Goal: Communication & Community: Answer question/provide support

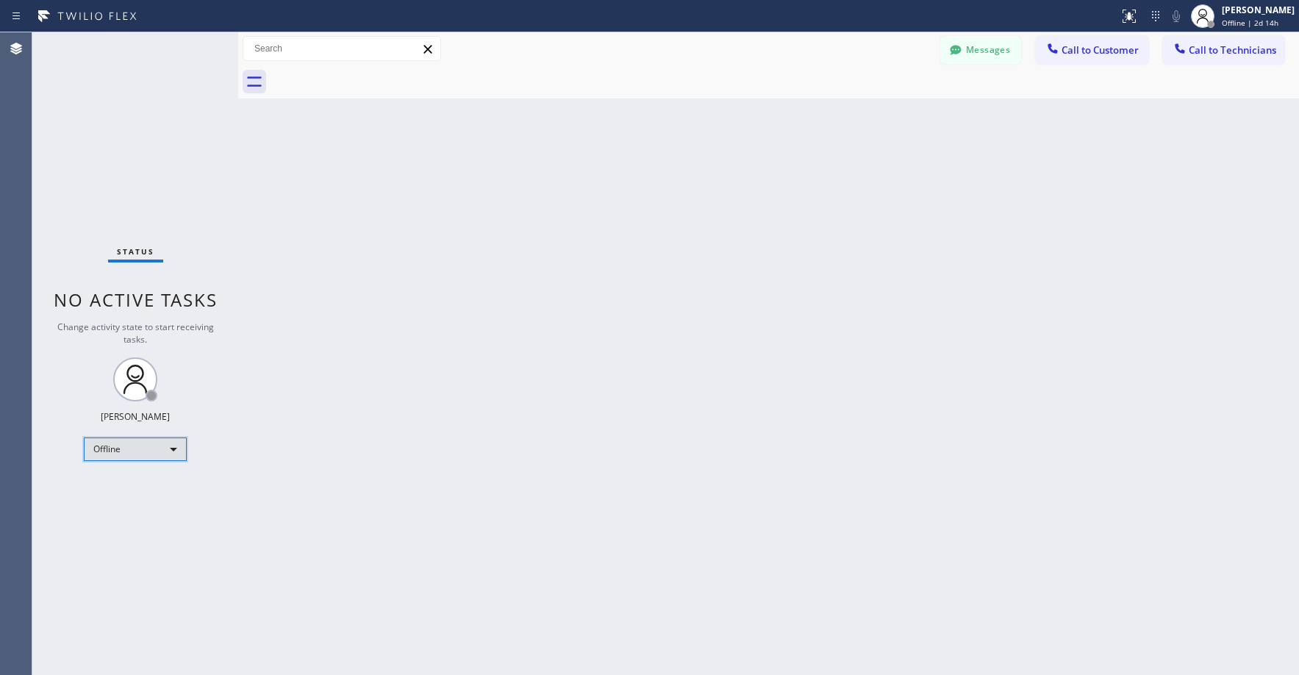
click at [130, 456] on div "Offline" at bounding box center [135, 449] width 103 height 24
click at [137, 500] on li "Unavailable" at bounding box center [135, 507] width 100 height 18
click at [132, 188] on div "Status No active tasks Change activity state to start receiving tasks. [PERSON_…" at bounding box center [135, 353] width 206 height 642
click at [120, 160] on div "Status No active tasks Change activity state to start receiving tasks. [PERSON_…" at bounding box center [135, 353] width 206 height 642
click at [134, 98] on div "Status No active tasks Change activity state to start receiving tasks. [PERSON_…" at bounding box center [135, 353] width 206 height 642
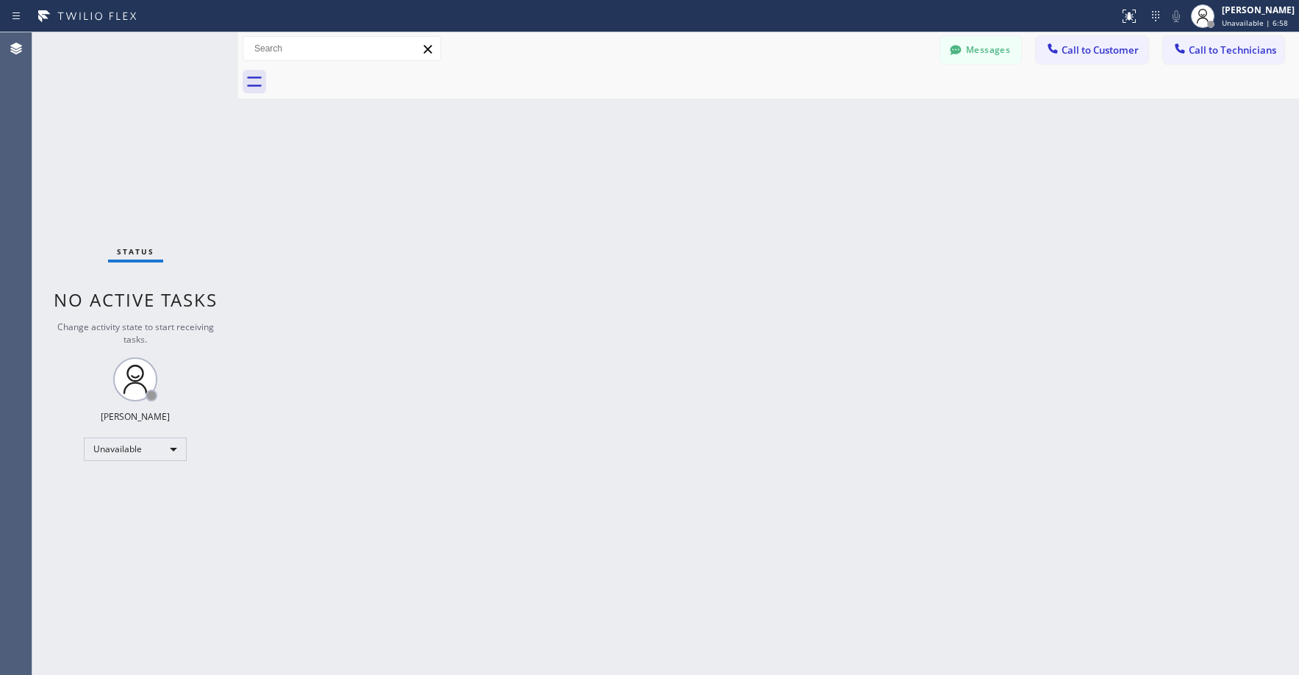
click at [100, 126] on div "Status No active tasks Change activity state to start receiving tasks. [PERSON_…" at bounding box center [135, 353] width 206 height 642
click at [115, 117] on div "Status No active tasks Change activity state to start receiving tasks. [PERSON_…" at bounding box center [135, 353] width 206 height 642
click at [116, 140] on div "Status No active tasks Change activity state to start receiving tasks. [PERSON_…" at bounding box center [135, 353] width 206 height 642
click at [108, 112] on div "Status No active tasks Change activity state to start receiving tasks. [PERSON_…" at bounding box center [135, 353] width 206 height 642
click at [93, 107] on div "Status No active tasks Change activity state to start receiving tasks. [PERSON_…" at bounding box center [135, 353] width 206 height 642
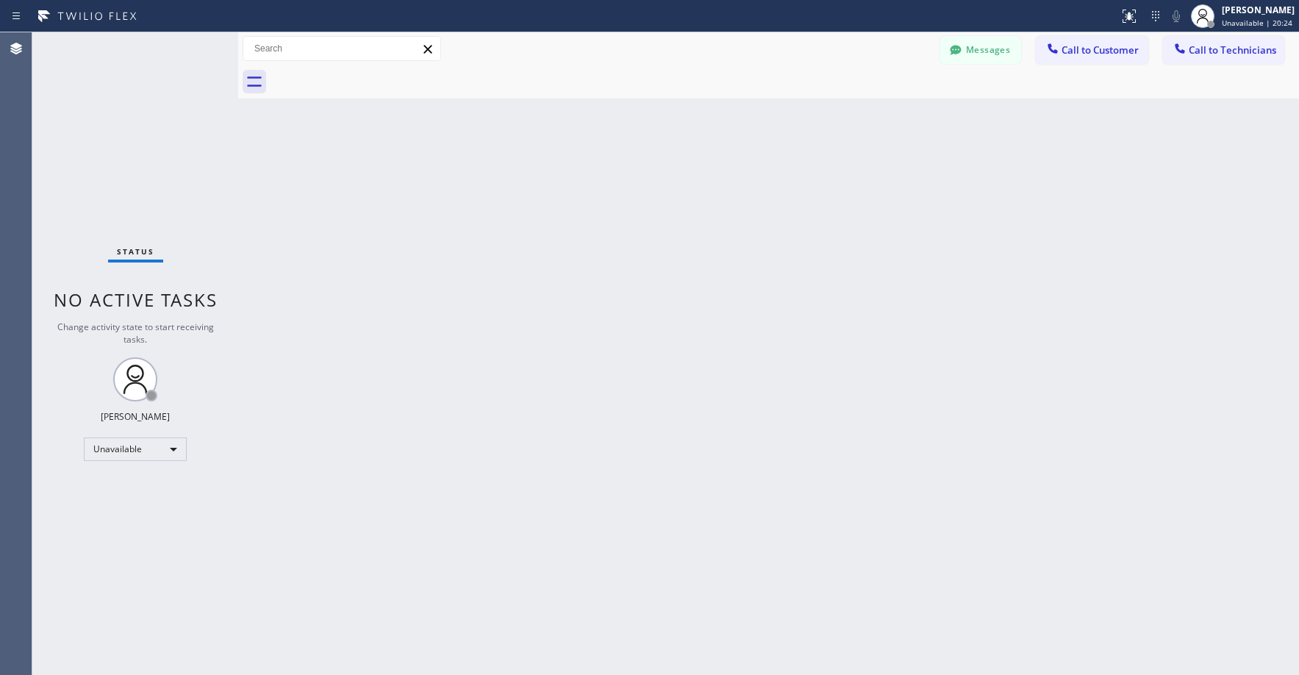
drag, startPoint x: 112, startPoint y: 124, endPoint x: 288, endPoint y: 265, distance: 224.9
click at [113, 126] on div "Status No active tasks Change activity state to start receiving tasks. [PERSON_…" at bounding box center [135, 353] width 206 height 642
click at [116, 166] on div "Status No active tasks Change activity state to start receiving tasks. [PERSON_…" at bounding box center [135, 353] width 206 height 642
click at [122, 166] on div "Status No active tasks Change activity state to start receiving tasks. [PERSON_…" at bounding box center [135, 353] width 206 height 642
click at [140, 132] on div "Status No active tasks Change activity state to start receiving tasks. [PERSON_…" at bounding box center [135, 353] width 206 height 642
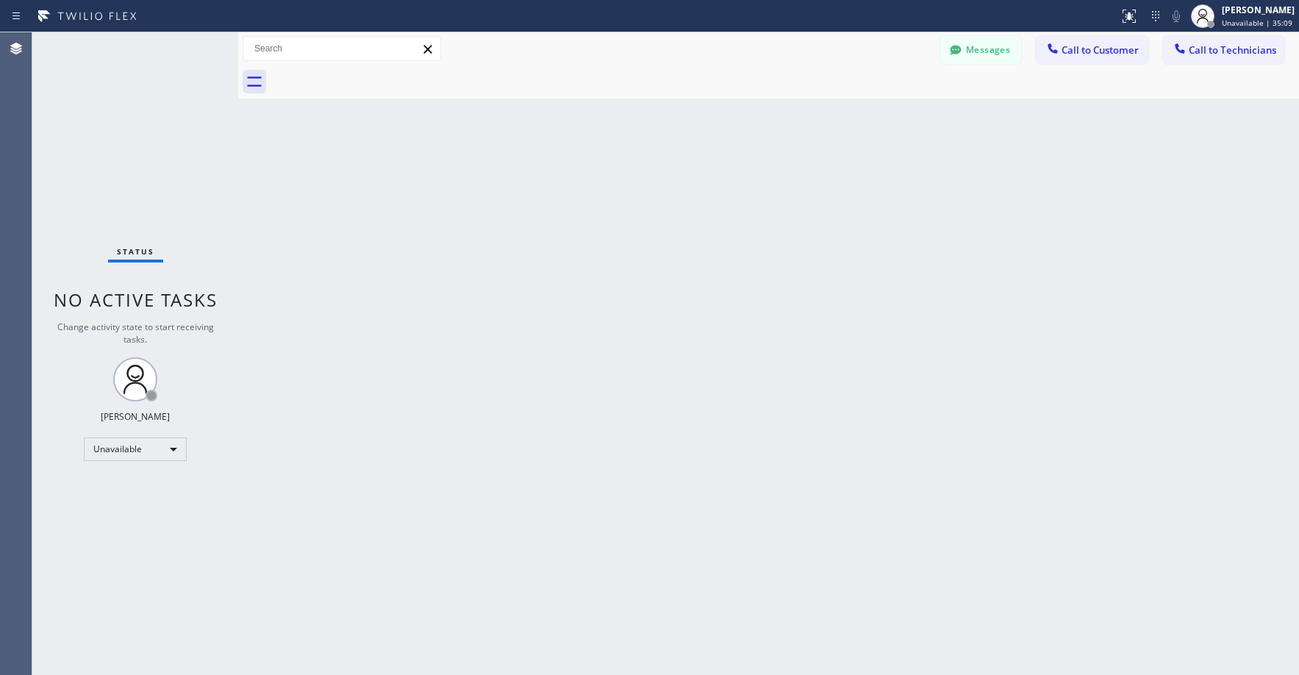
click at [120, 177] on div "Status No active tasks Change activity state to start receiving tasks. [PERSON_…" at bounding box center [135, 353] width 206 height 642
click at [121, 95] on div "Status No active tasks Change activity state to start receiving tasks. [PERSON_…" at bounding box center [135, 353] width 206 height 642
drag, startPoint x: 94, startPoint y: 102, endPoint x: 243, endPoint y: 26, distance: 167.6
click at [95, 102] on div "Status No active tasks Change activity state to start receiving tasks. [PERSON_…" at bounding box center [135, 353] width 206 height 642
click at [131, 143] on div "Status No active tasks Change activity state to start receiving tasks. [PERSON_…" at bounding box center [135, 353] width 206 height 642
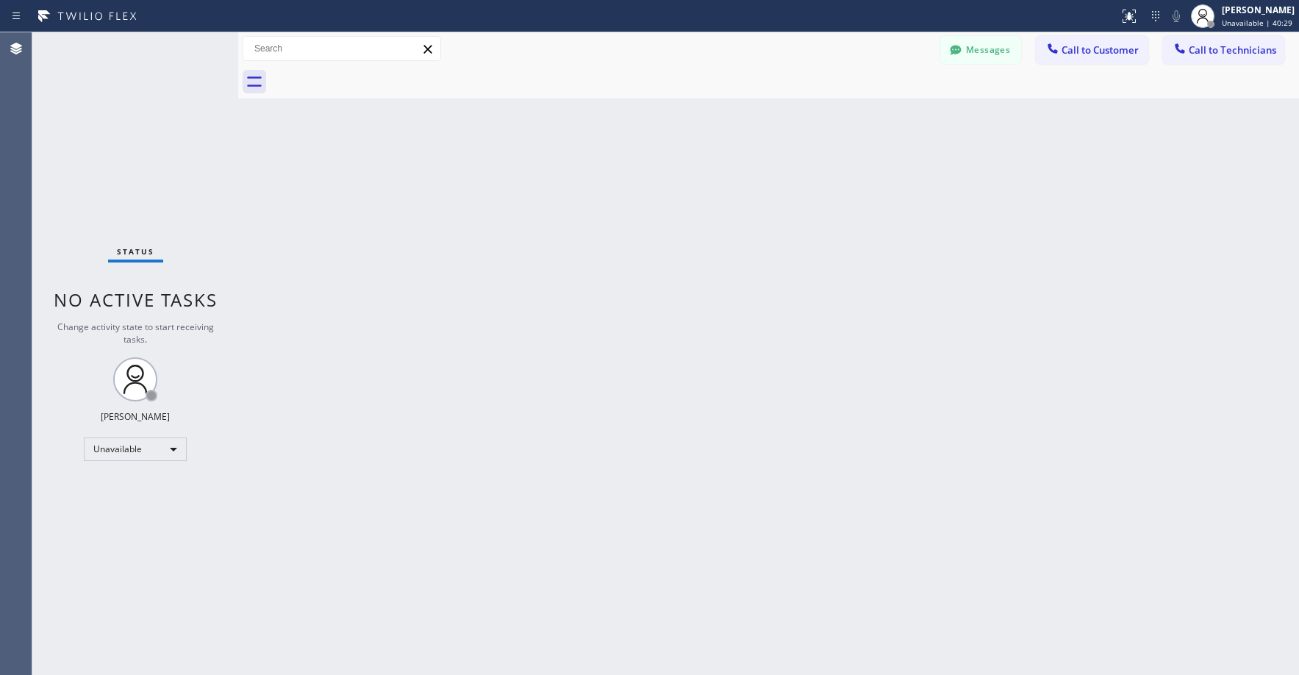
click at [124, 102] on div "Status No active tasks Change activity state to start receiving tasks. [PERSON_…" at bounding box center [135, 353] width 206 height 642
drag, startPoint x: 91, startPoint y: 73, endPoint x: 431, endPoint y: 0, distance: 347.3
click at [92, 73] on div "Status No active tasks Change activity state to start receiving tasks. [PERSON_…" at bounding box center [135, 353] width 206 height 642
click at [99, 86] on div "Status No active tasks Change activity state to start receiving tasks. [PERSON_…" at bounding box center [135, 353] width 206 height 642
click at [967, 59] on button "Messages" at bounding box center [980, 50] width 81 height 28
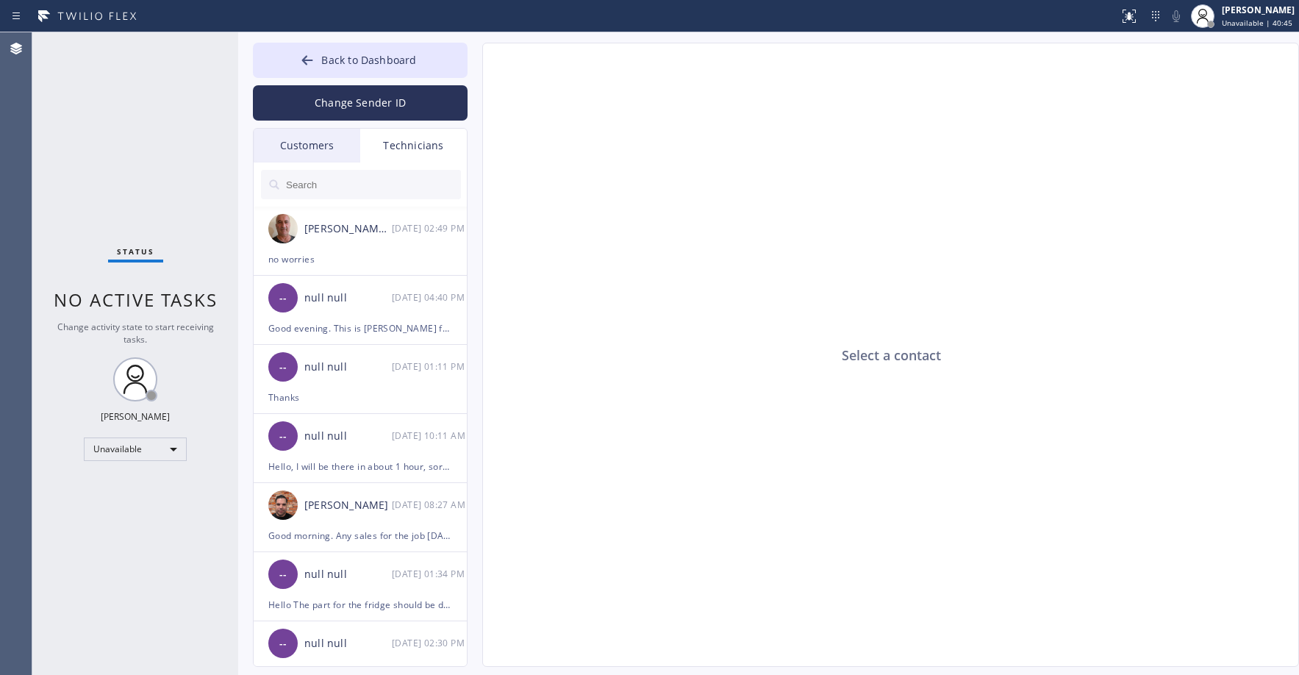
click at [331, 143] on div "Customers" at bounding box center [307, 146] width 107 height 34
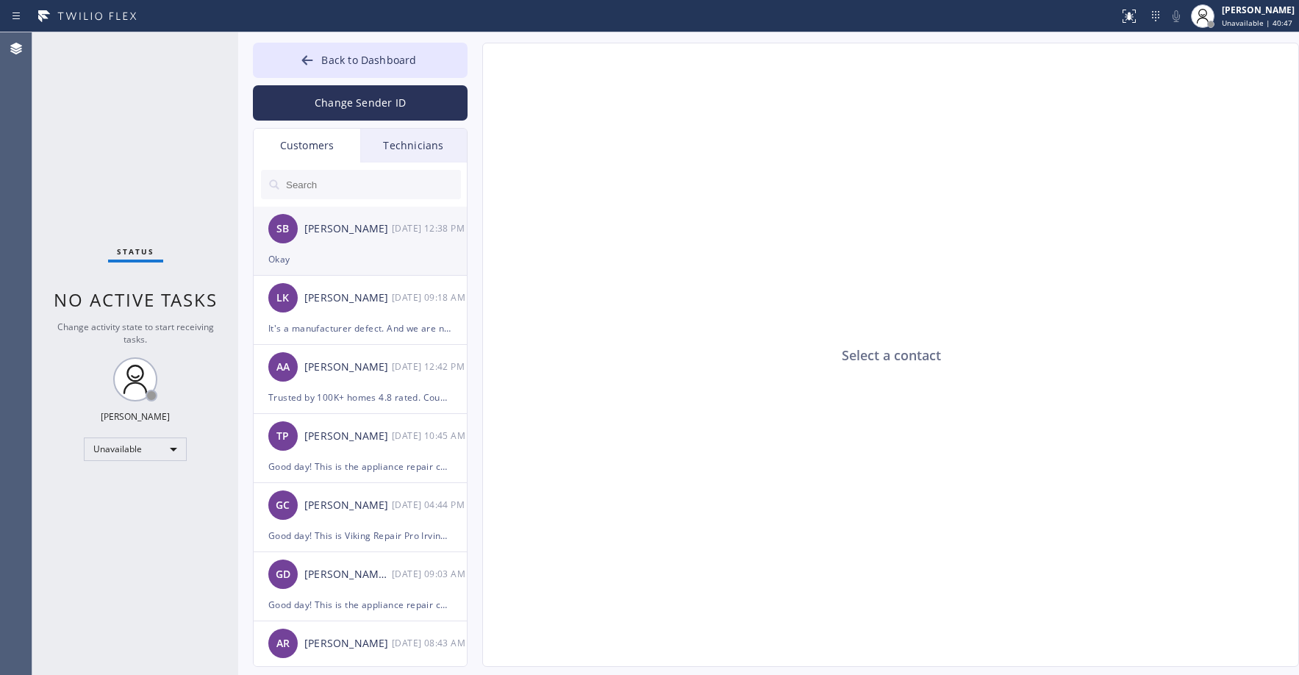
click at [340, 251] on div "Okay" at bounding box center [360, 259] width 184 height 17
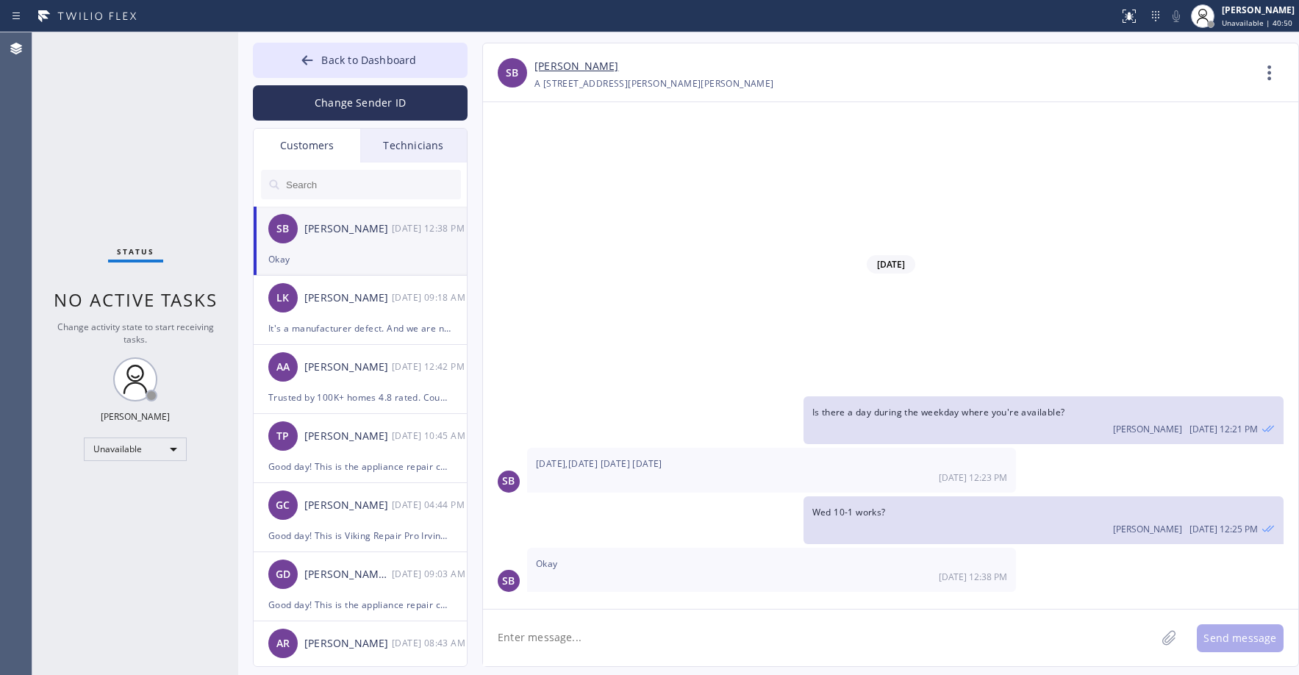
click at [587, 65] on link "[PERSON_NAME]" at bounding box center [576, 66] width 84 height 17
click at [365, 324] on div "It's a manufacturer defect. And we are not an authorized company" at bounding box center [360, 328] width 184 height 17
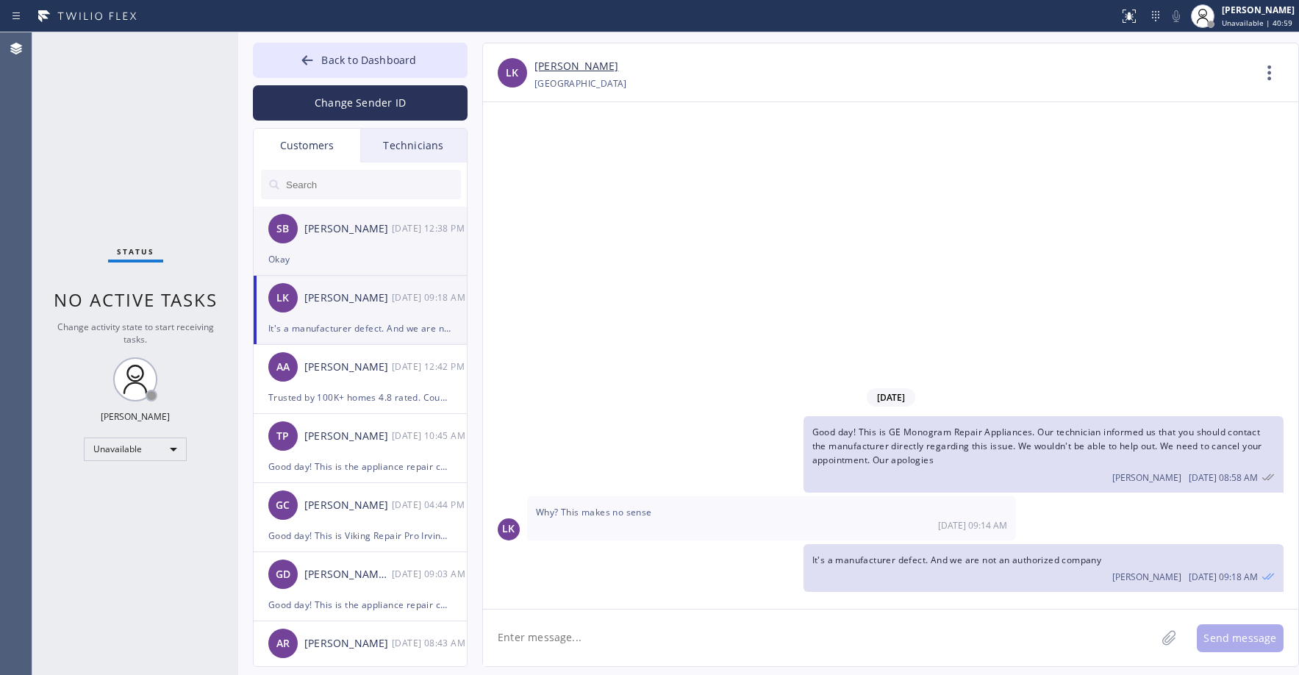
click at [347, 271] on li "SB [PERSON_NAME] [DATE] 12:38 PM Okay" at bounding box center [361, 241] width 215 height 69
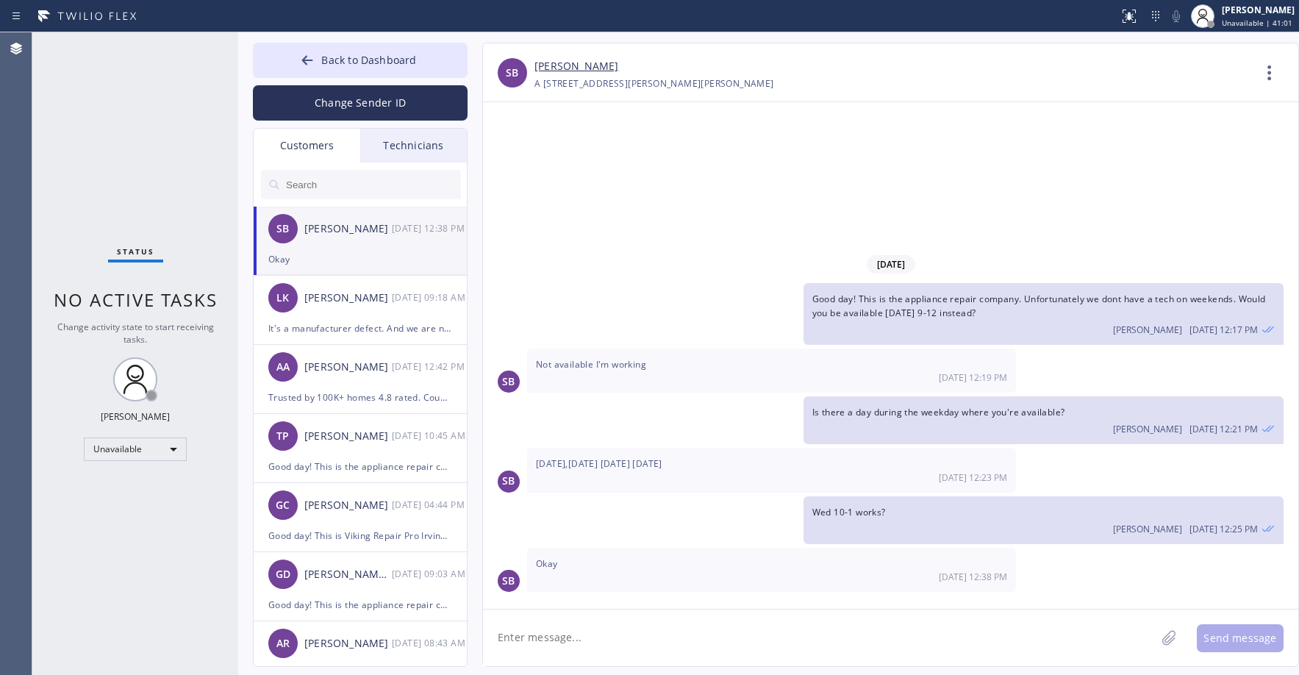
click at [337, 188] on input "text" at bounding box center [372, 184] width 176 height 29
paste input "3LHTAR-PI"
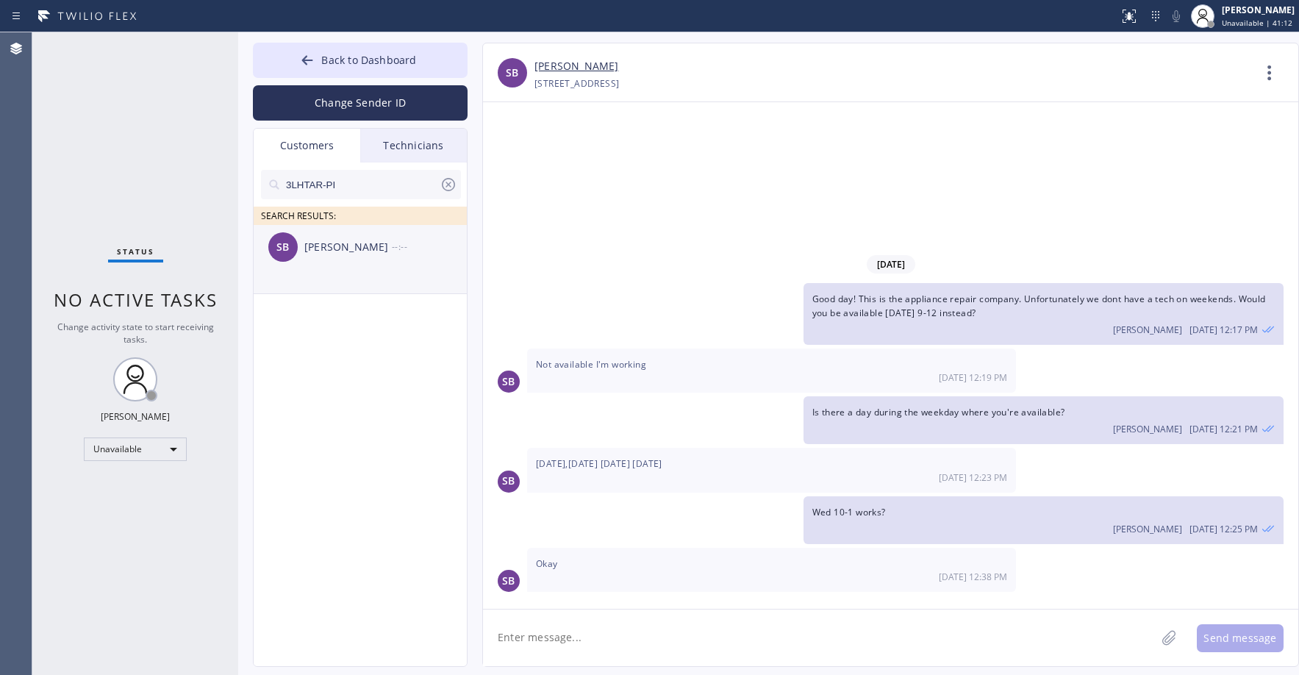
type input "3LHTAR-PI"
click at [370, 289] on li "SB [PERSON_NAME] --:--" at bounding box center [361, 259] width 215 height 69
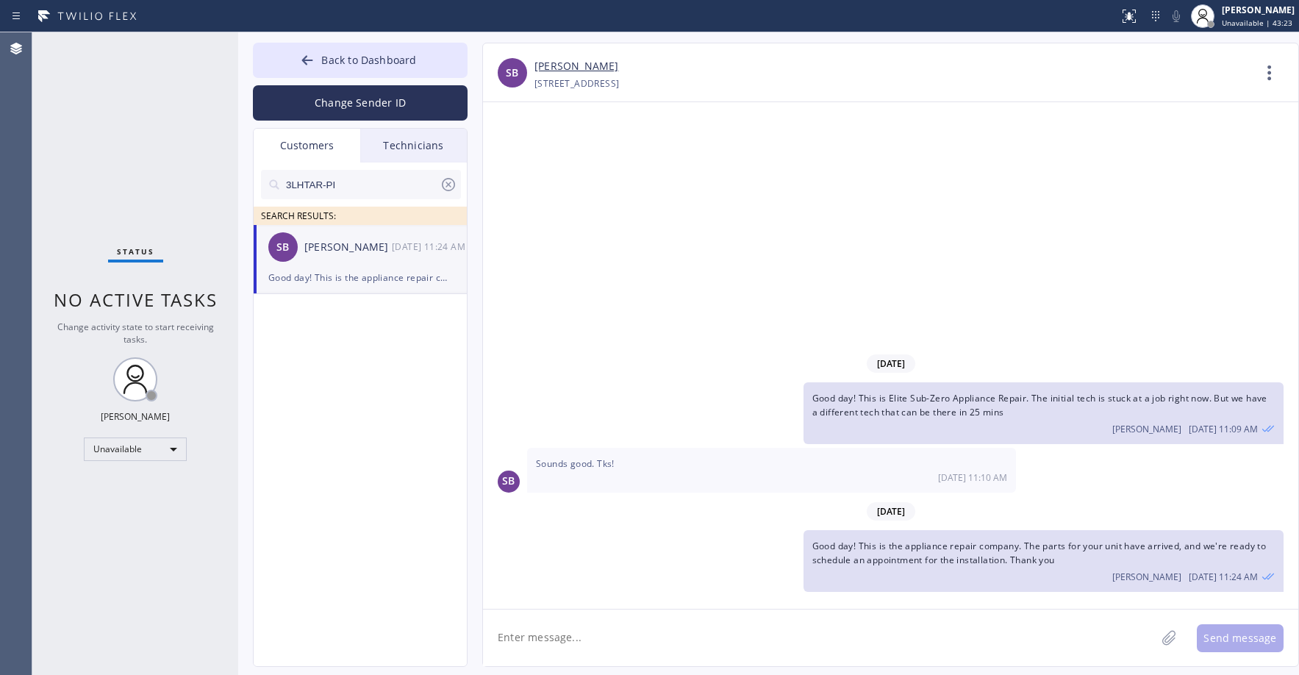
click at [700, 632] on textarea at bounding box center [819, 637] width 672 height 57
click at [606, 641] on textarea "Good day! This is" at bounding box center [832, 637] width 699 height 57
paste textarea "Elite Sub-Zero Appliance Repair"
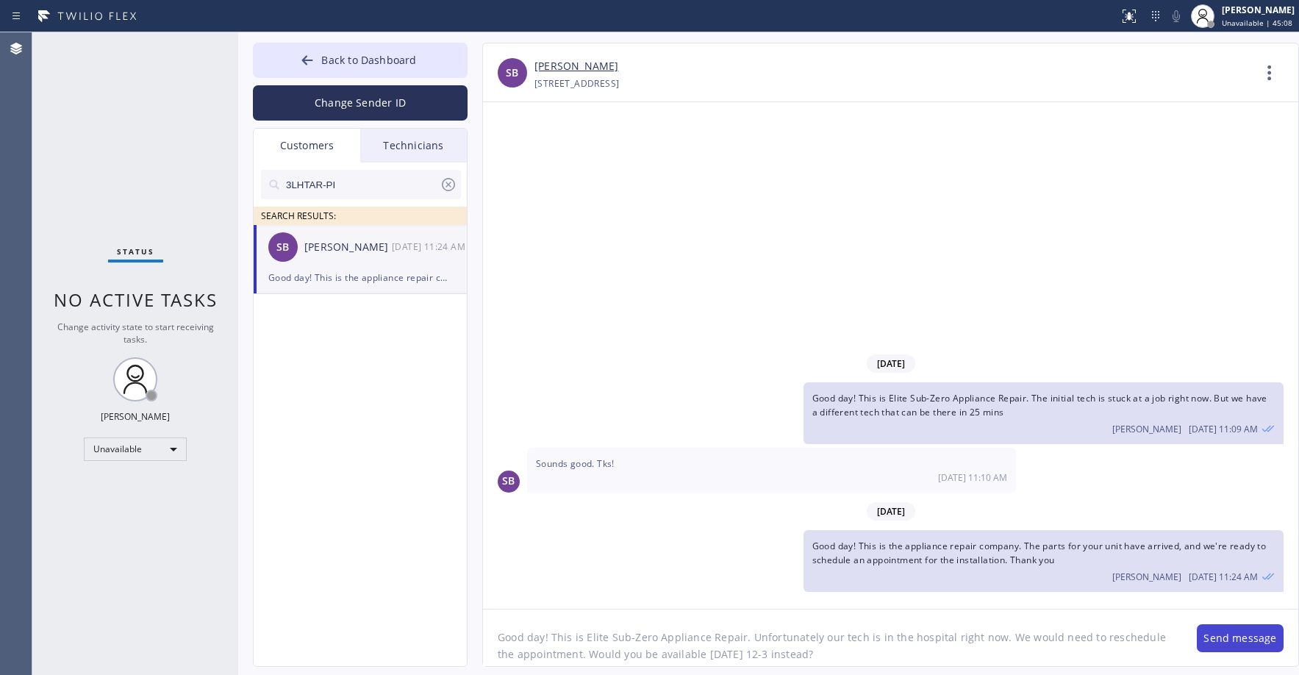
type textarea "Good day! This is Elite Sub-Zero Appliance Repair. Unfortunately our tech is in…"
click at [1230, 642] on button "Send message" at bounding box center [1240, 638] width 87 height 28
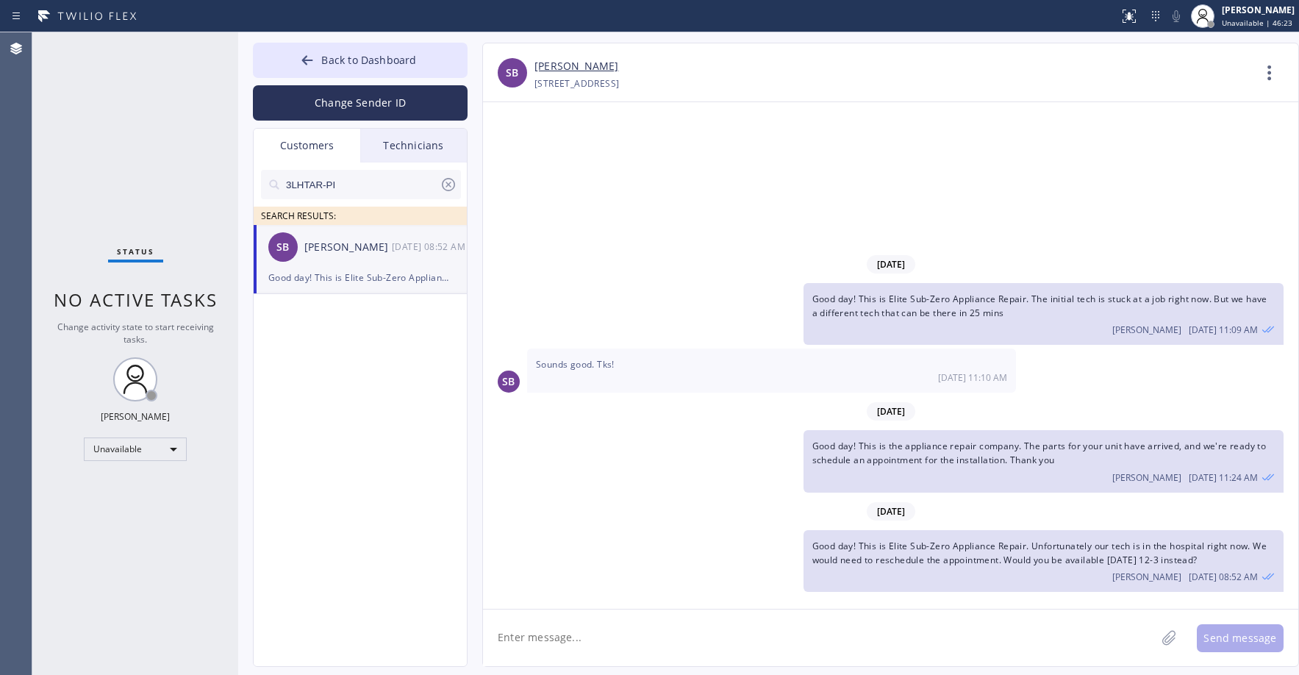
click at [88, 120] on div "Status No active tasks Change activity state to start receiving tasks. [PERSON_…" at bounding box center [135, 353] width 206 height 642
drag, startPoint x: 108, startPoint y: 150, endPoint x: 161, endPoint y: 198, distance: 71.8
click at [108, 152] on div "Status No active tasks Change activity state to start receiving tasks. [PERSON_…" at bounding box center [135, 353] width 206 height 642
click at [340, 61] on span "Back to Dashboard" at bounding box center [368, 60] width 95 height 14
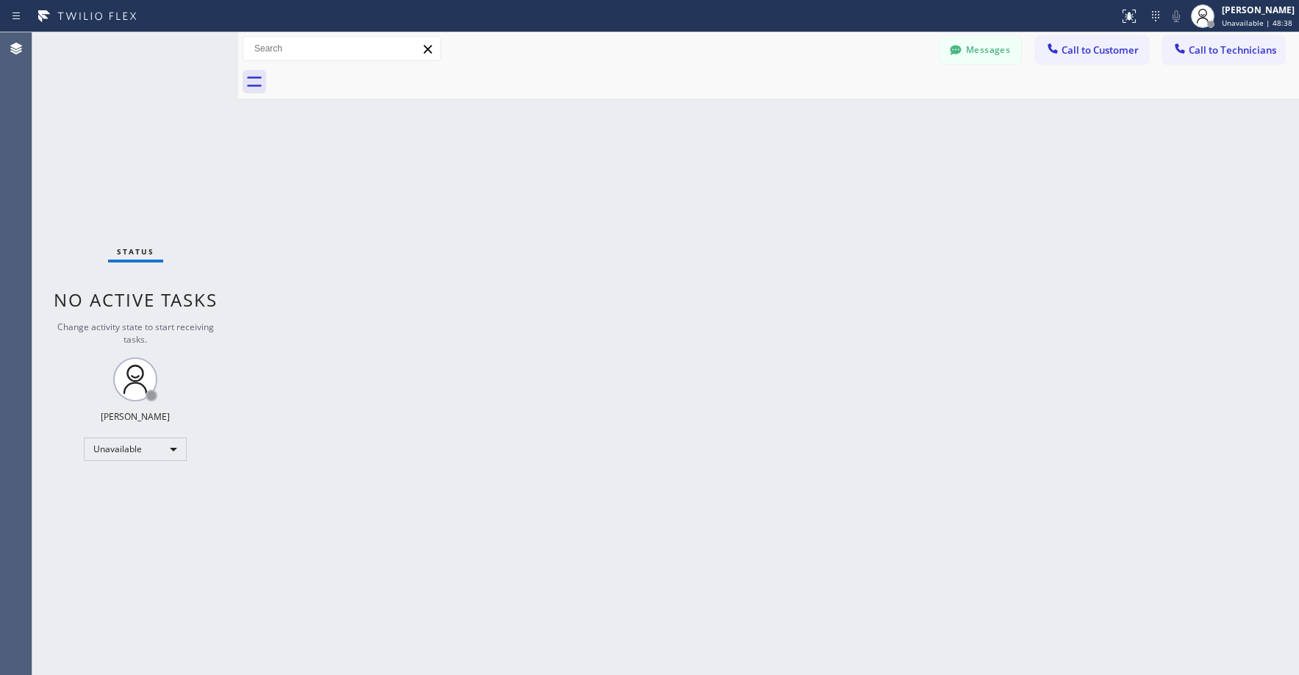
click at [157, 141] on div "Status No active tasks Change activity state to start receiving tasks. [PERSON_…" at bounding box center [135, 353] width 206 height 642
click at [1018, 187] on div "Back to Dashboard Change Sender ID Customers Technicians 3LHTAR-PI SEARCH RESUL…" at bounding box center [768, 353] width 1061 height 642
click at [990, 62] on button "Messages" at bounding box center [980, 50] width 81 height 28
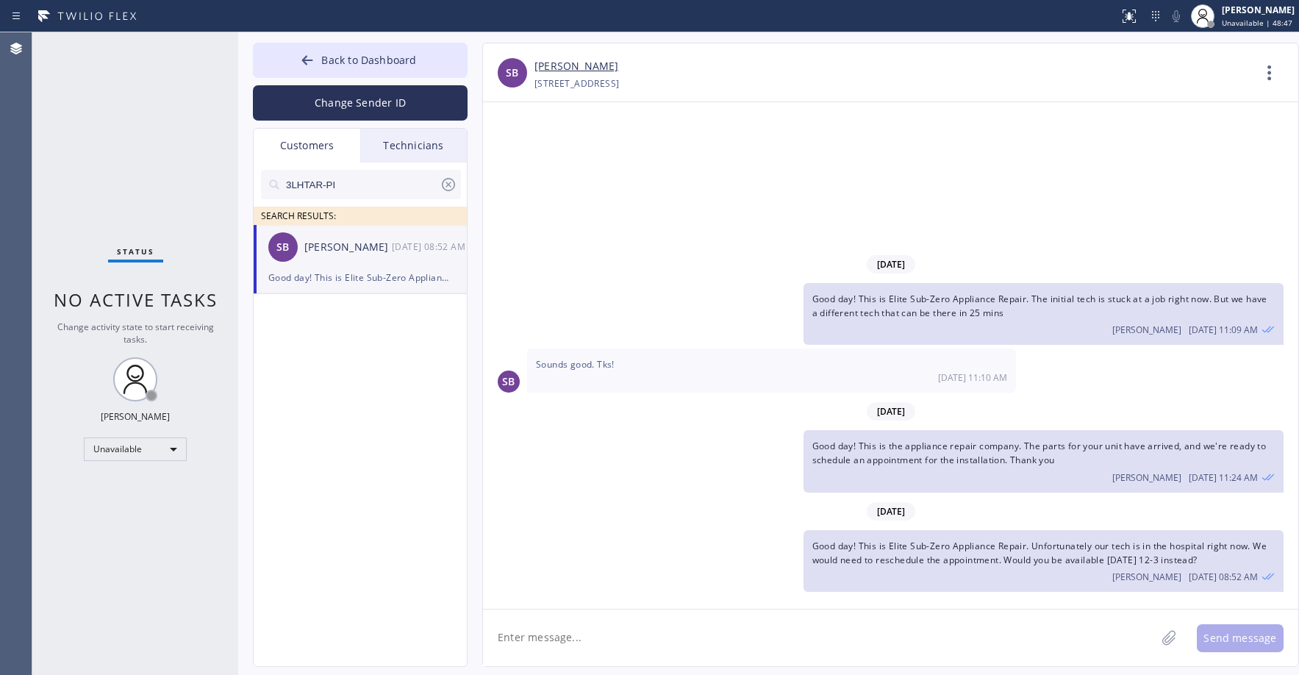
click at [448, 182] on icon at bounding box center [449, 185] width 18 height 18
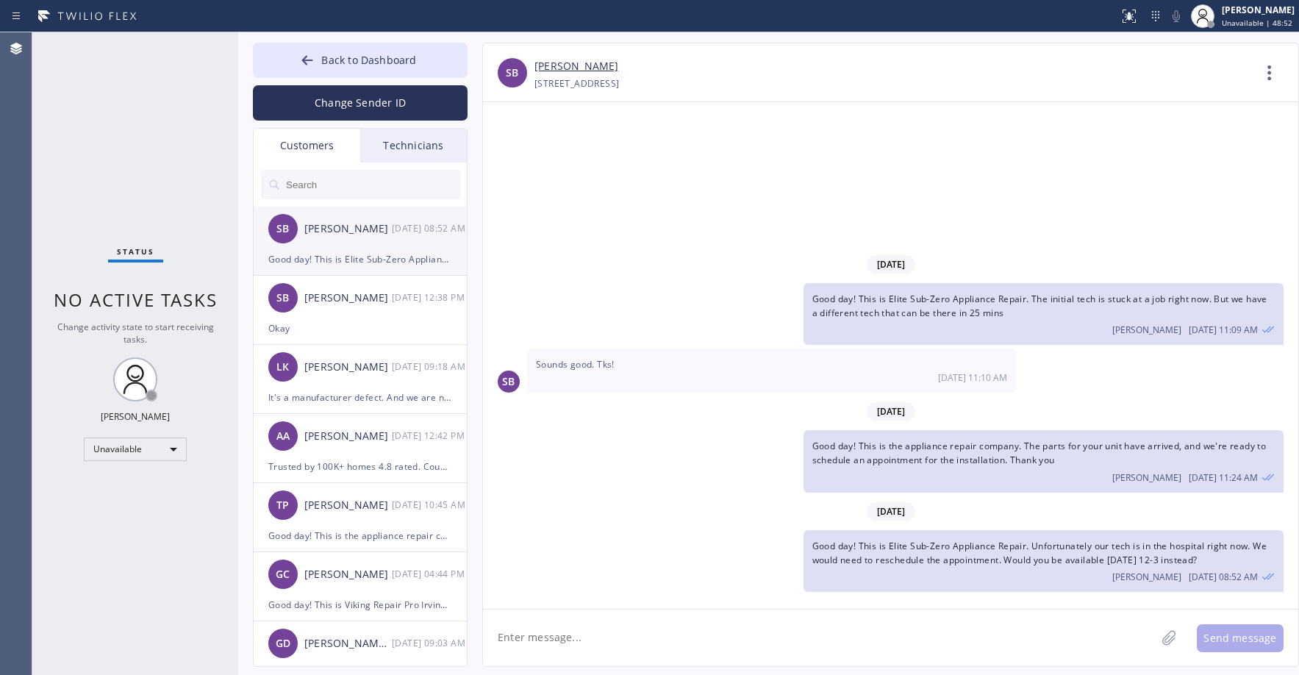
click at [360, 240] on div "SB [PERSON_NAME] [DATE] 08:52 AM" at bounding box center [361, 229] width 215 height 44
click at [105, 157] on div "Status No active tasks Change activity state to start receiving tasks. [PERSON_…" at bounding box center [135, 353] width 206 height 642
click at [351, 62] on span "Back to Dashboard" at bounding box center [368, 60] width 95 height 14
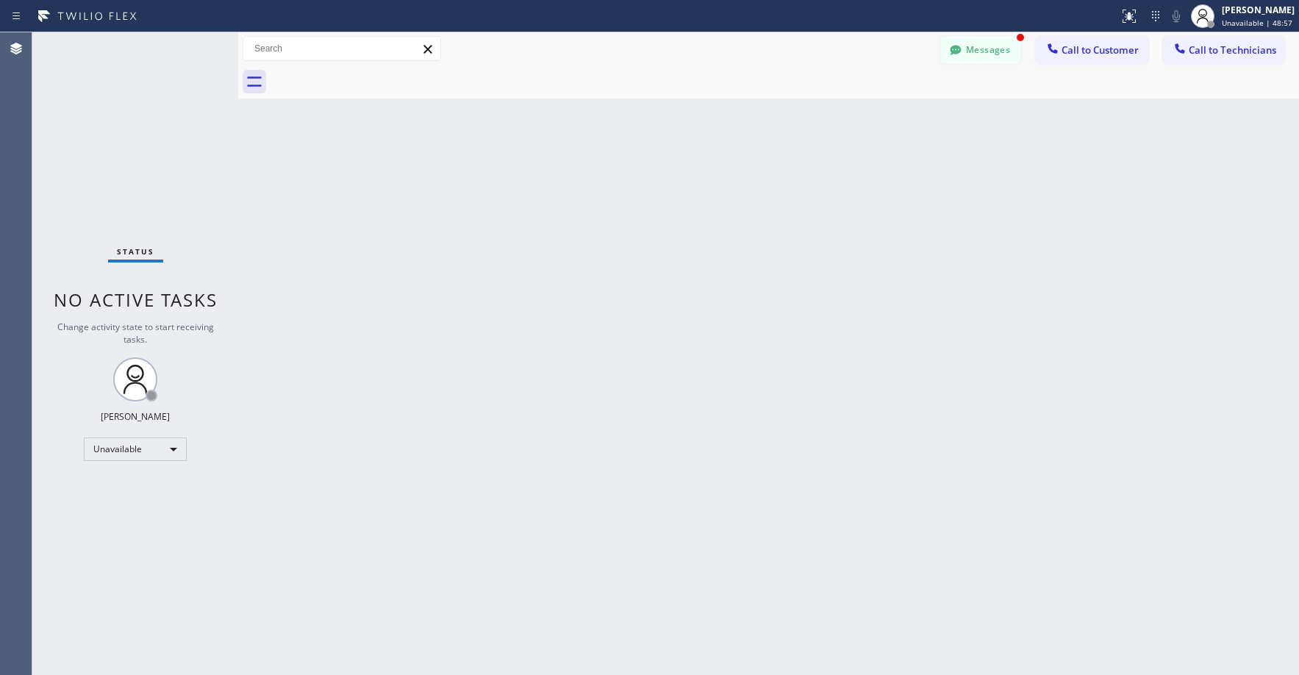
click at [133, 144] on div "Status No active tasks Change activity state to start receiving tasks. [PERSON_…" at bounding box center [135, 353] width 206 height 642
click at [141, 132] on div "Status No active tasks Change activity state to start receiving tasks. [PERSON_…" at bounding box center [135, 353] width 206 height 642
click at [967, 47] on button "Messages" at bounding box center [980, 50] width 81 height 28
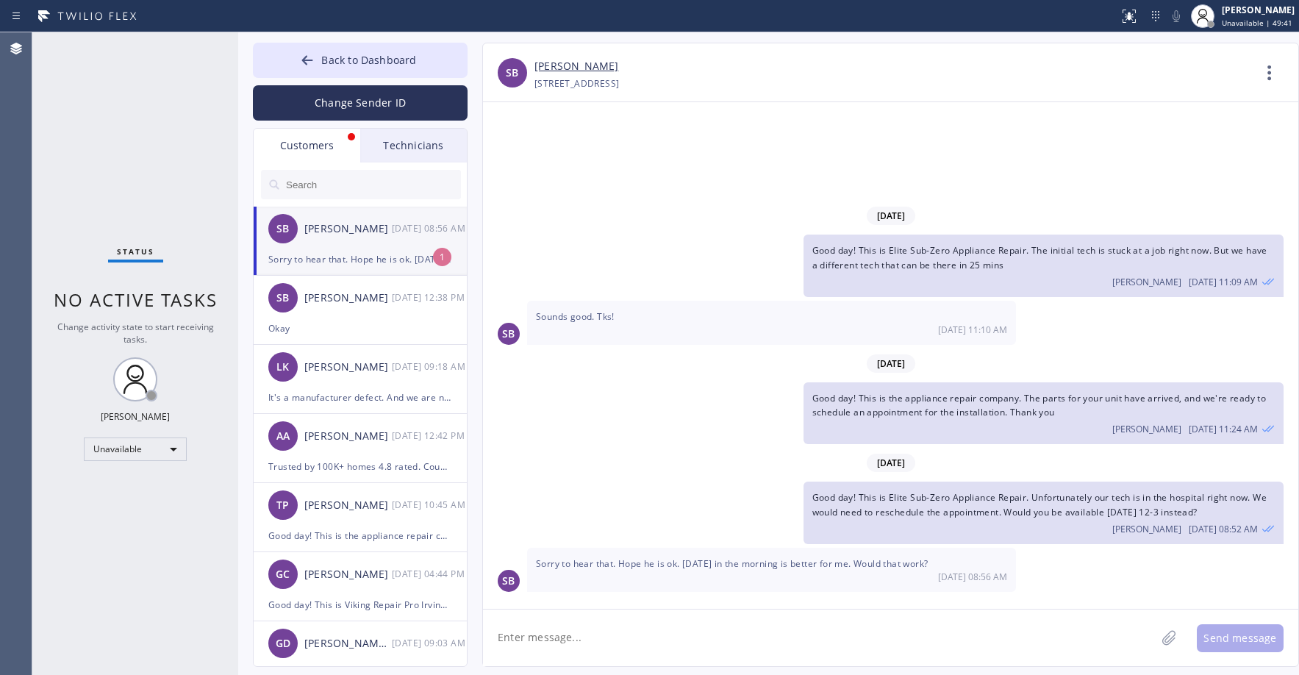
click at [365, 229] on div "[PERSON_NAME]" at bounding box center [347, 228] width 87 height 17
click at [570, 636] on textarea at bounding box center [819, 637] width 672 height 57
type textarea "Yes that works. Would you like 9-12 or 12-3?"
click at [1249, 636] on button "Send message" at bounding box center [1240, 638] width 87 height 28
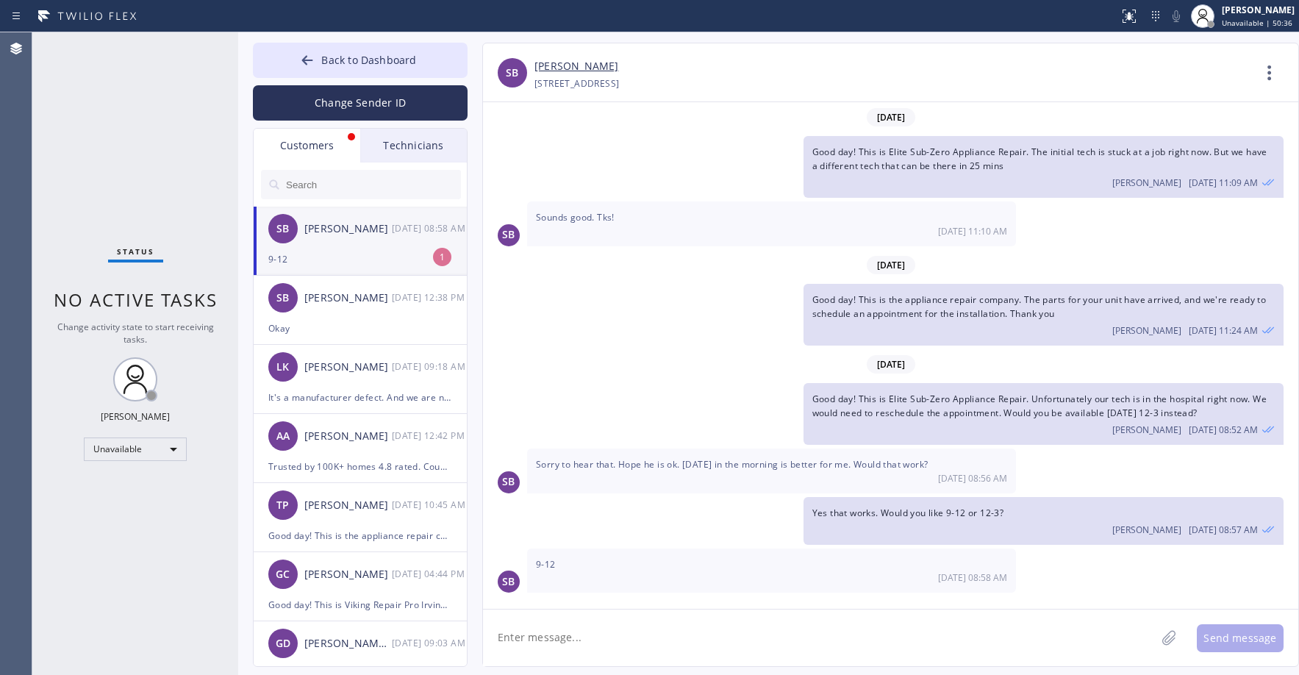
scroll to position [1, 0]
click at [178, 190] on div "Status No active tasks Change activity state to start receiving tasks. [PERSON_…" at bounding box center [135, 353] width 206 height 642
click at [368, 260] on div "9-12" at bounding box center [360, 259] width 184 height 17
click at [573, 67] on link "[PERSON_NAME]" at bounding box center [576, 66] width 84 height 17
drag, startPoint x: 102, startPoint y: 128, endPoint x: 123, endPoint y: 121, distance: 21.6
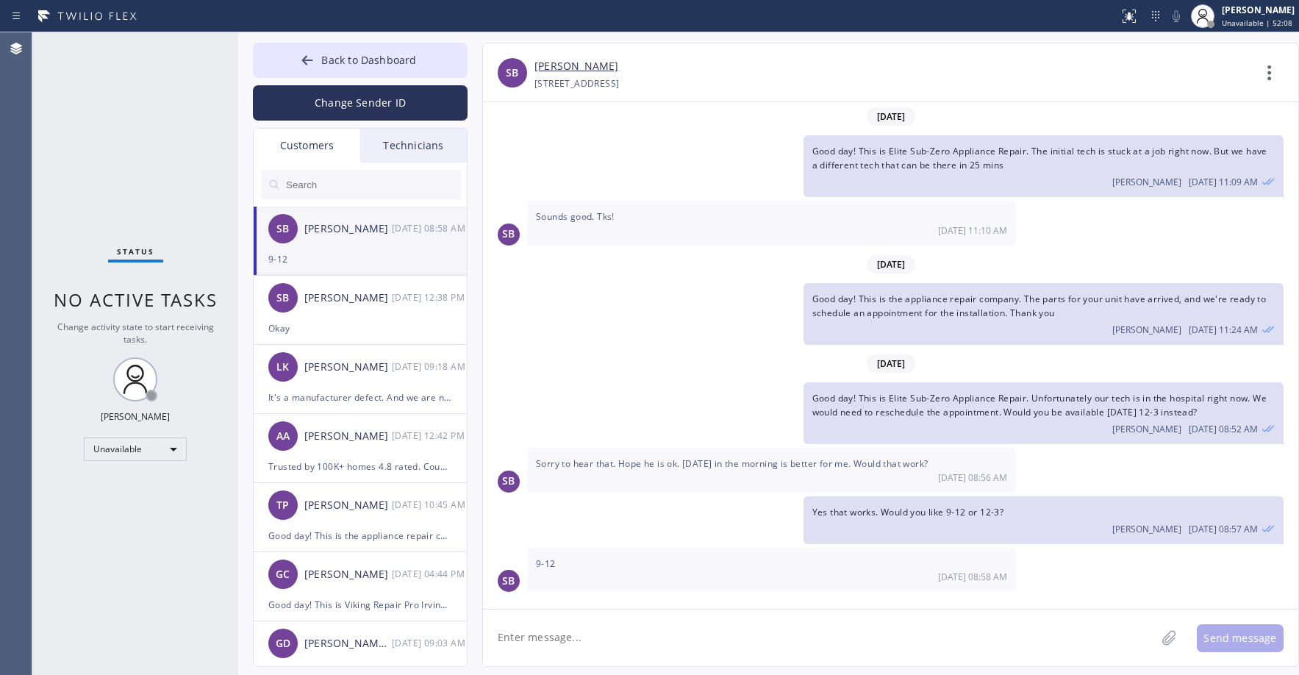
click at [102, 129] on div "Status No active tasks Change activity state to start receiving tasks. [PERSON_…" at bounding box center [135, 353] width 206 height 642
click at [102, 79] on div "Status No active tasks Change activity state to start receiving tasks. [PERSON_…" at bounding box center [135, 353] width 206 height 642
click at [591, 636] on textarea at bounding box center [819, 637] width 672 height 57
type textarea "G"
type textarea "All set. Thank you"
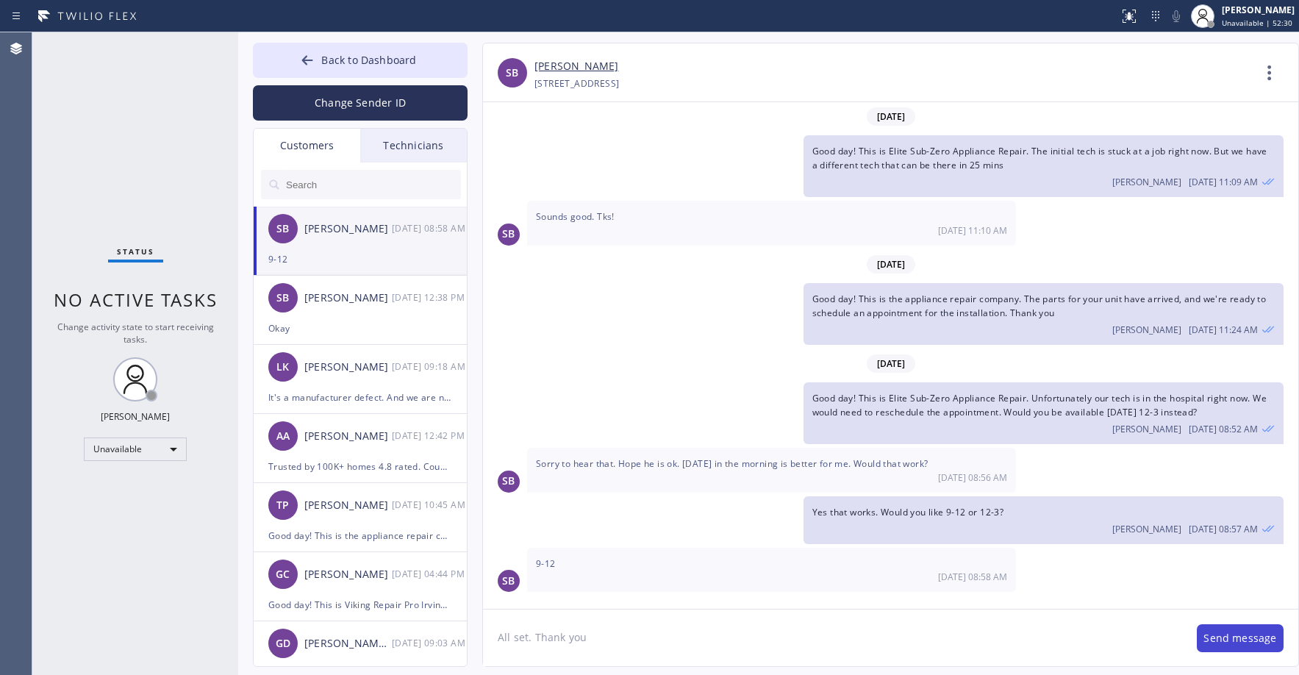
click at [1221, 639] on button "Send message" at bounding box center [1240, 638] width 87 height 28
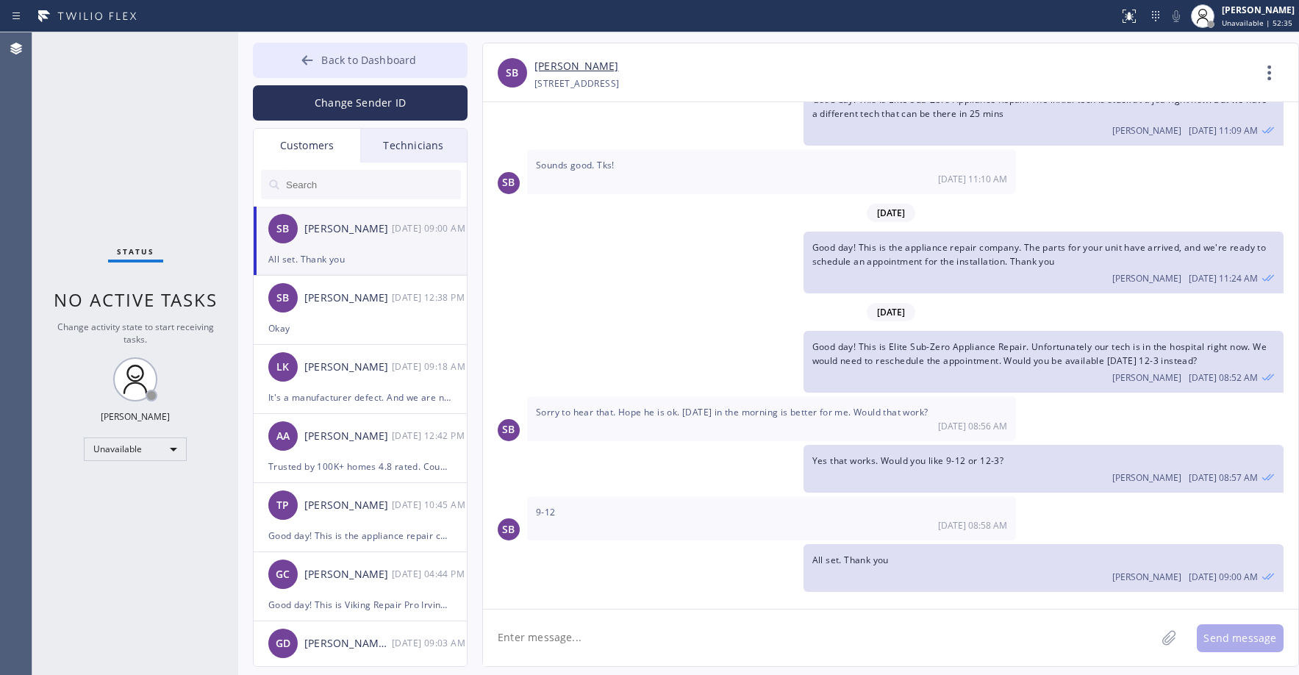
click at [321, 70] on button "Back to Dashboard" at bounding box center [360, 60] width 215 height 35
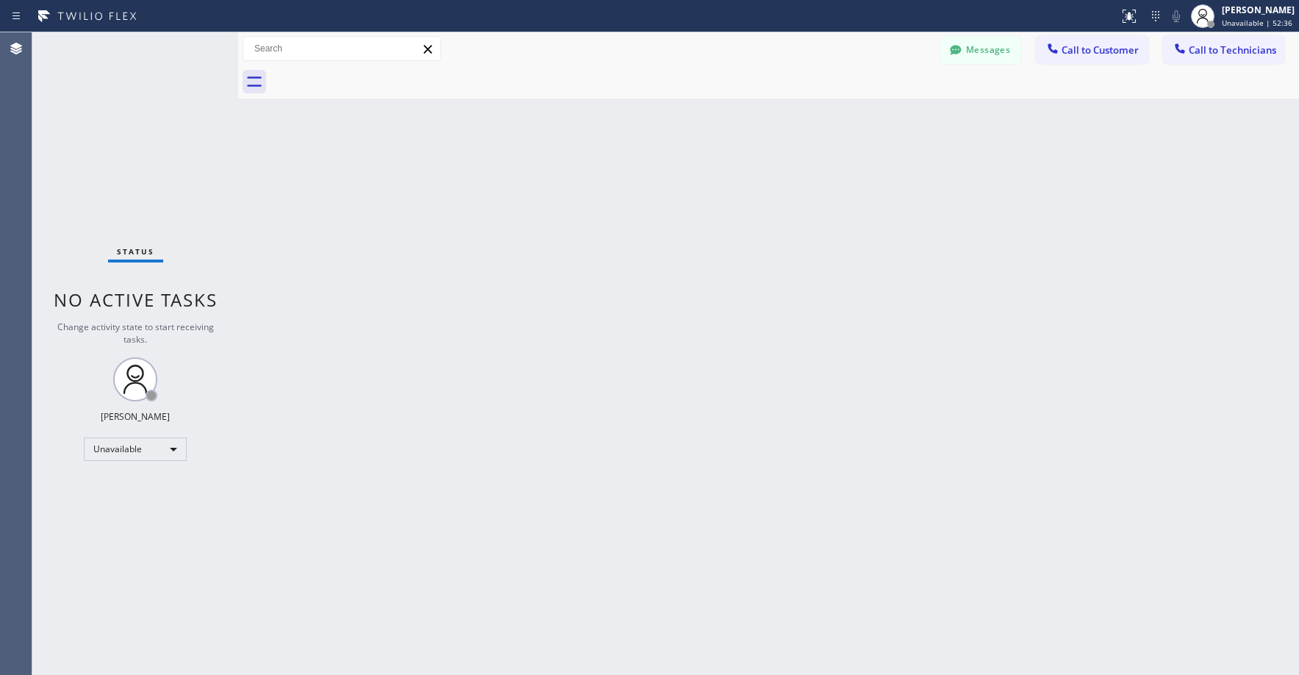
click at [163, 143] on div "Status No active tasks Change activity state to start receiving tasks. [PERSON_…" at bounding box center [135, 353] width 206 height 642
drag, startPoint x: 142, startPoint y: 116, endPoint x: 140, endPoint y: 201, distance: 84.5
click at [142, 117] on div "Status No active tasks Change activity state to start receiving tasks. [PERSON_…" at bounding box center [135, 353] width 206 height 642
click at [134, 107] on div "Status No active tasks Change activity state to start receiving tasks. [PERSON_…" at bounding box center [135, 353] width 206 height 642
click at [144, 110] on div "Status No active tasks Change activity state to start receiving tasks. [PERSON_…" at bounding box center [135, 353] width 206 height 642
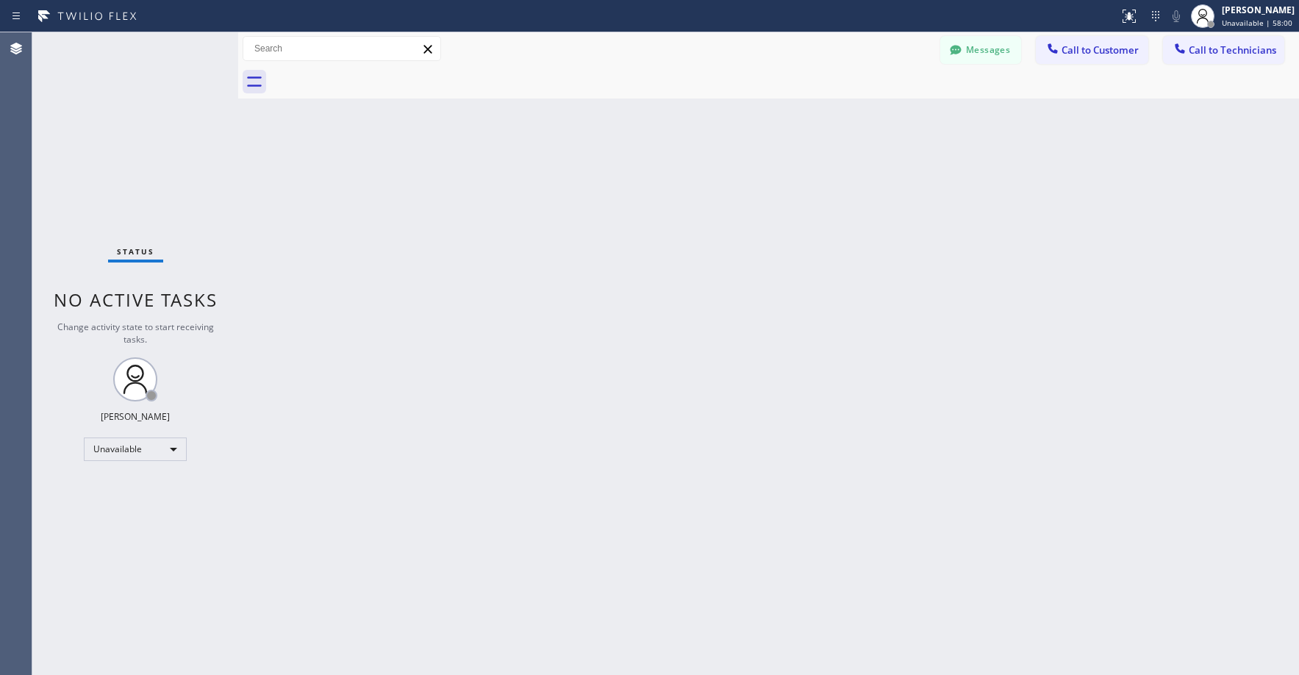
click at [123, 143] on div "Status No active tasks Change activity state to start receiving tasks. [PERSON_…" at bounding box center [135, 353] width 206 height 642
click at [115, 111] on div "Status No active tasks Change activity state to start receiving tasks. [PERSON_…" at bounding box center [135, 353] width 206 height 642
drag, startPoint x: 127, startPoint y: 104, endPoint x: 129, endPoint y: 235, distance: 130.8
click at [128, 107] on div "Status No active tasks Change activity state to start receiving tasks. [PERSON_…" at bounding box center [135, 353] width 206 height 642
click at [137, 87] on div "Status No active tasks Change activity state to start receiving tasks. [PERSON_…" at bounding box center [135, 353] width 206 height 642
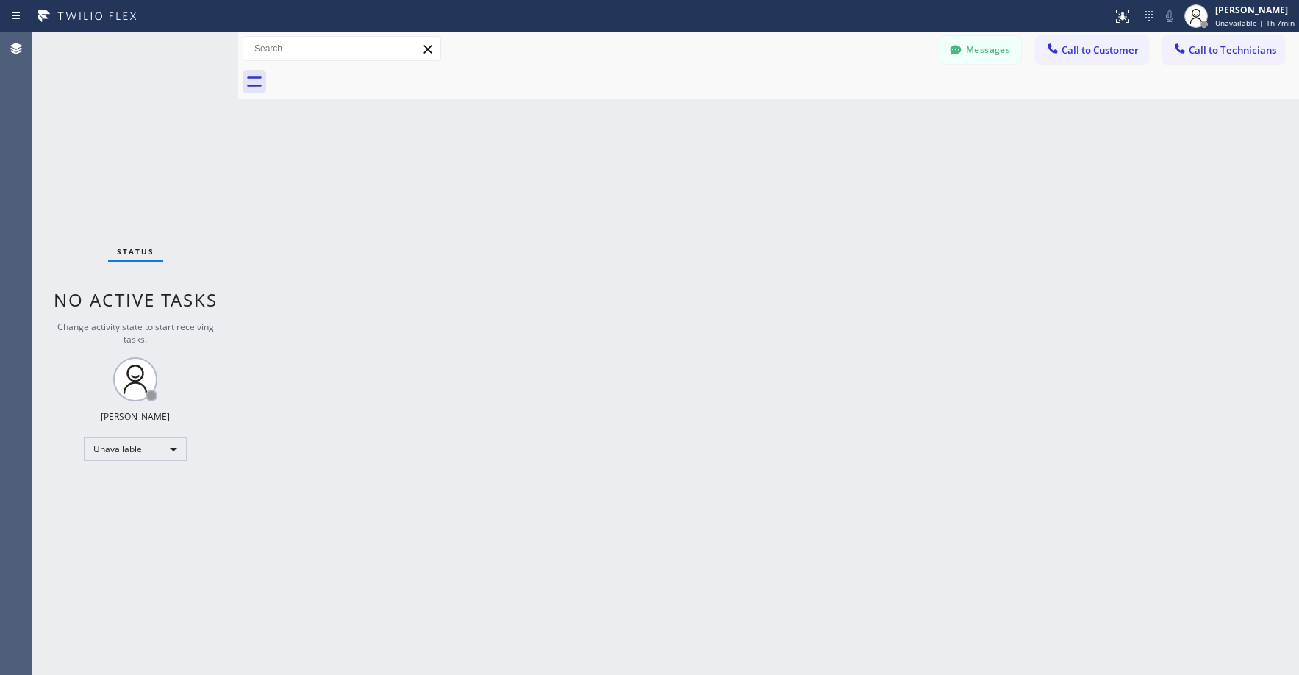
click at [118, 97] on div "Status No active tasks Change activity state to start receiving tasks. [PERSON_…" at bounding box center [135, 353] width 206 height 642
click at [201, 143] on div "Status No active tasks Change activity state to start receiving tasks. [PERSON_…" at bounding box center [135, 353] width 206 height 642
click at [121, 93] on div "Status No active tasks Change activity state to start receiving tasks. [PERSON_…" at bounding box center [135, 353] width 206 height 642
click at [115, 79] on div "Status No active tasks Change activity state to start receiving tasks. [PERSON_…" at bounding box center [135, 353] width 206 height 642
drag, startPoint x: 96, startPoint y: 105, endPoint x: 317, endPoint y: 1, distance: 243.6
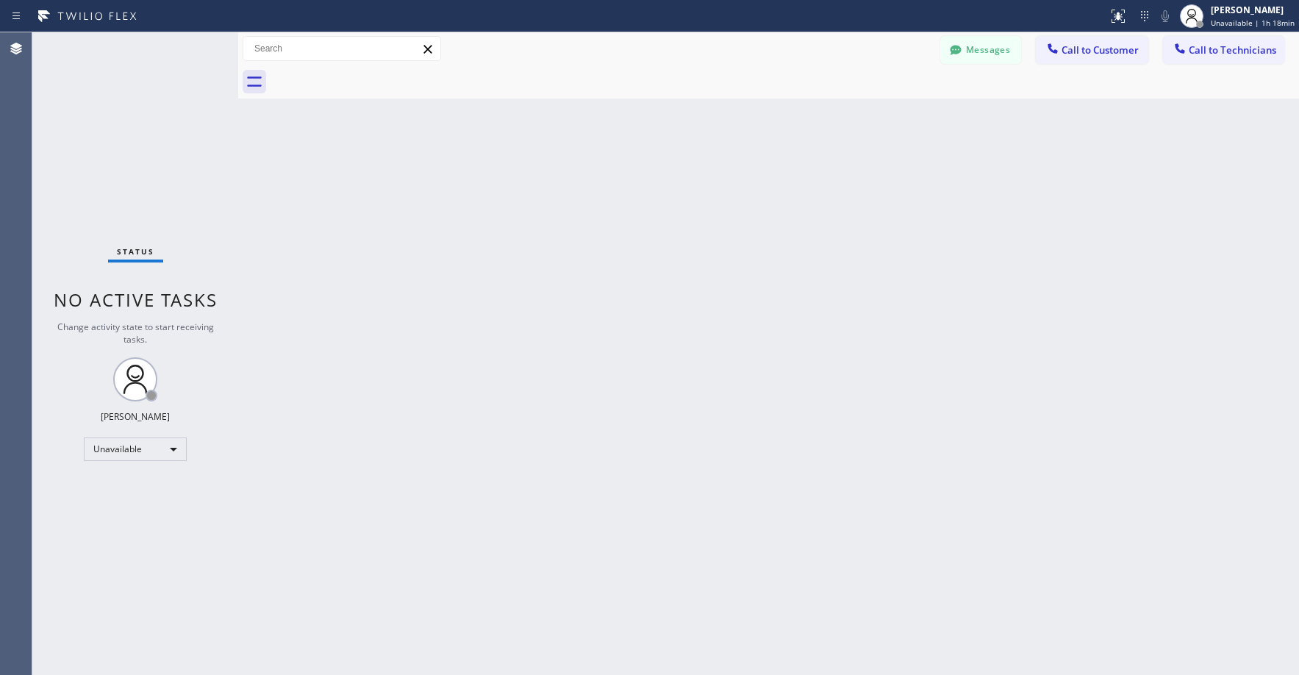
click at [97, 105] on div "Status No active tasks Change activity state to start receiving tasks. [PERSON_…" at bounding box center [135, 353] width 206 height 642
drag, startPoint x: 118, startPoint y: 125, endPoint x: 115, endPoint y: 140, distance: 14.9
click at [118, 129] on div "Status No active tasks Change activity state to start receiving tasks. [PERSON_…" at bounding box center [135, 353] width 206 height 642
drag, startPoint x: 134, startPoint y: 143, endPoint x: 117, endPoint y: 198, distance: 58.6
click at [134, 143] on div "Status No active tasks Change activity state to start receiving tasks. [PERSON_…" at bounding box center [135, 353] width 206 height 642
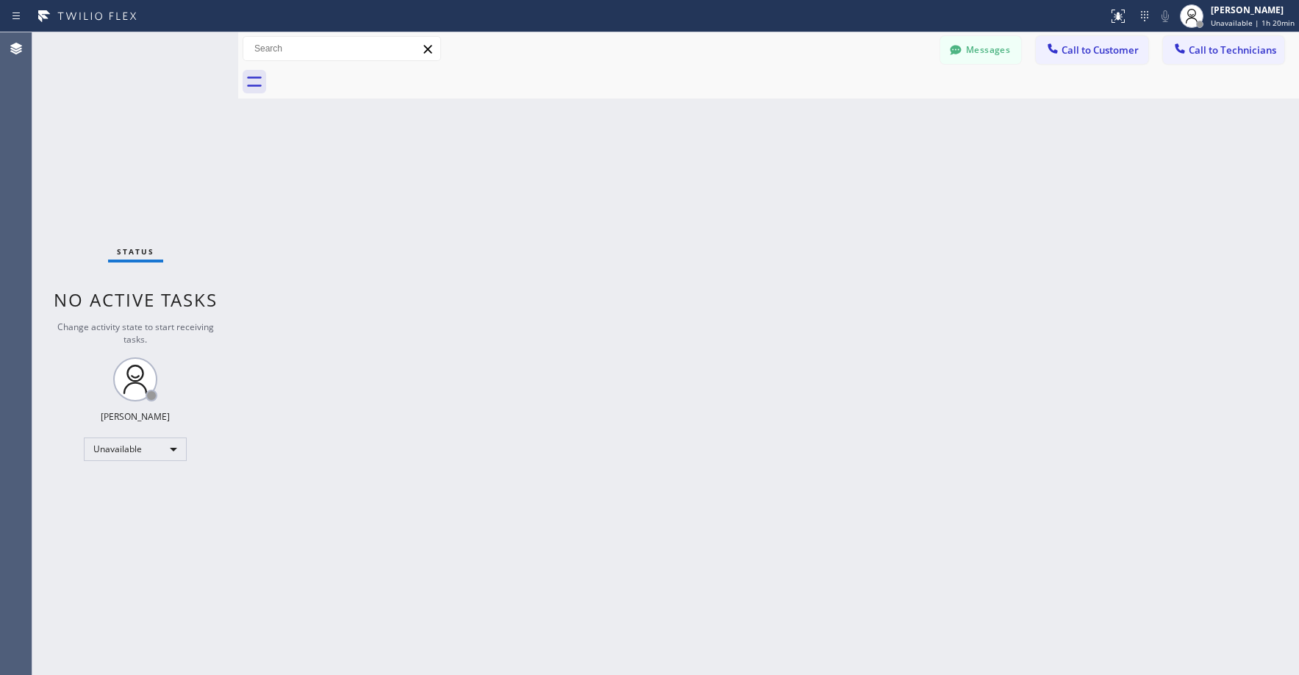
click at [113, 153] on div "Status No active tasks Change activity state to start receiving tasks. [PERSON_…" at bounding box center [135, 353] width 206 height 642
drag, startPoint x: 110, startPoint y: 175, endPoint x: 82, endPoint y: 382, distance: 209.1
click at [110, 177] on div "Status No active tasks Change activity state to start receiving tasks. [PERSON_…" at bounding box center [135, 353] width 206 height 642
click at [171, 165] on div "Status No active tasks Change activity state to start receiving tasks. [PERSON_…" at bounding box center [135, 353] width 206 height 642
drag, startPoint x: 134, startPoint y: 79, endPoint x: 120, endPoint y: 183, distance: 105.3
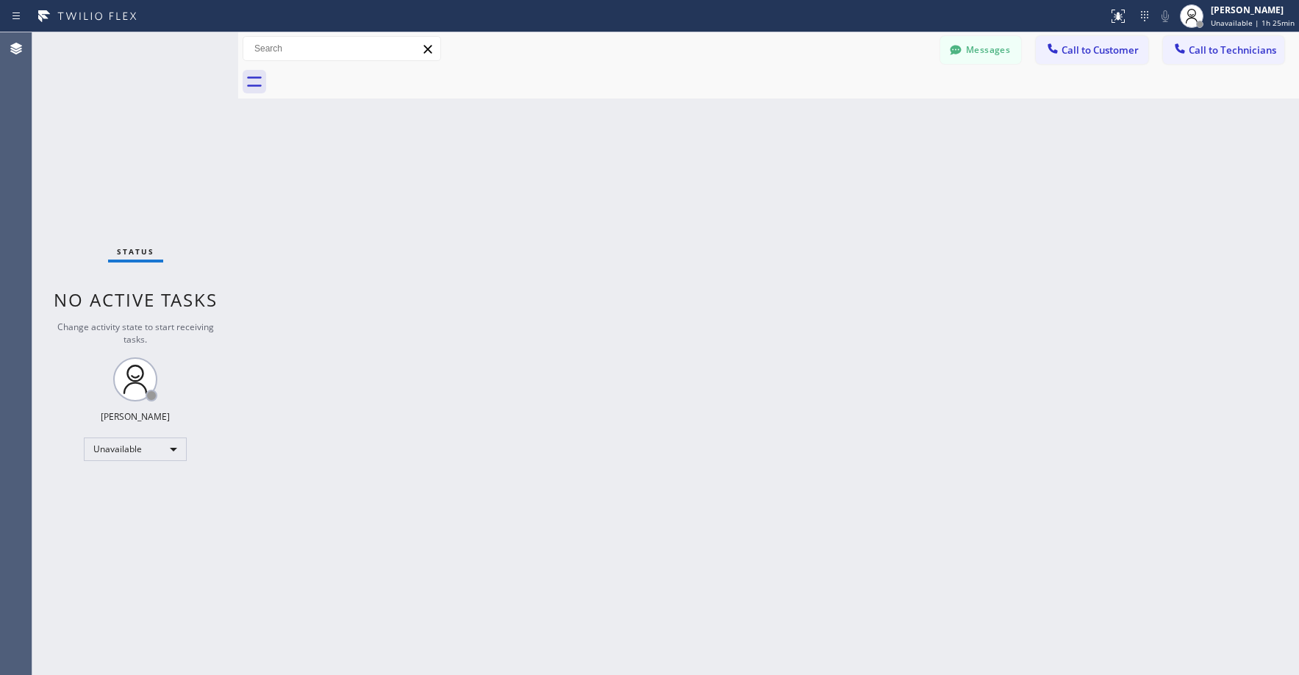
click at [134, 79] on div "Status No active tasks Change activity state to start receiving tasks. [PERSON_…" at bounding box center [135, 353] width 206 height 642
click at [551, 393] on div "Back to Dashboard Change Sender ID Customers Technicians SB [PERSON_NAME] [DATE…" at bounding box center [768, 353] width 1061 height 642
click at [109, 103] on div "Status No active tasks Change activity state to start receiving tasks. [PERSON_…" at bounding box center [135, 353] width 206 height 642
drag, startPoint x: 152, startPoint y: 154, endPoint x: 140, endPoint y: 337, distance: 184.1
click at [152, 159] on div "Status No active tasks Change activity state to start receiving tasks. [PERSON_…" at bounding box center [135, 353] width 206 height 642
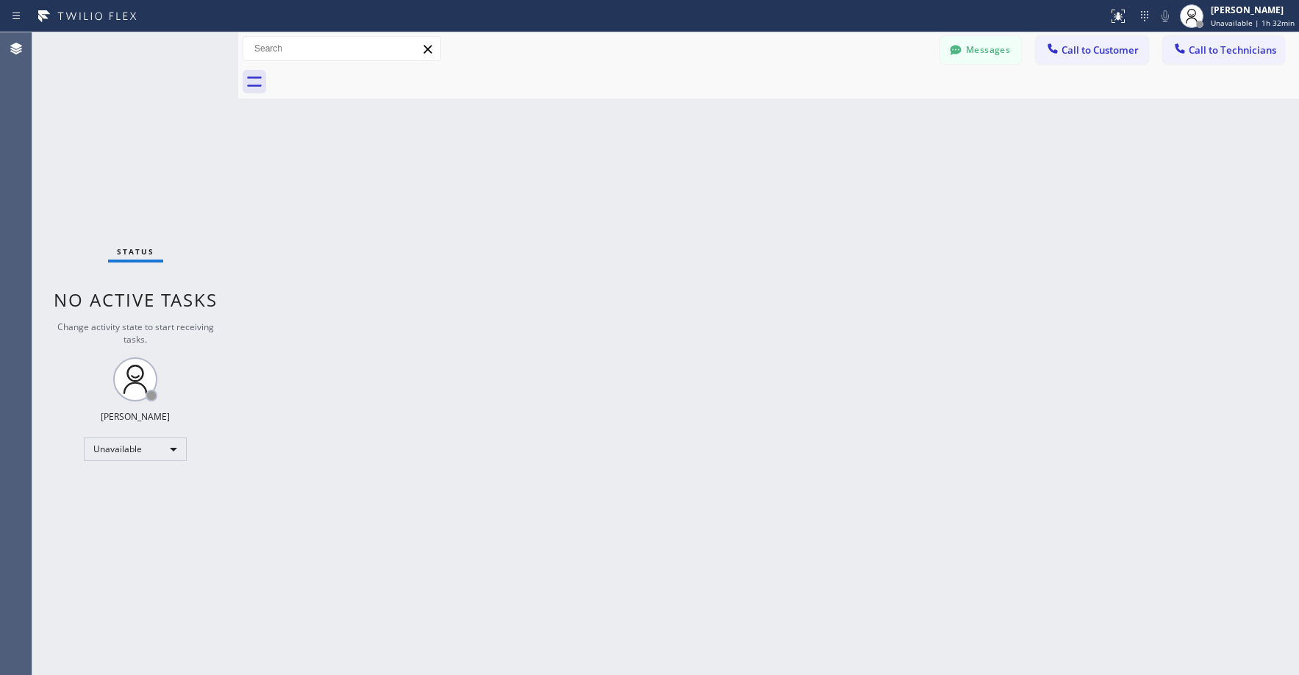
click at [109, 115] on div "Status No active tasks Change activity state to start receiving tasks. [PERSON_…" at bounding box center [135, 353] width 206 height 642
drag, startPoint x: 137, startPoint y: 117, endPoint x: 67, endPoint y: 385, distance: 277.4
click at [136, 123] on div "Status No active tasks Change activity state to start receiving tasks. [PERSON_…" at bounding box center [135, 353] width 206 height 642
click at [442, 283] on div "Back to Dashboard Change Sender ID Customers Technicians SB [PERSON_NAME] [DATE…" at bounding box center [768, 353] width 1061 height 642
click at [94, 147] on div "Status No active tasks Change activity state to start receiving tasks. [PERSON_…" at bounding box center [135, 353] width 206 height 642
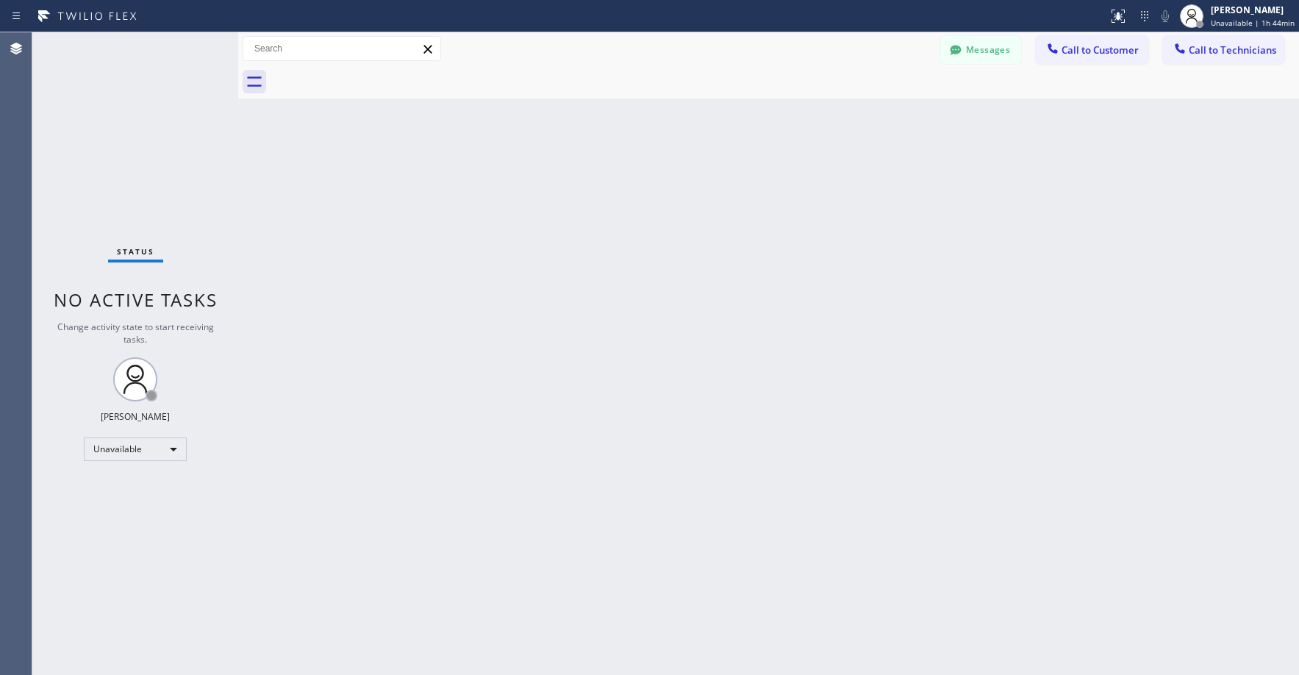
click at [112, 133] on div "Status No active tasks Change activity state to start receiving tasks. [PERSON_…" at bounding box center [135, 353] width 206 height 642
click at [134, 151] on div "Status No active tasks Change activity state to start receiving tasks. [PERSON_…" at bounding box center [135, 353] width 206 height 642
drag, startPoint x: 174, startPoint y: 132, endPoint x: 104, endPoint y: 420, distance: 296.4
click at [171, 137] on div "Status No active tasks Change activity state to start receiving tasks. [PERSON_…" at bounding box center [135, 353] width 206 height 642
click at [104, 129] on div "Status No active tasks Change activity state to start receiving tasks. [PERSON_…" at bounding box center [135, 353] width 206 height 642
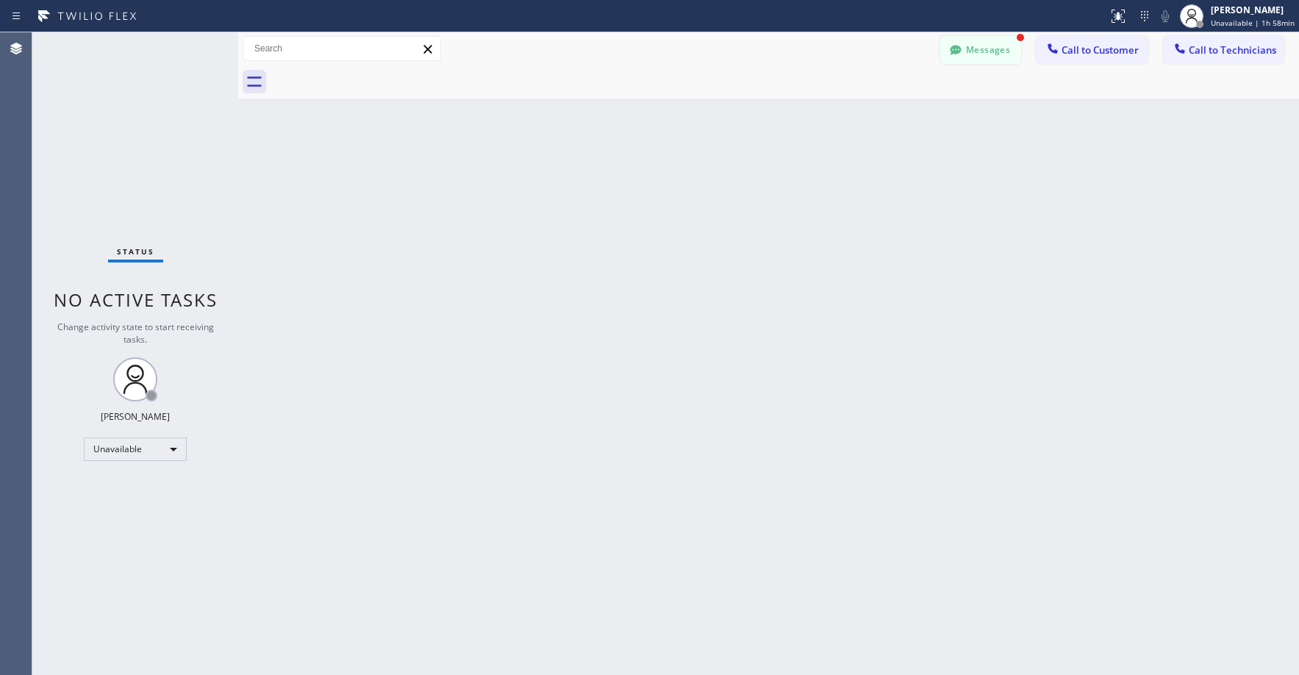
click at [989, 57] on button "Messages" at bounding box center [980, 50] width 81 height 28
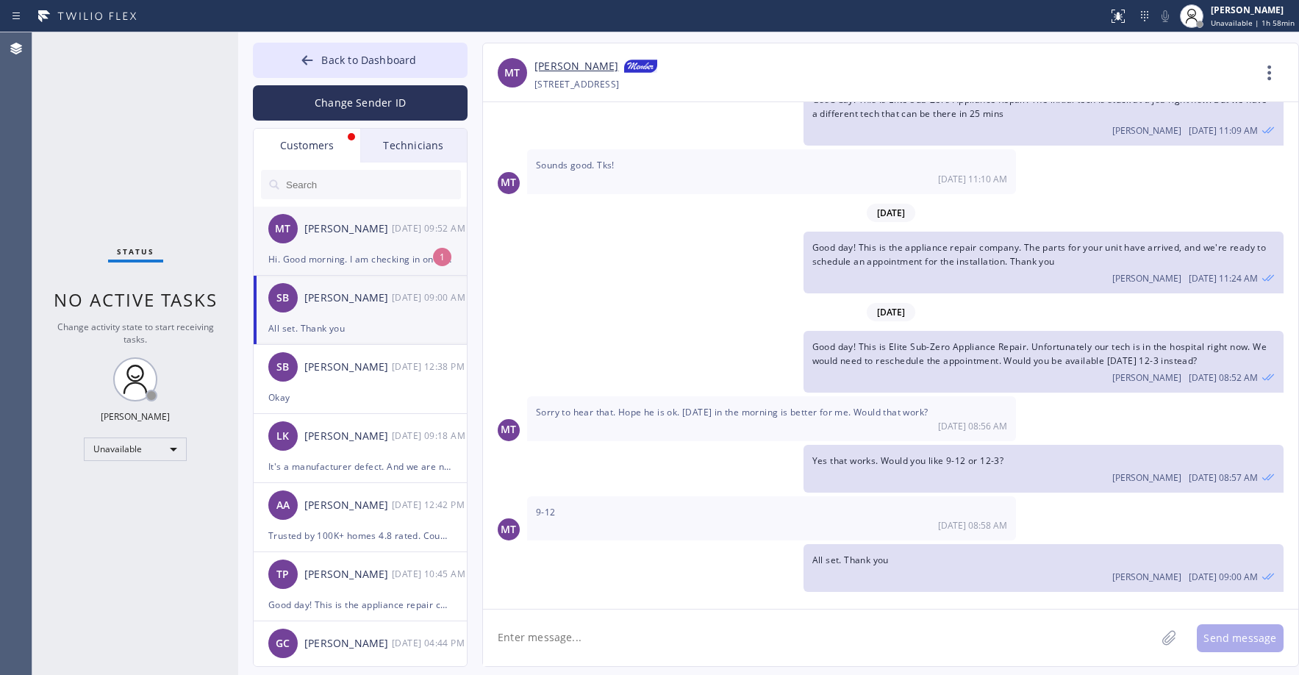
click at [356, 255] on div "Hi. Good morning. I am checking in on this back order for the part on my whirlp…" at bounding box center [360, 259] width 184 height 17
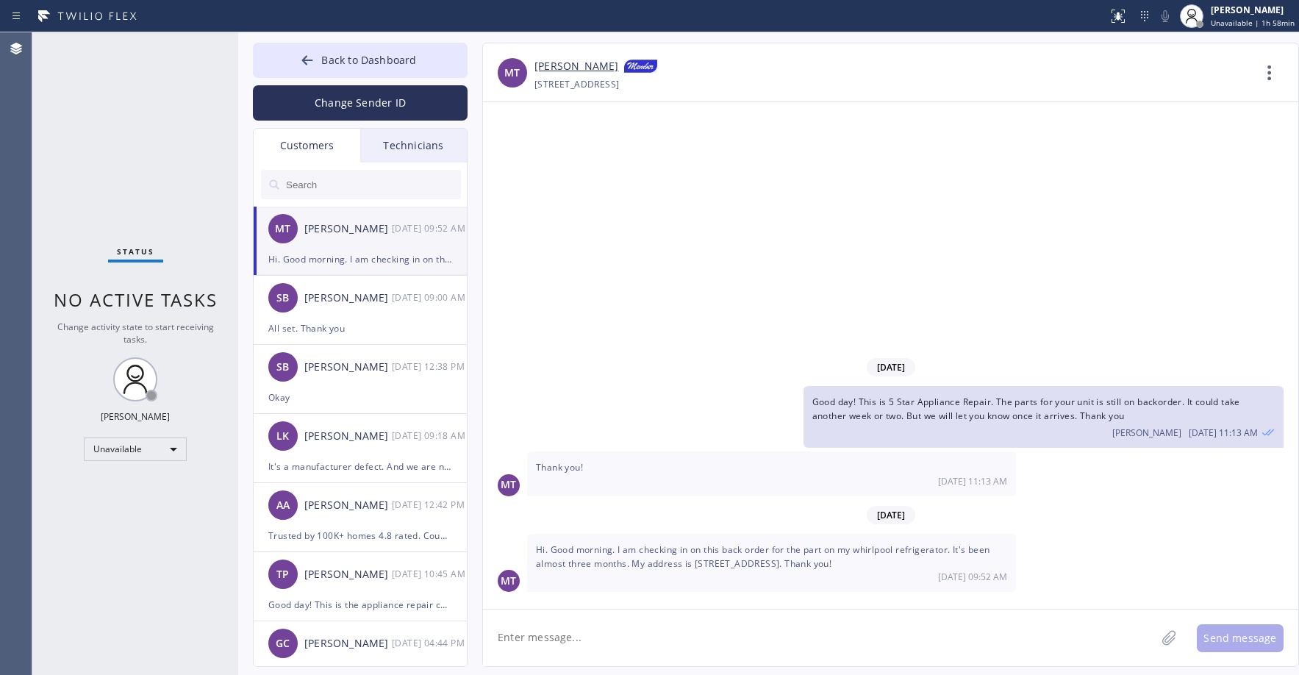
scroll to position [0, 0]
click at [567, 634] on textarea at bounding box center [819, 637] width 672 height 57
type textarea "Good morning. Let me follow up with the technician"
click at [1249, 636] on button "Send message" at bounding box center [1240, 638] width 87 height 28
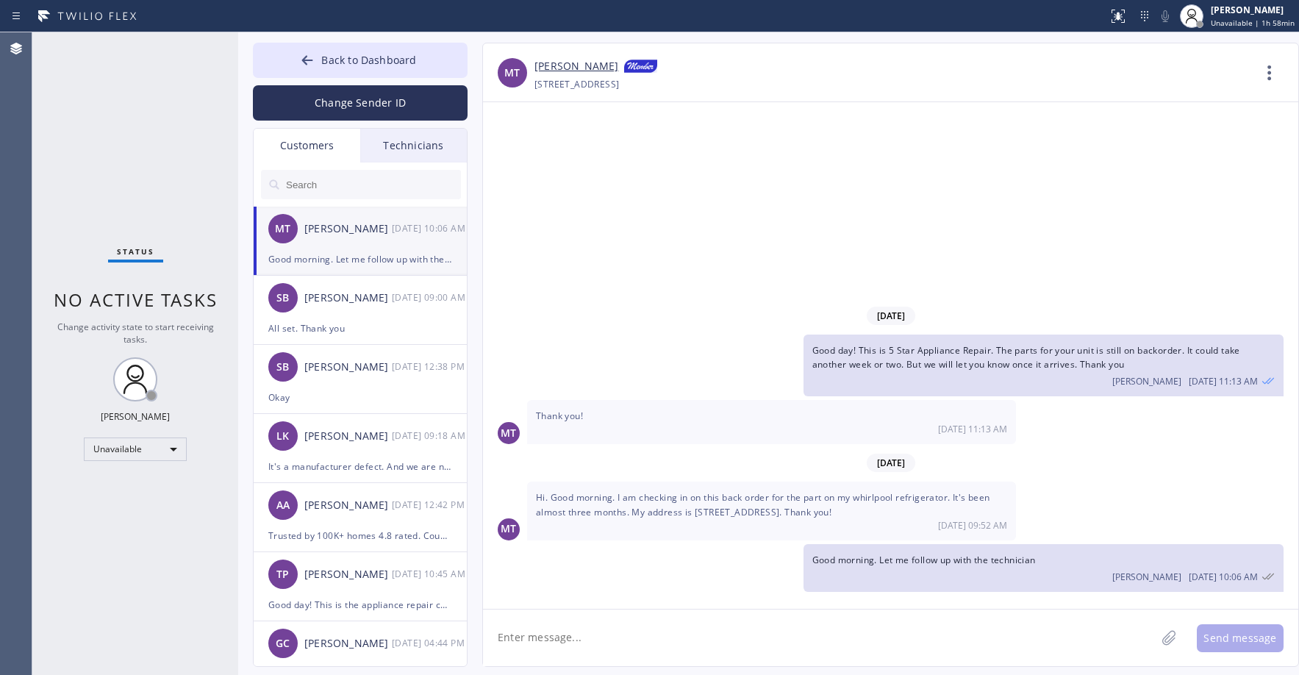
click at [551, 67] on link "[PERSON_NAME]" at bounding box center [576, 67] width 84 height 18
click at [147, 107] on div "Status No active tasks Change activity state to start receiving tasks. [PERSON_…" at bounding box center [135, 353] width 206 height 642
click at [124, 143] on div "Status No active tasks Change activity state to start receiving tasks. [PERSON_…" at bounding box center [135, 353] width 206 height 642
click at [336, 61] on span "Back to Dashboard" at bounding box center [368, 60] width 95 height 14
click at [146, 113] on div "Status No active tasks Change activity state to start receiving tasks. [PERSON_…" at bounding box center [135, 353] width 206 height 642
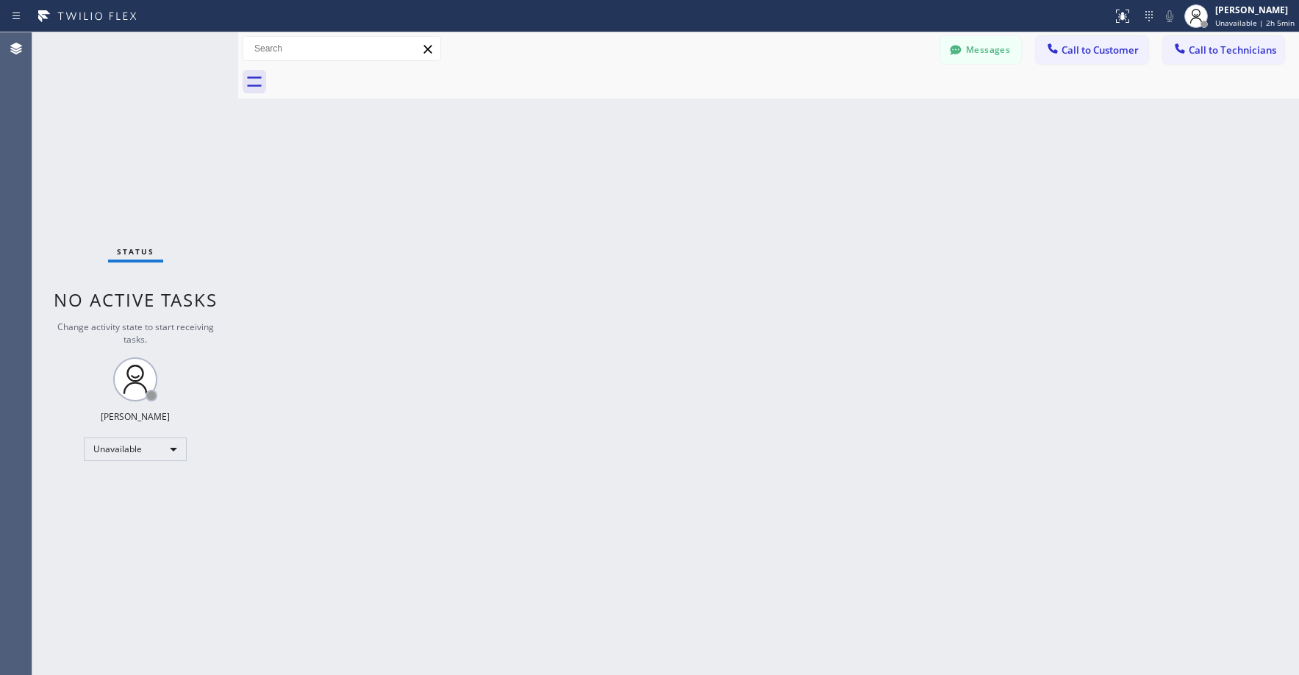
drag, startPoint x: 141, startPoint y: 151, endPoint x: 76, endPoint y: 442, distance: 297.4
click at [139, 158] on div "Status No active tasks Change activity state to start receiving tasks. [PERSON_…" at bounding box center [135, 353] width 206 height 642
drag, startPoint x: 124, startPoint y: 97, endPoint x: 95, endPoint y: 412, distance: 316.7
click at [123, 117] on div "Status No active tasks Change activity state to start receiving tasks. [PERSON_…" at bounding box center [135, 353] width 206 height 642
click at [105, 443] on div "Unavailable" at bounding box center [135, 449] width 103 height 24
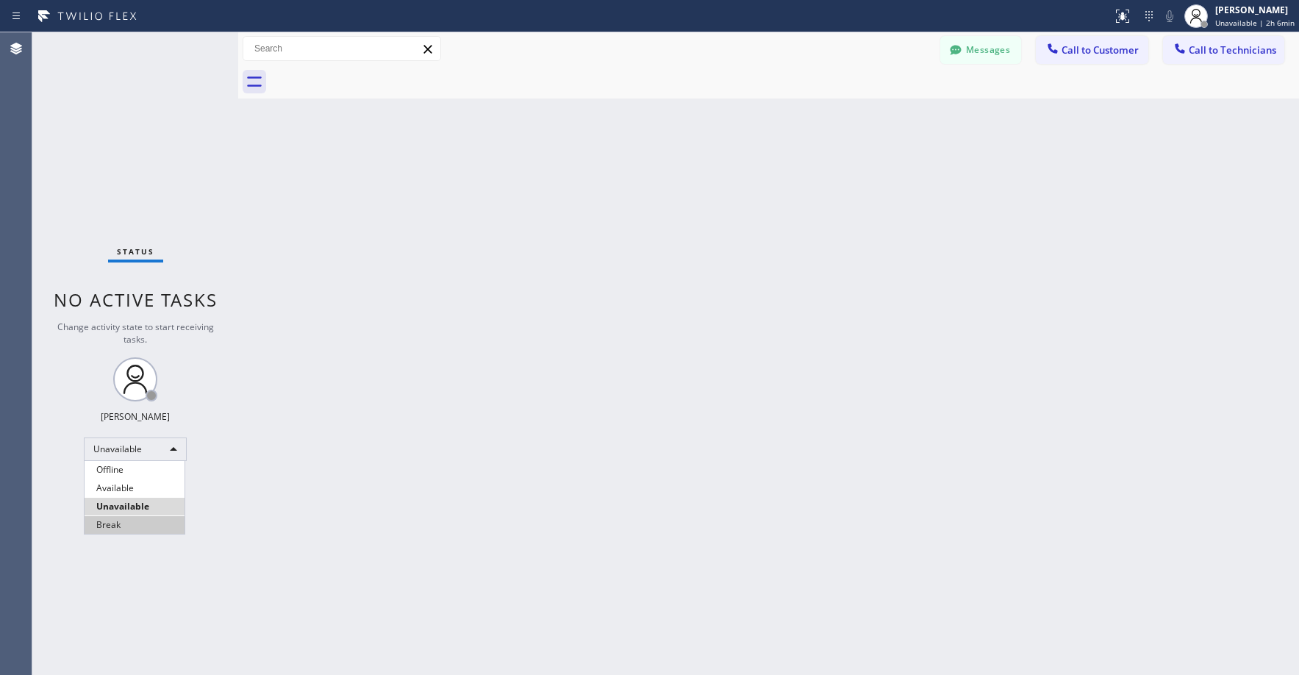
click at [131, 526] on li "Break" at bounding box center [135, 525] width 100 height 18
click at [147, 202] on div "Status No active tasks Change activity state to start receiving tasks. [PERSON_…" at bounding box center [135, 353] width 206 height 642
click at [165, 203] on div "Status No active tasks Change activity state to start receiving tasks. [PERSON_…" at bounding box center [135, 353] width 206 height 642
click at [113, 443] on div "Break" at bounding box center [135, 449] width 103 height 24
click at [147, 501] on li "Unavailable" at bounding box center [135, 507] width 100 height 18
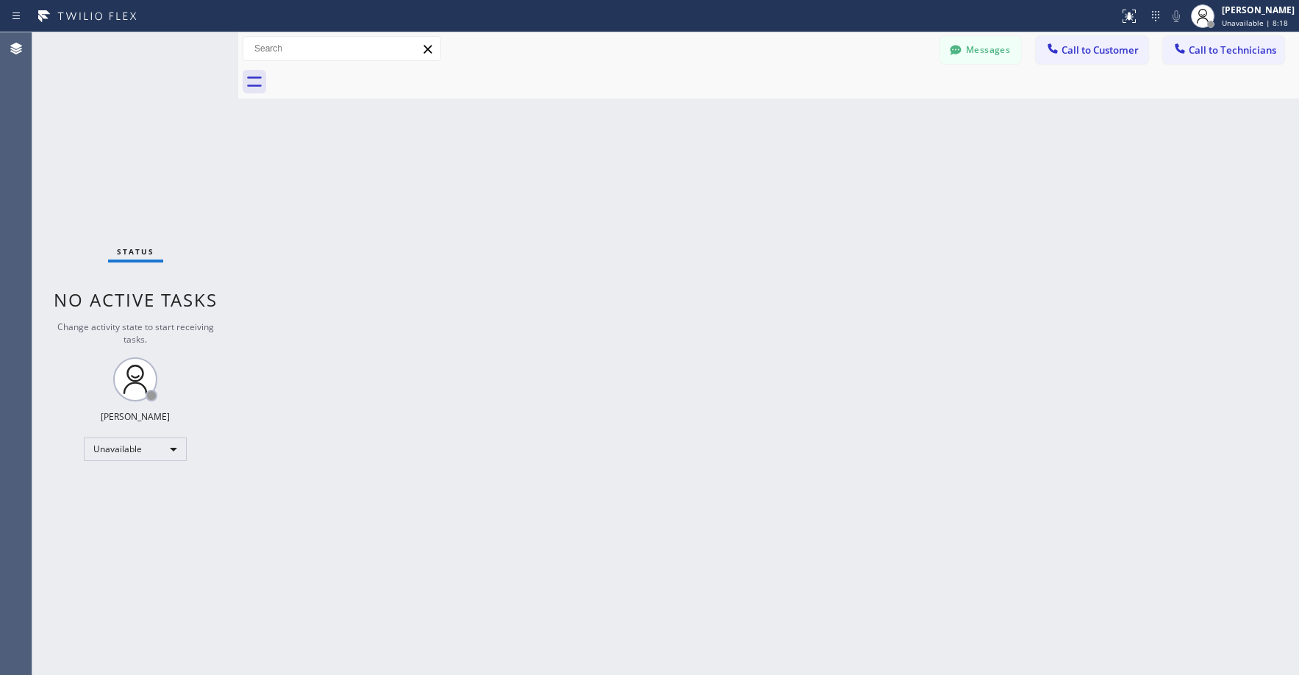
click at [129, 142] on div "Status No active tasks Change activity state to start receiving tasks. [PERSON_…" at bounding box center [135, 353] width 206 height 642
click at [989, 61] on button "Messages" at bounding box center [980, 50] width 81 height 28
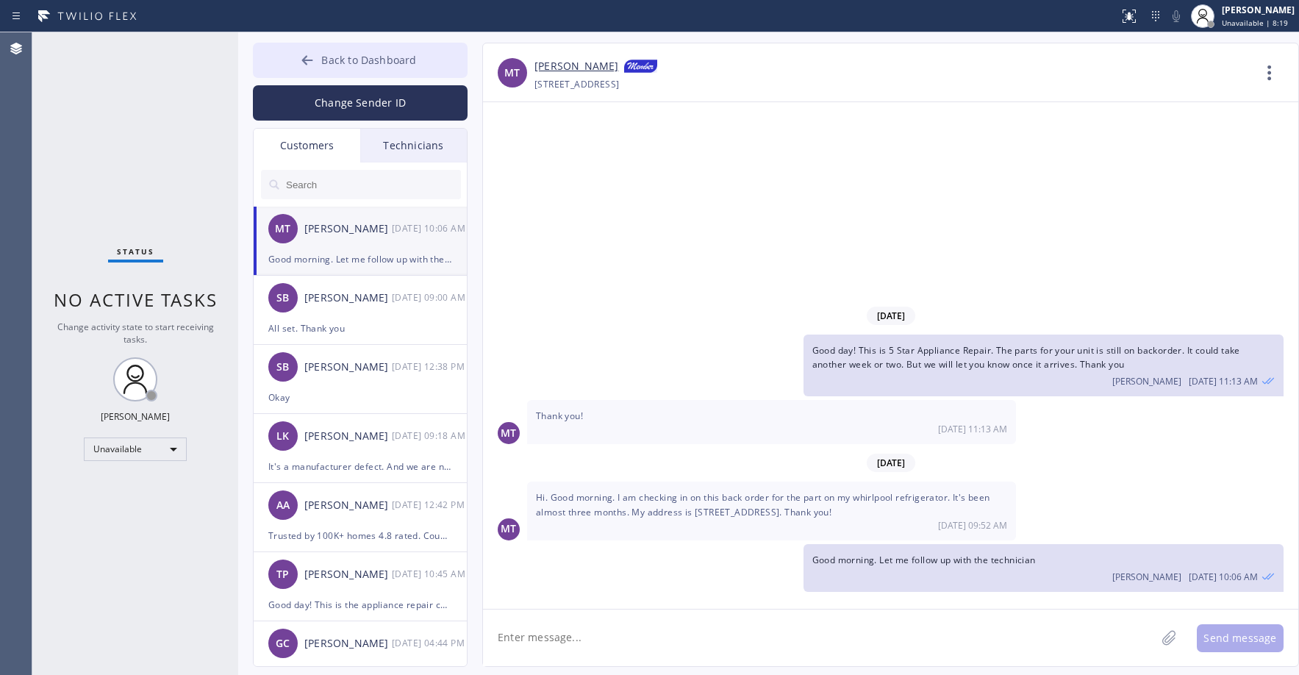
click at [358, 62] on span "Back to Dashboard" at bounding box center [368, 60] width 95 height 14
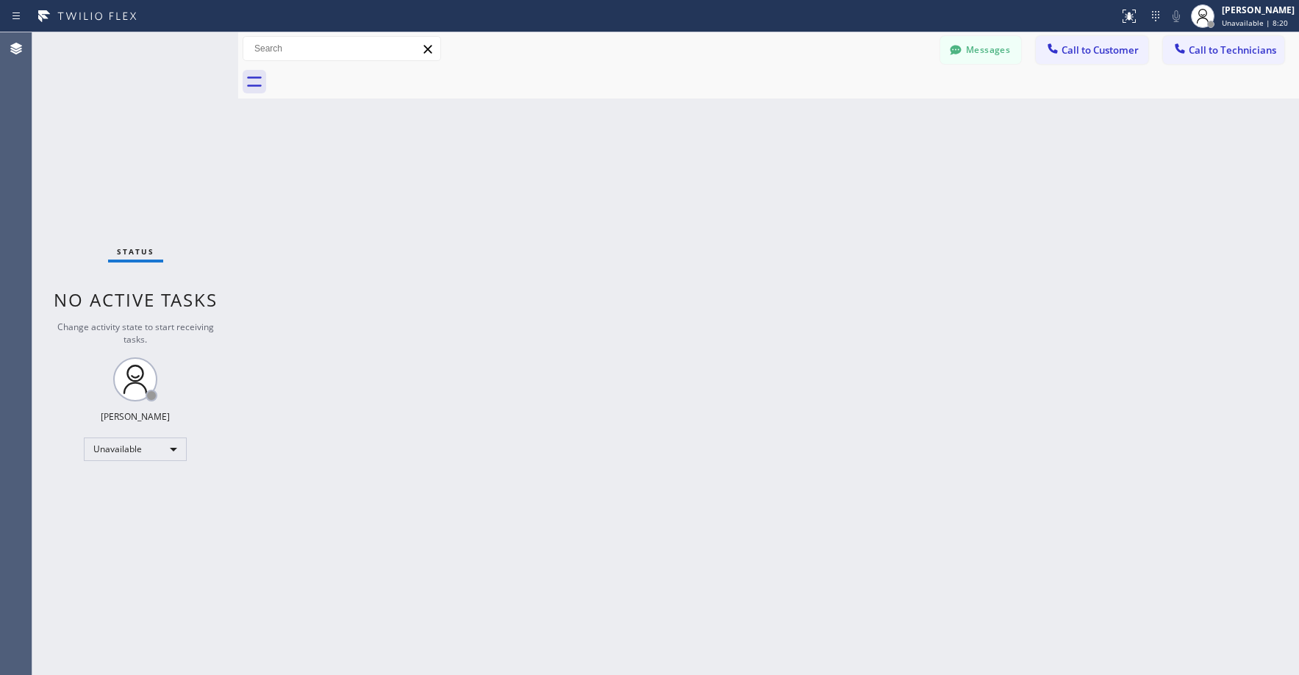
click at [57, 150] on div "Status No active tasks Change activity state to start receiving tasks. [PERSON_…" at bounding box center [135, 353] width 206 height 642
click at [162, 153] on div "Status No active tasks Change activity state to start receiving tasks. [PERSON_…" at bounding box center [135, 353] width 206 height 642
click at [109, 133] on div "Status No active tasks Change activity state to start receiving tasks. [PERSON_…" at bounding box center [135, 353] width 206 height 642
click at [120, 129] on div "Status No active tasks Change activity state to start receiving tasks. [PERSON_…" at bounding box center [135, 353] width 206 height 642
click at [129, 177] on div "Status No active tasks Change activity state to start receiving tasks. [PERSON_…" at bounding box center [135, 353] width 206 height 642
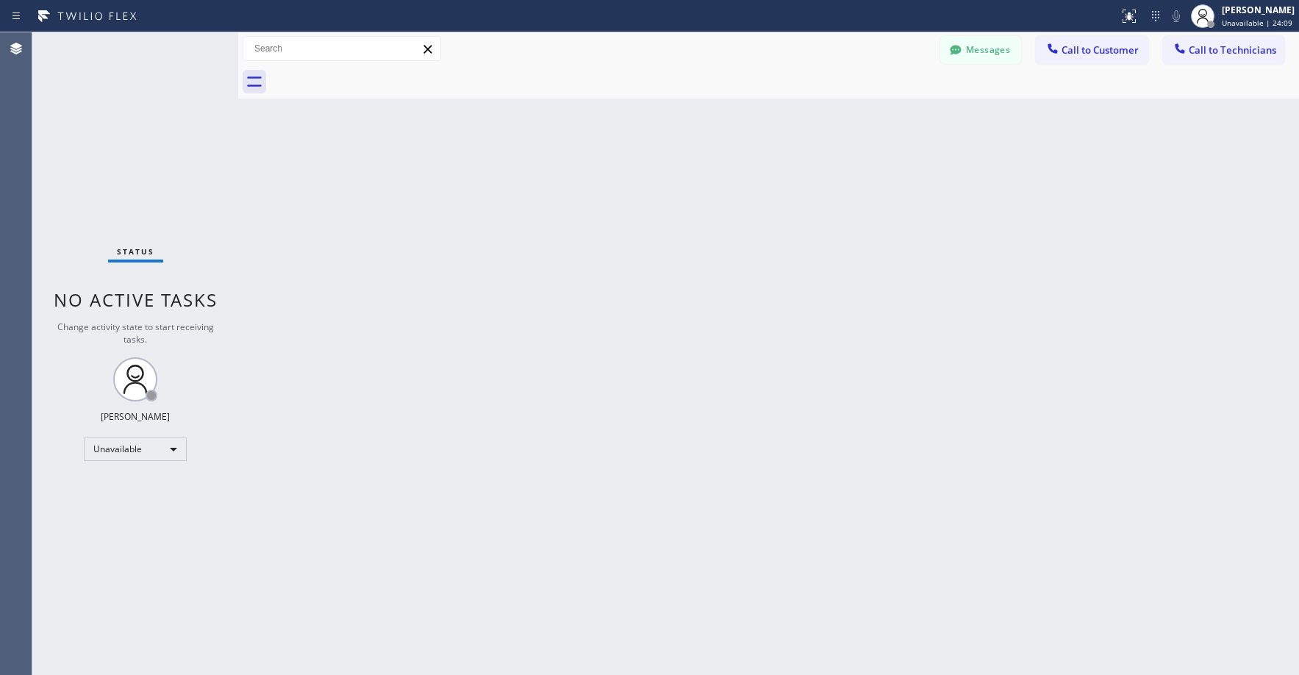
click at [177, 127] on div "Status No active tasks Change activity state to start receiving tasks. [PERSON_…" at bounding box center [135, 353] width 206 height 642
drag, startPoint x: 134, startPoint y: 128, endPoint x: 102, endPoint y: 450, distance: 323.5
click at [134, 131] on div "Status No active tasks Change activity state to start receiving tasks. [PERSON_…" at bounding box center [135, 353] width 206 height 642
drag, startPoint x: 123, startPoint y: 80, endPoint x: 126, endPoint y: 100, distance: 20.1
click at [126, 92] on div "Status No active tasks Change activity state to start receiving tasks. [PERSON_…" at bounding box center [135, 353] width 206 height 642
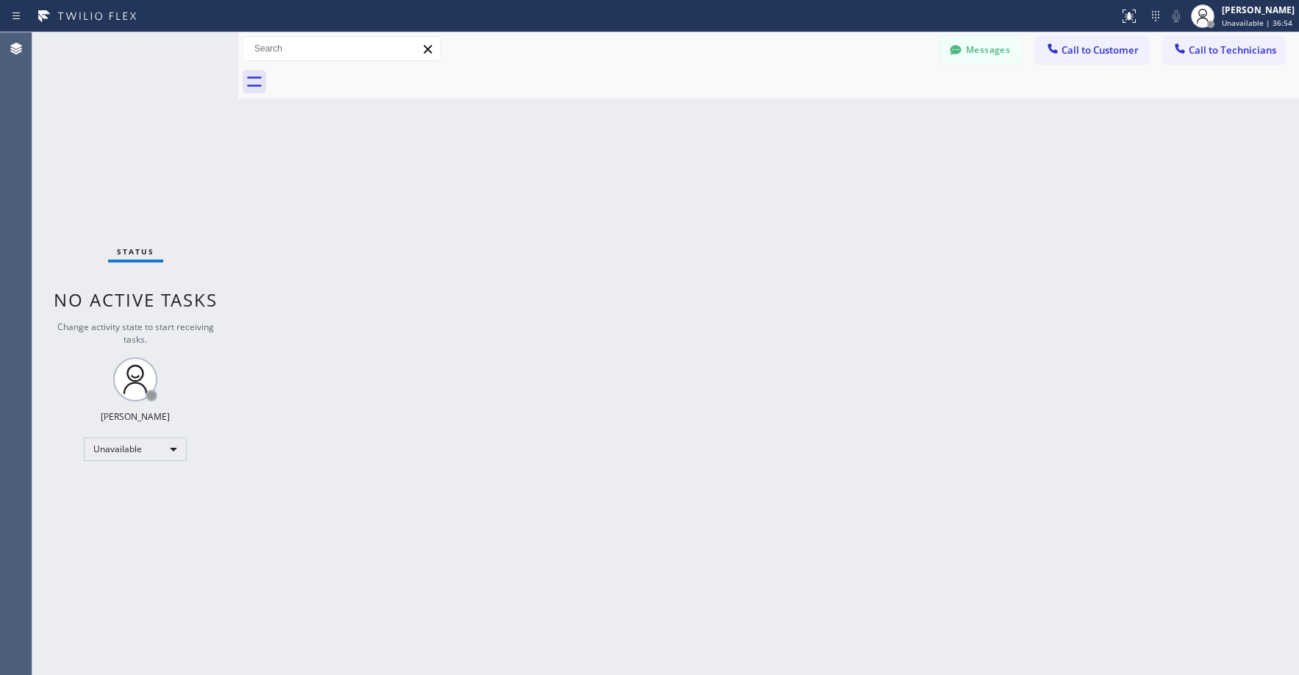
click at [93, 68] on div "Status No active tasks Change activity state to start receiving tasks. [PERSON_…" at bounding box center [135, 353] width 206 height 642
drag, startPoint x: 128, startPoint y: 146, endPoint x: 630, endPoint y: 116, distance: 502.8
click at [149, 149] on div "Status No active tasks Change activity state to start receiving tasks. [PERSON_…" at bounding box center [135, 353] width 206 height 642
click at [134, 210] on div "Status No active tasks Change activity state to start receiving tasks. [PERSON_…" at bounding box center [135, 353] width 206 height 642
drag, startPoint x: 114, startPoint y: 153, endPoint x: 74, endPoint y: 358, distance: 208.9
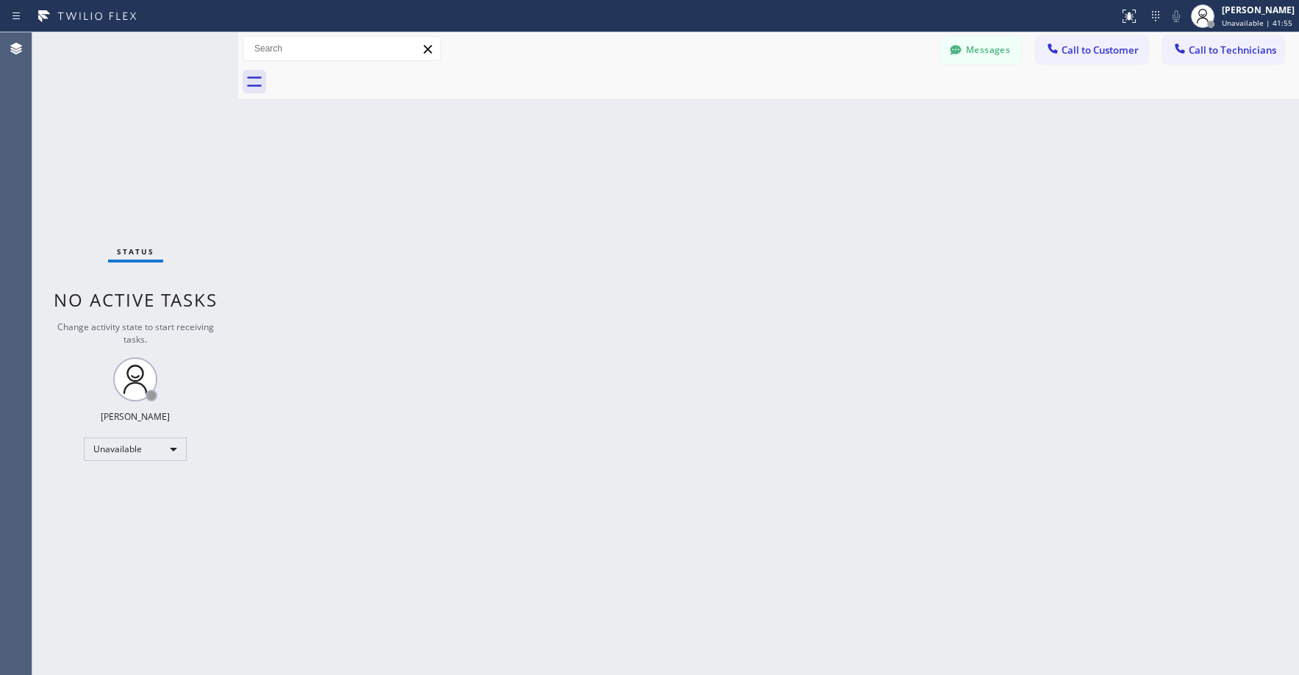
click at [114, 154] on div "Status No active tasks Change activity state to start receiving tasks. [PERSON_…" at bounding box center [135, 353] width 206 height 642
click at [132, 126] on div "Status No active tasks Change activity state to start receiving tasks. [PERSON_…" at bounding box center [135, 353] width 206 height 642
click at [146, 117] on div "Status No active tasks Change activity state to start receiving tasks. [PERSON_…" at bounding box center [135, 353] width 206 height 642
click at [157, 158] on div "Status No active tasks Change activity state to start receiving tasks. [PERSON_…" at bounding box center [135, 353] width 206 height 642
click at [961, 54] on icon at bounding box center [955, 50] width 15 height 15
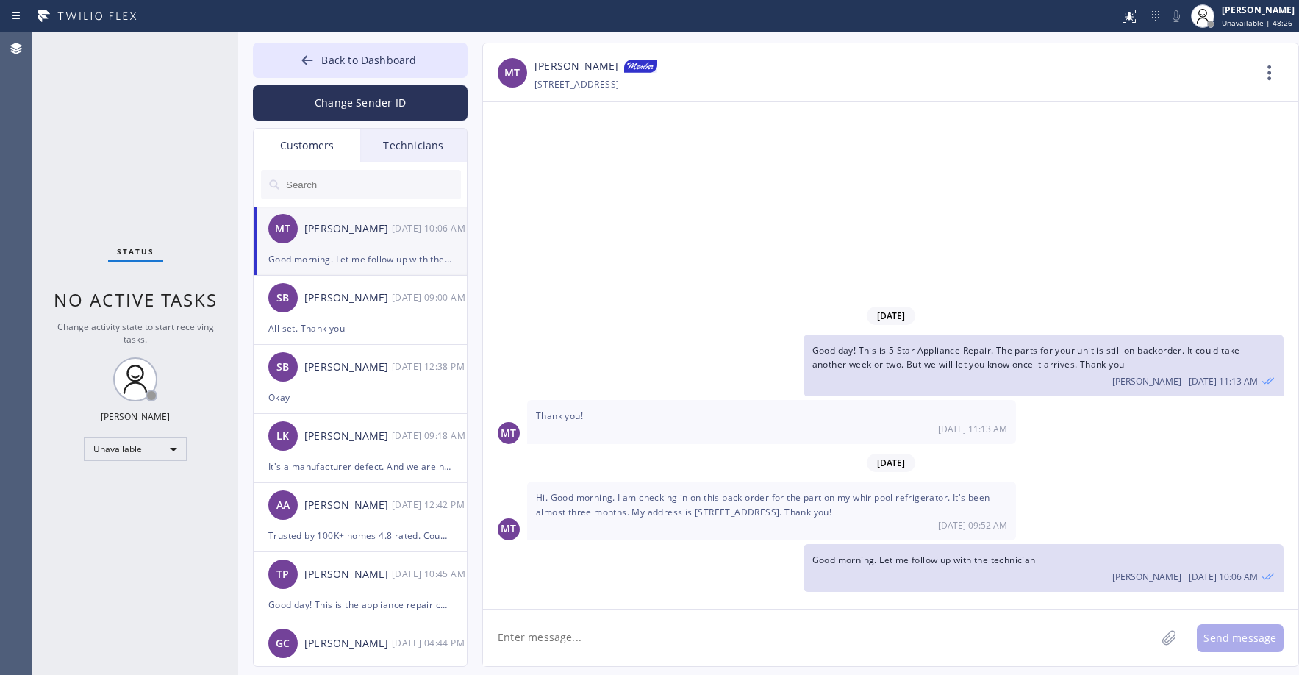
click at [318, 178] on input "text" at bounding box center [372, 184] width 176 height 29
paste input "9VL2V4-PI"
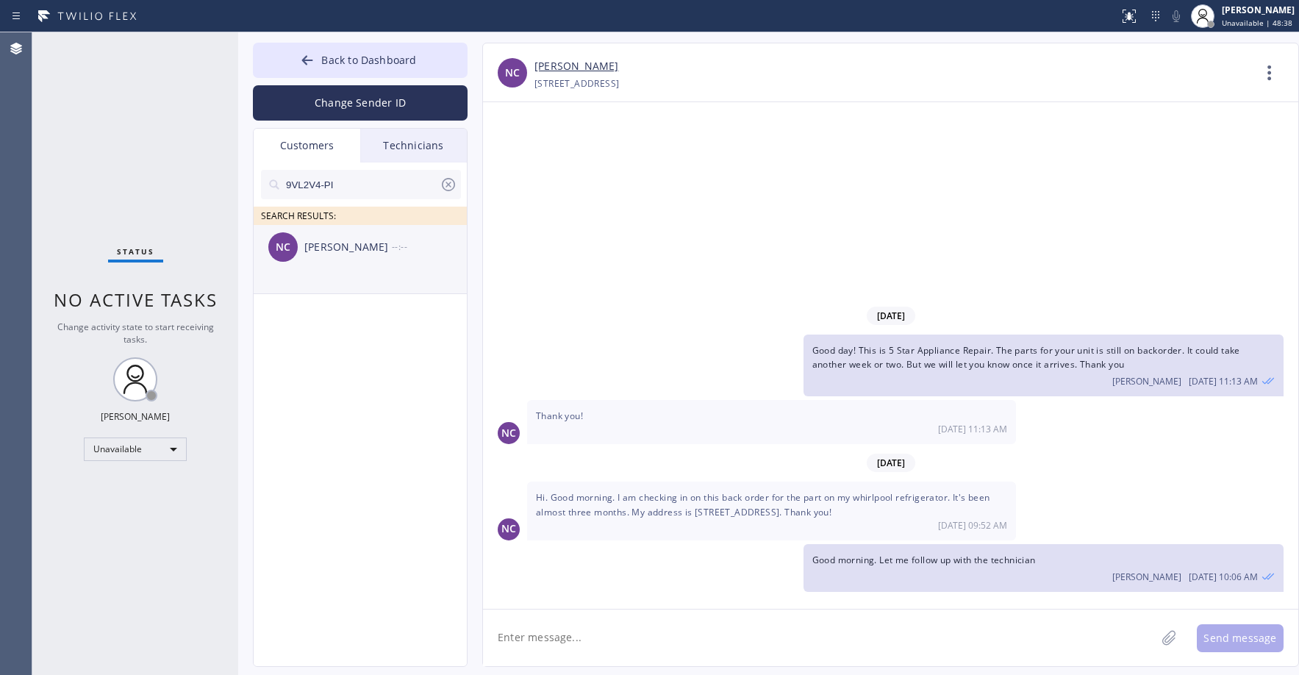
type input "9VL2V4-PI"
click at [334, 264] on div "NC [PERSON_NAME] --:--" at bounding box center [361, 247] width 215 height 44
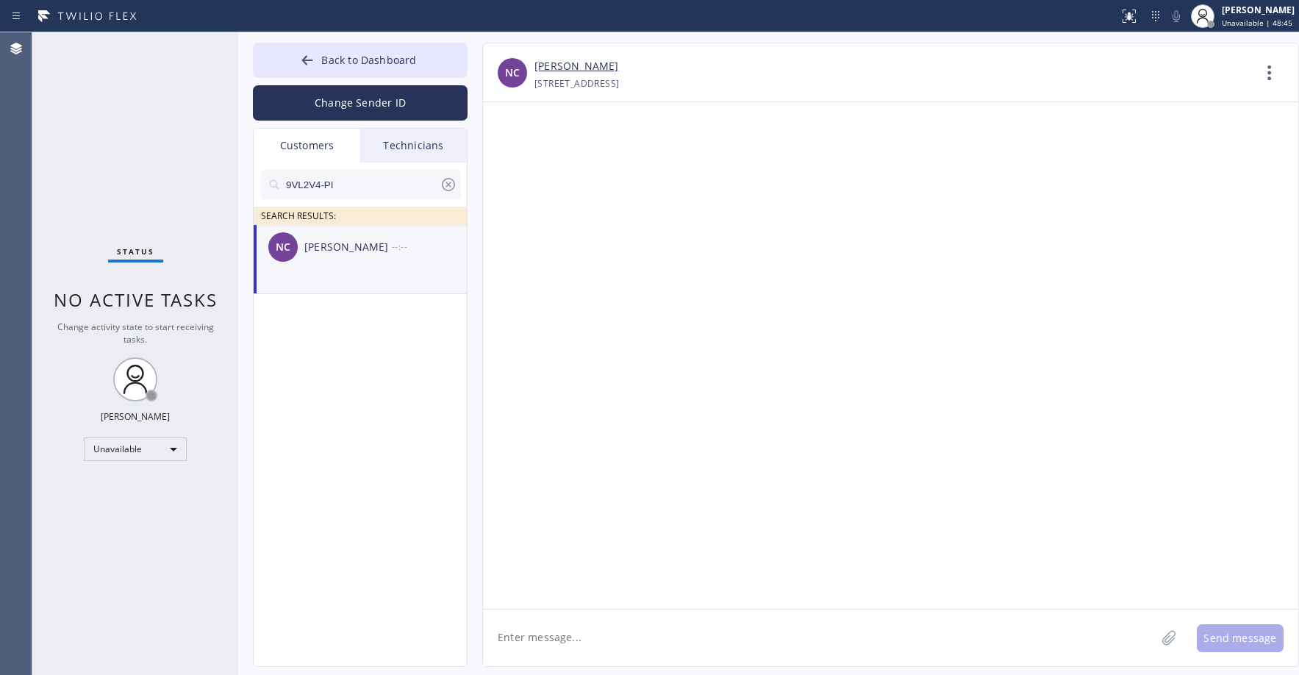
click at [556, 641] on textarea at bounding box center [819, 637] width 672 height 57
paste textarea "Subzero Repair Professionals"
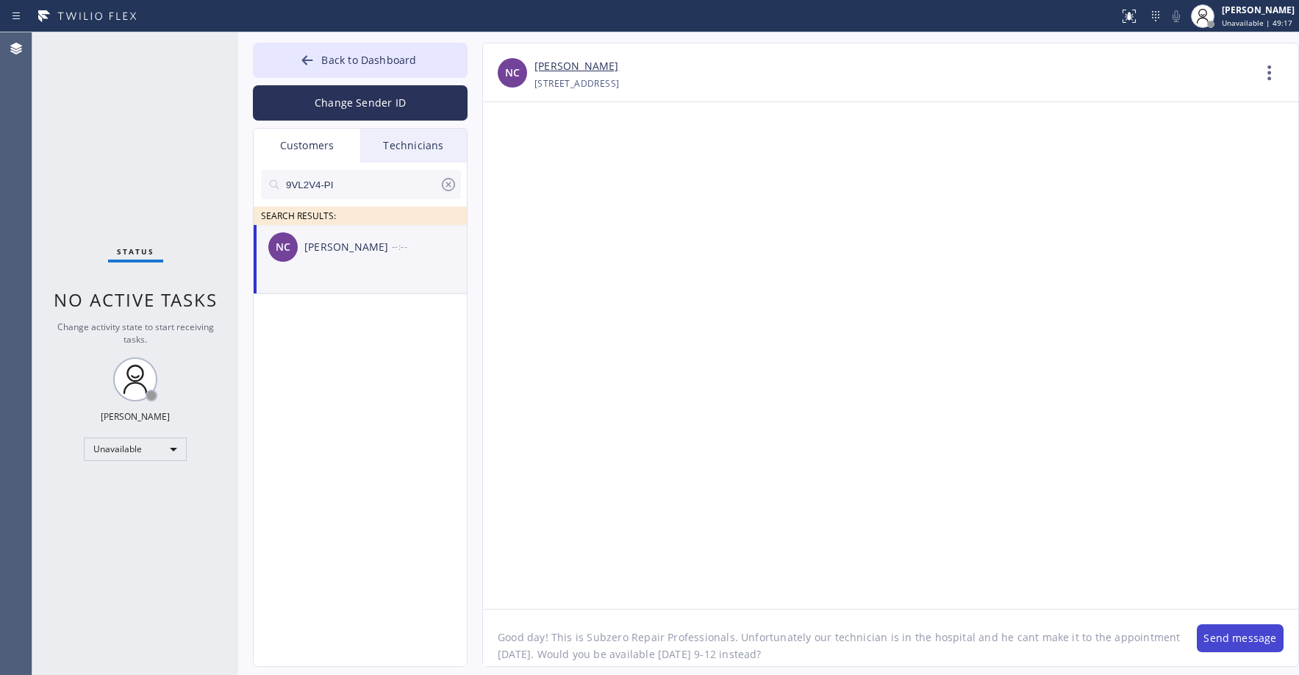
type textarea "Good day! This is Subzero Repair Professionals. Unfortunately our technician is…"
click at [1239, 638] on button "Send message" at bounding box center [1240, 638] width 87 height 28
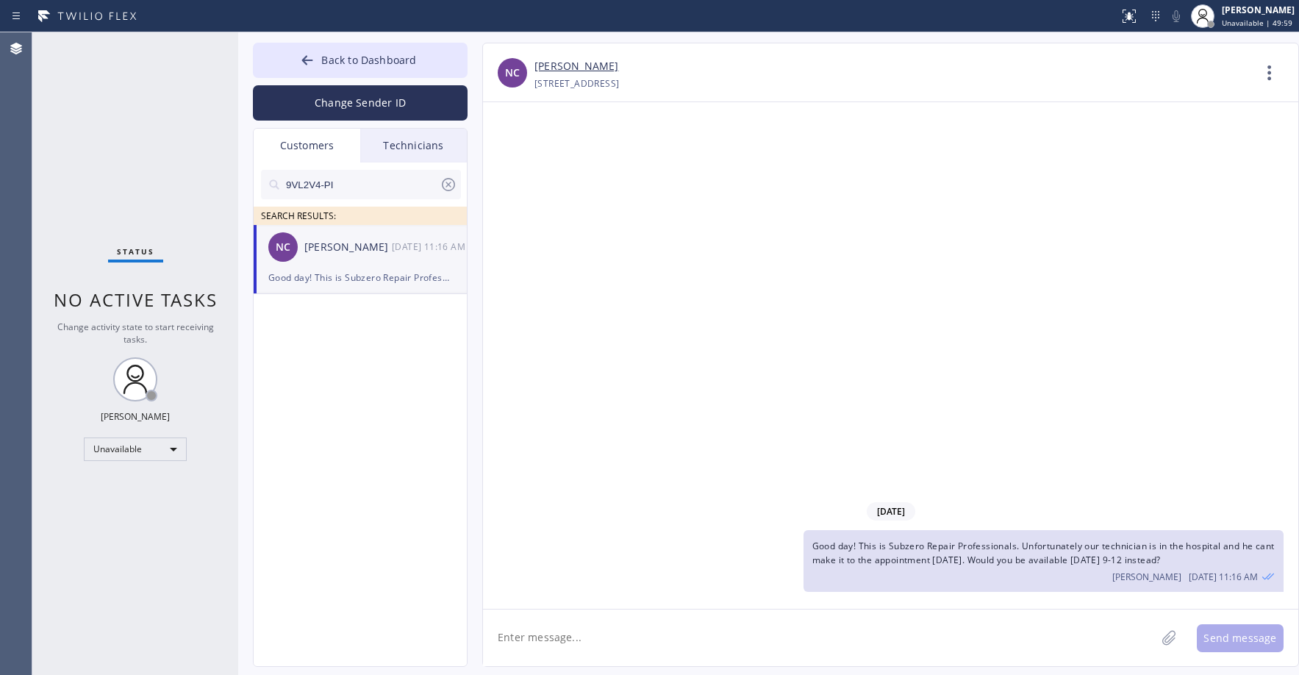
click at [357, 188] on input "9VL2V4-PI" at bounding box center [361, 184] width 155 height 29
click at [356, 188] on input "9VL2V4-PI" at bounding box center [361, 184] width 155 height 29
paste input "A6545N-PI-REDO-PI-REDO"
type input "A6545N-PI-REDO-PI-REDO-PI"
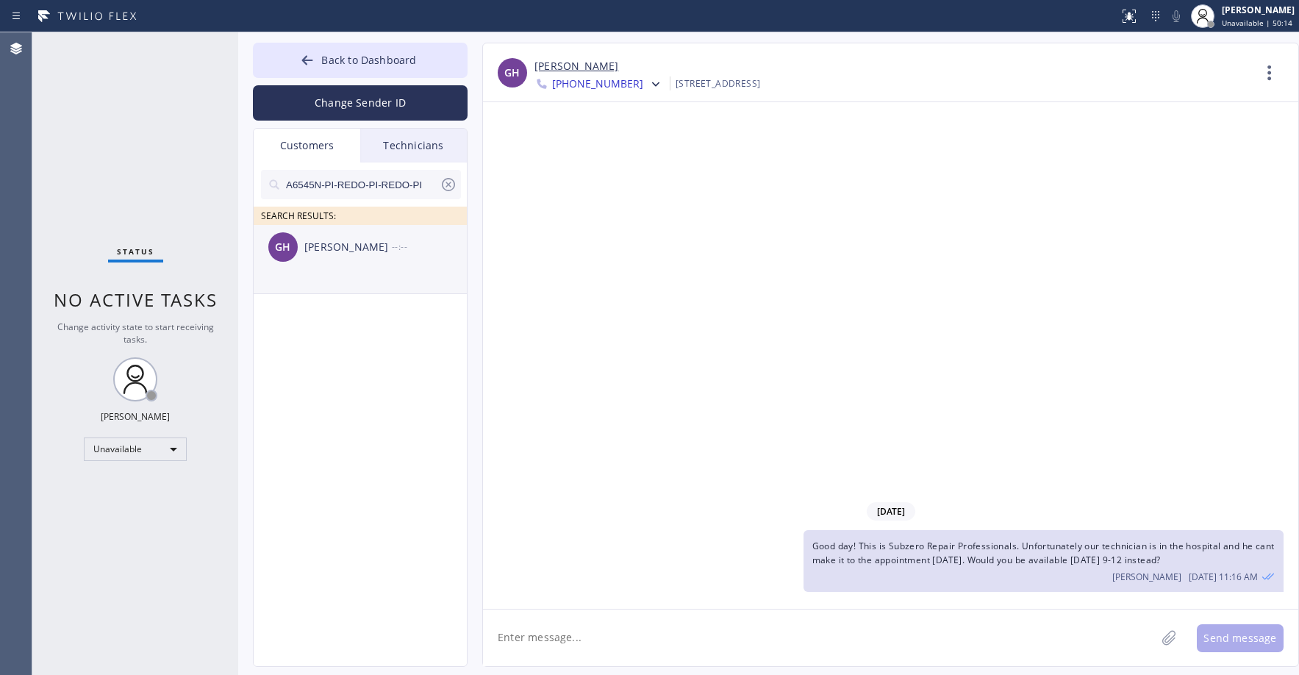
click at [349, 270] on li "GH [PERSON_NAME] --:--" at bounding box center [361, 259] width 215 height 69
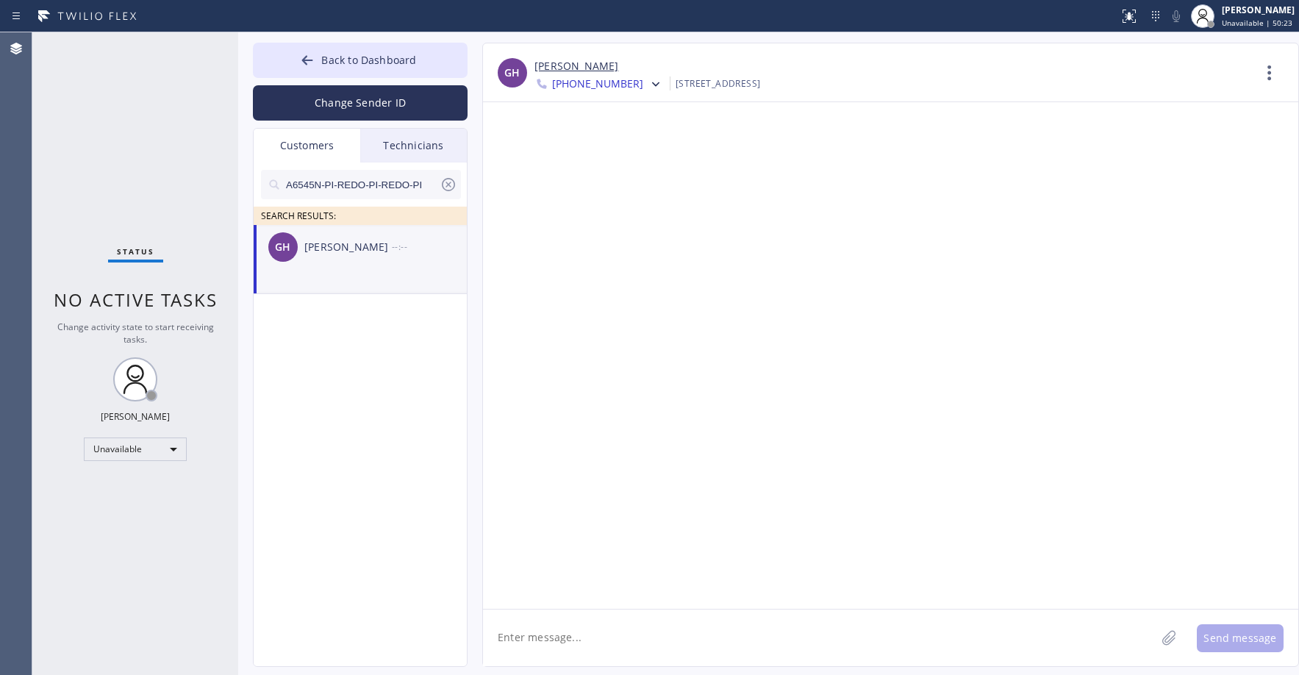
click at [537, 638] on textarea at bounding box center [819, 637] width 672 height 57
paste textarea "Whiteside Sub-Zero Repair Service"
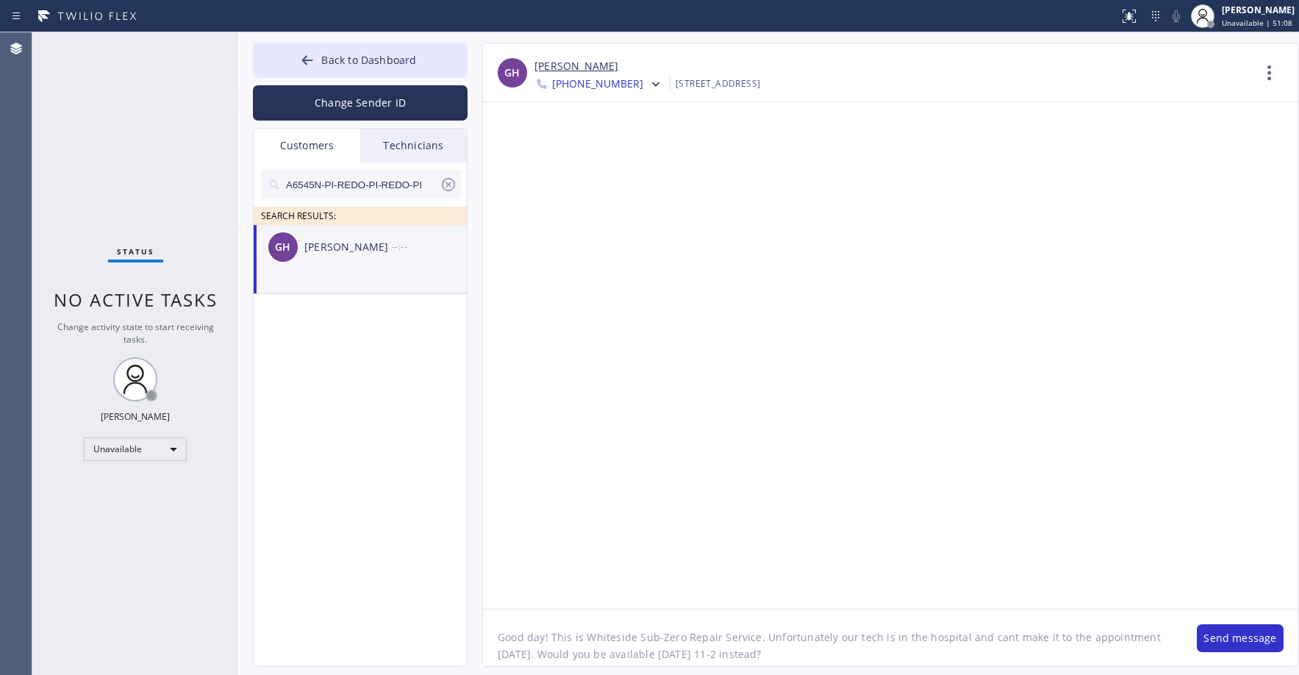
type textarea "Good day! This is Whiteside Sub-Zero Repair Service. Unfortunately our tech is …"
click at [1219, 637] on button "Send message" at bounding box center [1240, 638] width 87 height 28
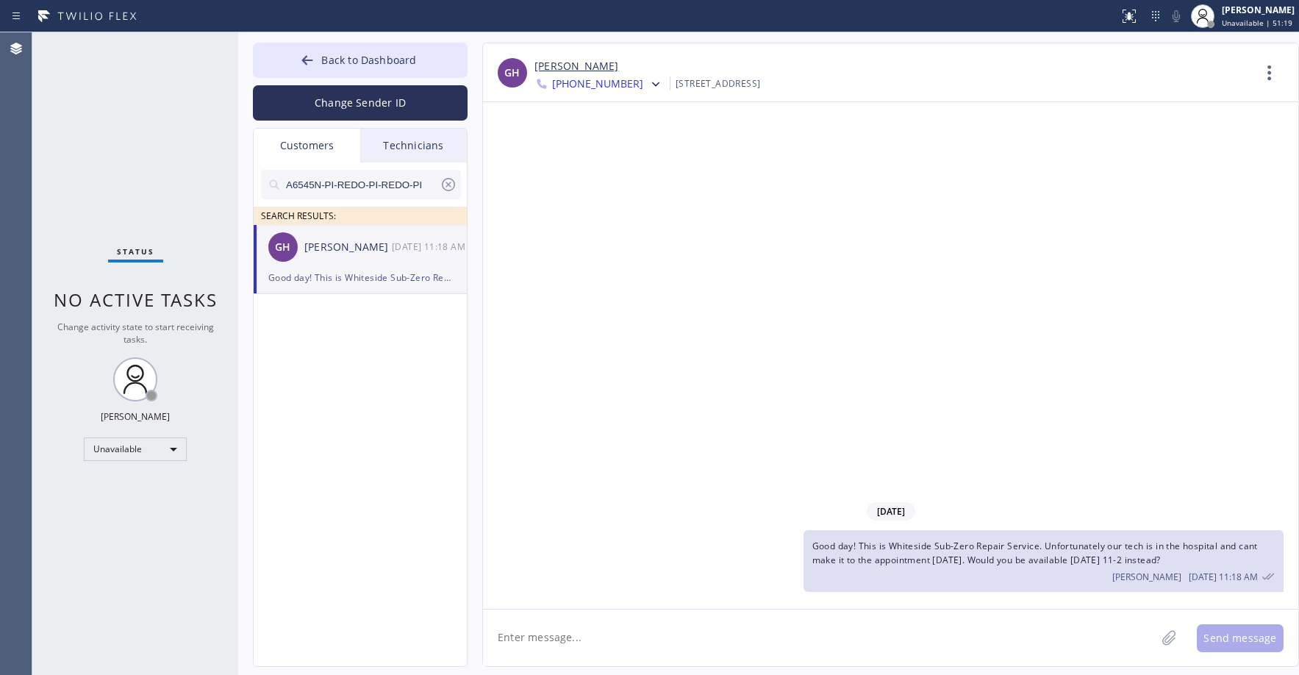
drag, startPoint x: 1194, startPoint y: 560, endPoint x: 815, endPoint y: 550, distance: 378.6
click at [815, 550] on div "Good day! This is Whiteside Sub-Zero Repair Service. Unfortunately our tech is …" at bounding box center [1043, 561] width 480 height 62
copy span "Good day! This is Whiteside Sub-Zero Repair Service. Unfortunately our tech is …"
click at [648, 87] on icon at bounding box center [655, 84] width 15 height 15
click at [635, 179] on div "[PHONE_NUMBER]" at bounding box center [618, 185] width 169 height 34
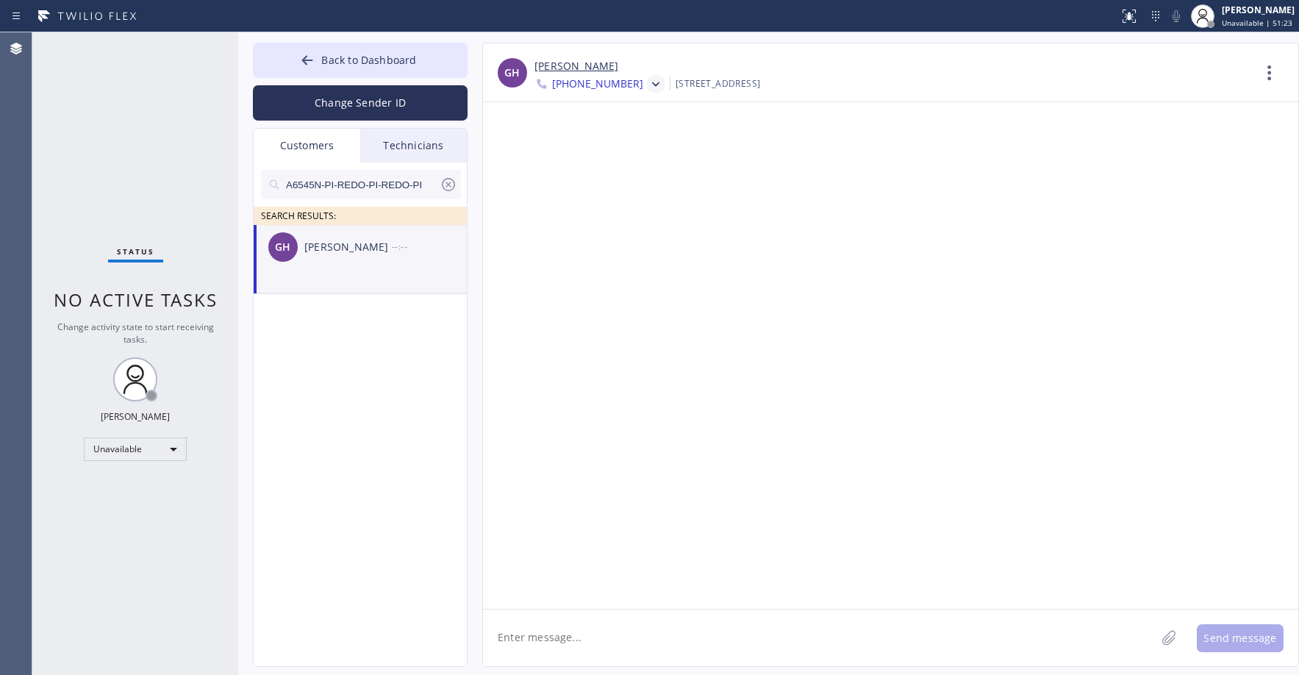
click at [616, 640] on textarea at bounding box center [819, 637] width 672 height 57
paste textarea "Good day! This is Whiteside Sub-Zero Repair Service. Unfortunately our tech is …"
type textarea "Good day! This is Whiteside Sub-Zero Repair Service. Unfortunately our tech is …"
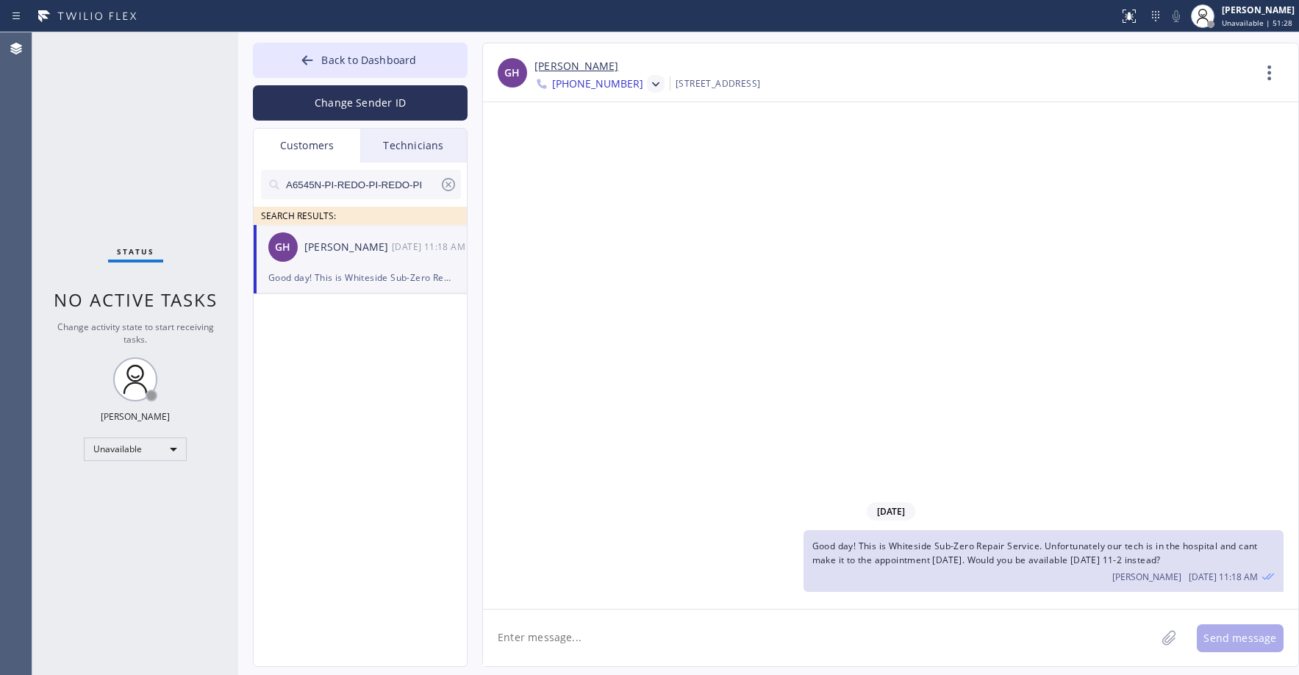
click at [648, 82] on icon at bounding box center [655, 84] width 15 height 15
click at [635, 151] on div "[PHONE_NUMBER]" at bounding box center [618, 151] width 169 height 34
click at [449, 184] on icon at bounding box center [448, 184] width 13 height 13
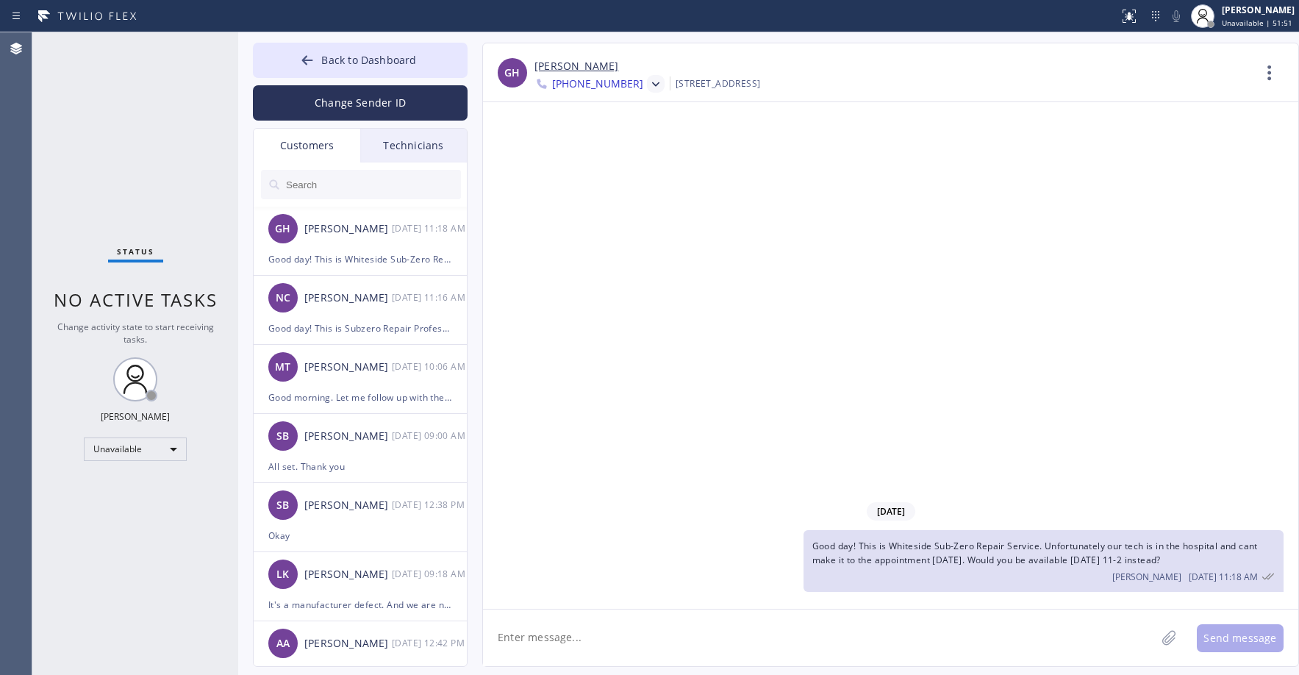
click at [104, 154] on div "Status No active tasks Change activity state to start receiving tasks. [PERSON_…" at bounding box center [135, 353] width 206 height 642
click at [354, 187] on input "text" at bounding box center [372, 184] width 176 height 29
paste input "NH6M9H"
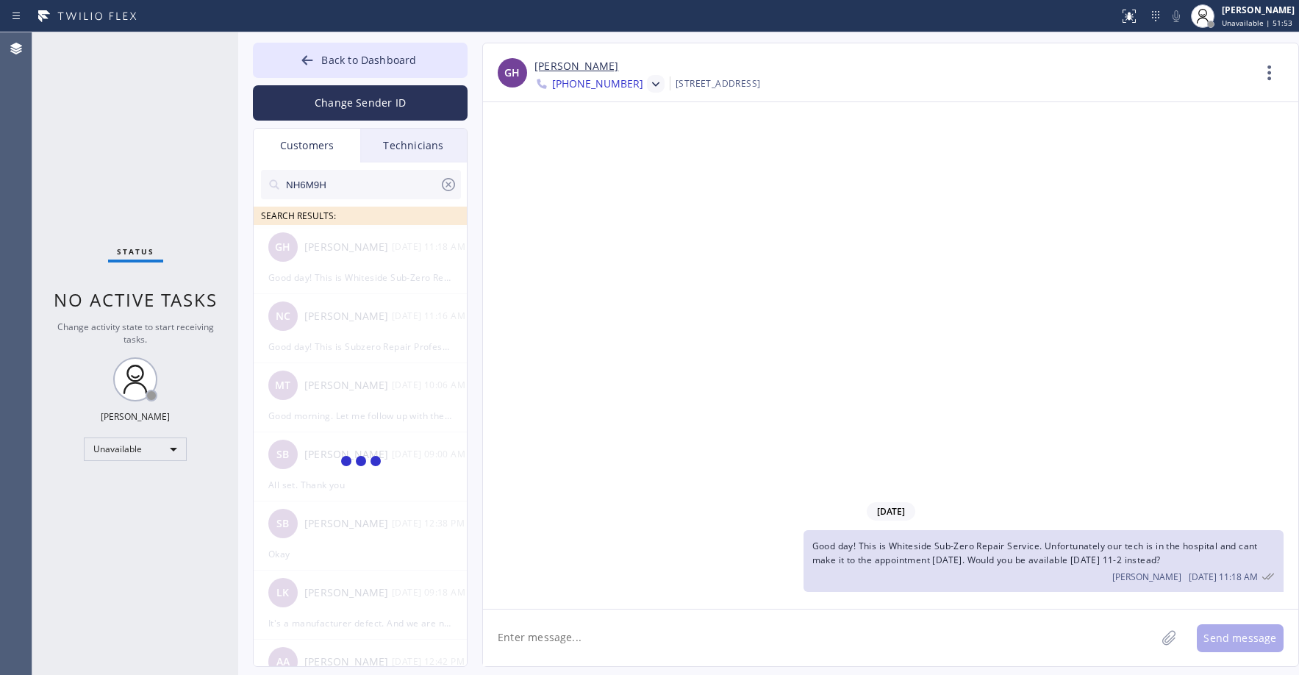
type input "NH6M9H"
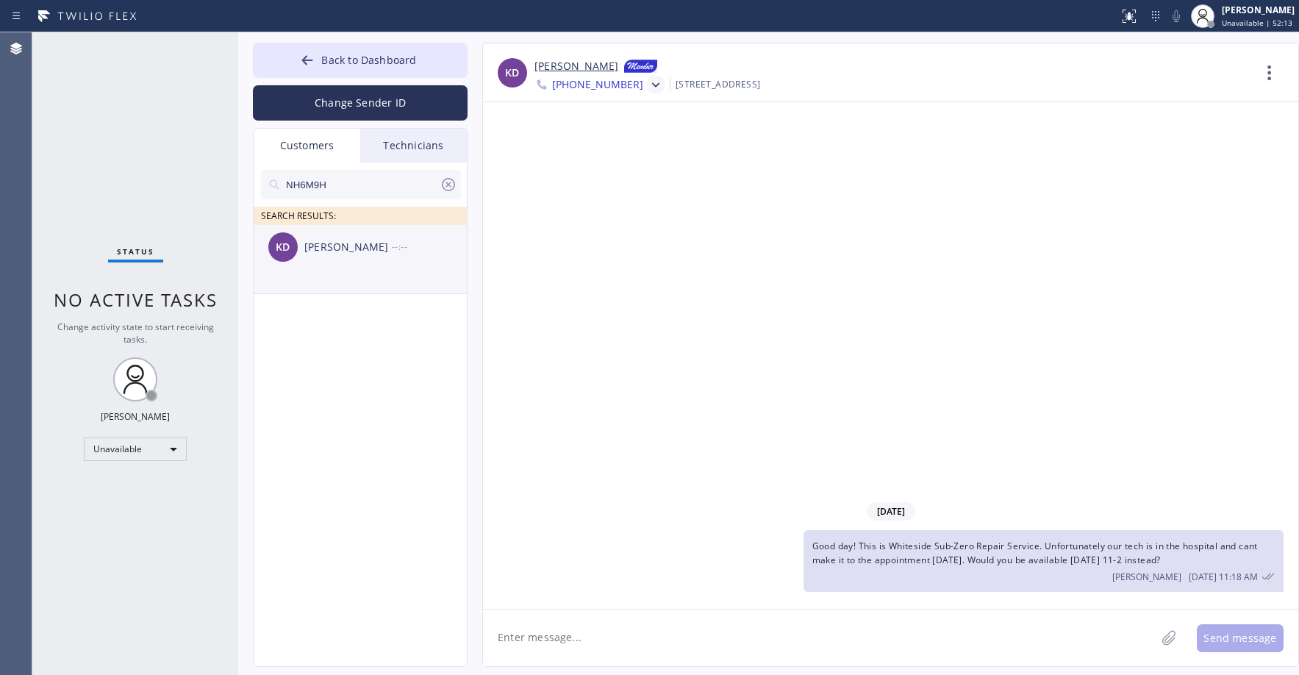
click at [342, 257] on div "KD [PERSON_NAME] --:--" at bounding box center [361, 247] width 215 height 44
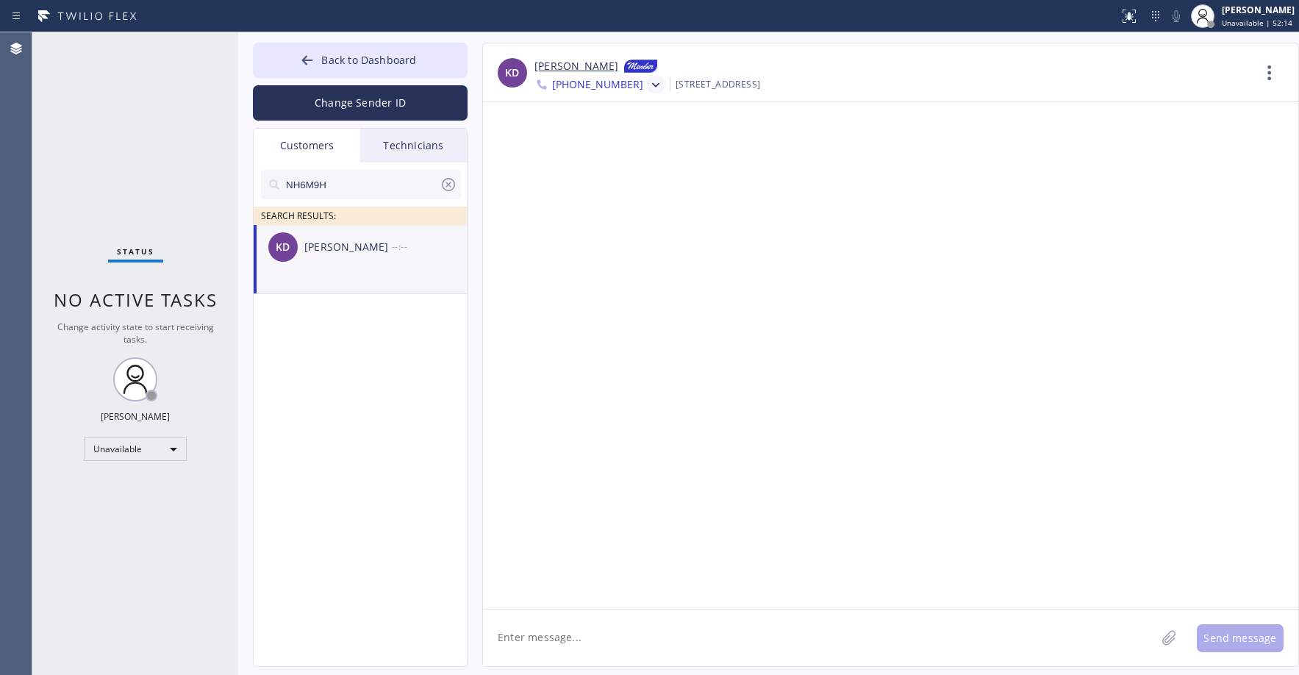
click at [600, 634] on textarea at bounding box center [819, 637] width 672 height 57
click at [392, 269] on li "KD [PERSON_NAME] --:--" at bounding box center [361, 259] width 215 height 69
click at [565, 638] on textarea "Good da" at bounding box center [832, 637] width 699 height 57
paste textarea "5 Star Appliance Repair"
click at [656, 654] on textarea "Good day! This is 5 Star Appliance Repair. Unfortunately our tech is in the hos…" at bounding box center [832, 637] width 699 height 57
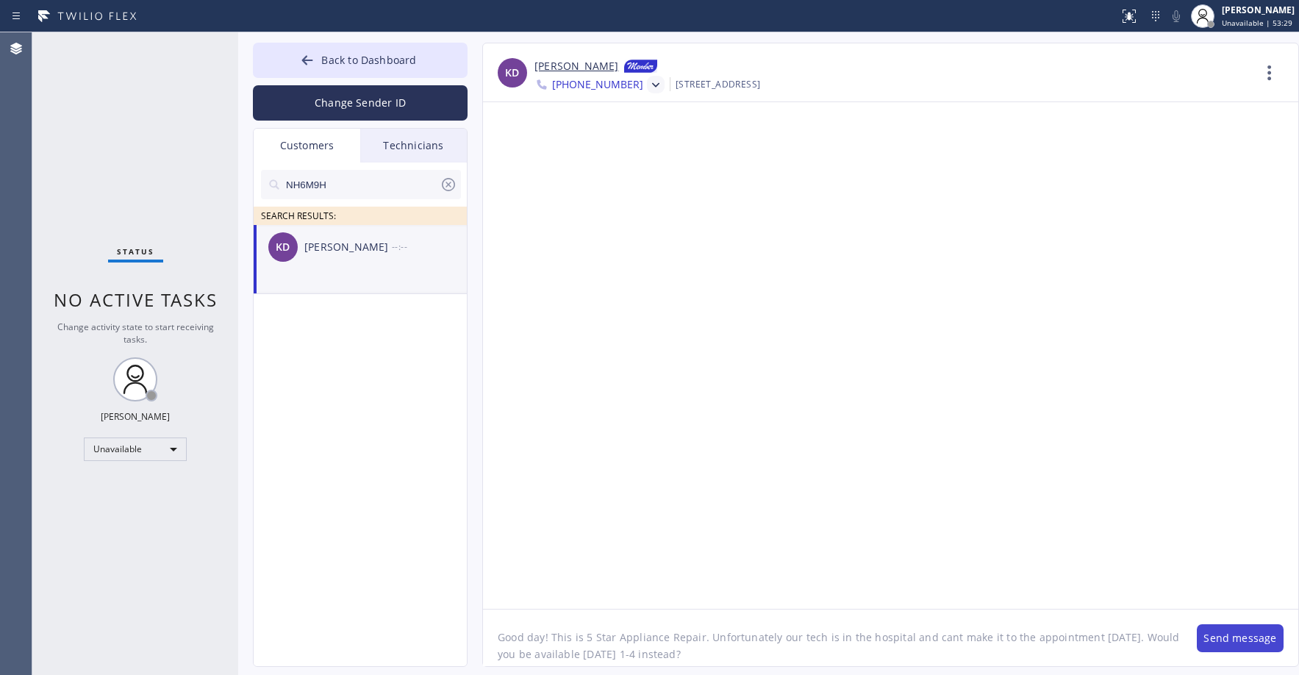
type textarea "Good day! This is 5 Star Appliance Repair. Unfortunately our tech is in the hos…"
click at [1219, 634] on button "Send message" at bounding box center [1240, 638] width 87 height 28
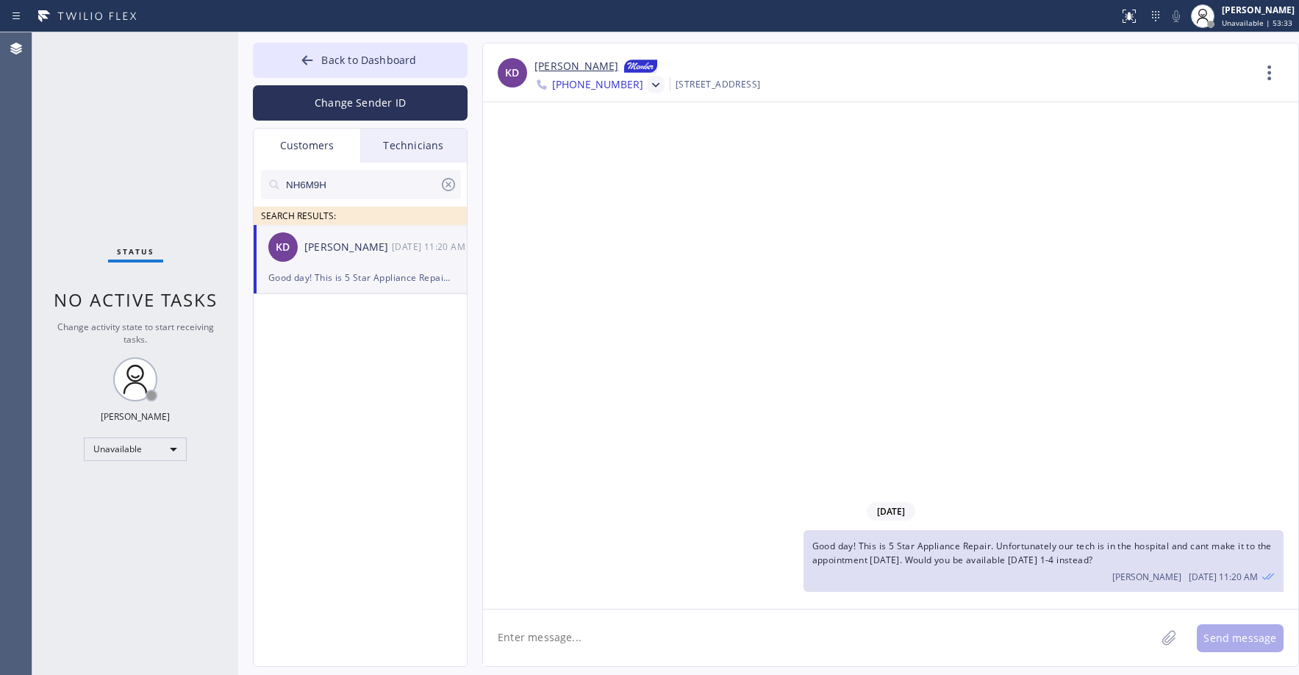
drag, startPoint x: 1148, startPoint y: 556, endPoint x: 813, endPoint y: 550, distance: 335.2
click at [813, 550] on div "Good day! This is 5 Star Appliance Repair. Unfortunately our tech is in the hos…" at bounding box center [1043, 561] width 480 height 62
copy span "Good day! This is 5 Star Appliance Repair. Unfortunately our tech is in the hos…"
click at [648, 90] on icon at bounding box center [655, 85] width 15 height 15
click at [614, 182] on div "[PHONE_NUMBER]" at bounding box center [618, 186] width 169 height 34
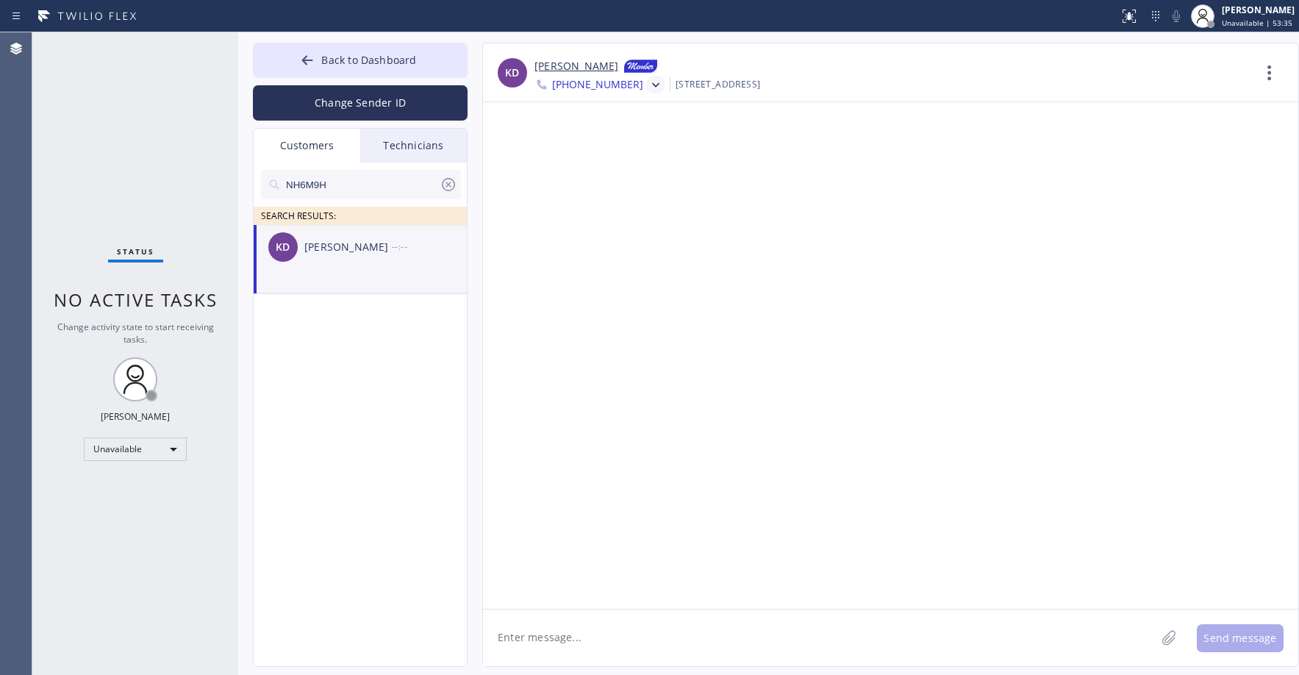
click at [590, 640] on textarea at bounding box center [819, 637] width 672 height 57
paste textarea "Good day! This is 5 Star Appliance Repair. Unfortunately our tech is in the hos…"
type textarea "Good day! This is 5 Star Appliance Repair. Unfortunately our tech is in the hos…"
click at [1217, 640] on button "Send message" at bounding box center [1240, 638] width 87 height 28
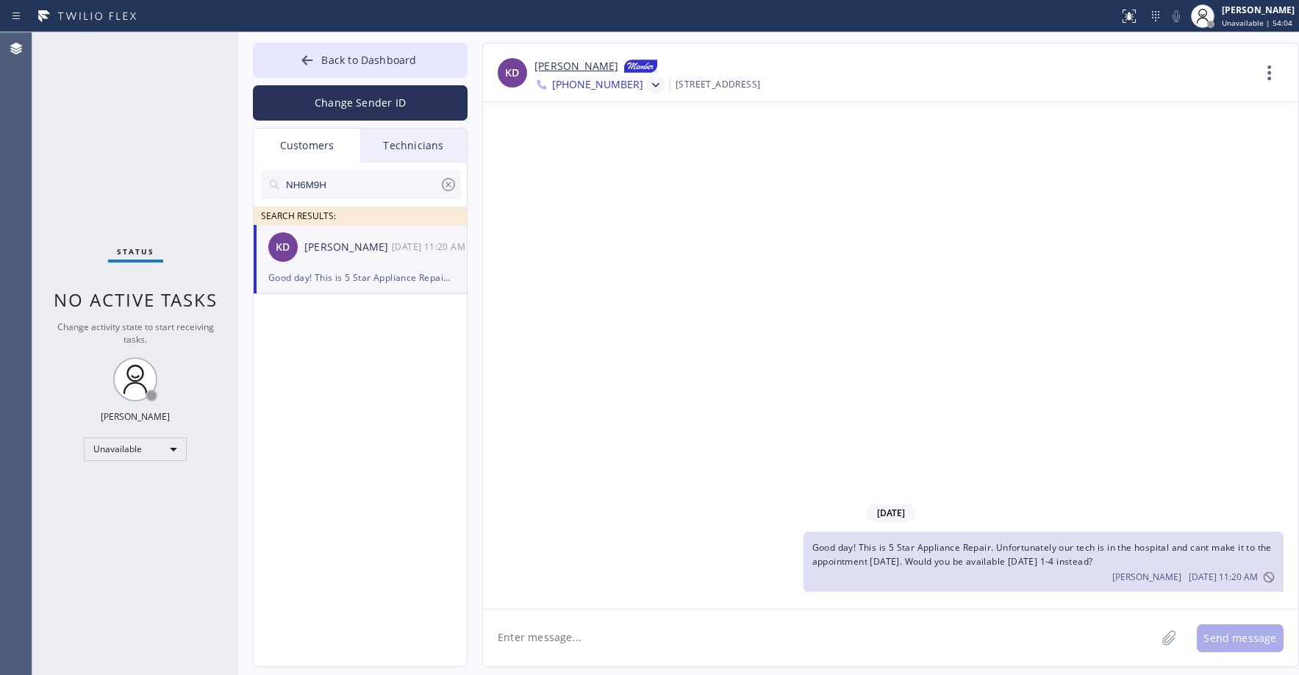
drag, startPoint x: 125, startPoint y: 119, endPoint x: 383, endPoint y: 208, distance: 272.9
click at [127, 122] on div "Status No active tasks Change activity state to start receiving tasks. [PERSON_…" at bounding box center [135, 353] width 206 height 642
click at [451, 188] on icon at bounding box center [449, 185] width 18 height 18
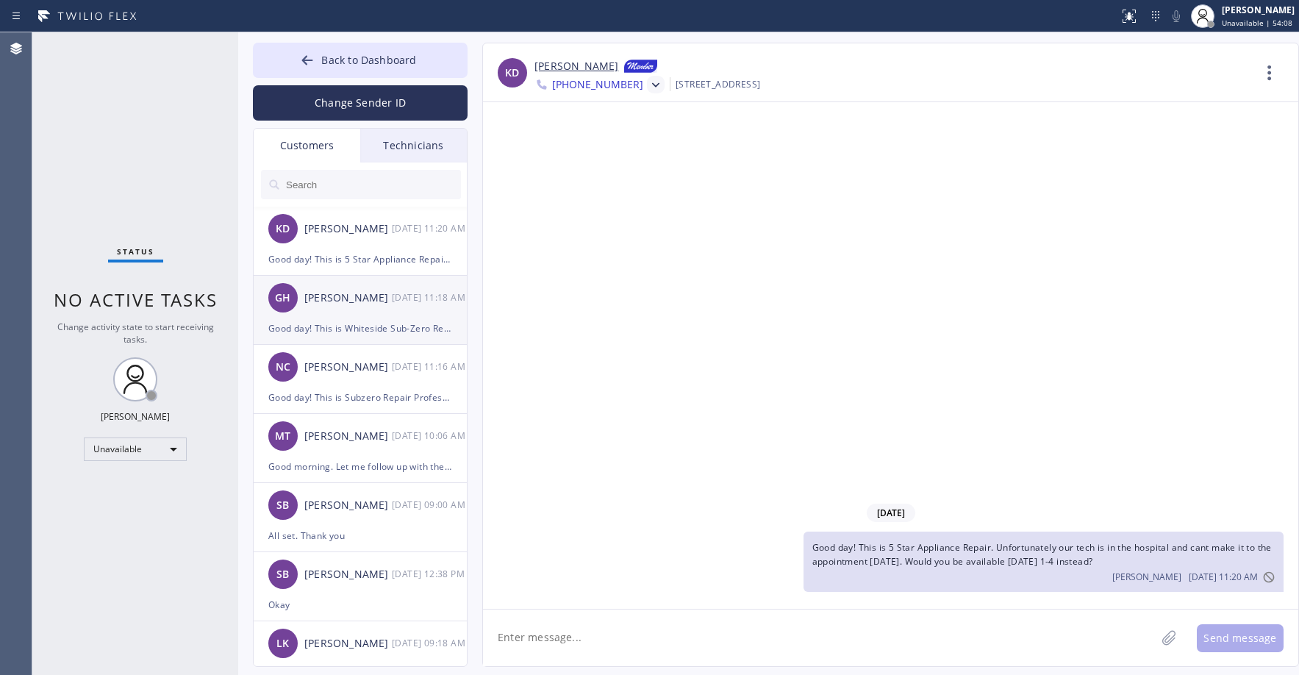
click at [340, 321] on div "Good day! This is Whiteside Sub-Zero Repair Service. Unfortunately our tech is …" at bounding box center [360, 328] width 184 height 17
click at [352, 384] on div "NC [PERSON_NAME] [DATE] 11:16 AM" at bounding box center [361, 367] width 215 height 44
click at [365, 315] on div "GH [PERSON_NAME] [DATE] 11:18 AM" at bounding box center [361, 298] width 215 height 44
click at [648, 82] on icon at bounding box center [655, 84] width 15 height 15
click at [616, 172] on div "[PHONE_NUMBER]" at bounding box center [618, 185] width 169 height 34
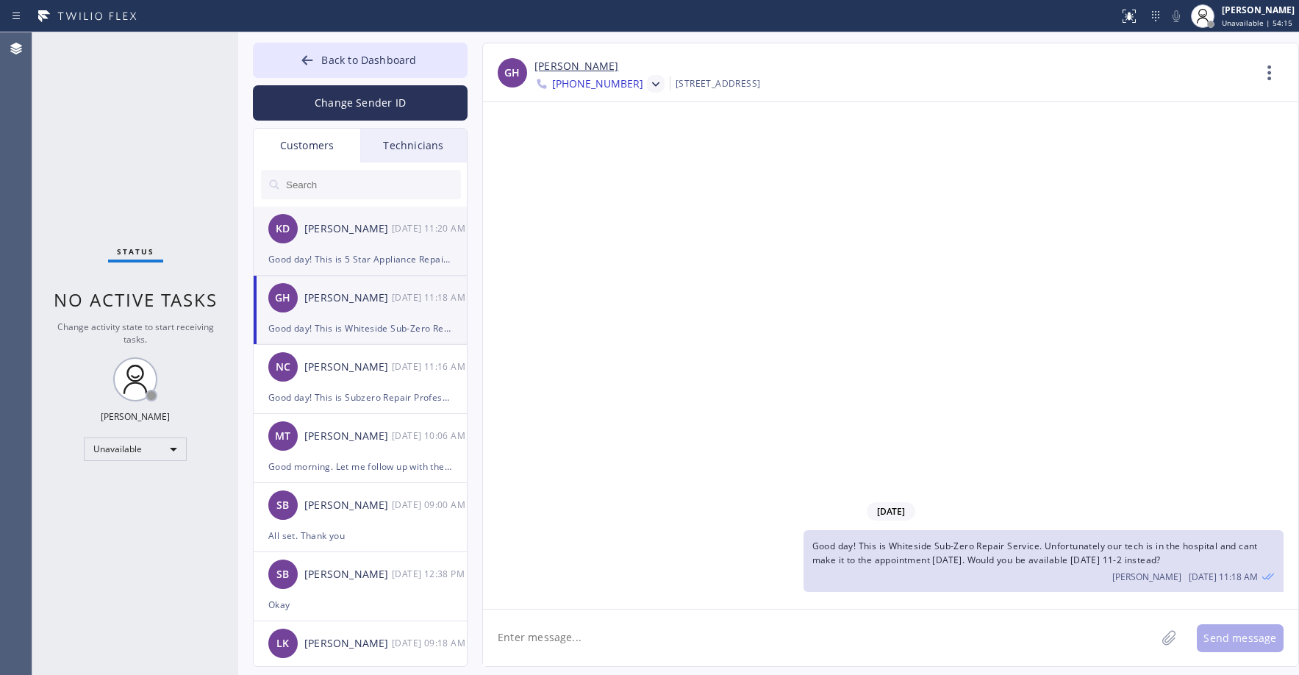
click at [370, 245] on div "KD [PERSON_NAME] [DATE] 11:20 AM" at bounding box center [361, 229] width 215 height 44
click at [648, 86] on icon at bounding box center [655, 85] width 15 height 15
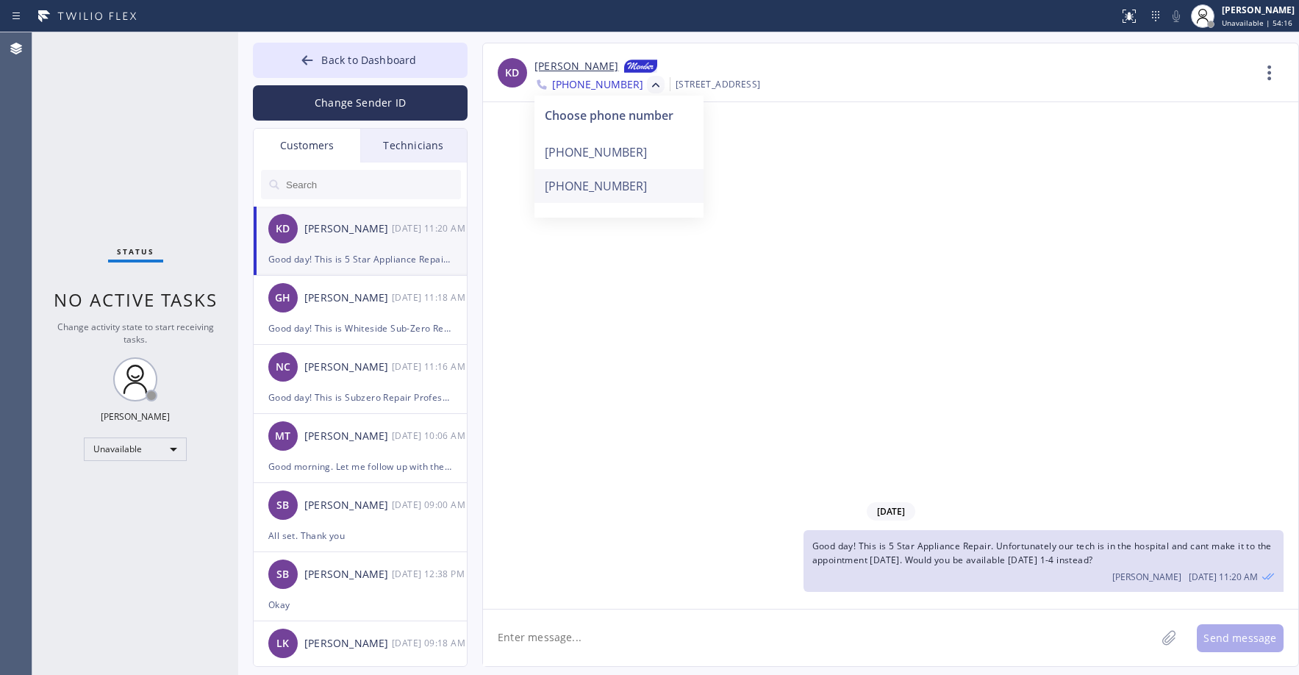
click at [614, 188] on div "[PHONE_NUMBER]" at bounding box center [618, 186] width 169 height 34
click at [652, 85] on icon at bounding box center [655, 85] width 7 height 4
click at [613, 149] on div "[PHONE_NUMBER]" at bounding box center [618, 152] width 169 height 34
click at [363, 58] on span "Back to Dashboard" at bounding box center [368, 60] width 95 height 14
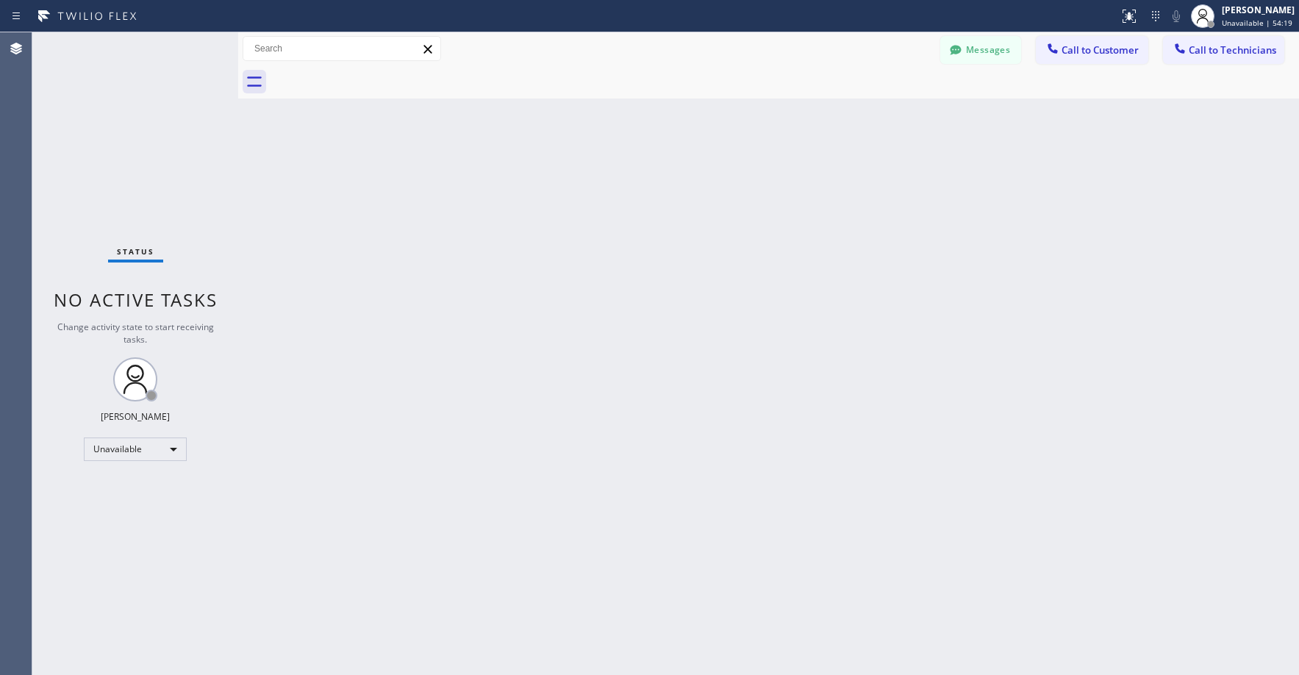
drag, startPoint x: 179, startPoint y: 131, endPoint x: 96, endPoint y: 530, distance: 407.6
click at [177, 133] on div "Status No active tasks Change activity state to start receiving tasks. [PERSON_…" at bounding box center [135, 353] width 206 height 642
drag, startPoint x: 148, startPoint y: 136, endPoint x: 71, endPoint y: 453, distance: 326.8
click at [148, 140] on div "Status No active tasks Change activity state to start receiving tasks. [PERSON_…" at bounding box center [135, 353] width 206 height 642
drag, startPoint x: 173, startPoint y: 121, endPoint x: 721, endPoint y: 87, distance: 549.3
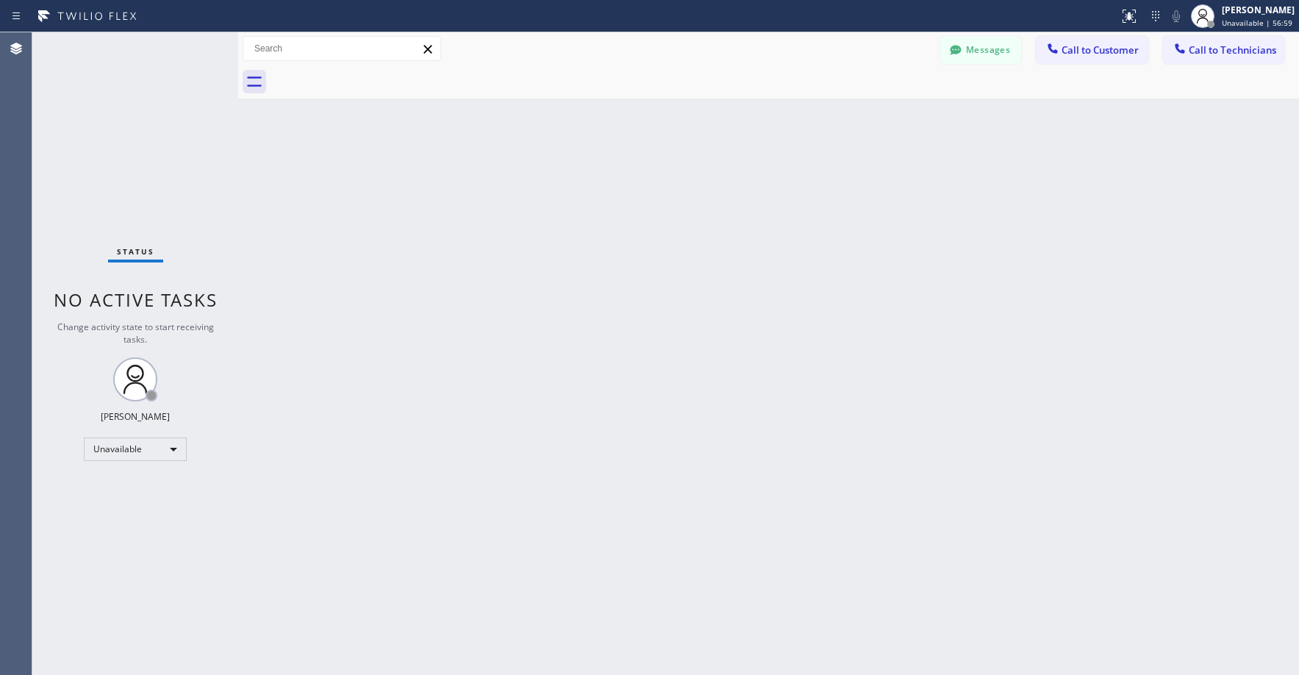
click at [173, 122] on div "Status No active tasks Change activity state to start receiving tasks. [PERSON_…" at bounding box center [135, 353] width 206 height 642
click at [986, 51] on button "Messages" at bounding box center [980, 50] width 81 height 28
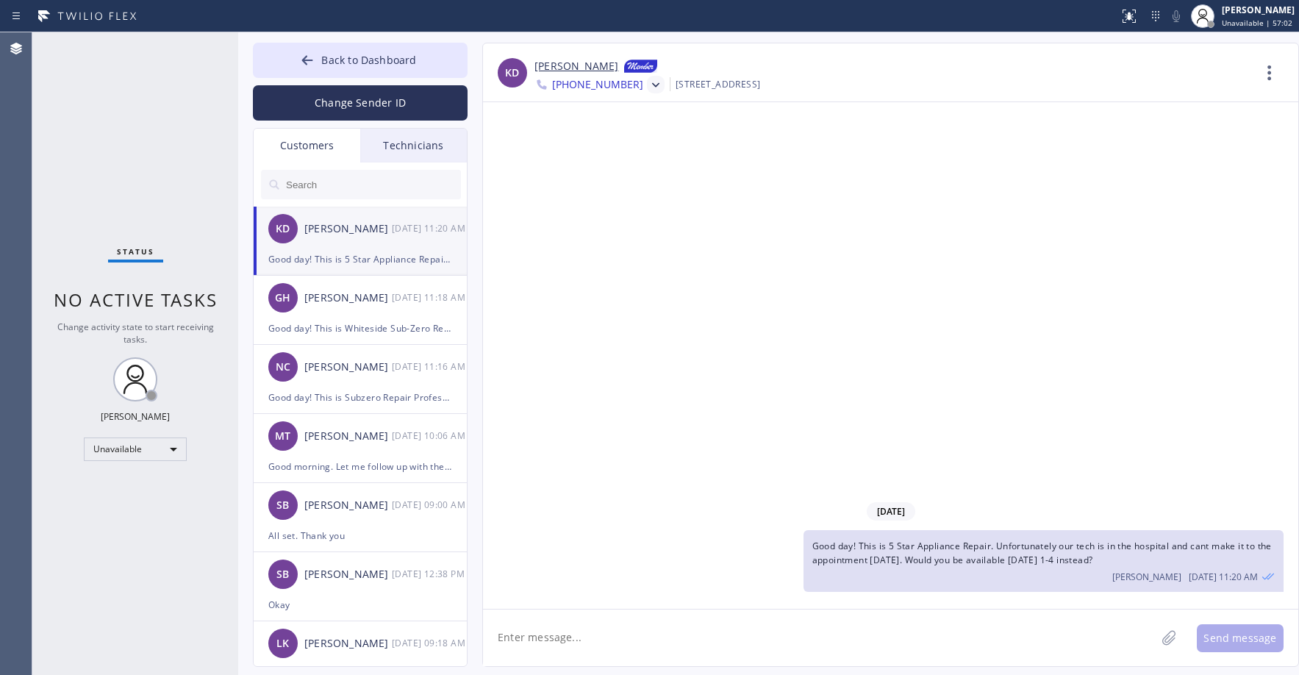
scroll to position [220, 0]
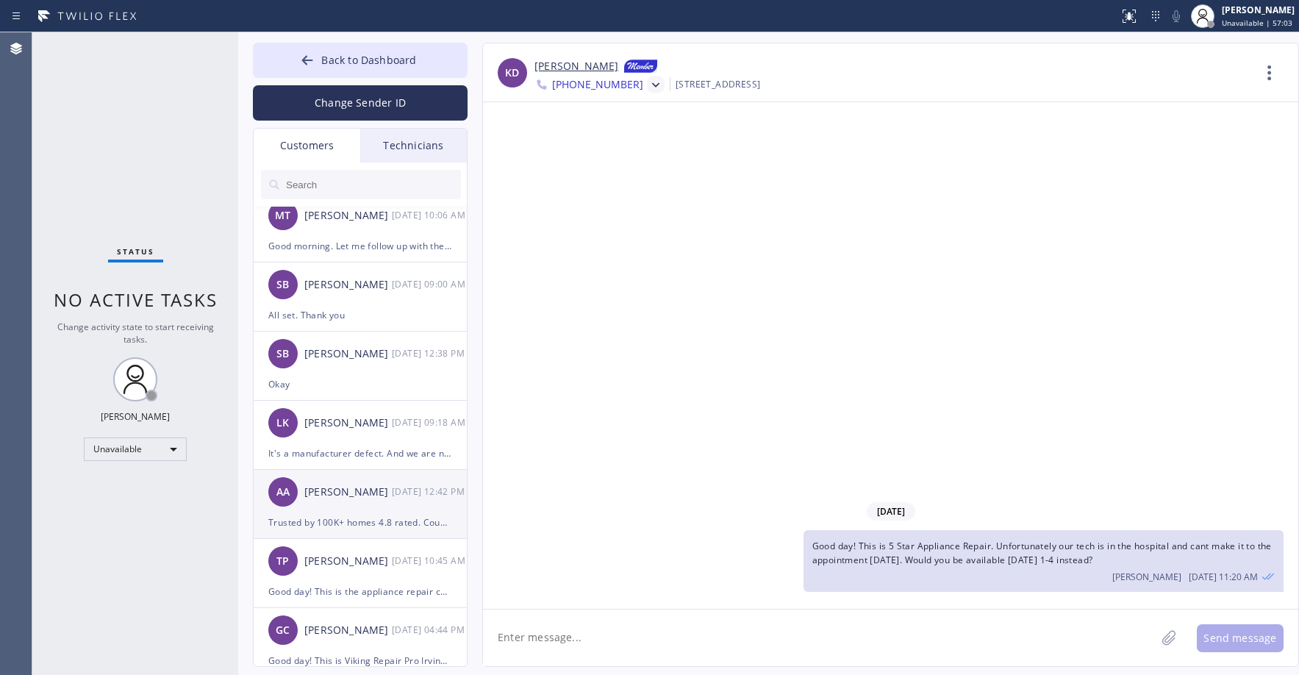
click at [373, 492] on div "[PERSON_NAME]" at bounding box center [347, 492] width 87 height 17
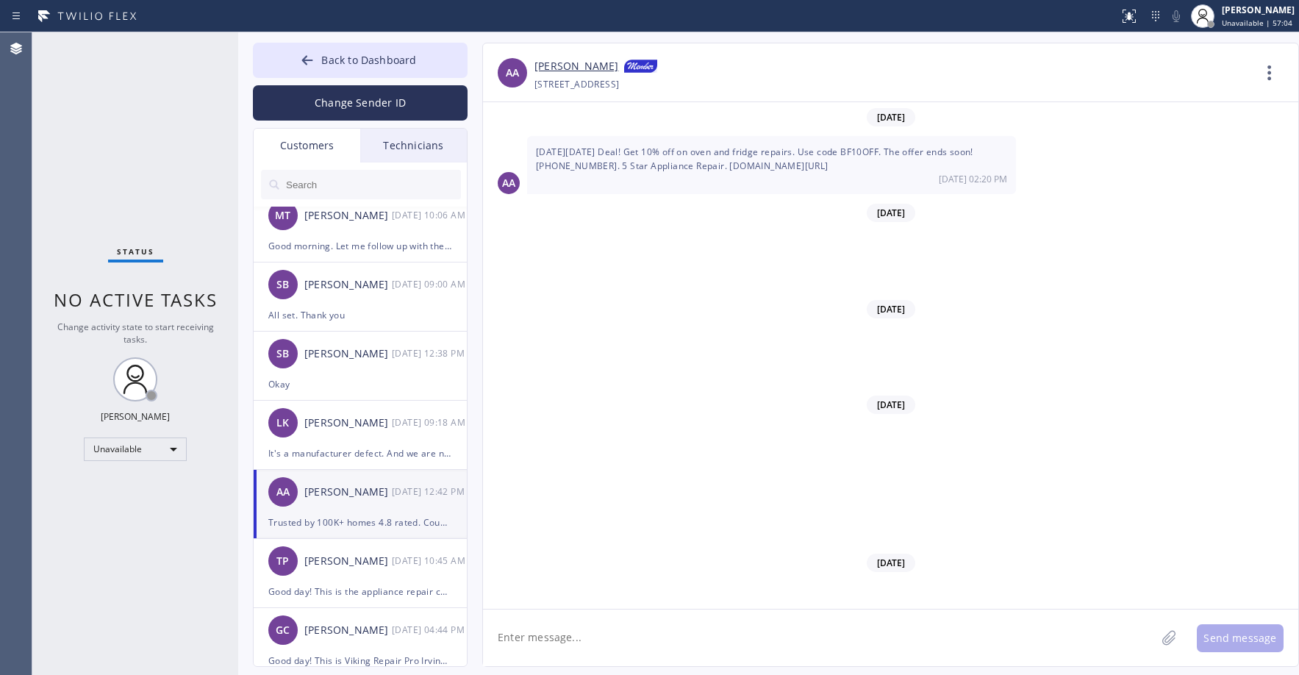
scroll to position [11333, 0]
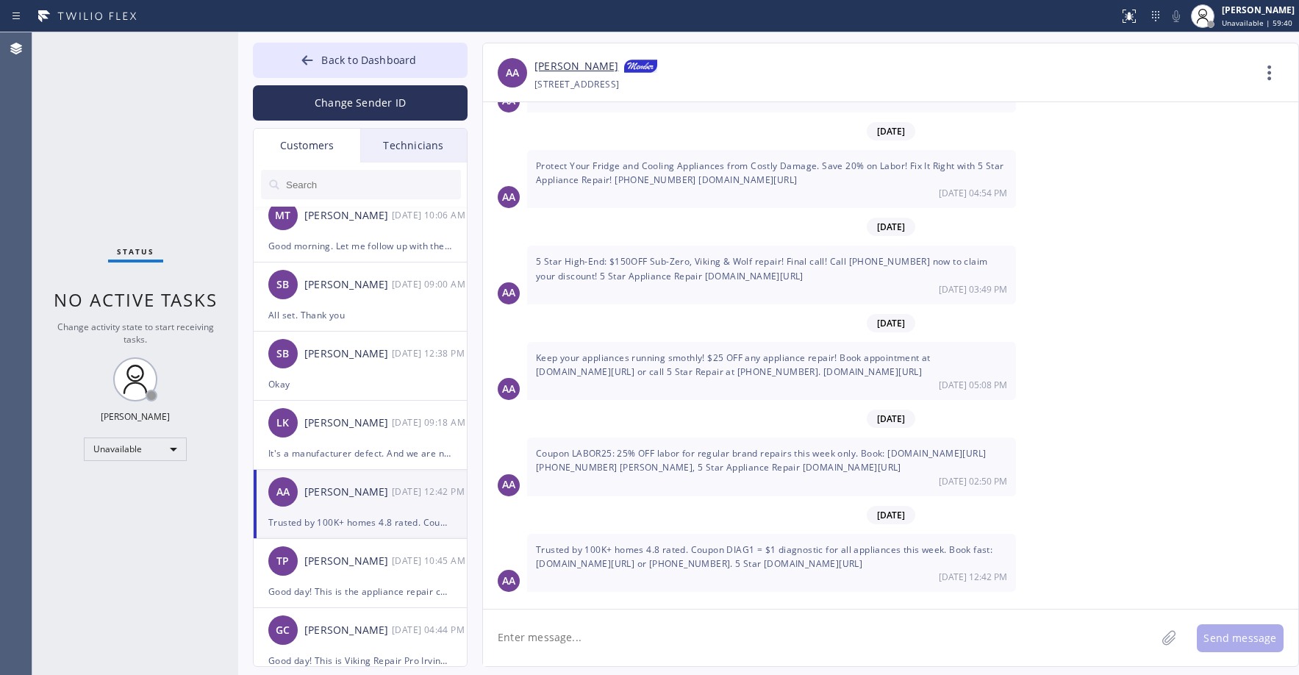
click at [197, 168] on div "Status No active tasks Change activity state to start receiving tasks. [PERSON_…" at bounding box center [135, 353] width 206 height 642
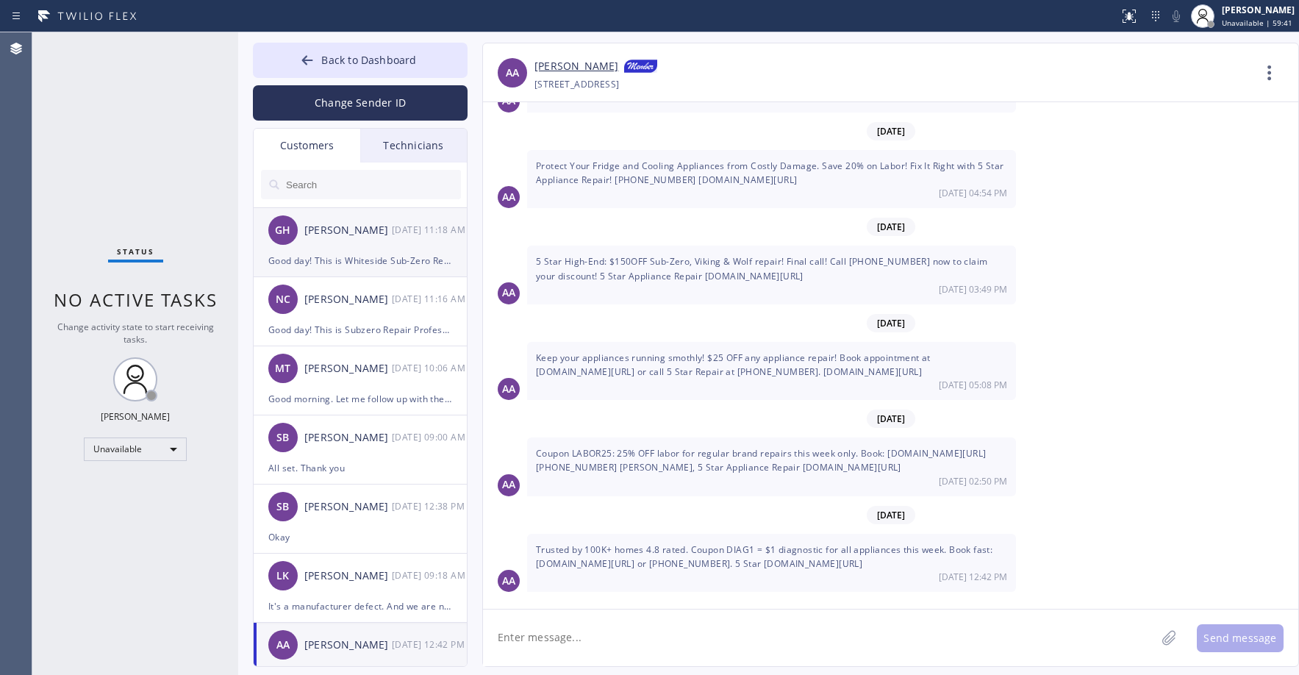
scroll to position [0, 0]
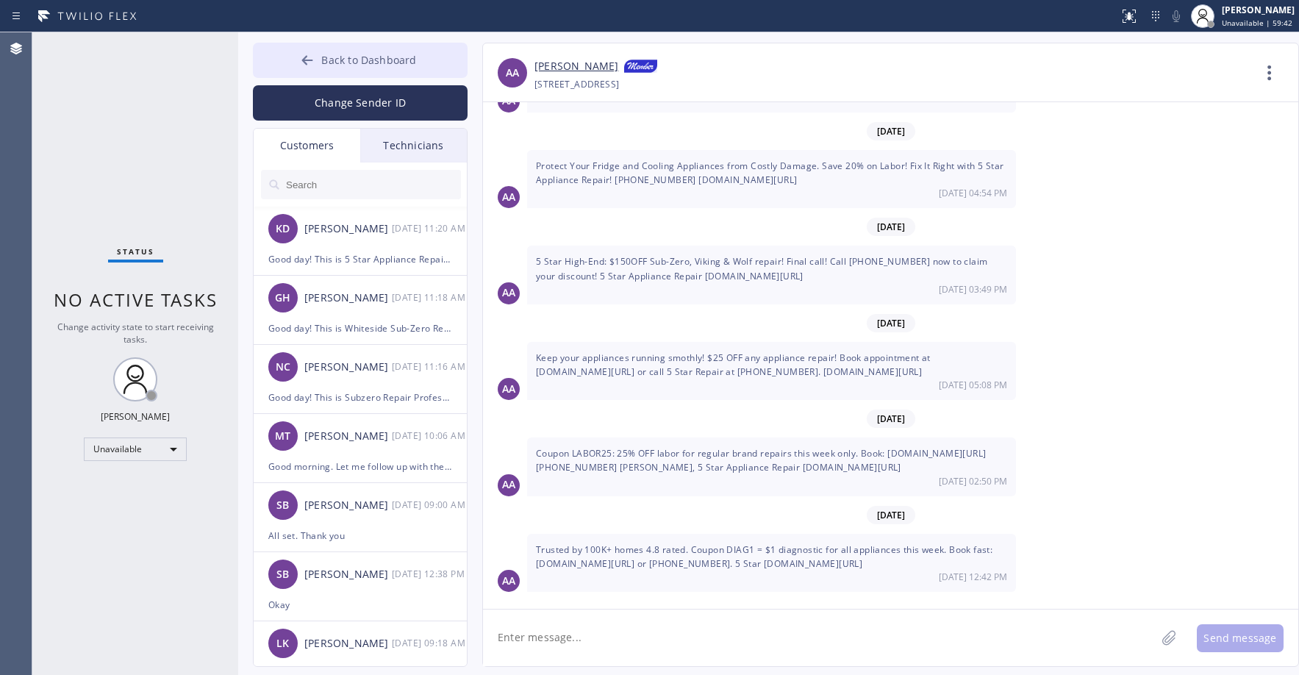
click at [332, 62] on span "Back to Dashboard" at bounding box center [368, 60] width 95 height 14
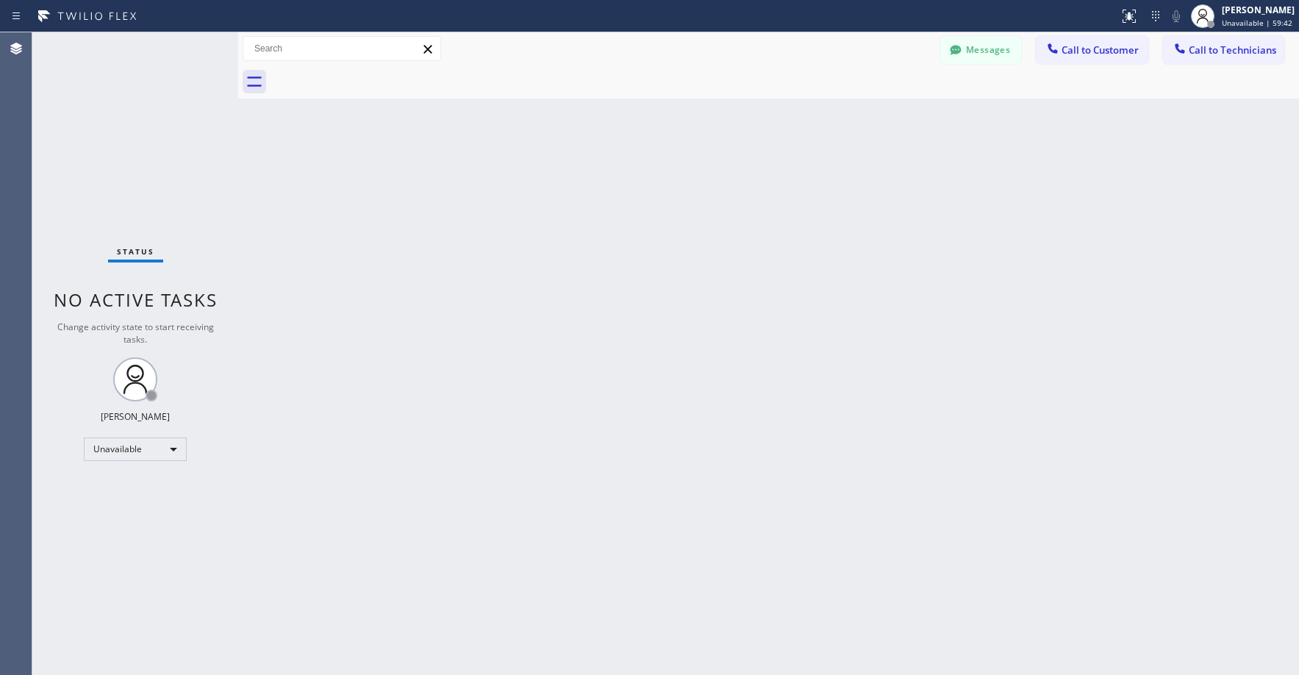
click at [190, 104] on div "Status No active tasks Change activity state to start receiving tasks. [PERSON_…" at bounding box center [135, 353] width 206 height 642
drag, startPoint x: 97, startPoint y: 137, endPoint x: 111, endPoint y: 550, distance: 414.0
click at [97, 142] on div "Status No active tasks Change activity state to start receiving tasks. [PERSON_…" at bounding box center [135, 353] width 206 height 642
drag, startPoint x: 87, startPoint y: 125, endPoint x: 119, endPoint y: 414, distance: 290.6
click at [87, 129] on div "Status No active tasks Change activity state to start receiving tasks. [PERSON_…" at bounding box center [135, 353] width 206 height 642
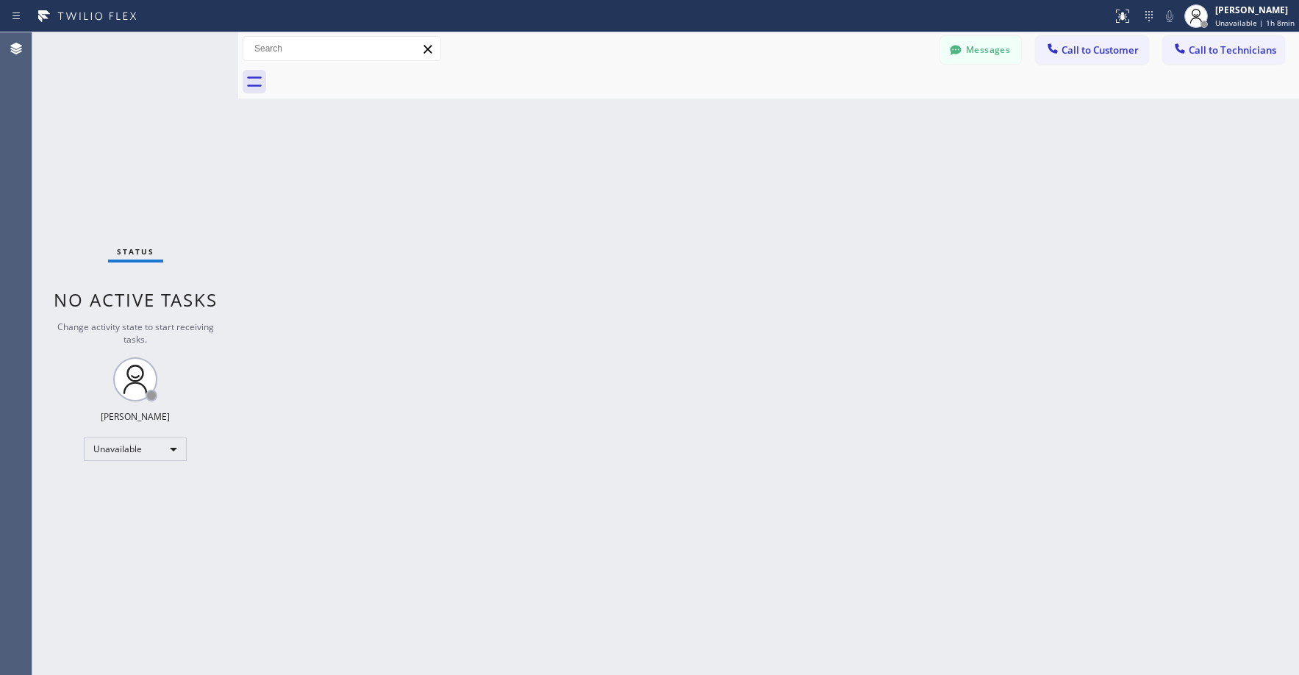
click at [123, 140] on div "Status No active tasks Change activity state to start receiving tasks. [PERSON_…" at bounding box center [135, 353] width 206 height 642
drag, startPoint x: 90, startPoint y: 104, endPoint x: 90, endPoint y: 124, distance: 20.6
click at [90, 111] on div "Status No active tasks Change activity state to start receiving tasks. [PERSON_…" at bounding box center [135, 353] width 206 height 642
click at [172, 153] on div "Status No active tasks Change activity state to start receiving tasks. [PERSON_…" at bounding box center [135, 353] width 206 height 642
click at [173, 149] on div "Status No active tasks Change activity state to start receiving tasks. [PERSON_…" at bounding box center [135, 353] width 206 height 642
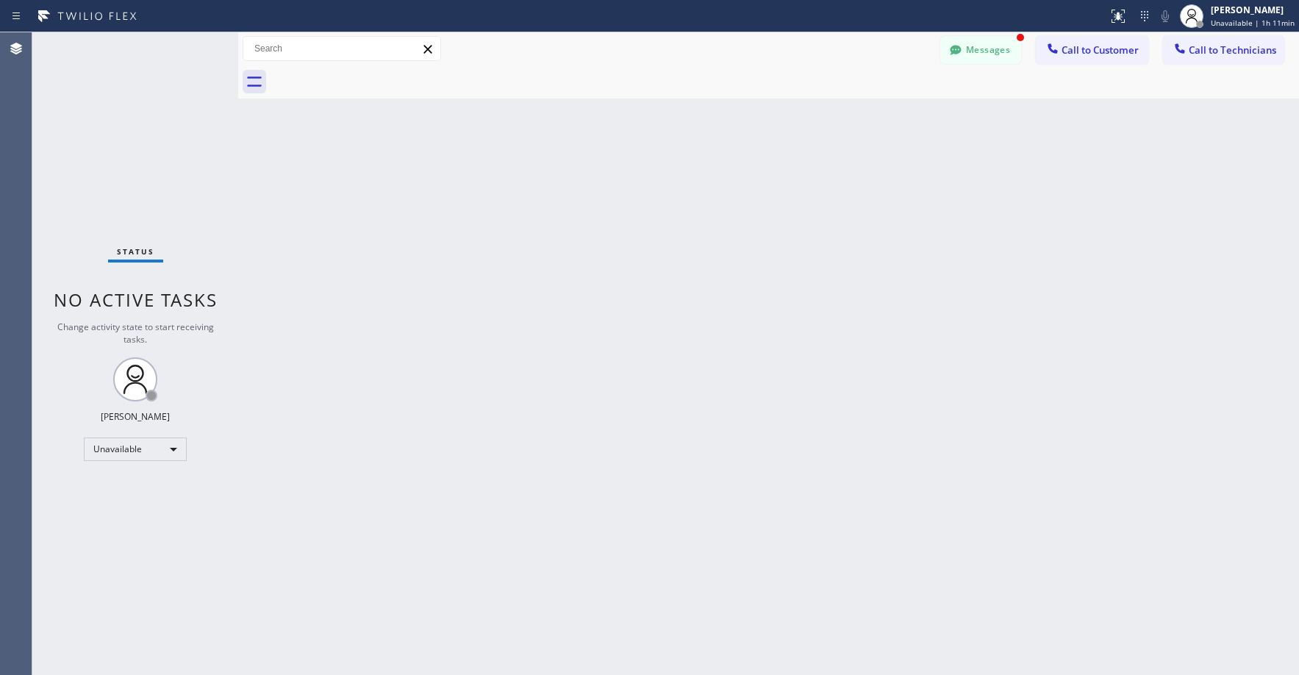
drag, startPoint x: 136, startPoint y: 137, endPoint x: 781, endPoint y: 115, distance: 645.7
click at [137, 137] on div "Status No active tasks Change activity state to start receiving tasks. [PERSON_…" at bounding box center [135, 353] width 206 height 642
click at [986, 55] on button "Messages" at bounding box center [980, 50] width 81 height 28
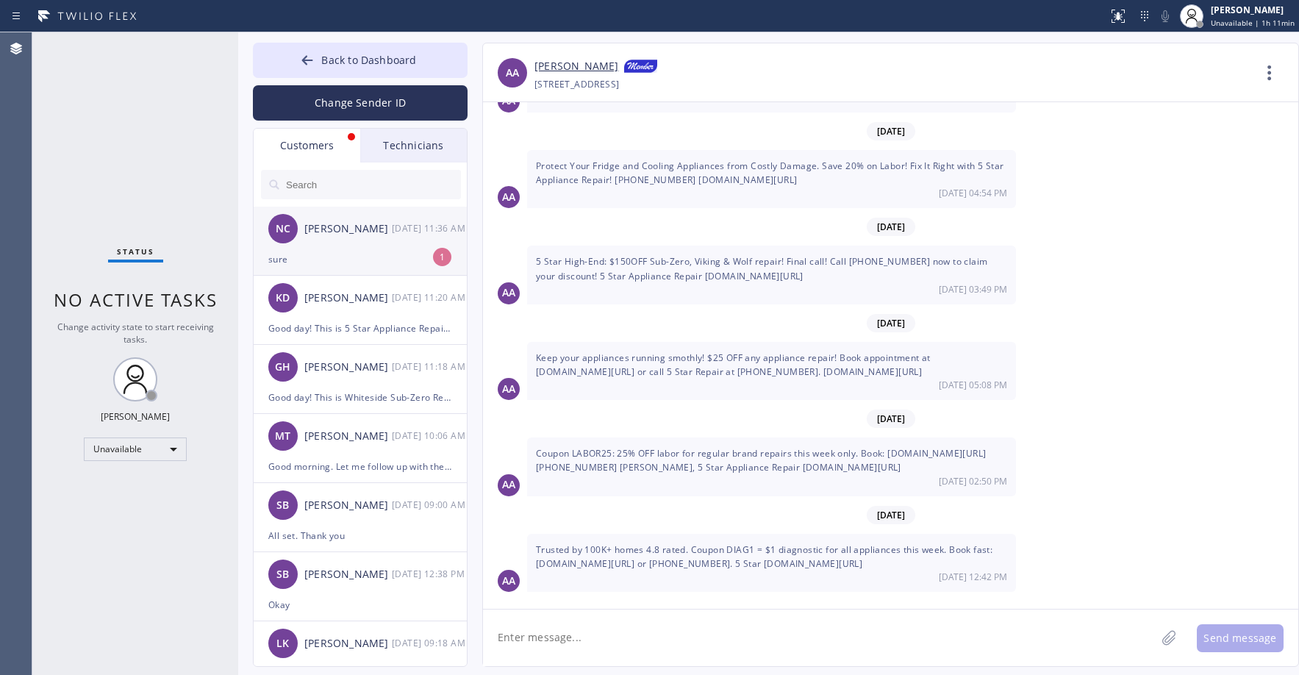
click at [354, 240] on div "NC [PERSON_NAME] [DATE] 11:36 AM" at bounding box center [361, 229] width 215 height 44
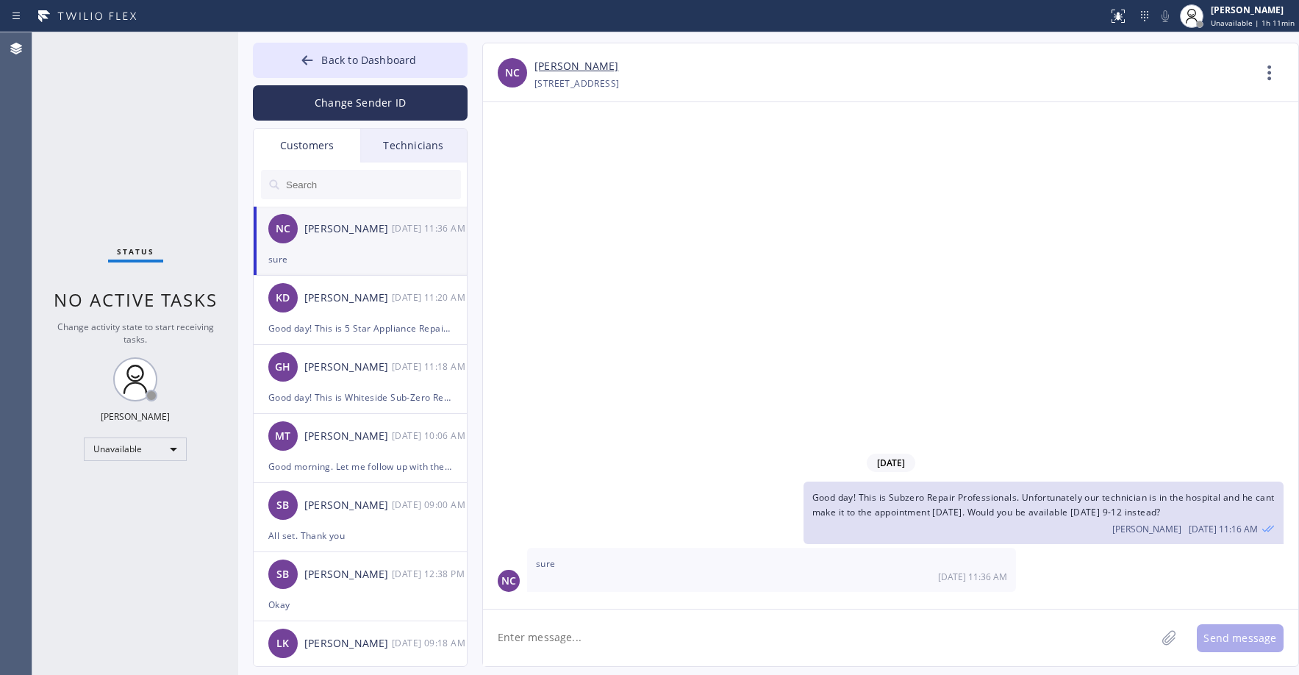
click at [588, 637] on textarea at bounding box center [819, 637] width 672 height 57
type textarea "Great thank you"
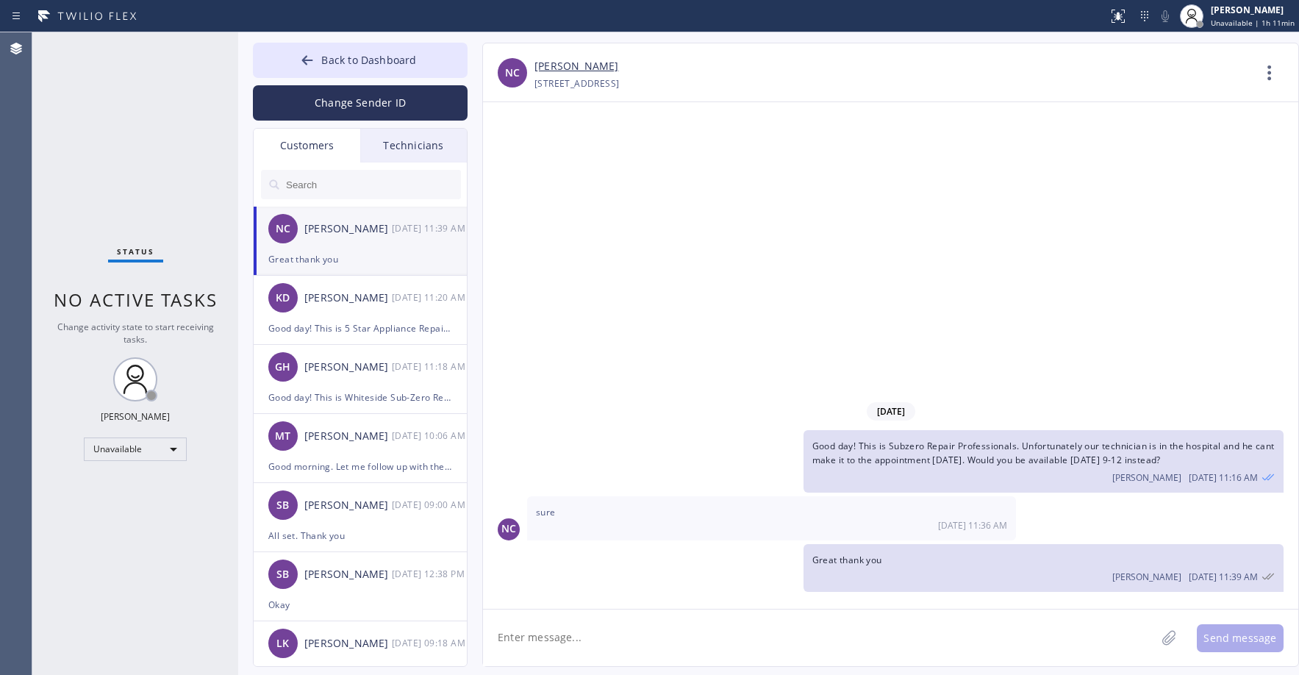
click at [578, 68] on link "[PERSON_NAME]" at bounding box center [576, 66] width 84 height 17
drag, startPoint x: 162, startPoint y: 131, endPoint x: 196, endPoint y: 139, distance: 34.8
click at [166, 132] on div "Status No active tasks Change activity state to start receiving tasks. [PERSON_…" at bounding box center [135, 353] width 206 height 642
click at [319, 188] on input "text" at bounding box center [372, 184] width 176 height 29
paste input "H83LJT"
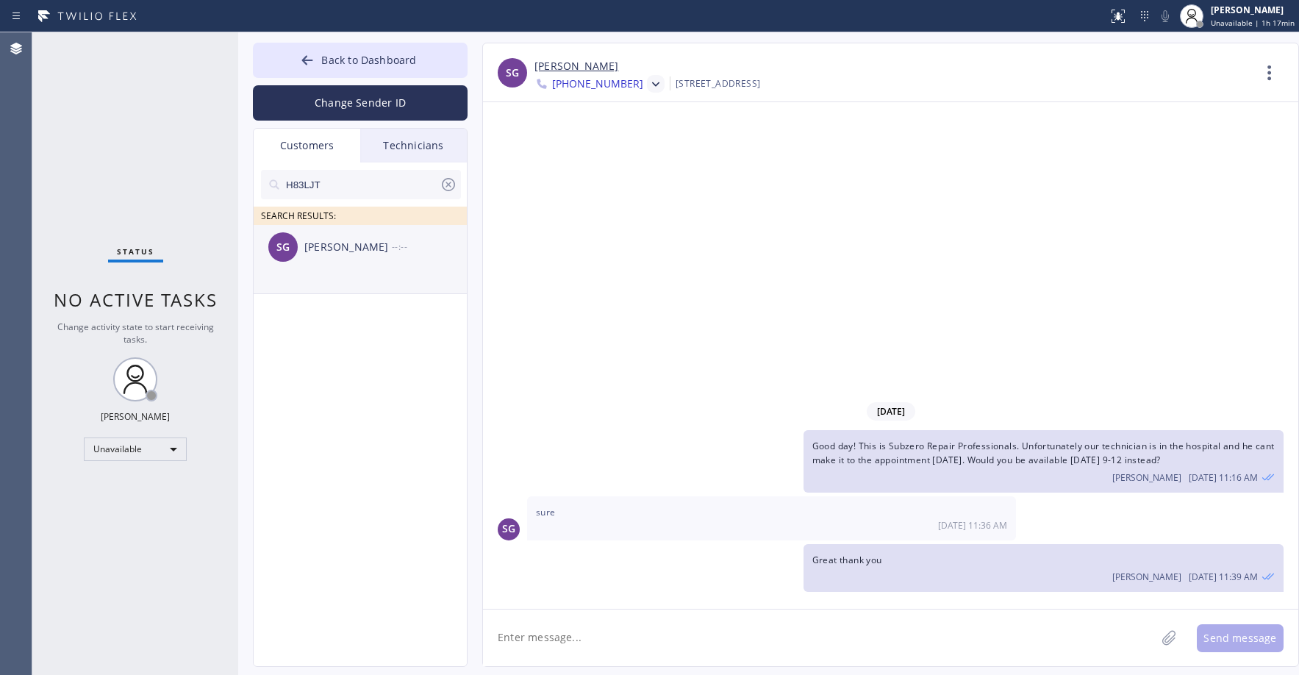
type input "H83LJT"
click at [375, 286] on li "SG [PERSON_NAME] --:--" at bounding box center [361, 259] width 215 height 69
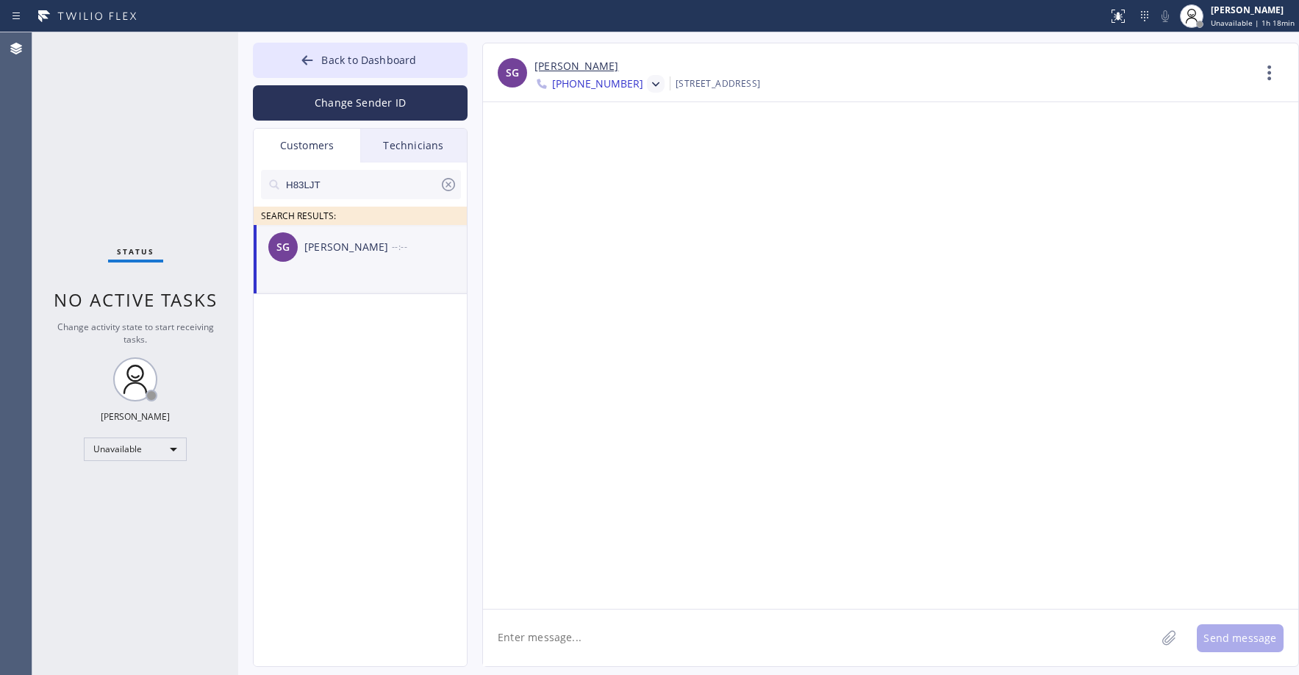
click at [553, 637] on textarea at bounding box center [819, 637] width 672 height 57
paste textarea "Elite Sub-Zero Appliance Repair"
click at [117, 138] on div "Status No active tasks Change activity state to start receiving tasks. [PERSON_…" at bounding box center [135, 353] width 206 height 642
click at [882, 631] on textarea "Good day! This is Elite Sub-Zero Appliance Repair. Unfortunately we dont" at bounding box center [832, 637] width 699 height 57
click at [883, 632] on textarea "Good day! This is Elite Sub-Zero Appliance Repair. Unfortunately we don't" at bounding box center [832, 637] width 699 height 57
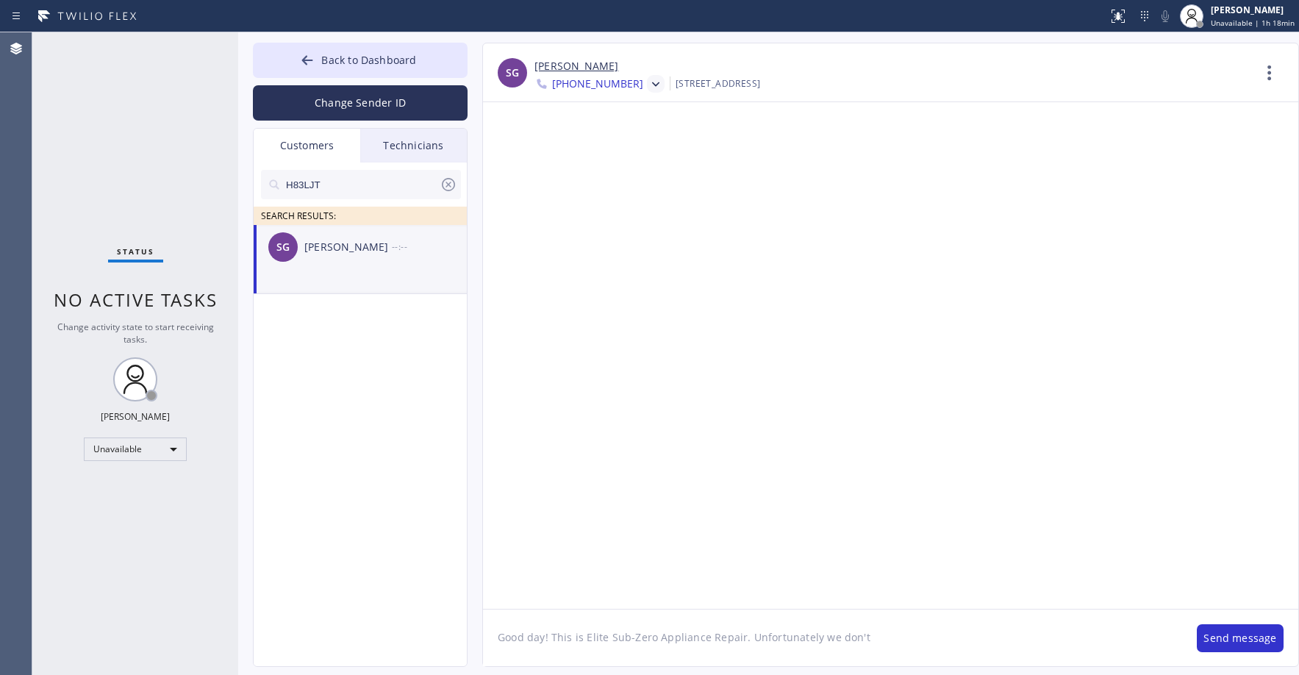
click at [885, 636] on textarea "Good day! This is Elite Sub-Zero Appliance Repair. Unfortunately we don't" at bounding box center [832, 637] width 699 height 57
click at [1033, 640] on textarea "Good day! This is Elite Sub-Zero Appliance Repair. Unfortunately we don't have …" at bounding box center [832, 637] width 699 height 57
type textarea "Good day! This is Elite Sub-Zero Appliance Repair. Unfortunately we don't have …"
click at [1052, 387] on div at bounding box center [890, 355] width 815 height 506
click at [1242, 636] on button "Send message" at bounding box center [1240, 638] width 87 height 28
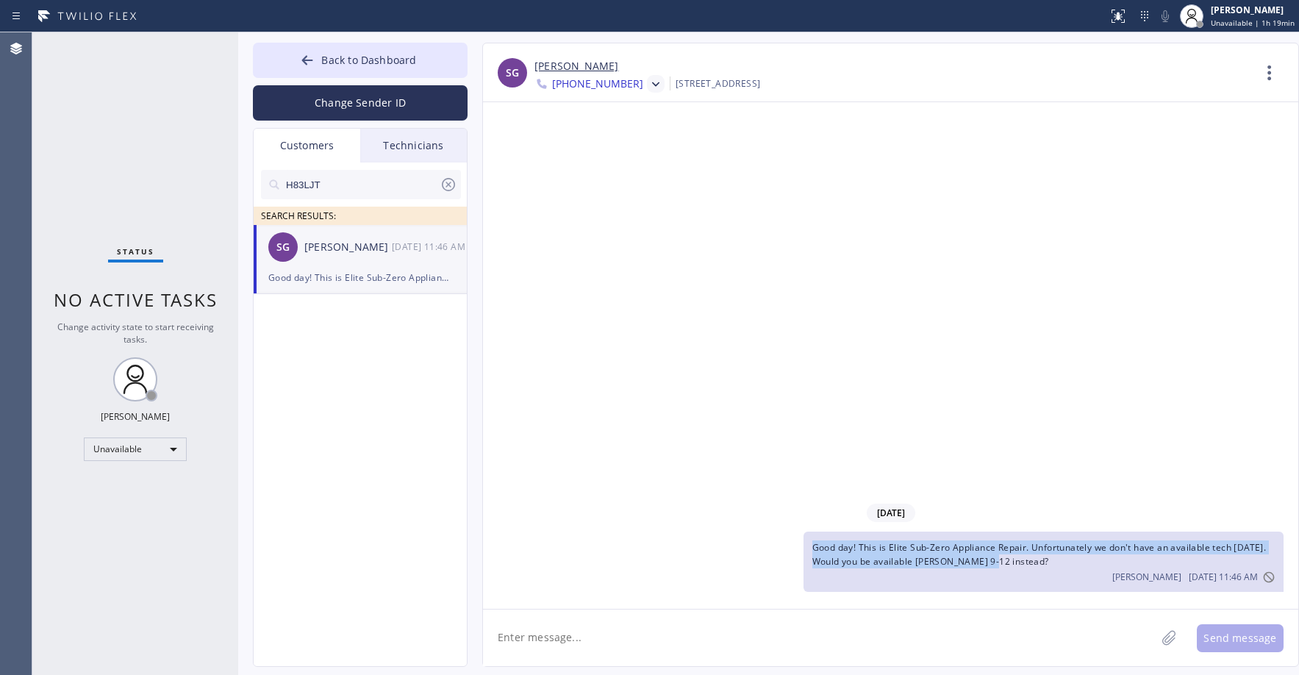
drag, startPoint x: 1014, startPoint y: 561, endPoint x: 815, endPoint y: 548, distance: 198.8
click at [815, 548] on div "Good day! This is Elite Sub-Zero Appliance Repair. Unfortunately we don't have …" at bounding box center [1043, 561] width 480 height 60
copy span "Good day! This is Elite Sub-Zero Appliance Repair. Unfortunately we don't have …"
click at [652, 85] on icon at bounding box center [655, 84] width 7 height 4
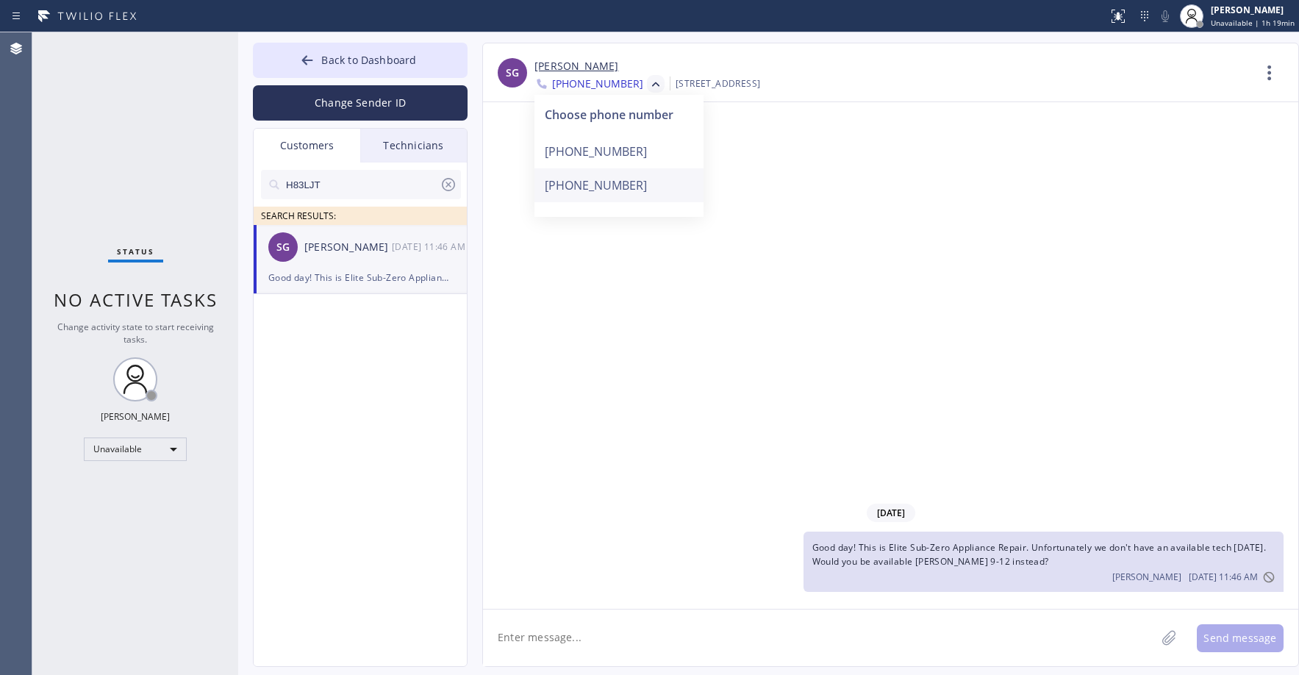
click at [603, 189] on div "[PHONE_NUMBER]" at bounding box center [618, 185] width 169 height 34
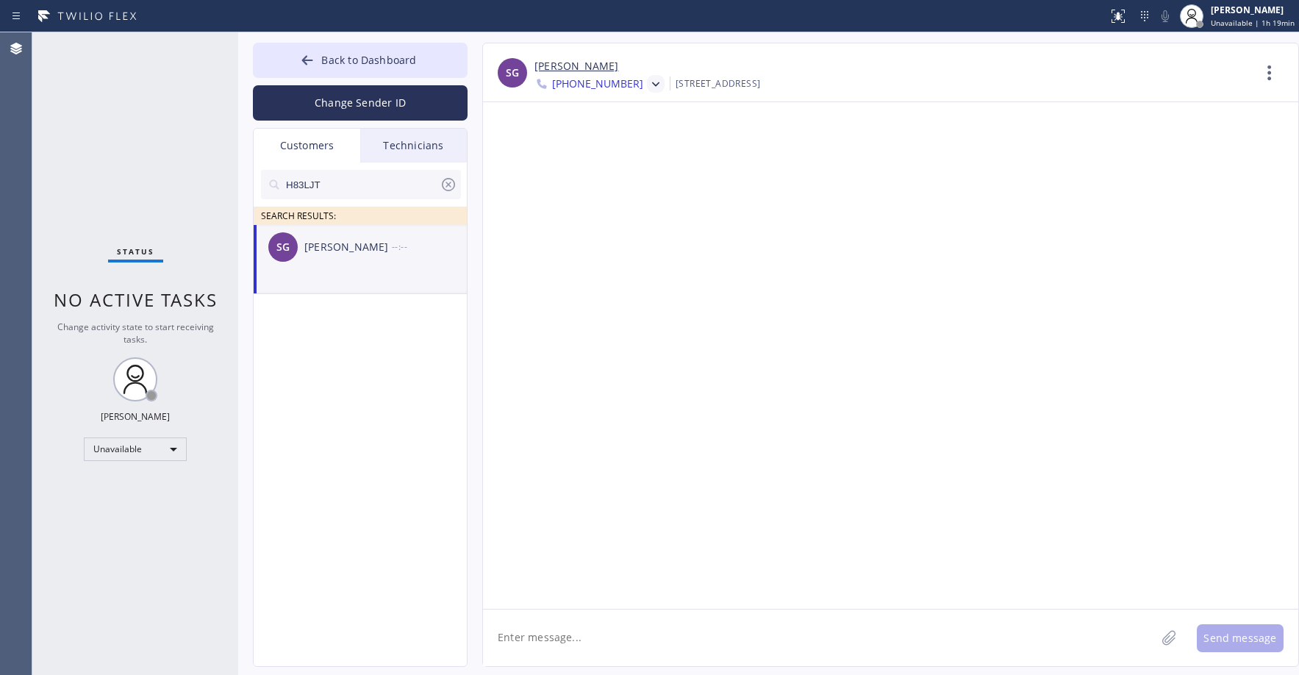
click at [587, 637] on textarea at bounding box center [819, 637] width 672 height 57
paste textarea "Good day! This is Elite Sub-Zero Appliance Repair. Unfortunately we don't have …"
type textarea "Good day! This is Elite Sub-Zero Appliance Repair. Unfortunately we don't have …"
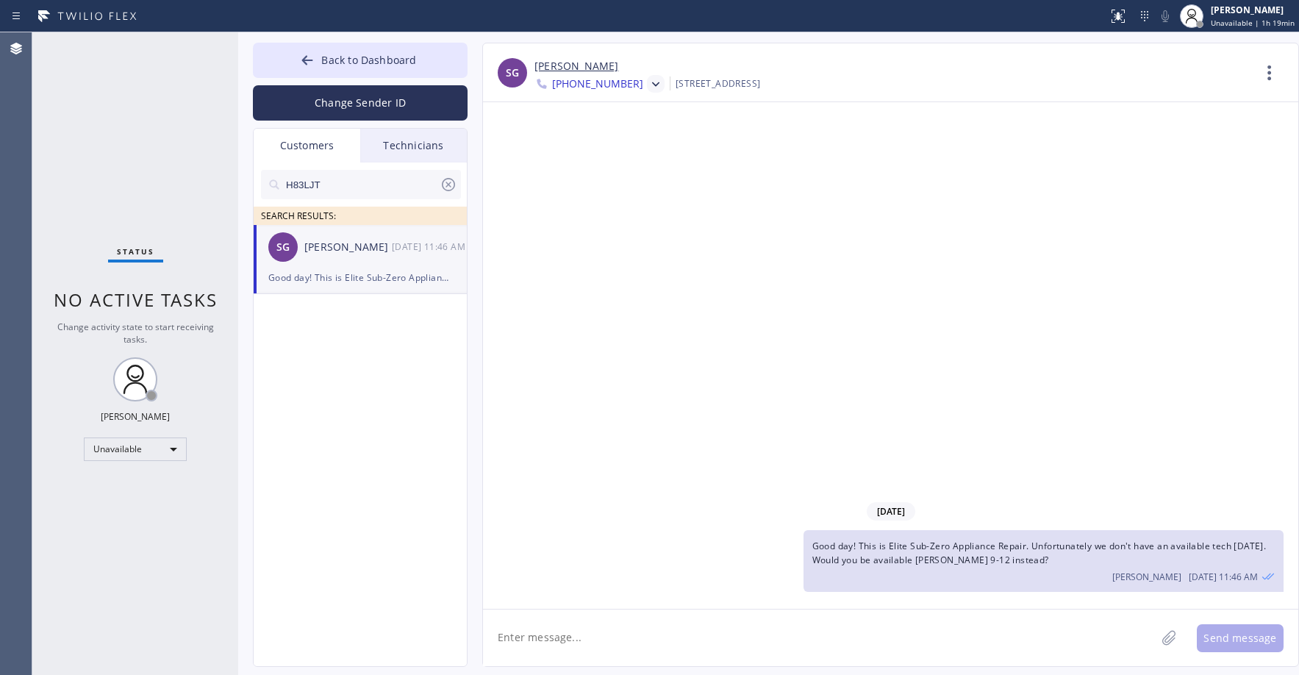
click at [92, 133] on div "Status No active tasks Change activity state to start receiving tasks. [PERSON_…" at bounding box center [135, 353] width 206 height 642
click at [390, 64] on span "Back to Dashboard" at bounding box center [368, 60] width 95 height 14
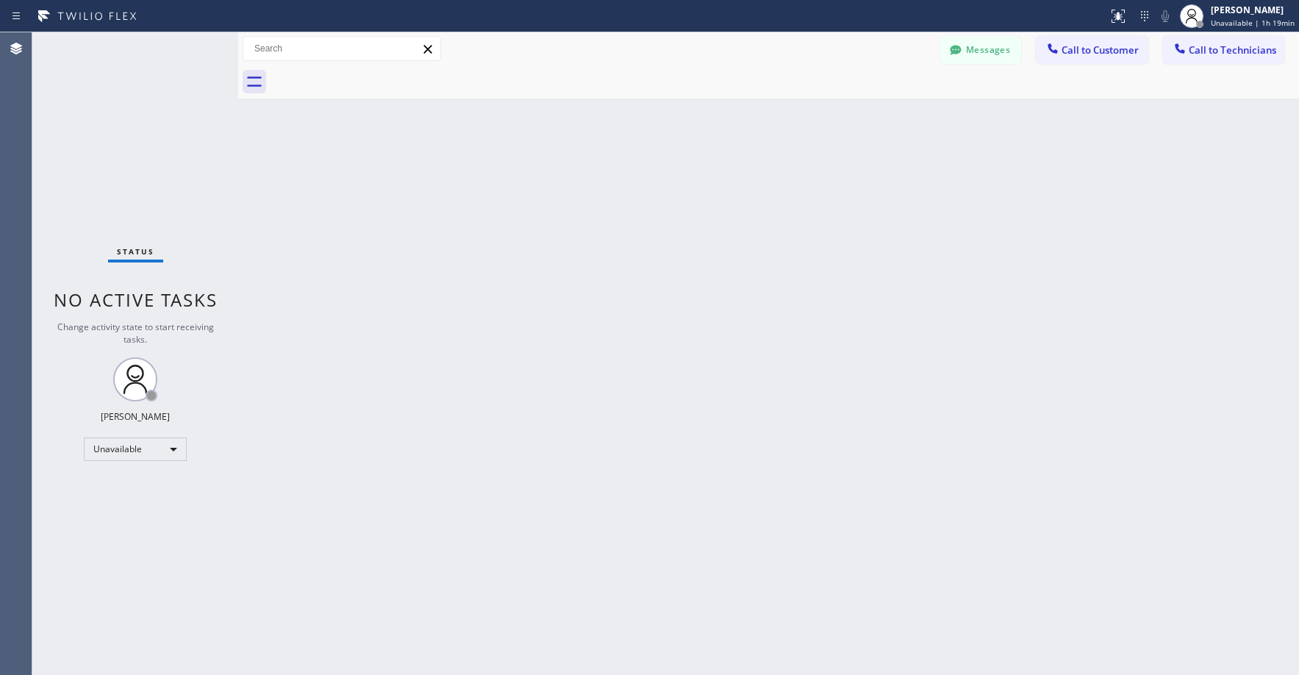
drag, startPoint x: 146, startPoint y: 145, endPoint x: 68, endPoint y: 405, distance: 271.6
click at [145, 146] on div "Status No active tasks Change activity state to start receiving tasks. [PERSON_…" at bounding box center [135, 353] width 206 height 642
click at [137, 126] on div "Status No active tasks Change activity state to start receiving tasks. [PERSON_…" at bounding box center [135, 353] width 206 height 642
drag, startPoint x: 120, startPoint y: 118, endPoint x: 636, endPoint y: 53, distance: 520.0
click at [123, 118] on div "Status No active tasks Change activity state to start receiving tasks. [PERSON_…" at bounding box center [135, 353] width 206 height 642
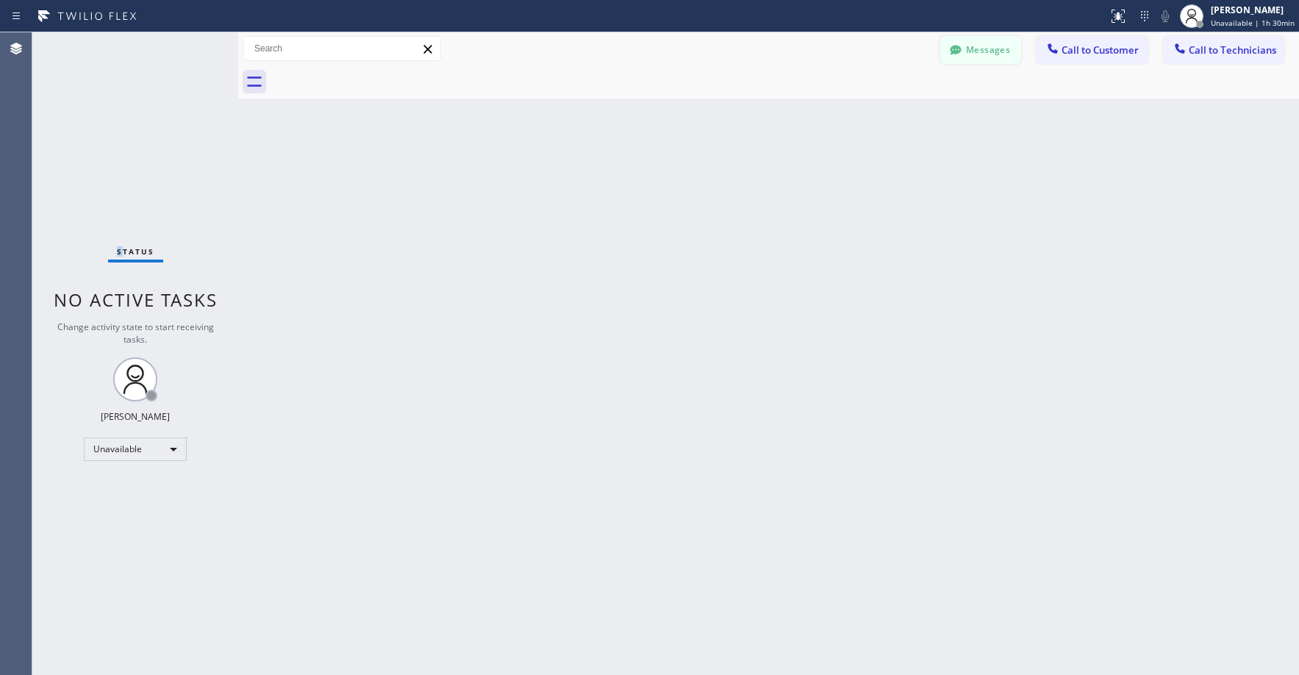
click at [978, 54] on button "Messages" at bounding box center [980, 50] width 81 height 28
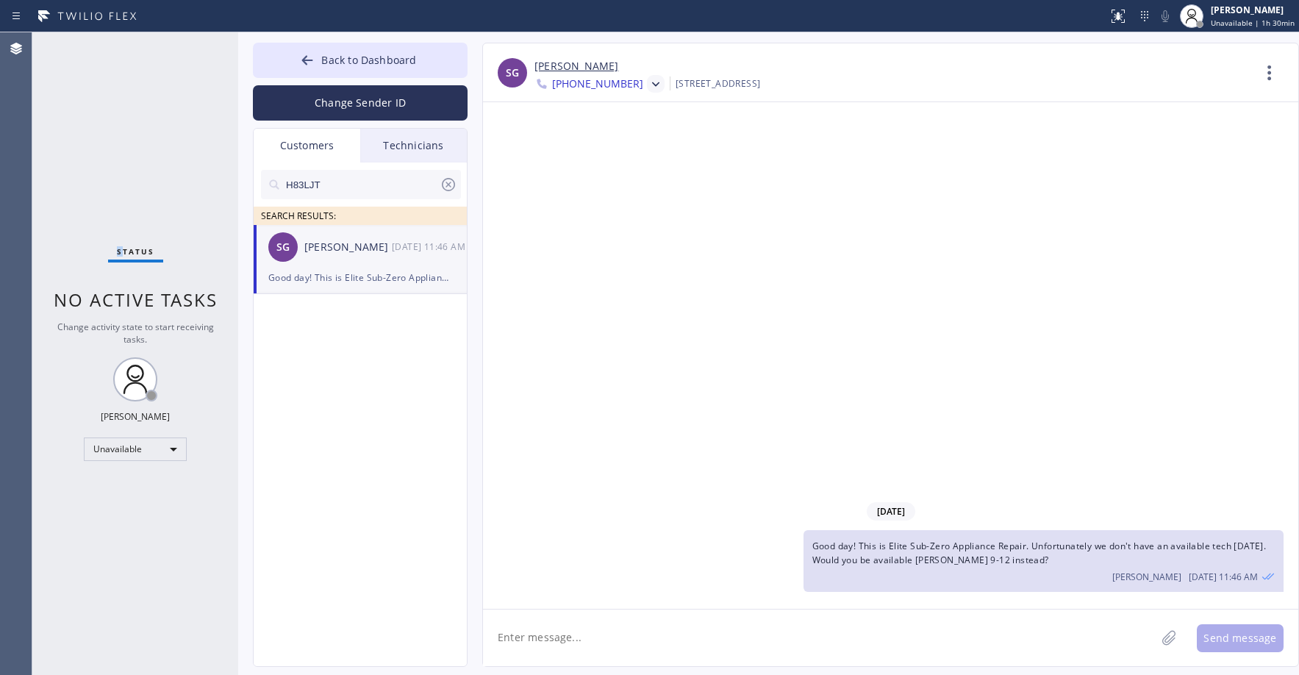
click at [648, 86] on icon at bounding box center [655, 84] width 15 height 15
click at [645, 157] on div "[PHONE_NUMBER]" at bounding box center [618, 151] width 169 height 34
click at [648, 79] on icon at bounding box center [655, 84] width 15 height 15
click at [625, 180] on div "[PHONE_NUMBER]" at bounding box center [618, 185] width 169 height 34
click at [451, 187] on icon at bounding box center [449, 185] width 18 height 18
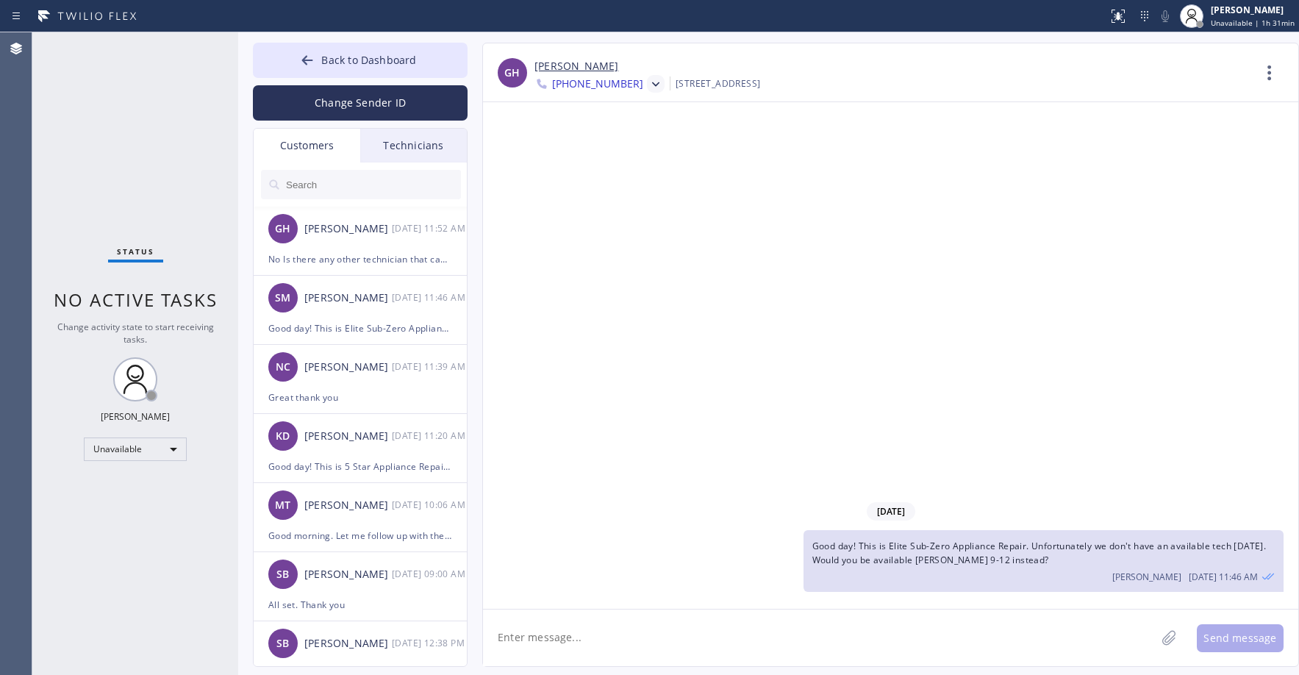
click at [133, 103] on div "Status No active tasks Change activity state to start receiving tasks. [PERSON_…" at bounding box center [135, 353] width 206 height 642
click at [378, 235] on div "[PERSON_NAME]" at bounding box center [347, 228] width 87 height 17
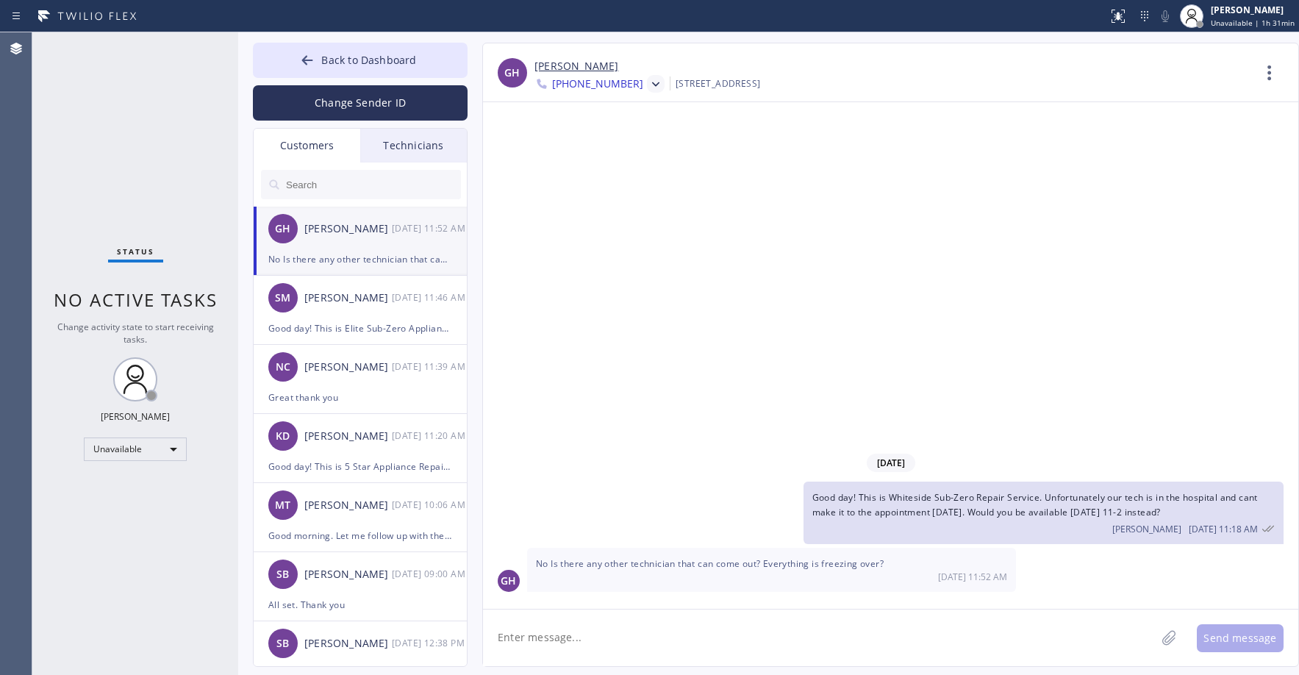
click at [588, 67] on link "[PERSON_NAME]" at bounding box center [576, 66] width 84 height 17
drag, startPoint x: 129, startPoint y: 138, endPoint x: 353, endPoint y: 0, distance: 263.3
click at [129, 138] on div "Status No active tasks Change activity state to start receiving tasks. [PERSON_…" at bounding box center [135, 353] width 206 height 642
click at [659, 204] on div "[DATE] Good day! This is Whiteside Sub-Zero Repair Service. Unfortunately our t…" at bounding box center [890, 355] width 815 height 506
click at [598, 634] on textarea at bounding box center [819, 637] width 672 height 57
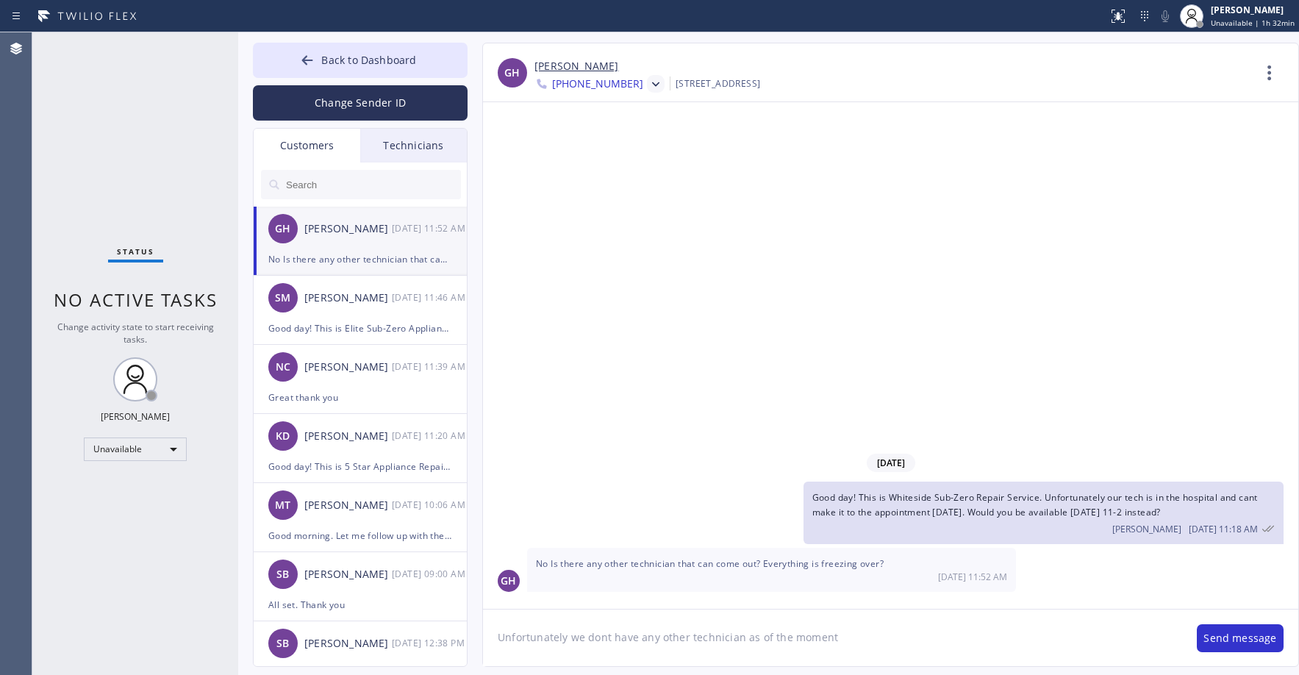
type textarea "Unfortunately we dont have any other technician as of the moment"
click at [1241, 638] on button "Send message" at bounding box center [1240, 638] width 87 height 28
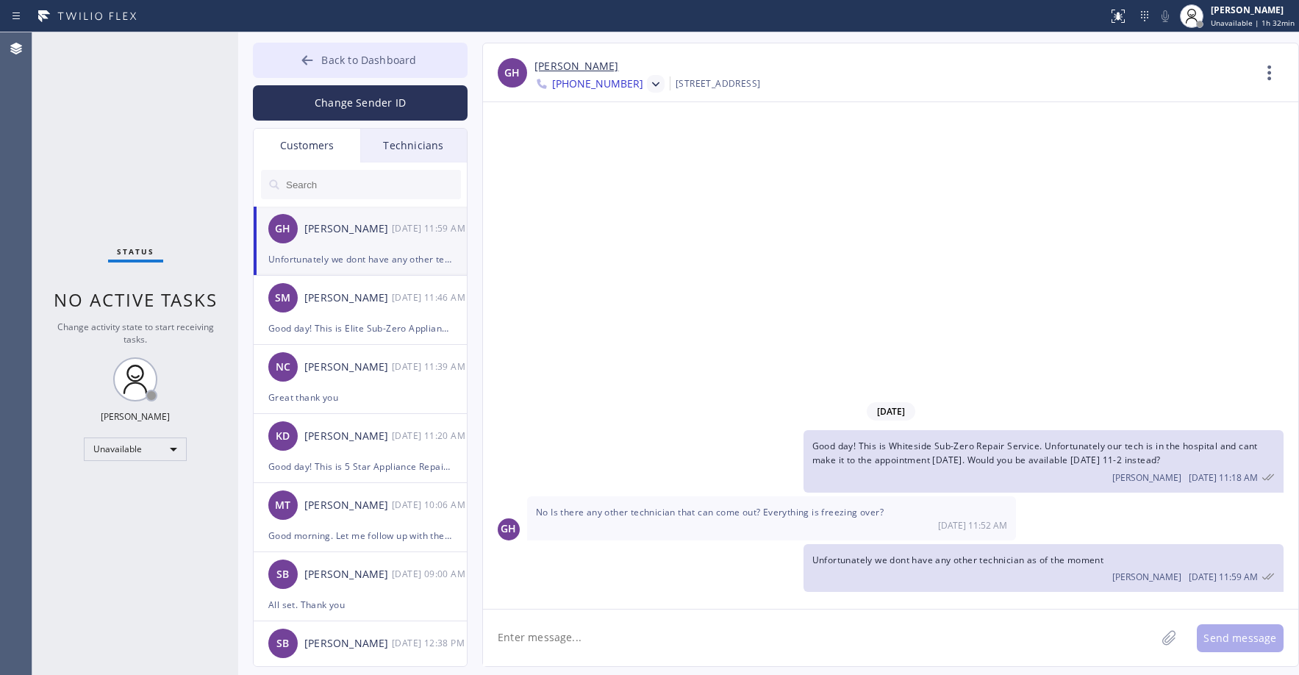
click at [356, 68] on button "Back to Dashboard" at bounding box center [360, 60] width 215 height 35
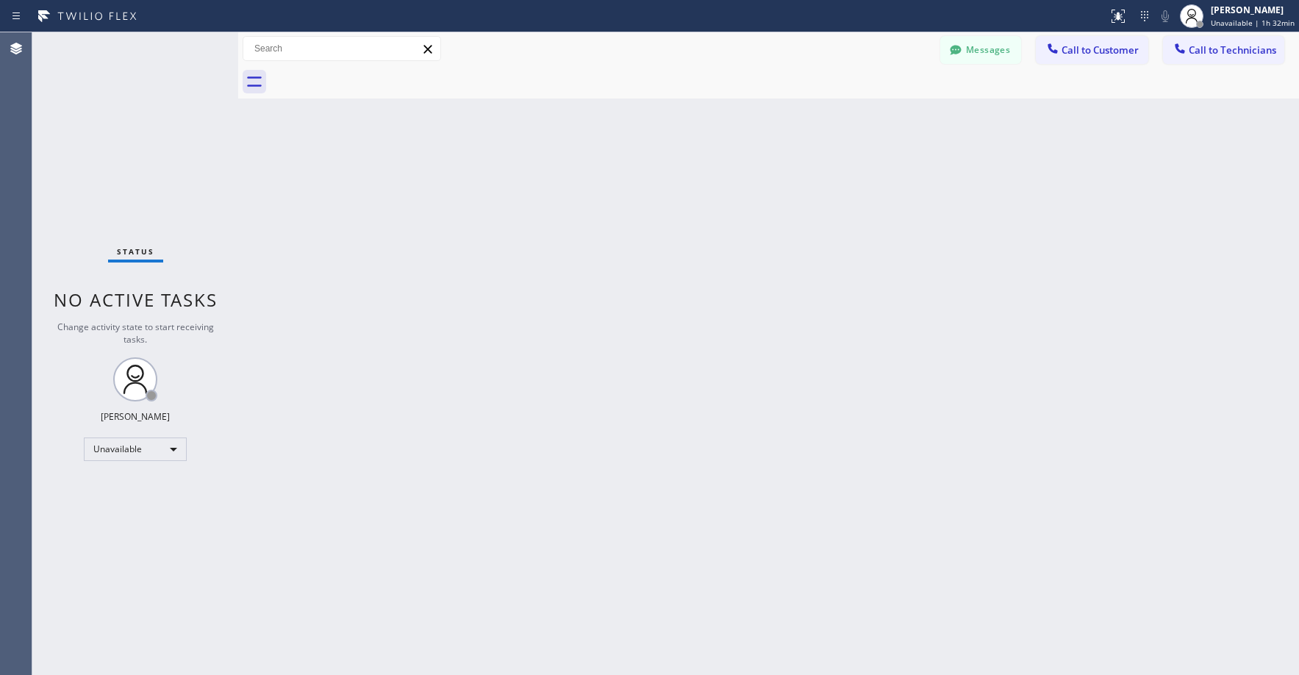
click at [170, 140] on div "Status No active tasks Change activity state to start receiving tasks. [PERSON_…" at bounding box center [135, 353] width 206 height 642
click at [114, 453] on div "Unavailable" at bounding box center [135, 449] width 103 height 24
click at [132, 520] on li "Break" at bounding box center [135, 525] width 100 height 18
click at [118, 88] on div "Status No active tasks Change activity state to start receiving tasks. [PERSON_…" at bounding box center [135, 353] width 206 height 642
click at [151, 154] on div "Status No active tasks Change activity state to start receiving tasks. [PERSON_…" at bounding box center [135, 353] width 206 height 642
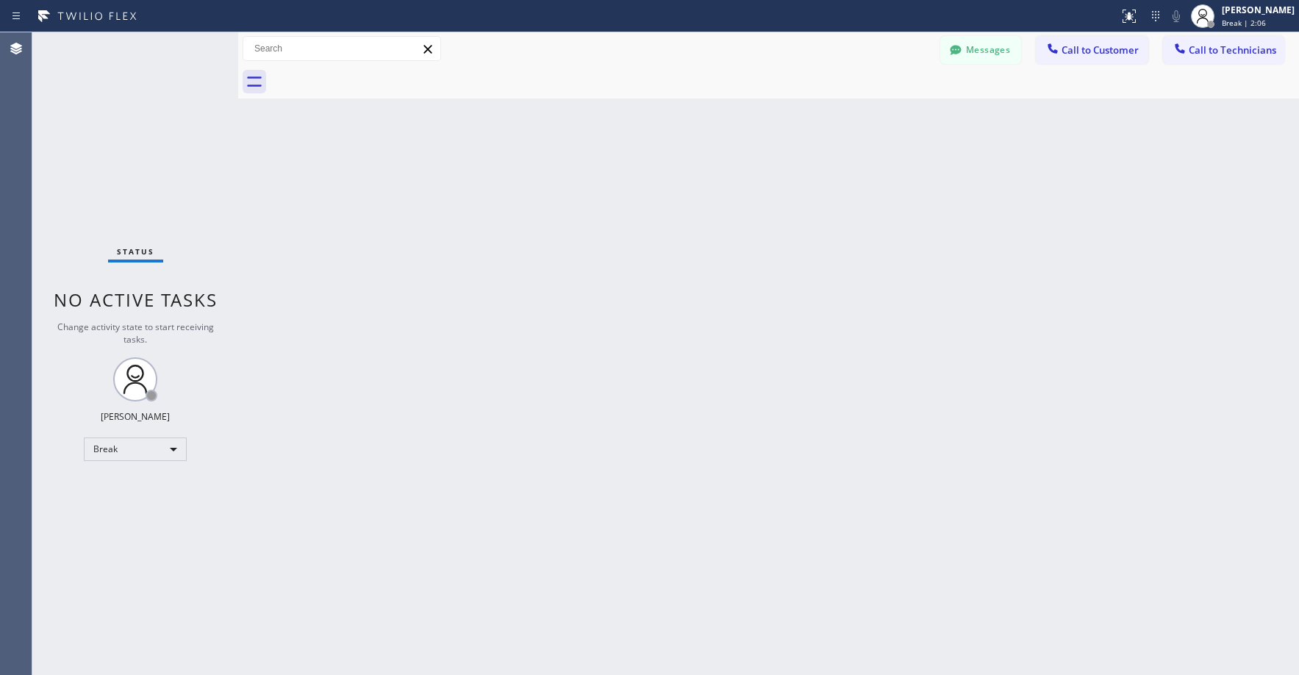
click at [147, 182] on div "Status No active tasks Change activity state to start receiving tasks. [PERSON_…" at bounding box center [135, 353] width 206 height 642
click at [136, 158] on div "Status No active tasks Change activity state to start receiving tasks. [PERSON_…" at bounding box center [135, 353] width 206 height 642
click at [110, 90] on div "Status No active tasks Change activity state to start receiving tasks. [PERSON_…" at bounding box center [135, 353] width 206 height 642
drag, startPoint x: 140, startPoint y: 115, endPoint x: 265, endPoint y: 355, distance: 270.2
click at [140, 121] on div "Status No active tasks Change activity state to start receiving tasks. [PERSON_…" at bounding box center [135, 353] width 206 height 642
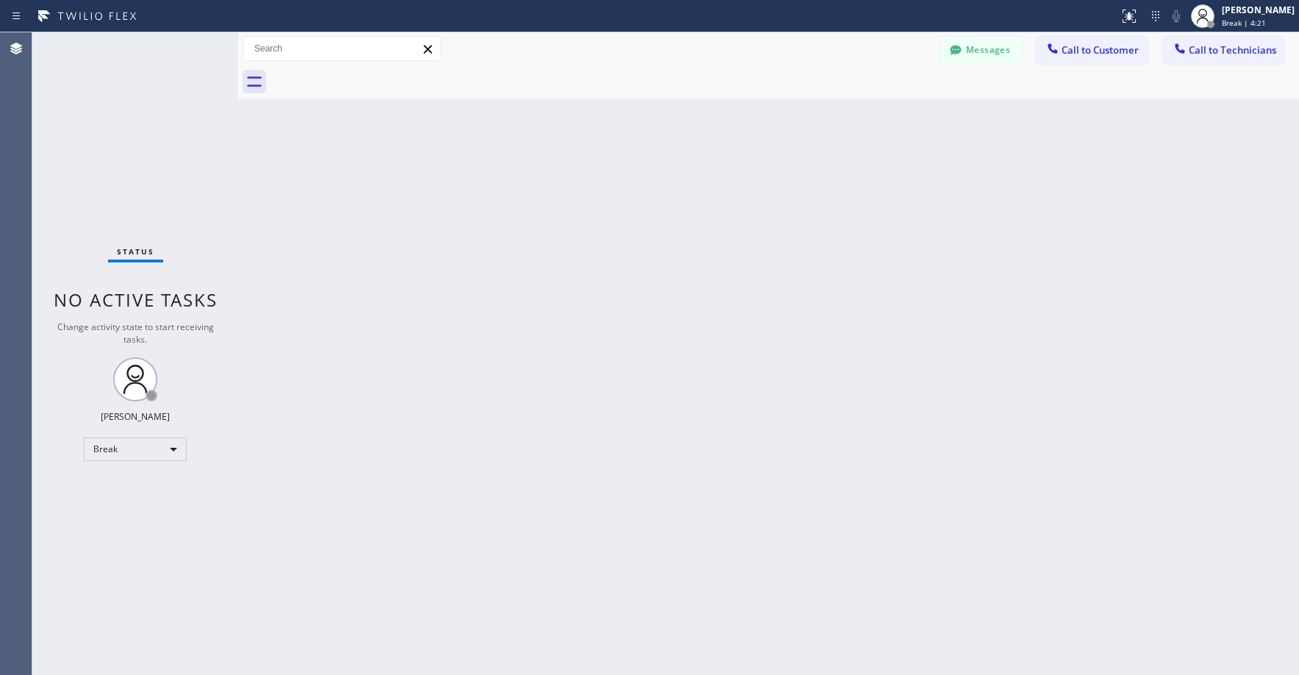
click at [137, 126] on div "Status No active tasks Change activity state to start receiving tasks. [PERSON_…" at bounding box center [135, 353] width 206 height 642
click at [134, 462] on div "Status No active tasks Change activity state to start receiving tasks. [PERSON_…" at bounding box center [135, 353] width 206 height 642
click at [127, 453] on div "Break" at bounding box center [135, 449] width 103 height 24
click at [129, 498] on li "Unavailable" at bounding box center [135, 507] width 100 height 18
click at [129, 110] on div "Status No active tasks Change activity state to start receiving tasks. [PERSON_…" at bounding box center [135, 353] width 206 height 642
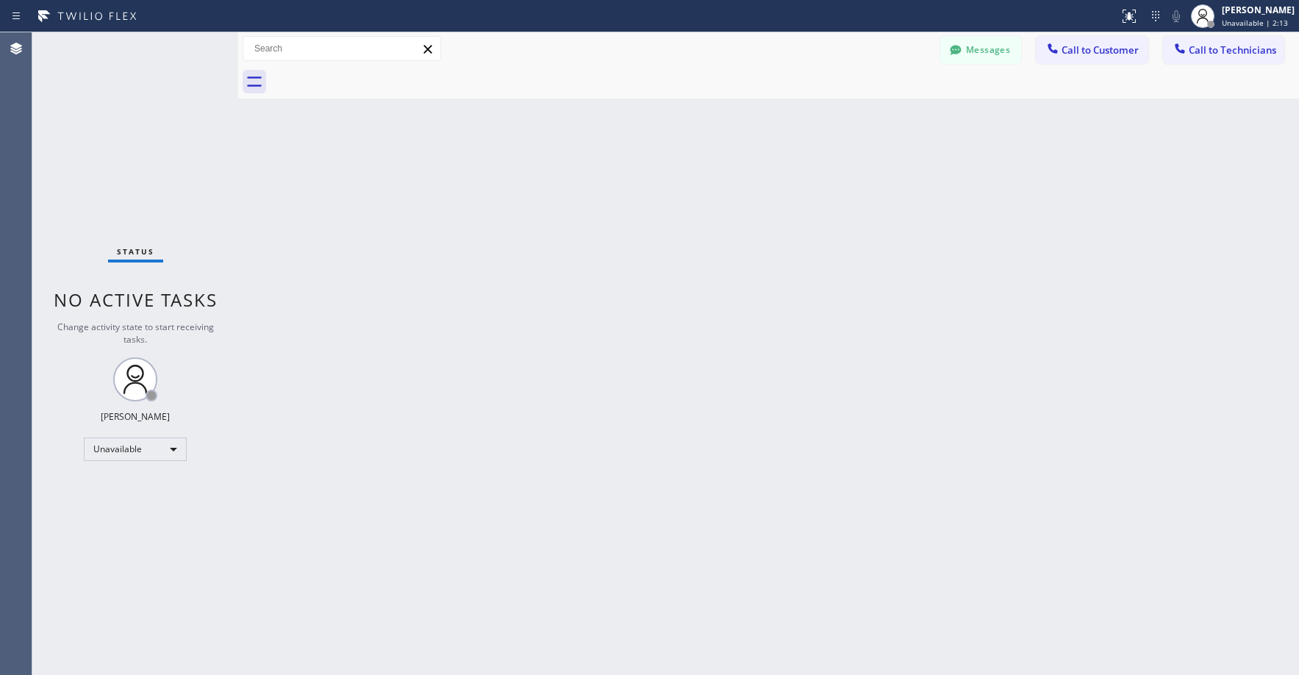
click at [149, 109] on div "Status No active tasks Change activity state to start receiving tasks. [PERSON_…" at bounding box center [135, 353] width 206 height 642
click at [113, 113] on div "Status No active tasks Change activity state to start receiving tasks. [PERSON_…" at bounding box center [135, 353] width 206 height 642
click at [130, 96] on div "Status No active tasks Change activity state to start receiving tasks. [PERSON_…" at bounding box center [135, 353] width 206 height 642
drag, startPoint x: 87, startPoint y: 143, endPoint x: 95, endPoint y: 141, distance: 8.4
click at [87, 144] on div "Status No active tasks Change activity state to start receiving tasks. [PERSON_…" at bounding box center [135, 353] width 206 height 642
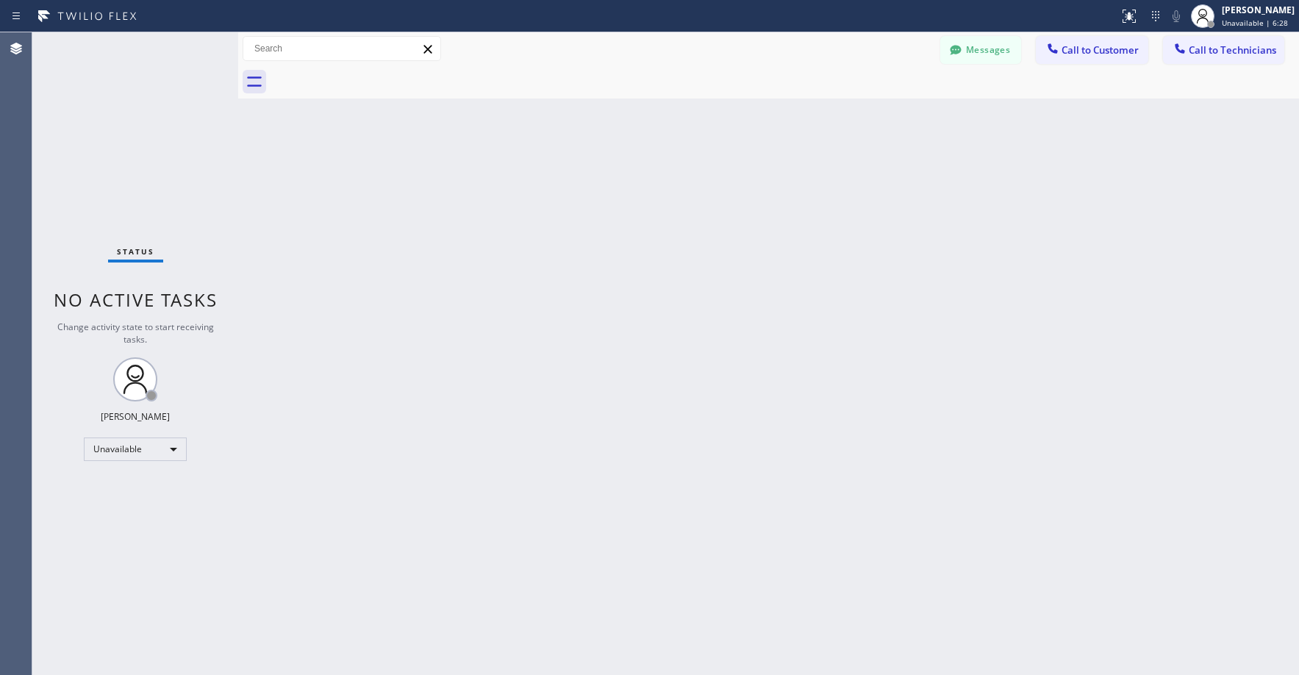
click at [118, 121] on div "Status No active tasks Change activity state to start receiving tasks. [PERSON_…" at bounding box center [135, 353] width 206 height 642
click at [119, 104] on div "Status No active tasks Change activity state to start receiving tasks. [PERSON_…" at bounding box center [135, 353] width 206 height 642
drag, startPoint x: 109, startPoint y: 123, endPoint x: 153, endPoint y: 95, distance: 52.2
click at [109, 123] on div "Status No active tasks Change activity state to start receiving tasks. [PERSON_…" at bounding box center [135, 353] width 206 height 642
drag, startPoint x: 124, startPoint y: 151, endPoint x: 390, endPoint y: 0, distance: 305.1
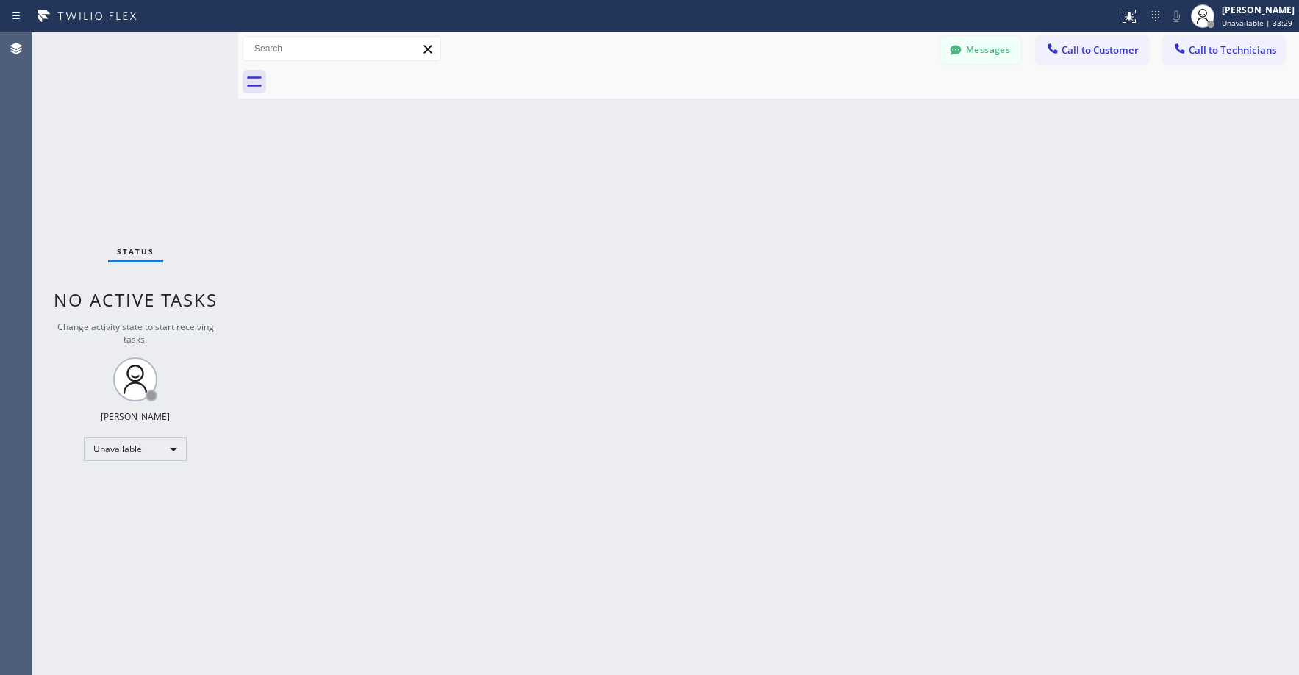
click at [127, 151] on div "Status No active tasks Change activity state to start receiving tasks. [PERSON_…" at bounding box center [135, 353] width 206 height 642
click at [141, 99] on div "Status No active tasks Change activity state to start receiving tasks. [PERSON_…" at bounding box center [135, 353] width 206 height 642
click at [133, 123] on div "Status No active tasks Change activity state to start receiving tasks. [PERSON_…" at bounding box center [135, 353] width 206 height 642
click at [126, 135] on div "Status No active tasks Change activity state to start receiving tasks. [PERSON_…" at bounding box center [135, 353] width 206 height 642
click at [130, 121] on div "Status No active tasks Change activity state to start receiving tasks. [PERSON_…" at bounding box center [135, 353] width 206 height 642
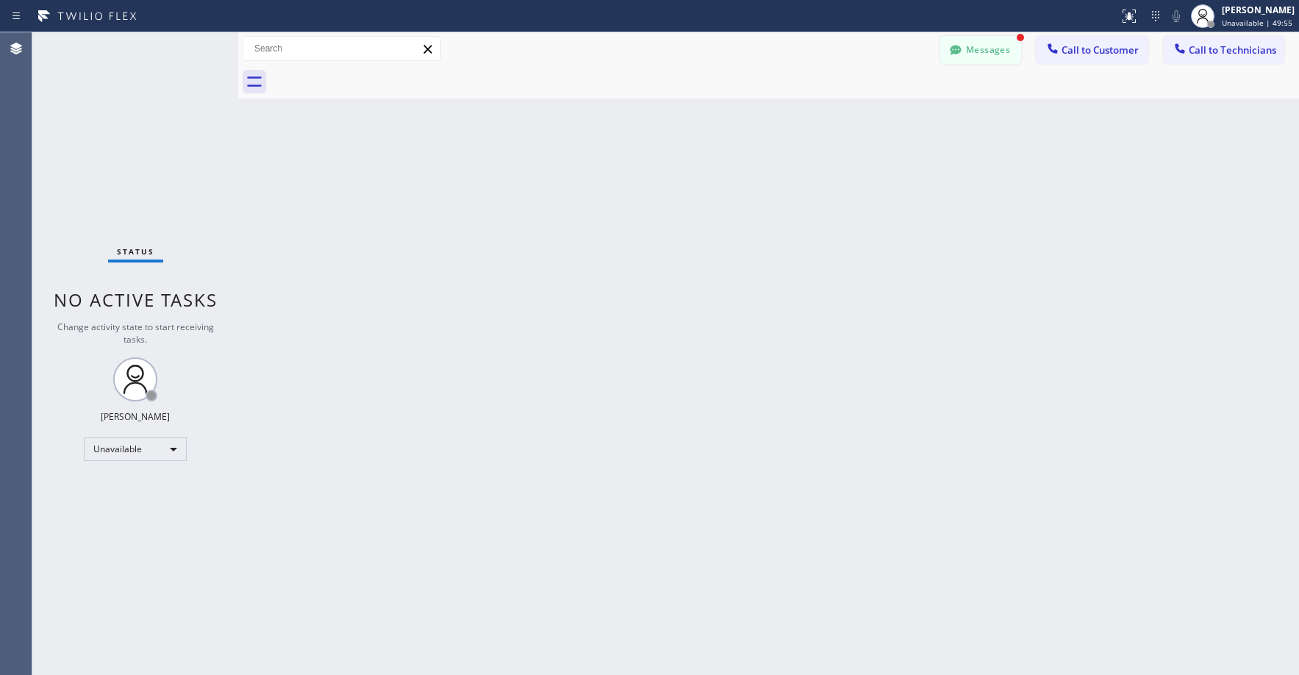
click at [973, 57] on button "Messages" at bounding box center [980, 50] width 81 height 28
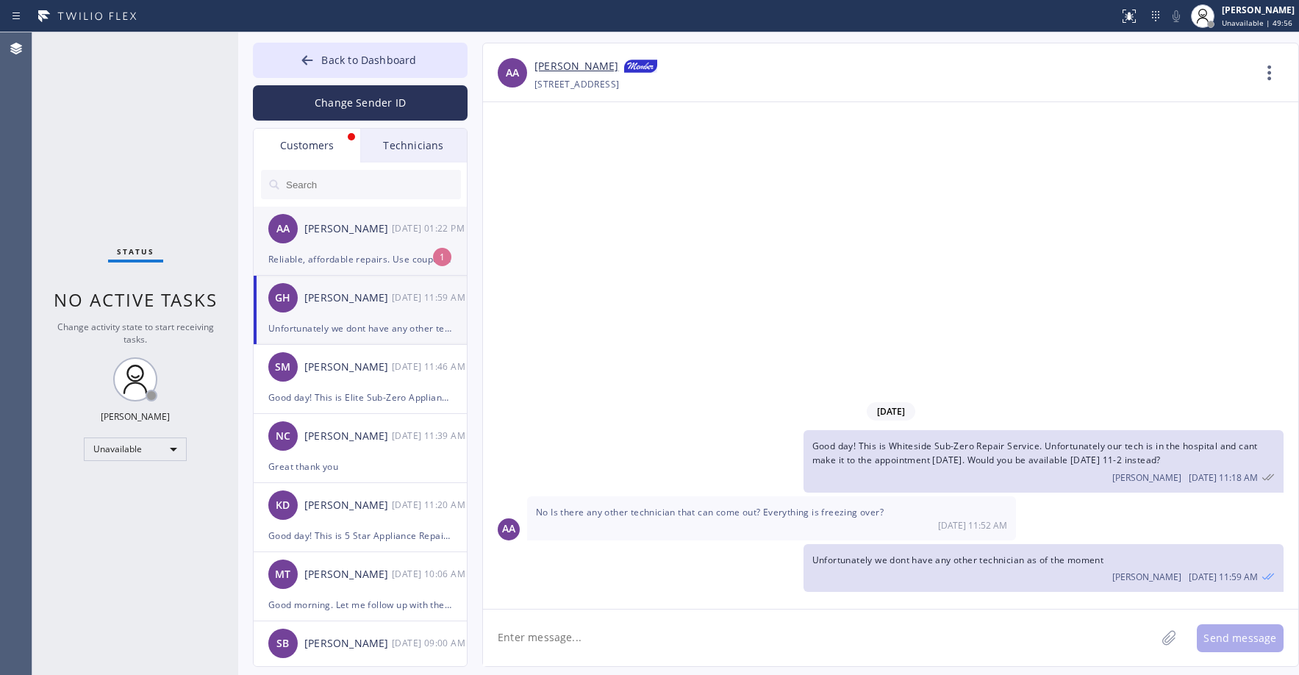
click at [359, 239] on div "AA [PERSON_NAME] [DATE] 01:22 PM" at bounding box center [361, 229] width 215 height 44
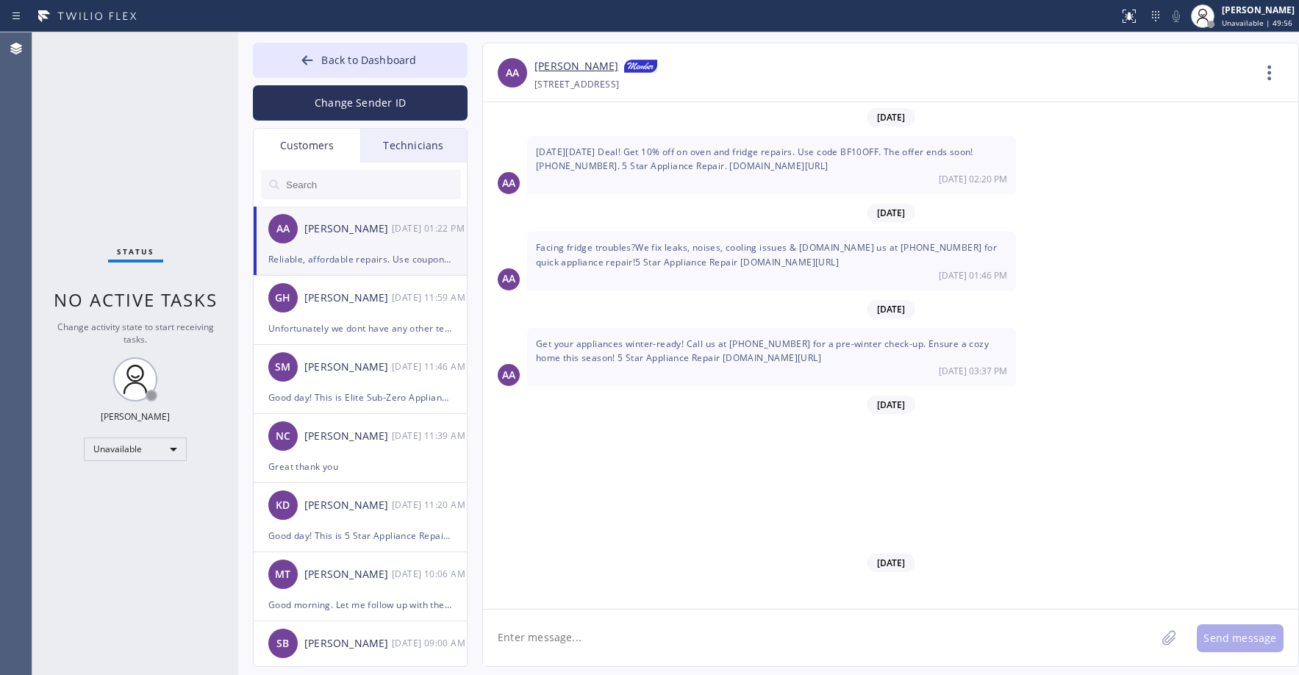
scroll to position [11428, 0]
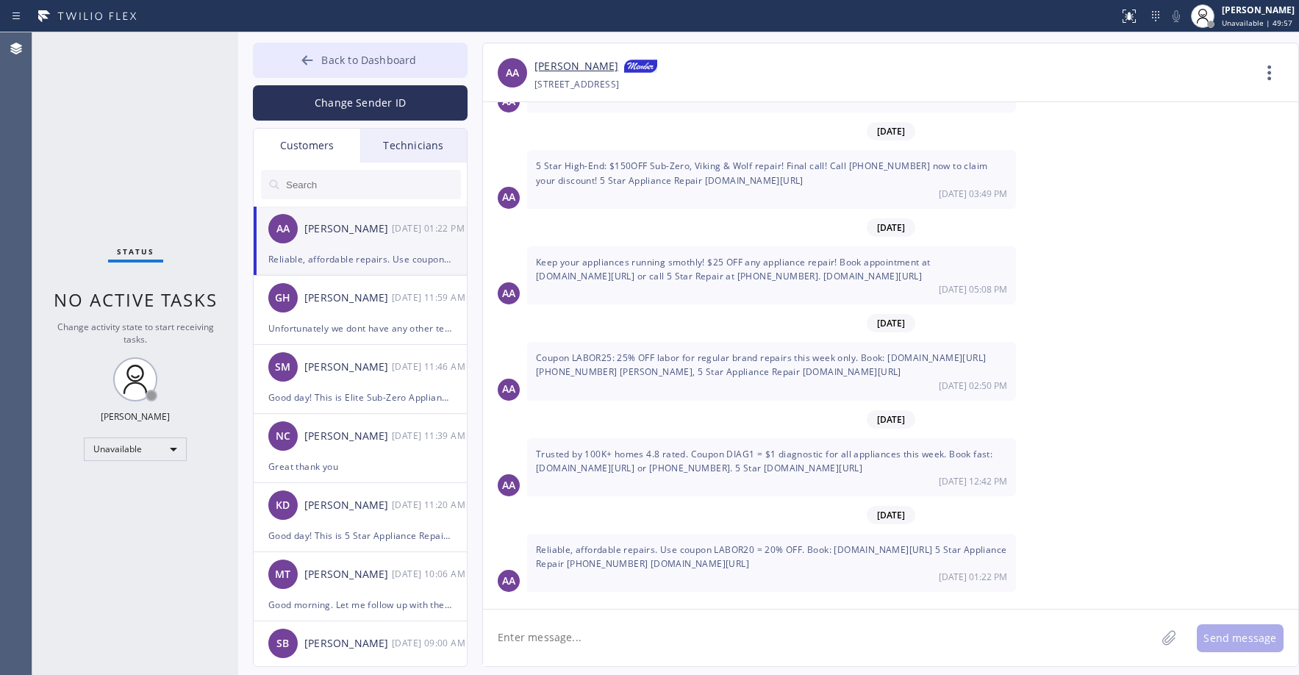
click at [342, 54] on span "Back to Dashboard" at bounding box center [368, 60] width 95 height 14
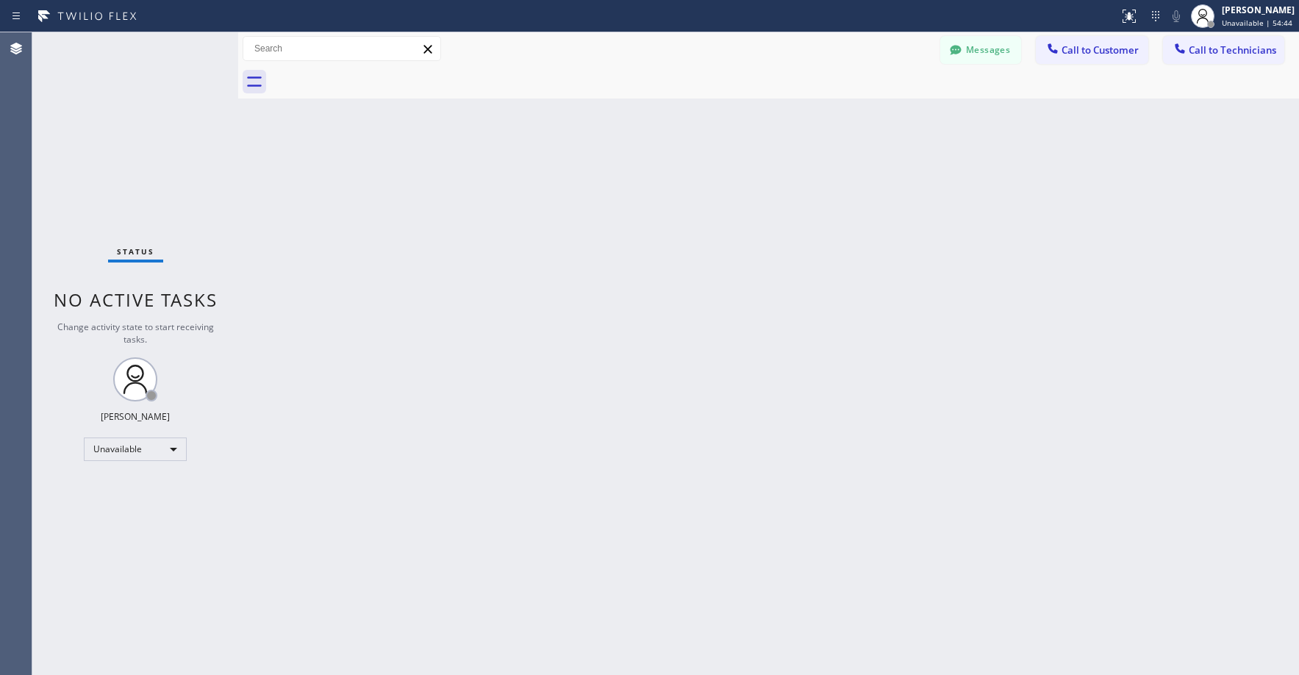
click at [146, 141] on div "Status No active tasks Change activity state to start receiving tasks. [PERSON_…" at bounding box center [135, 353] width 206 height 642
click at [134, 115] on div "Status No active tasks Change activity state to start receiving tasks. [PERSON_…" at bounding box center [135, 353] width 206 height 642
drag, startPoint x: 96, startPoint y: 129, endPoint x: 437, endPoint y: 0, distance: 364.7
click at [97, 129] on div "Status No active tasks Change activity state to start receiving tasks. [PERSON_…" at bounding box center [135, 353] width 206 height 642
click at [128, 164] on div "Status No active tasks Change activity state to start receiving tasks. [PERSON_…" at bounding box center [135, 353] width 206 height 642
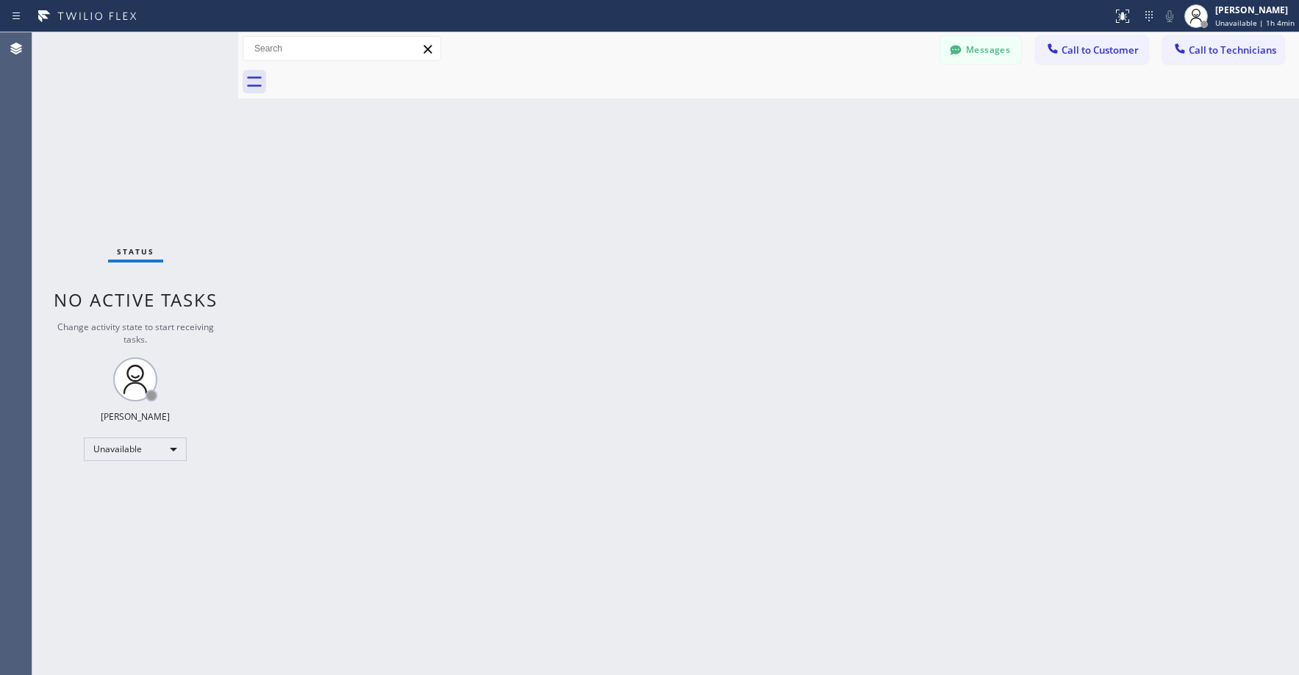
click at [127, 164] on div "Status No active tasks Change activity state to start receiving tasks. [PERSON_…" at bounding box center [135, 353] width 206 height 642
drag, startPoint x: 105, startPoint y: 125, endPoint x: 391, endPoint y: 25, distance: 302.9
click at [107, 125] on div "Status No active tasks Change activity state to start receiving tasks. [PERSON_…" at bounding box center [135, 353] width 206 height 642
click at [128, 146] on div "Status No active tasks Change activity state to start receiving tasks. [PERSON_…" at bounding box center [135, 353] width 206 height 642
click at [65, 87] on div "Status No active tasks Change activity state to start receiving tasks. [PERSON_…" at bounding box center [135, 353] width 206 height 642
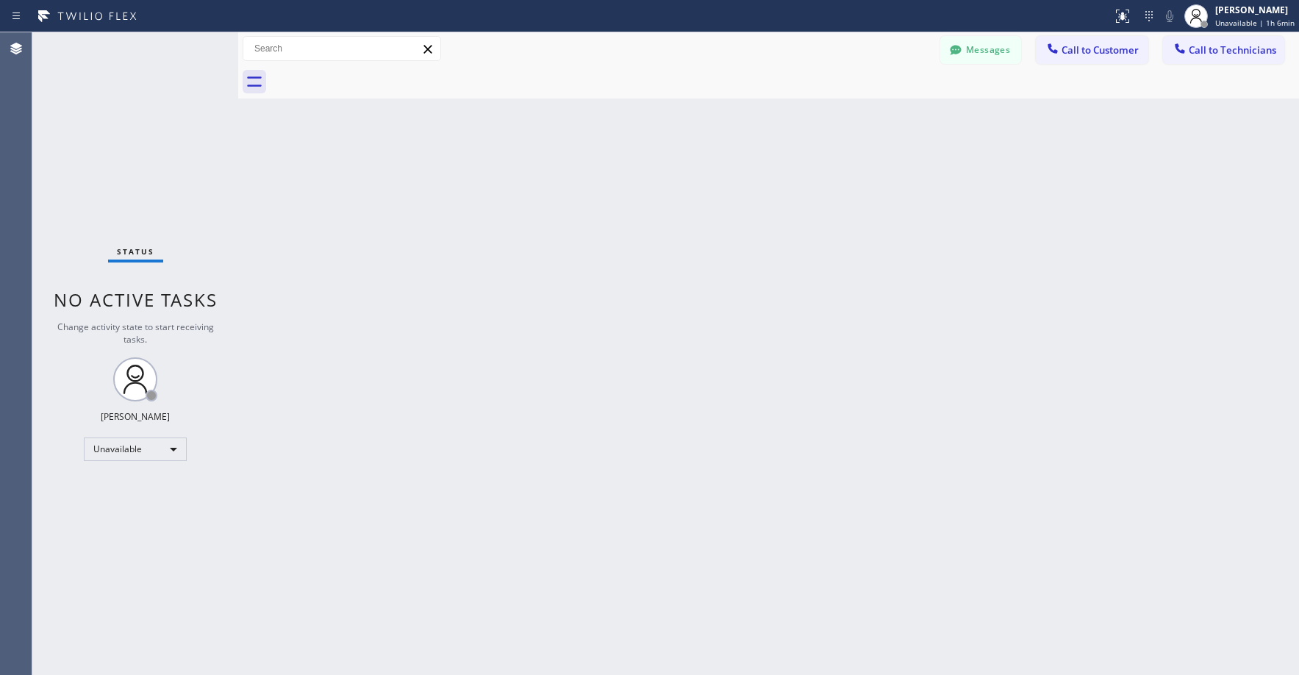
click at [102, 101] on div "Status No active tasks Change activity state to start receiving tasks. [PERSON_…" at bounding box center [135, 353] width 206 height 642
click at [87, 129] on div "Status No active tasks Change activity state to start receiving tasks. [PERSON_…" at bounding box center [135, 353] width 206 height 642
click at [135, 155] on div "Status No active tasks Change activity state to start receiving tasks. [PERSON_…" at bounding box center [135, 353] width 206 height 642
click at [123, 143] on div "Status No active tasks Change activity state to start receiving tasks. [PERSON_…" at bounding box center [135, 353] width 206 height 642
click at [112, 113] on div "Status No active tasks Change activity state to start receiving tasks. [PERSON_…" at bounding box center [135, 353] width 206 height 642
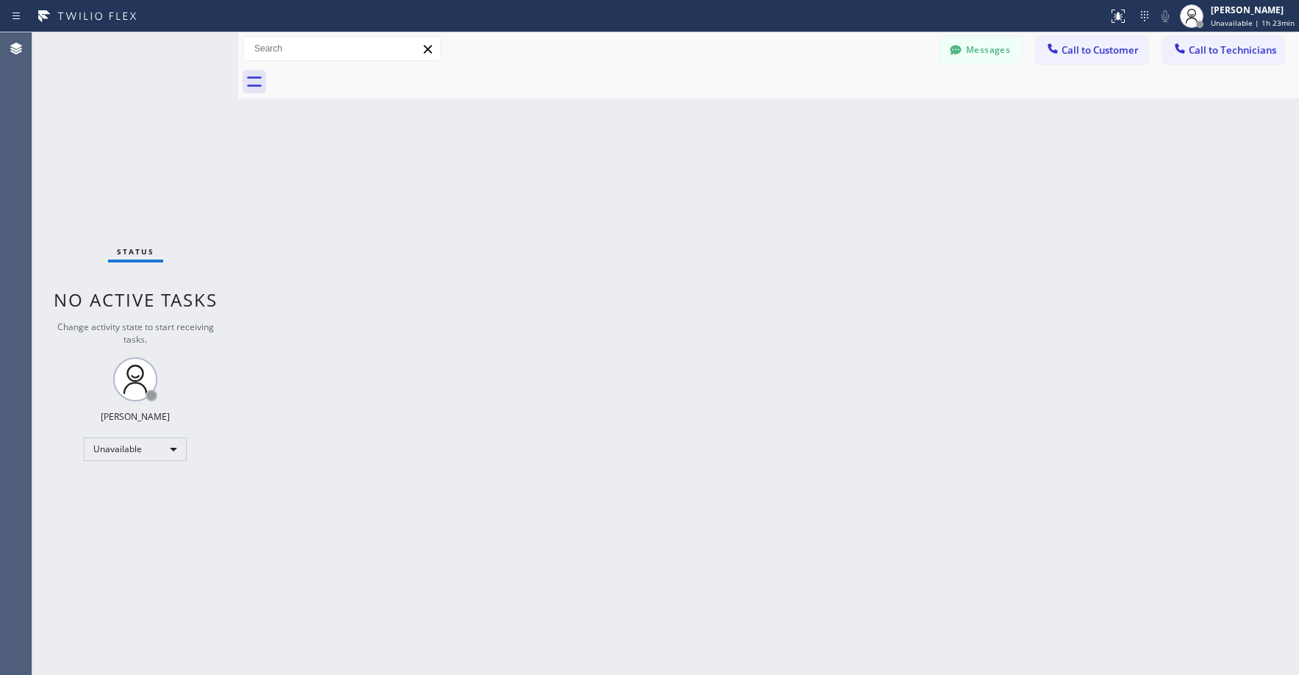
click at [123, 134] on div "Status No active tasks Change activity state to start receiving tasks. [PERSON_…" at bounding box center [135, 353] width 206 height 642
click at [110, 85] on div "Status No active tasks Change activity state to start receiving tasks. [PERSON_…" at bounding box center [135, 353] width 206 height 642
click at [137, 128] on div "Status No active tasks Change activity state to start receiving tasks. [PERSON_…" at bounding box center [135, 353] width 206 height 642
click at [108, 125] on div "Status No active tasks Change activity state to start receiving tasks. [PERSON_…" at bounding box center [135, 353] width 206 height 642
drag, startPoint x: 112, startPoint y: 137, endPoint x: 114, endPoint y: 229, distance: 91.9
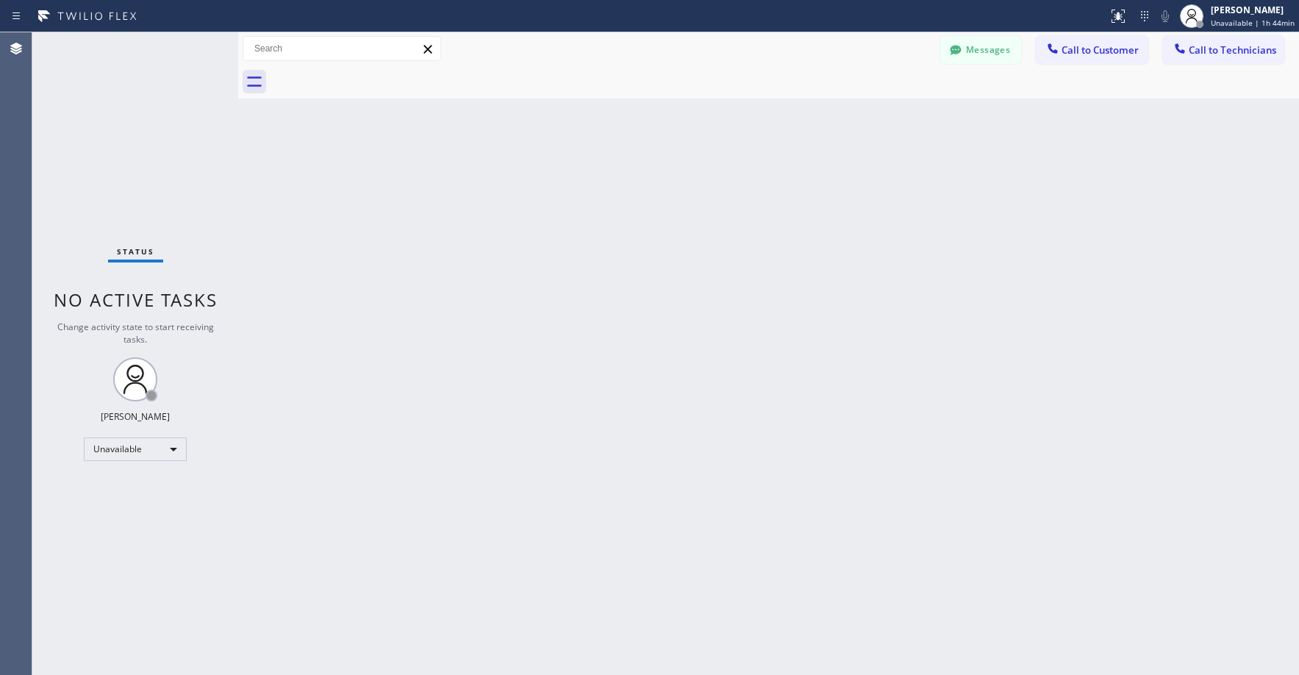
click at [110, 143] on div "Status No active tasks Change activity state to start receiving tasks. [PERSON_…" at bounding box center [135, 353] width 206 height 642
click at [126, 96] on div "Status No active tasks Change activity state to start receiving tasks. [PERSON_…" at bounding box center [135, 353] width 206 height 642
drag, startPoint x: 110, startPoint y: 132, endPoint x: 125, endPoint y: 262, distance: 130.3
click at [110, 133] on div "Status No active tasks Change activity state to start receiving tasks. [PERSON_…" at bounding box center [135, 353] width 206 height 642
click at [114, 54] on div "Status No active tasks Change activity state to start receiving tasks. [PERSON_…" at bounding box center [135, 353] width 206 height 642
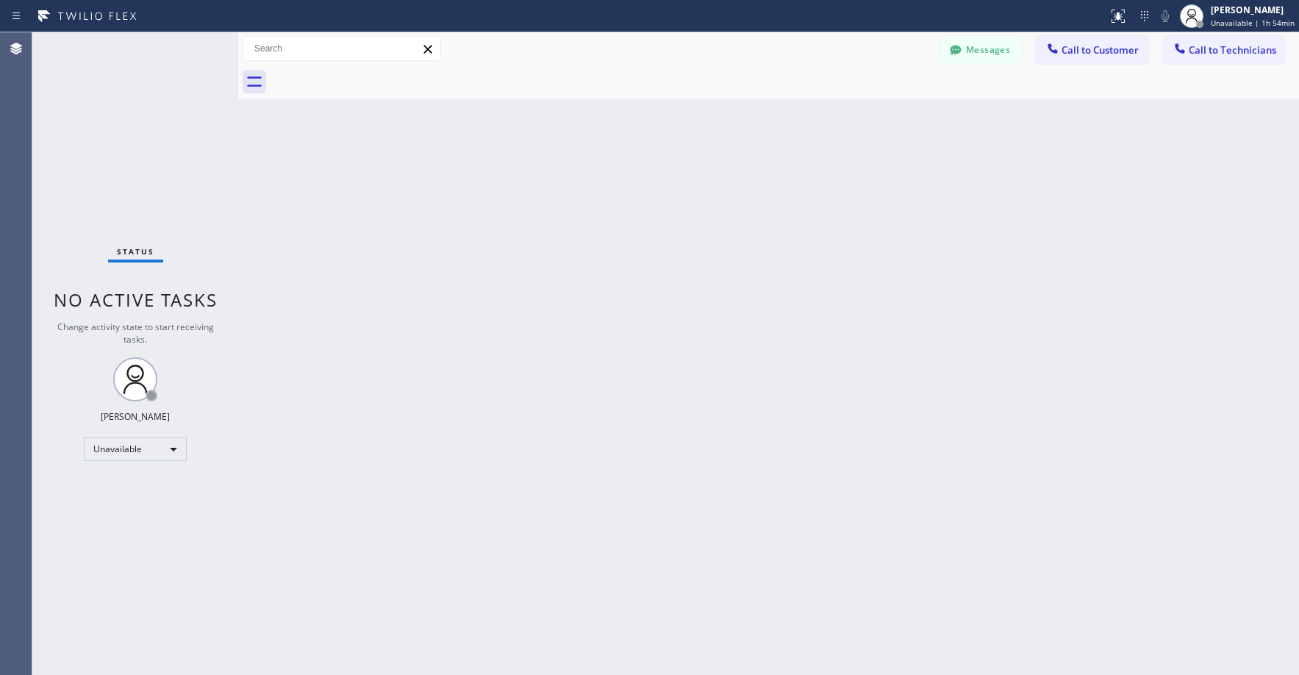
click at [117, 170] on div "Status No active tasks Change activity state to start receiving tasks. [PERSON_…" at bounding box center [135, 353] width 206 height 642
click at [156, 157] on div "Status No active tasks Change activity state to start receiving tasks. [PERSON_…" at bounding box center [135, 353] width 206 height 642
drag, startPoint x: 128, startPoint y: 131, endPoint x: 781, endPoint y: 112, distance: 653.7
click at [135, 134] on div "Status No active tasks Change activity state to start receiving tasks. [PERSON_…" at bounding box center [135, 353] width 206 height 642
click at [989, 51] on button "Messages" at bounding box center [980, 50] width 81 height 28
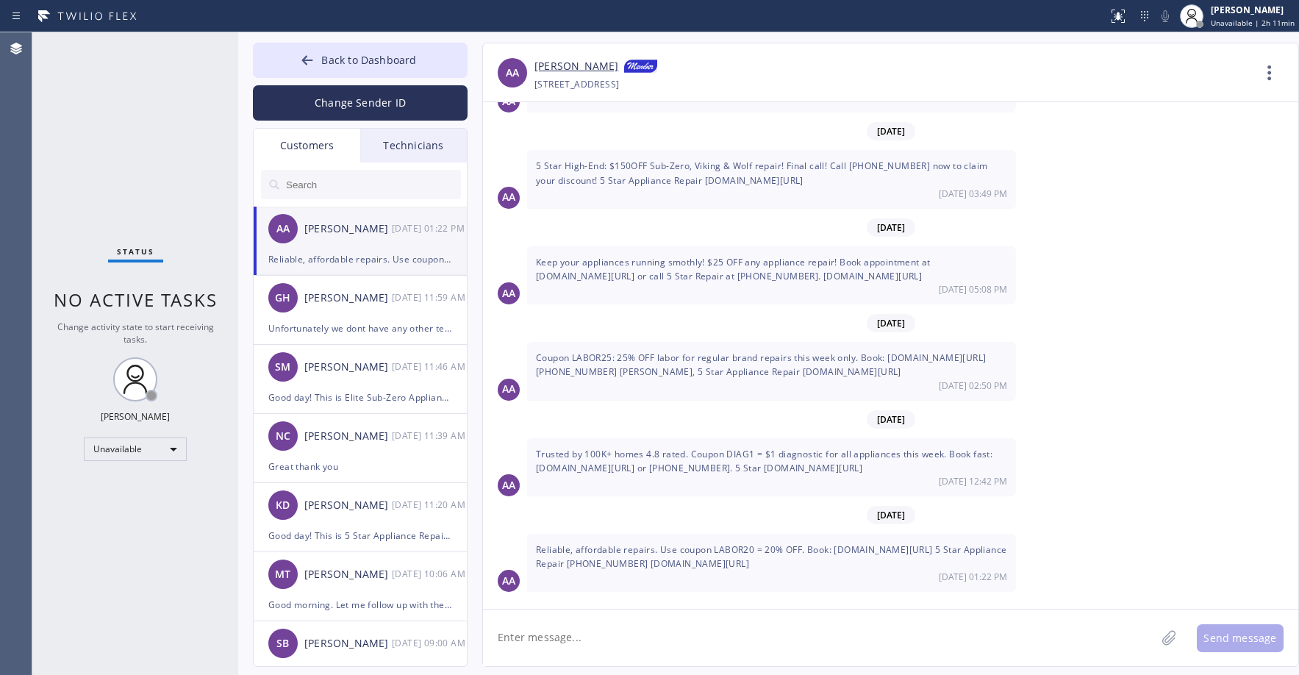
click at [355, 252] on div "Reliable, affordable repairs. Use coupon LABOR20 = 20% OFF. Book: [DOMAIN_NAME]…" at bounding box center [360, 259] width 184 height 17
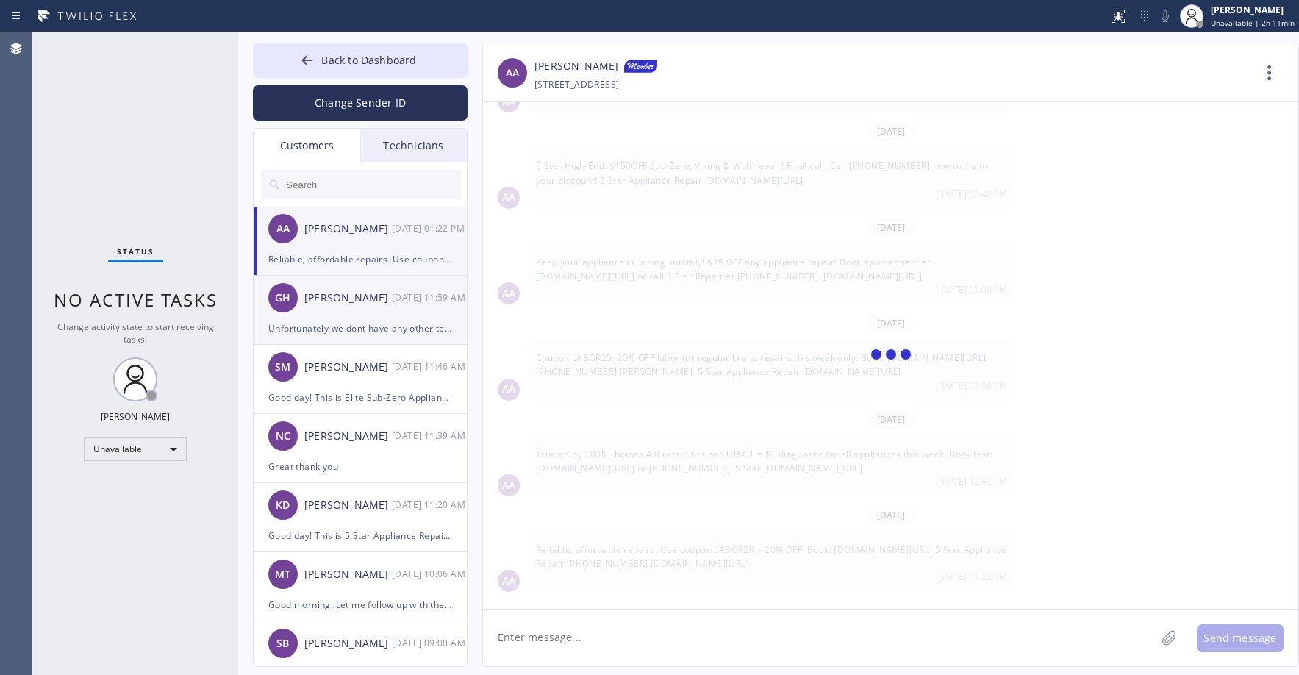
click at [339, 314] on div "GH [PERSON_NAME] [DATE] 11:59 AM" at bounding box center [361, 298] width 215 height 44
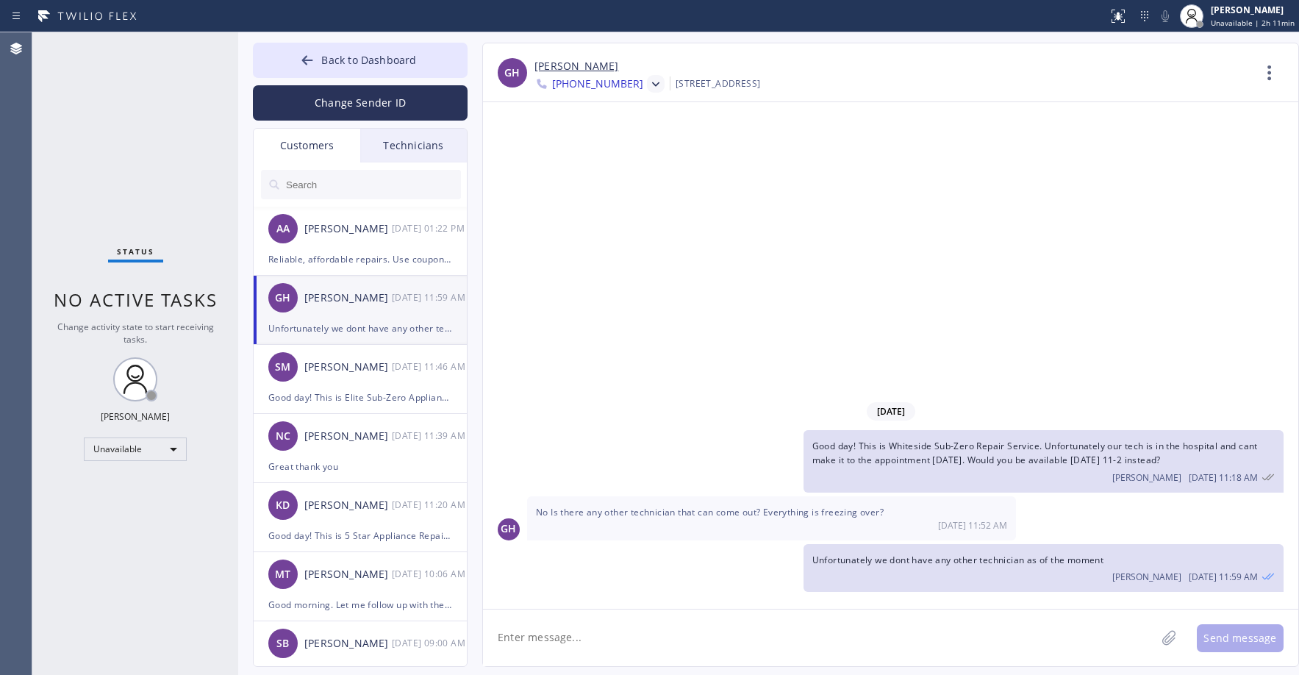
scroll to position [0, 0]
click at [357, 367] on div "[PERSON_NAME]" at bounding box center [347, 367] width 87 height 17
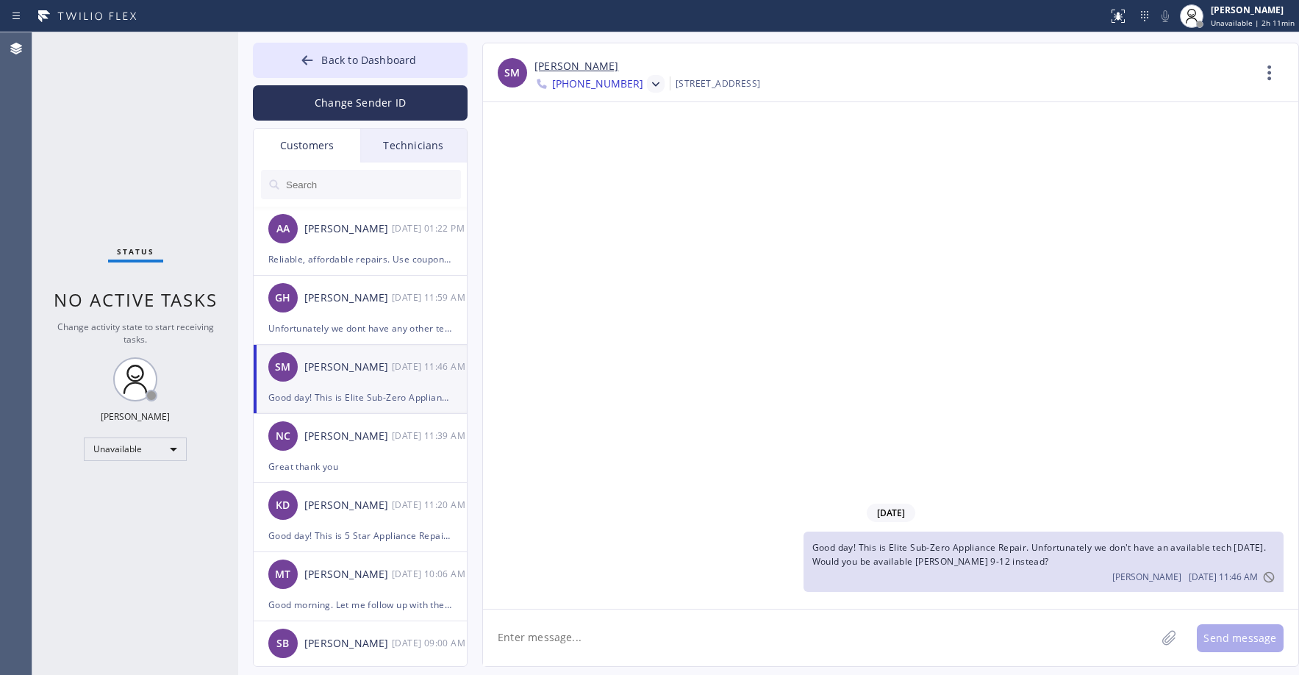
click at [652, 83] on icon at bounding box center [655, 84] width 7 height 4
click at [599, 184] on div "[PHONE_NUMBER]" at bounding box center [618, 185] width 169 height 34
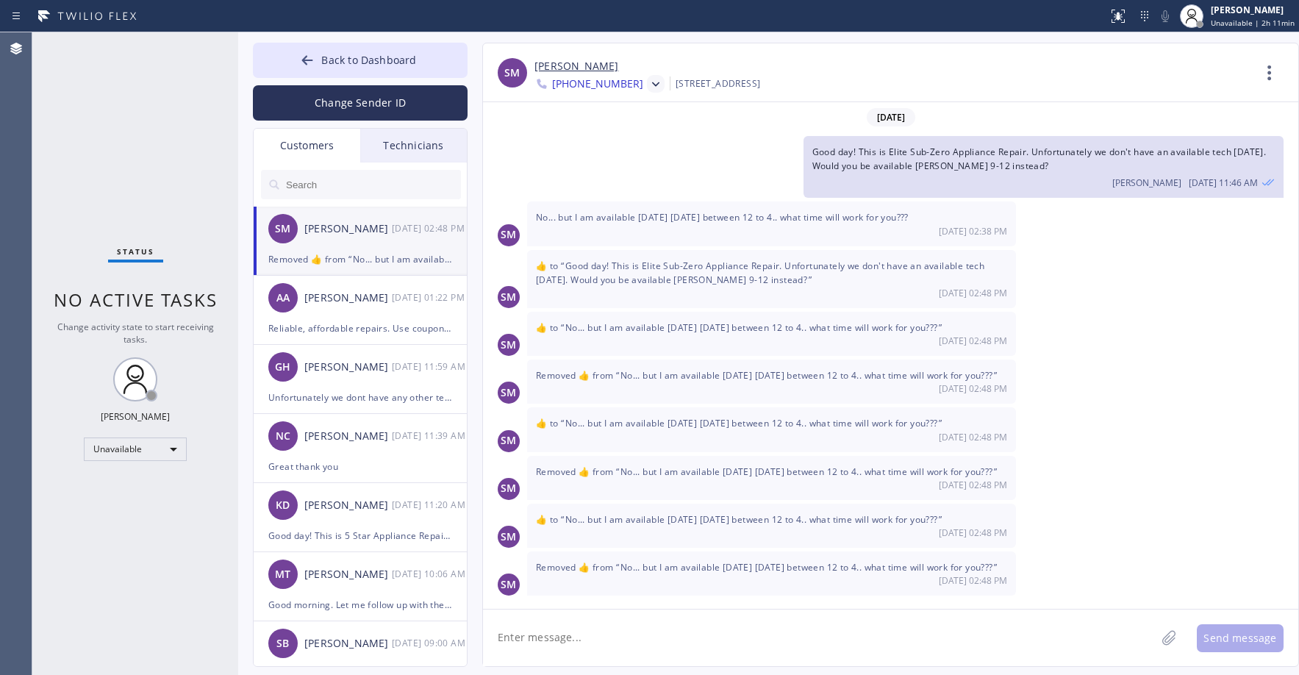
click at [569, 64] on link "[PERSON_NAME]" at bounding box center [576, 66] width 84 height 17
click at [602, 642] on textarea at bounding box center [819, 637] width 672 height 57
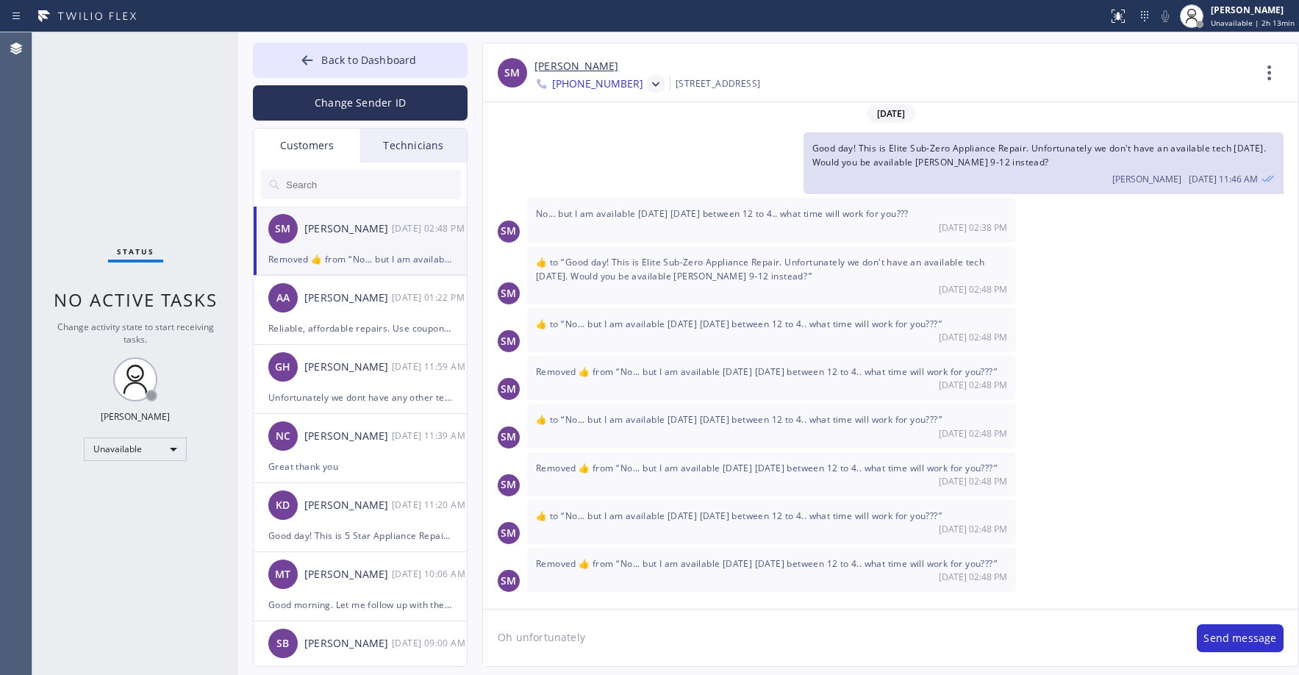
scroll to position [46, 0]
click at [865, 641] on textarea "Oh unfortunately [DATE] is already full booked. Would [DATE]" at bounding box center [832, 637] width 699 height 57
type textarea "Oh unfortunately [DATE] is already full booked. Would [DATE] 9-12 or 12-3 work …"
click at [1219, 639] on button "Send message" at bounding box center [1240, 638] width 87 height 28
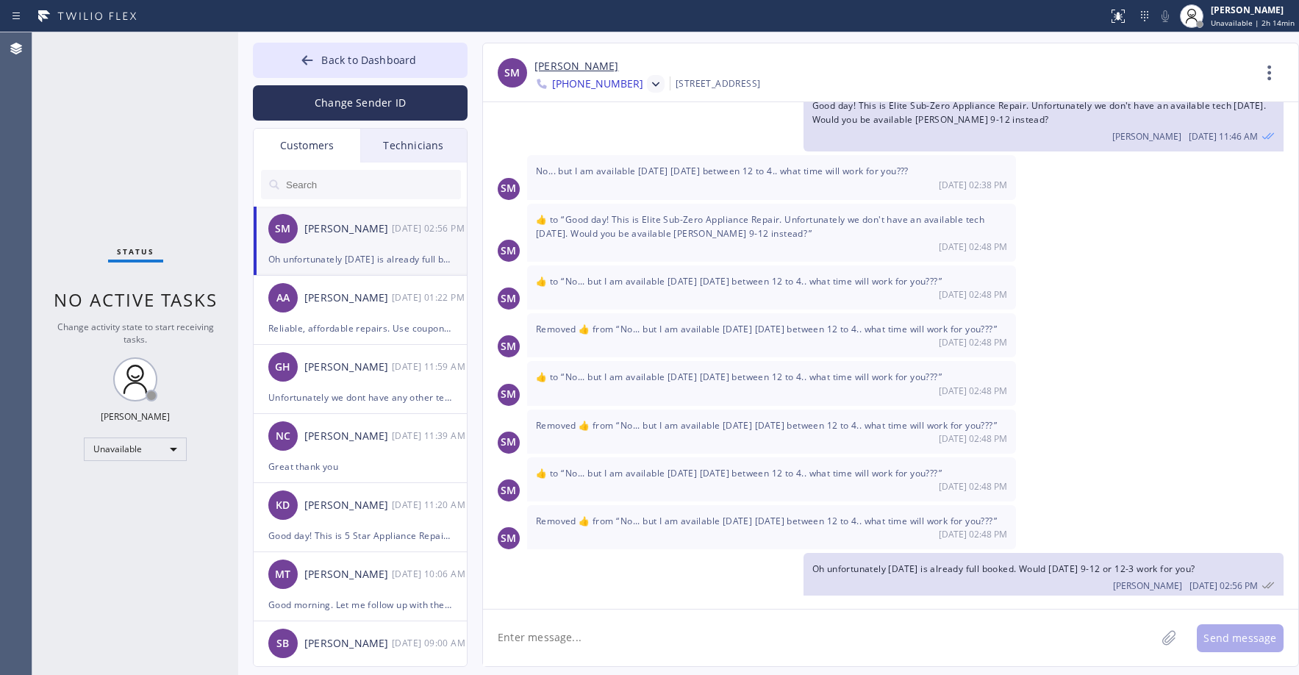
scroll to position [98, 0]
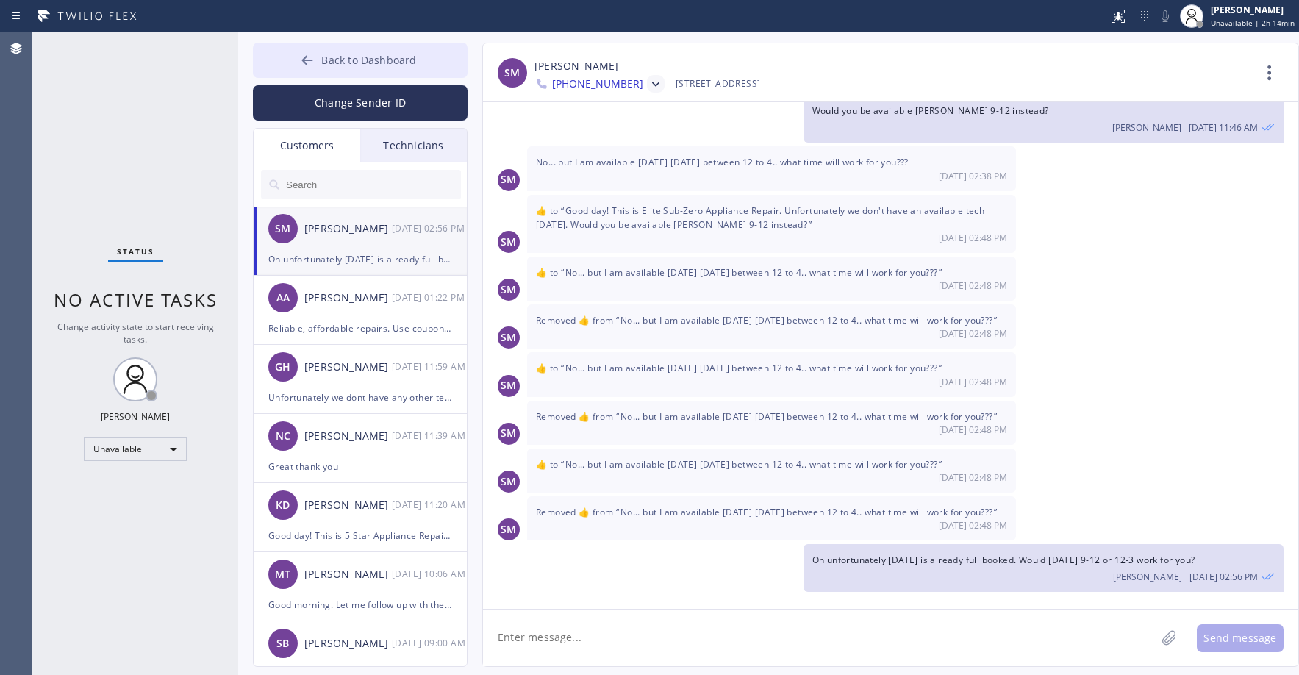
click at [342, 58] on span "Back to Dashboard" at bounding box center [368, 60] width 95 height 14
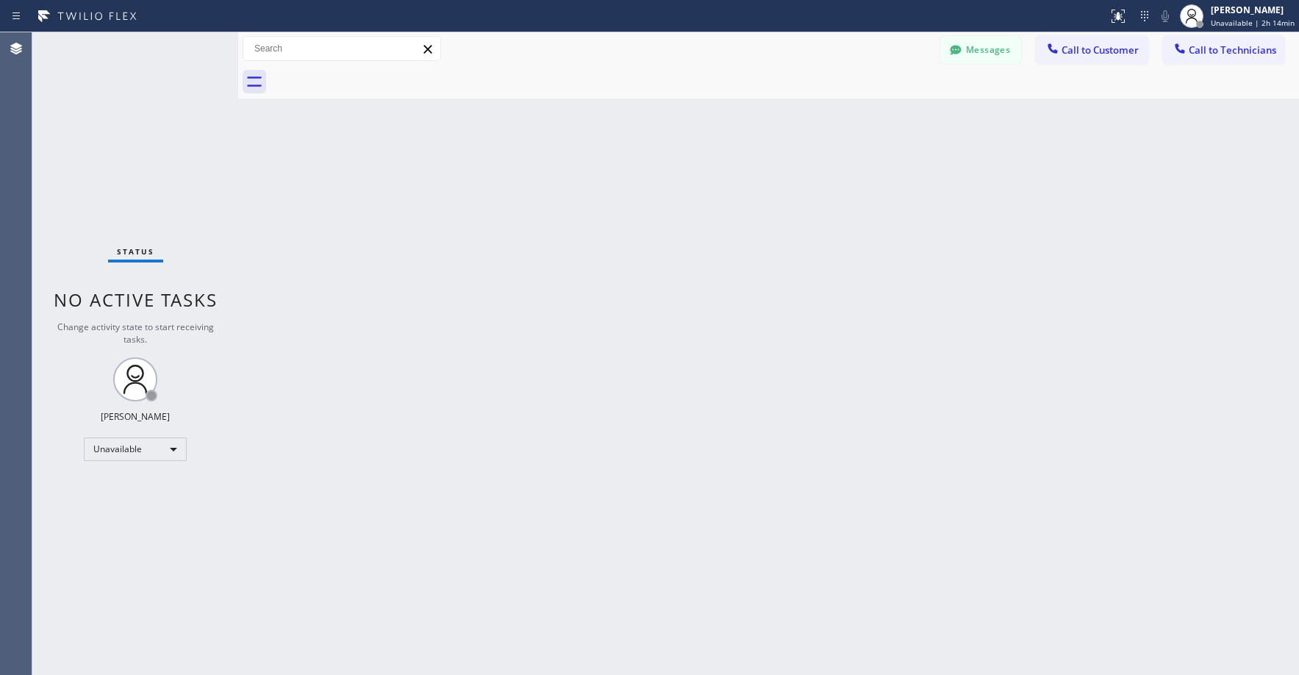
click at [184, 87] on div "Status No active tasks Change activity state to start receiving tasks. [PERSON_…" at bounding box center [135, 353] width 206 height 642
drag, startPoint x: 131, startPoint y: 130, endPoint x: 128, endPoint y: 224, distance: 94.1
click at [132, 132] on div "Status No active tasks Change activity state to start receiving tasks. [PERSON_…" at bounding box center [135, 353] width 206 height 642
click at [98, 454] on div "Unavailable" at bounding box center [135, 449] width 103 height 24
click at [108, 517] on li "Break" at bounding box center [135, 525] width 100 height 18
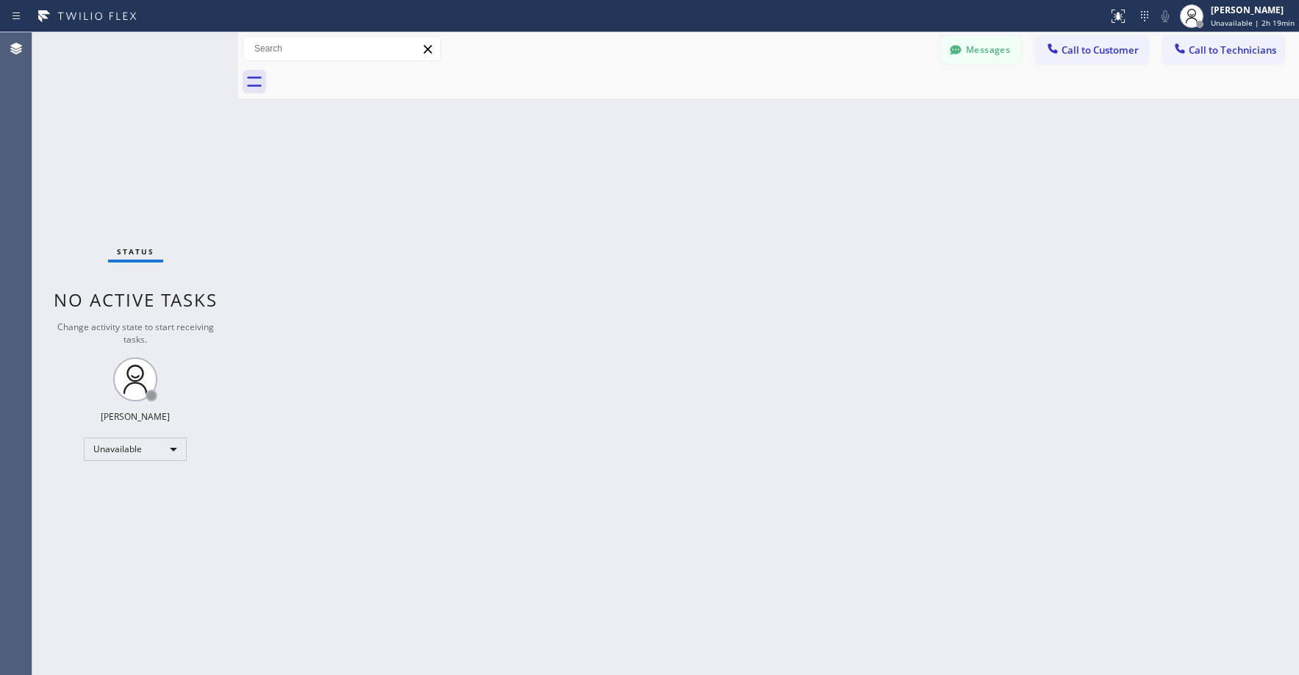
click at [146, 182] on div "Status No active tasks Change activity state to start receiving tasks. [PERSON_…" at bounding box center [135, 353] width 206 height 642
click at [115, 148] on div "Status No active tasks Change activity state to start receiving tasks. [PERSON_…" at bounding box center [135, 353] width 206 height 642
click at [108, 455] on div "Break" at bounding box center [135, 449] width 103 height 24
click at [135, 509] on li "Unavailable" at bounding box center [135, 507] width 100 height 18
click at [966, 58] on button "Messages" at bounding box center [980, 50] width 81 height 28
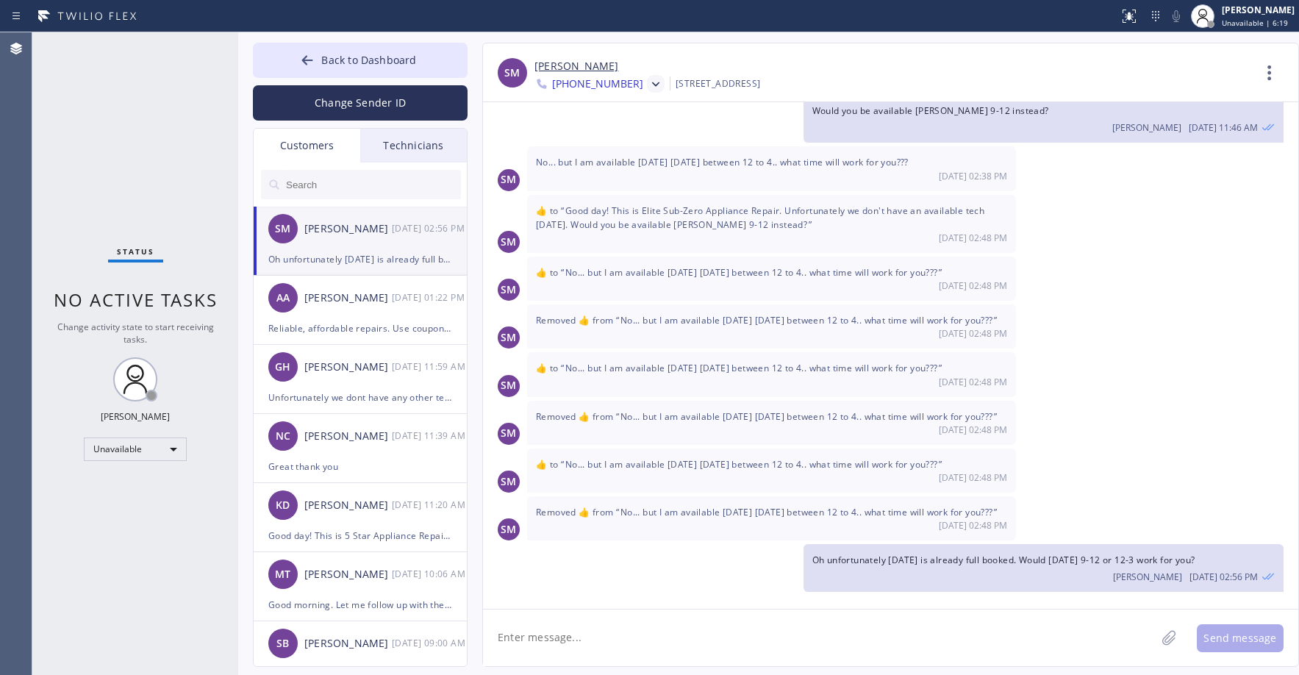
click at [319, 240] on div "[PERSON_NAME] [DATE] 02:56 PM" at bounding box center [361, 229] width 215 height 44
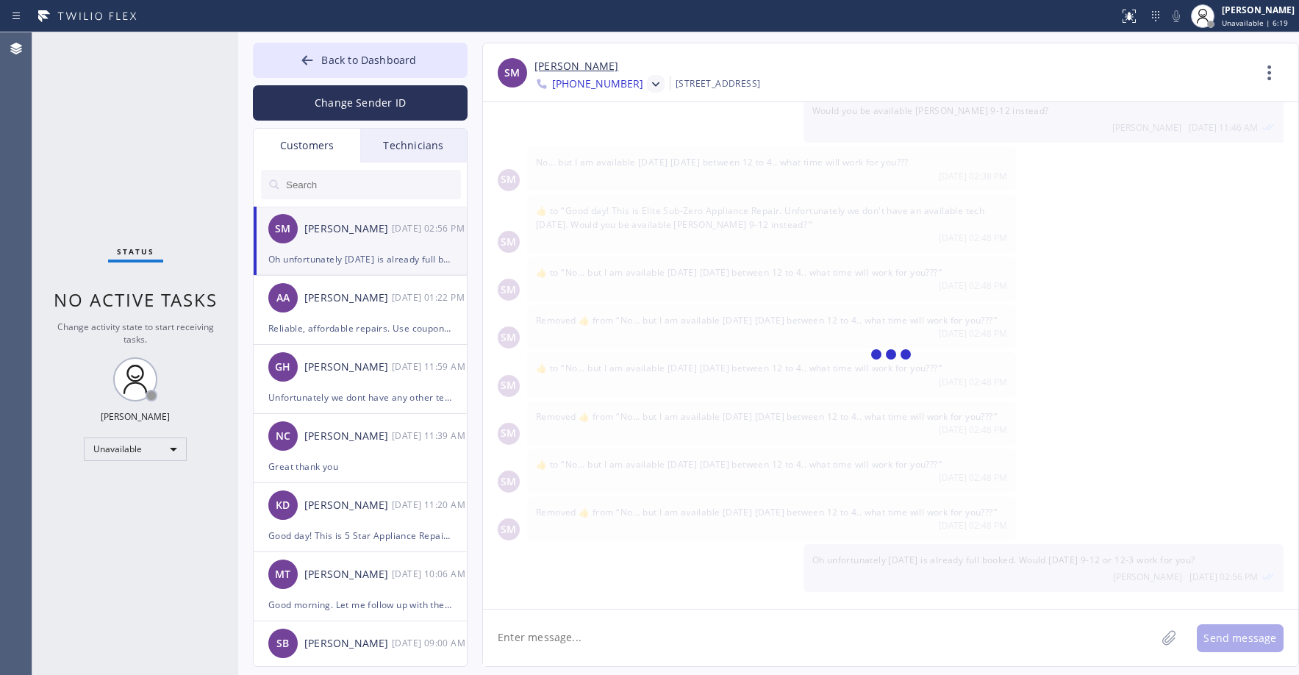
scroll to position [0, 0]
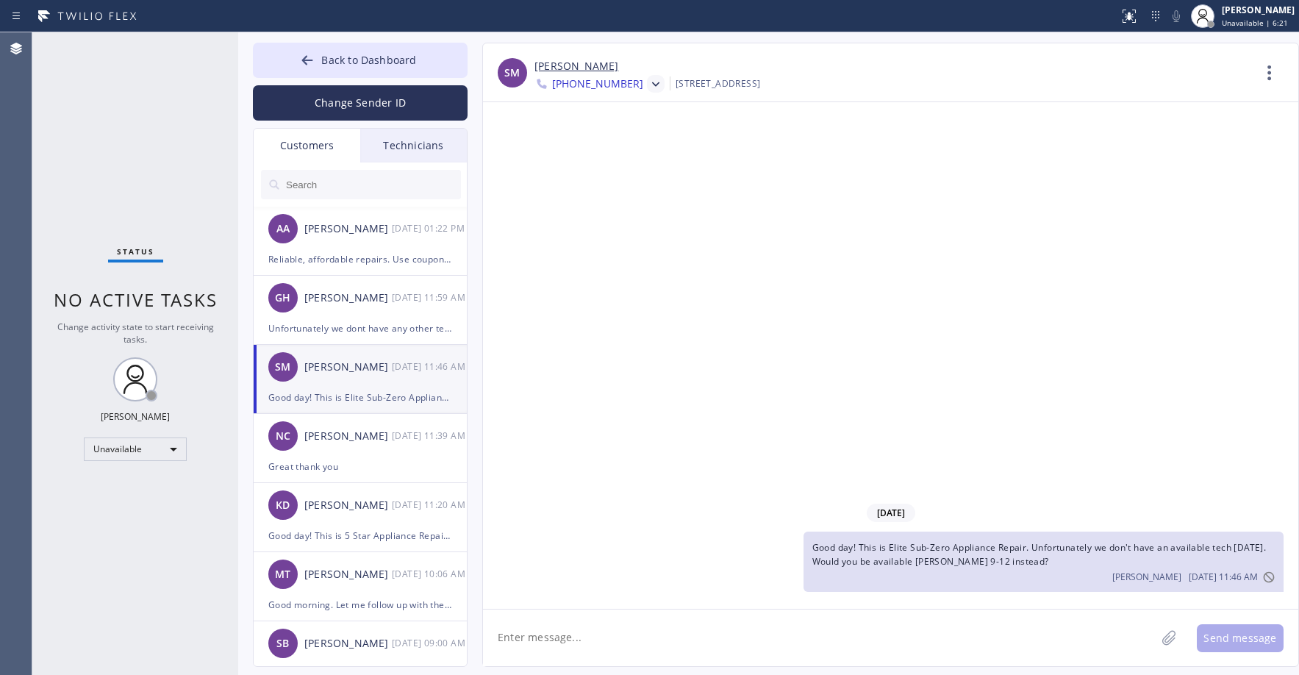
click at [652, 85] on icon at bounding box center [655, 84] width 7 height 4
click at [592, 176] on div "[PHONE_NUMBER]" at bounding box center [618, 185] width 169 height 34
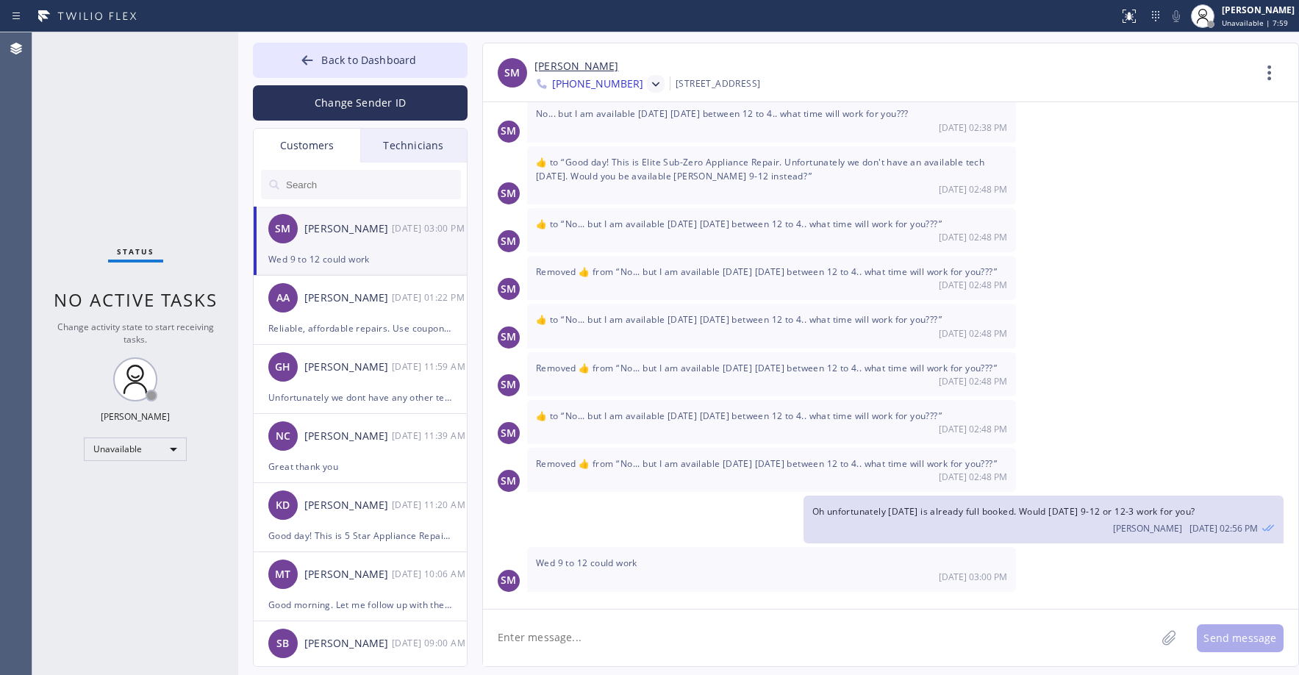
click at [574, 636] on textarea at bounding box center [819, 637] width 672 height 57
type textarea "Great thank you"
click at [1229, 637] on button "Send message" at bounding box center [1240, 638] width 87 height 28
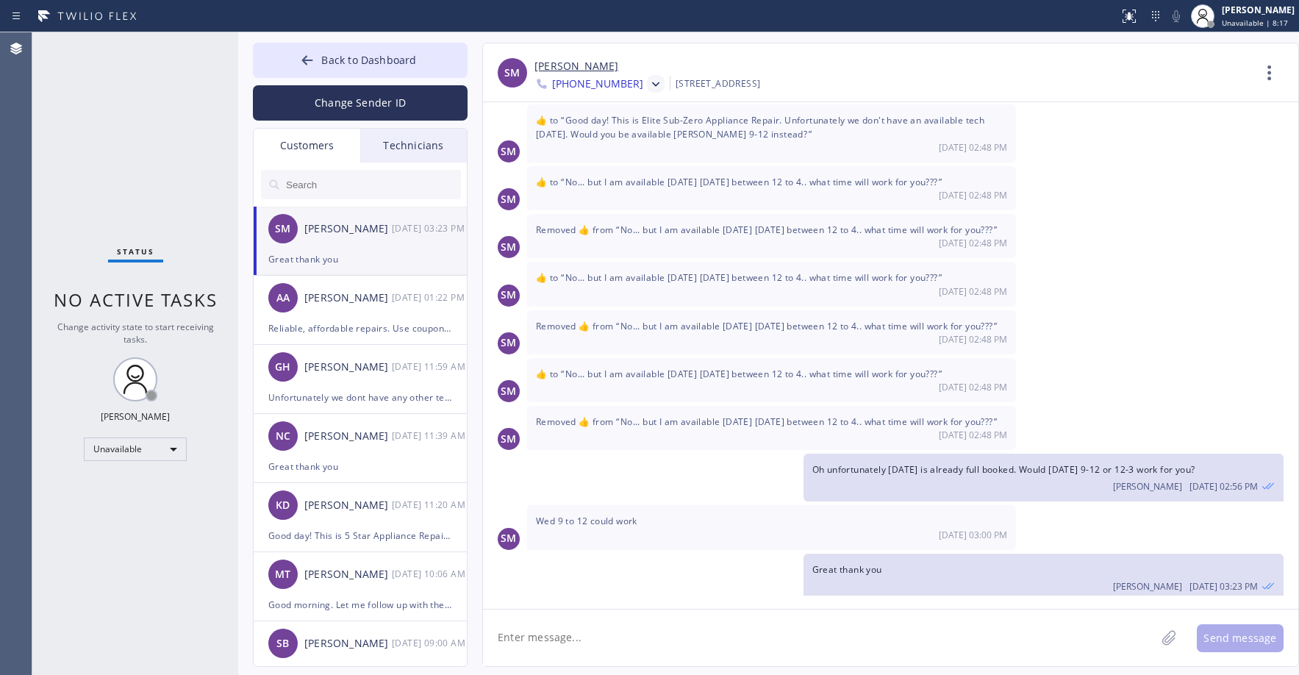
scroll to position [197, 0]
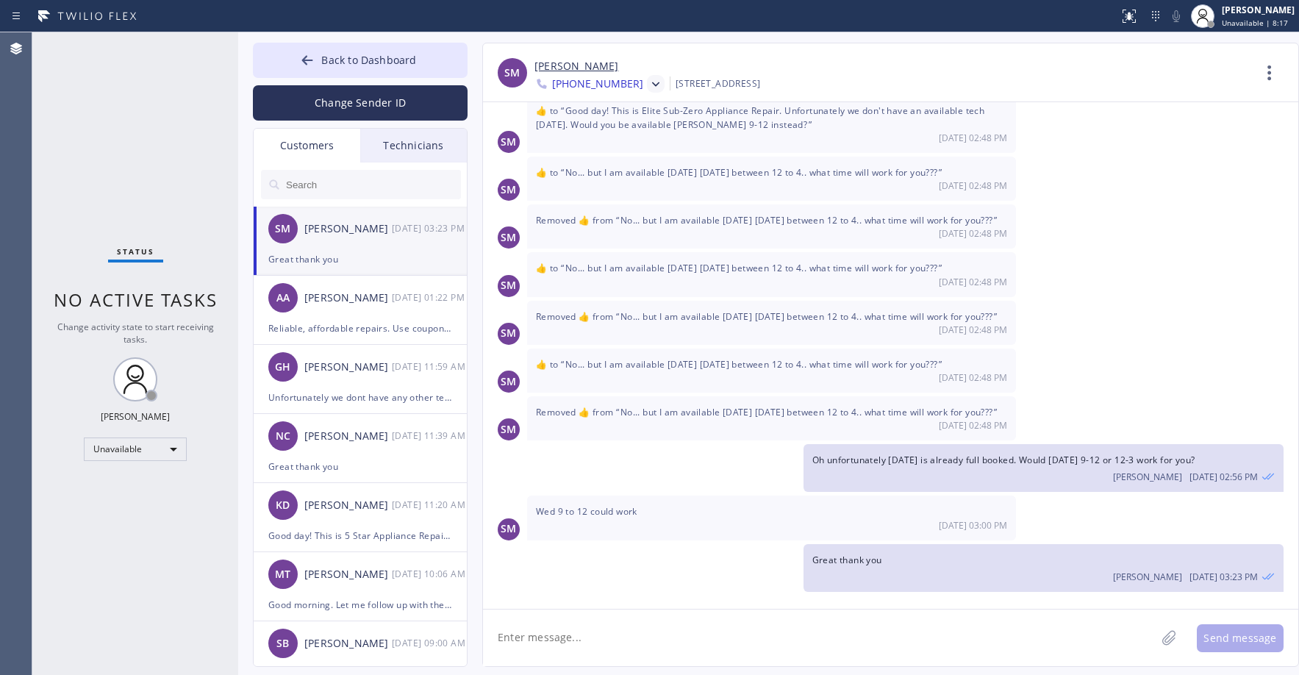
drag, startPoint x: 116, startPoint y: 106, endPoint x: 119, endPoint y: 113, distance: 7.9
click at [115, 107] on div "Status No active tasks Change activity state to start receiving tasks. [PERSON_…" at bounding box center [135, 353] width 206 height 642
click at [352, 60] on span "Back to Dashboard" at bounding box center [368, 60] width 95 height 14
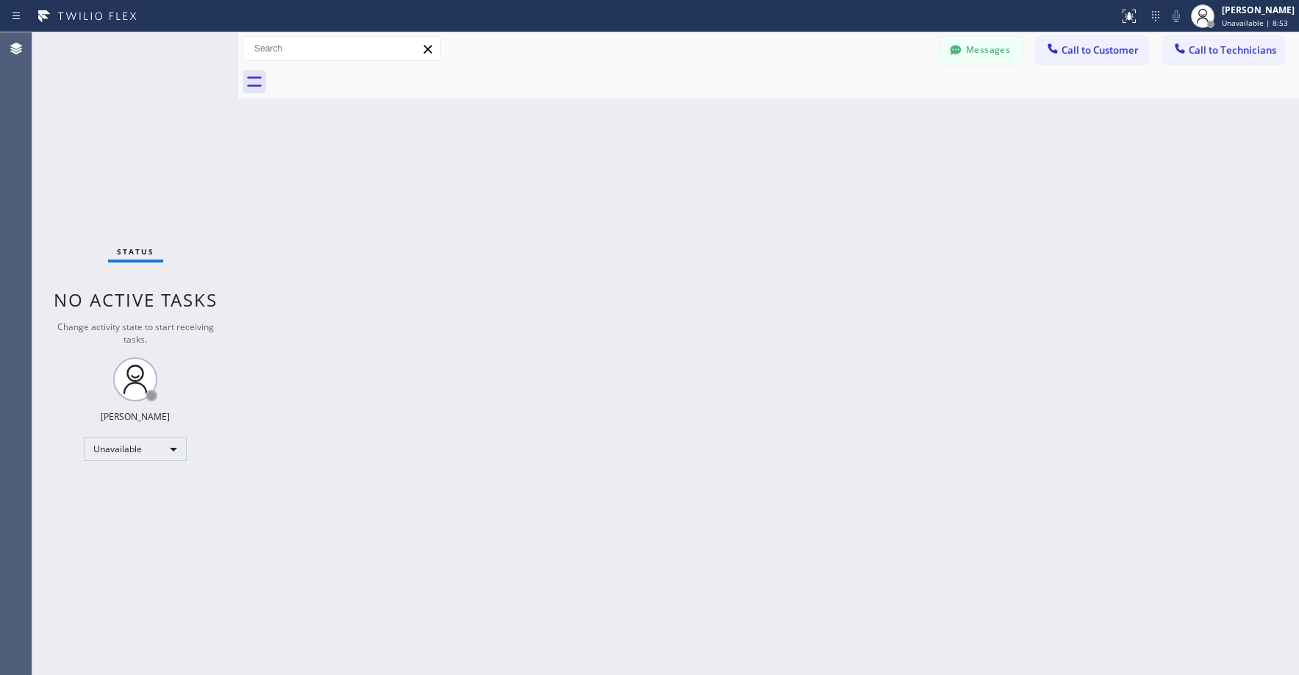
click at [123, 97] on div "Status No active tasks Change activity state to start receiving tasks. [PERSON_…" at bounding box center [135, 353] width 206 height 642
drag, startPoint x: 94, startPoint y: 175, endPoint x: 323, endPoint y: 138, distance: 231.5
click at [96, 175] on div "Status No active tasks Change activity state to start receiving tasks. [PERSON_…" at bounding box center [135, 353] width 206 height 642
click at [975, 62] on button "Messages" at bounding box center [980, 50] width 81 height 28
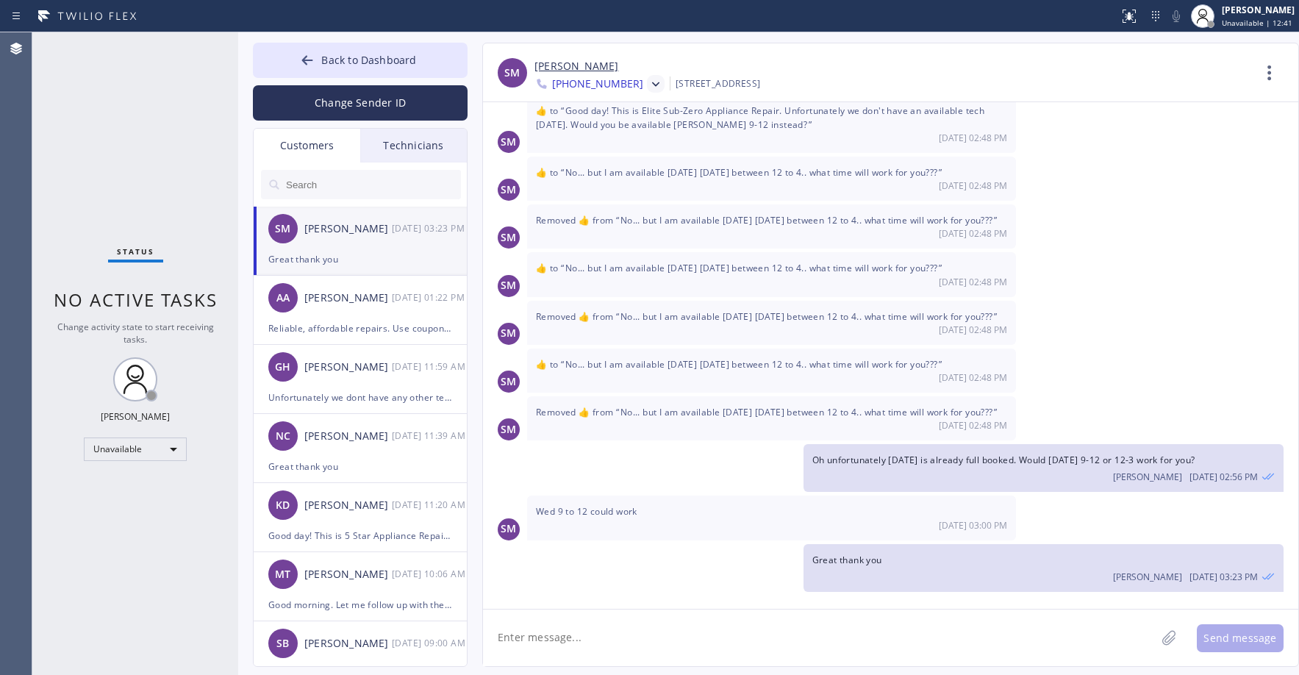
click at [323, 148] on div "Customers" at bounding box center [307, 146] width 107 height 34
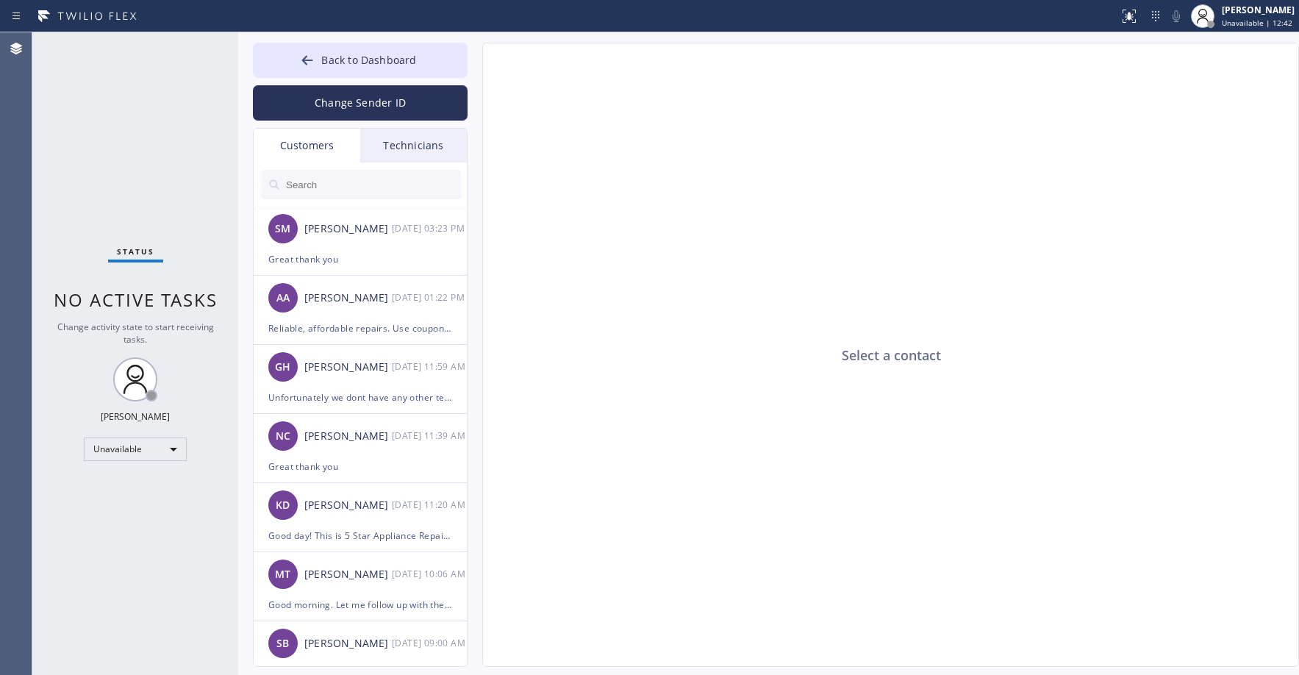
click at [332, 186] on input "text" at bounding box center [372, 184] width 176 height 29
click at [362, 262] on div "Great thank you" at bounding box center [360, 259] width 184 height 17
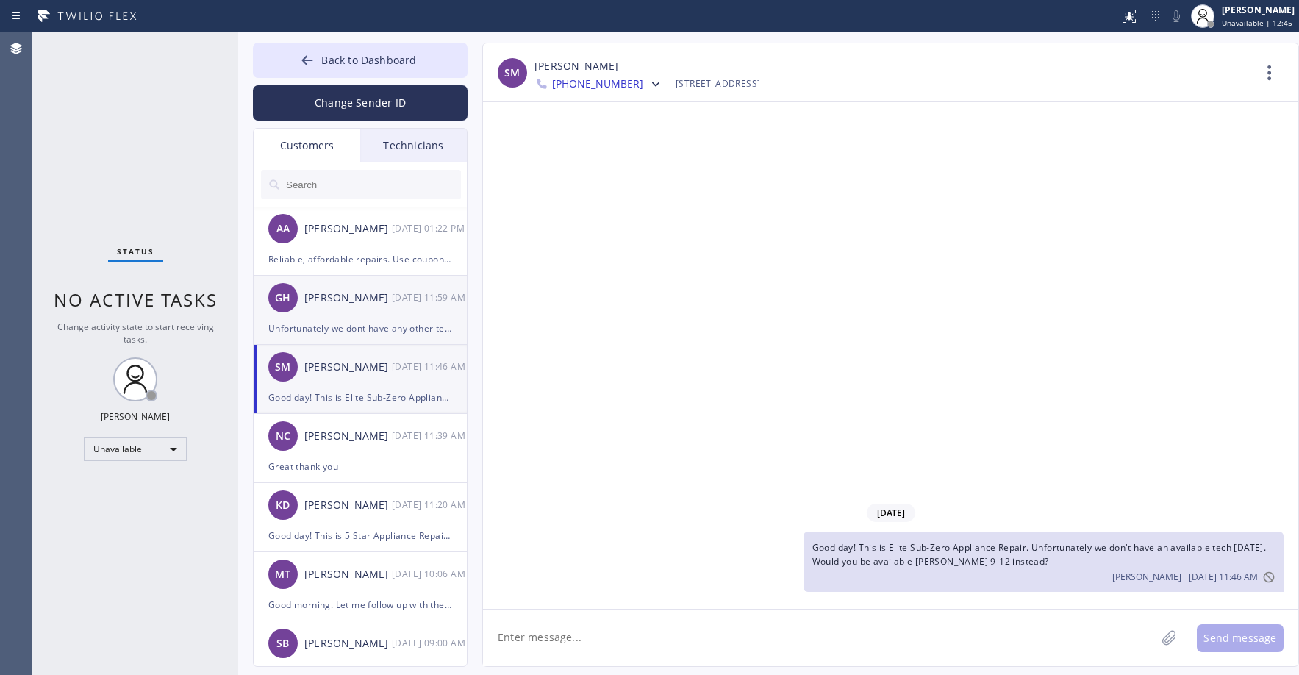
click at [358, 309] on div "GH [PERSON_NAME] [DATE] 11:59 AM" at bounding box center [361, 298] width 215 height 44
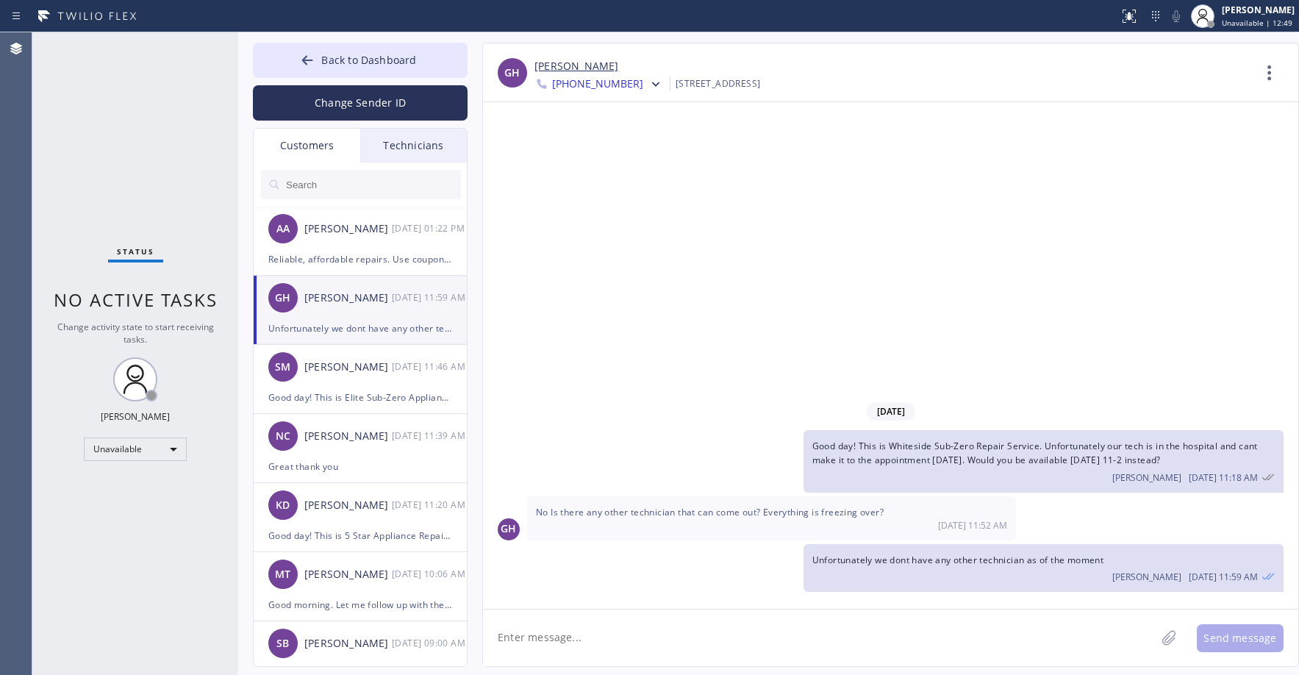
click at [331, 182] on input "text" at bounding box center [372, 184] width 176 height 29
paste input "Q411DL"
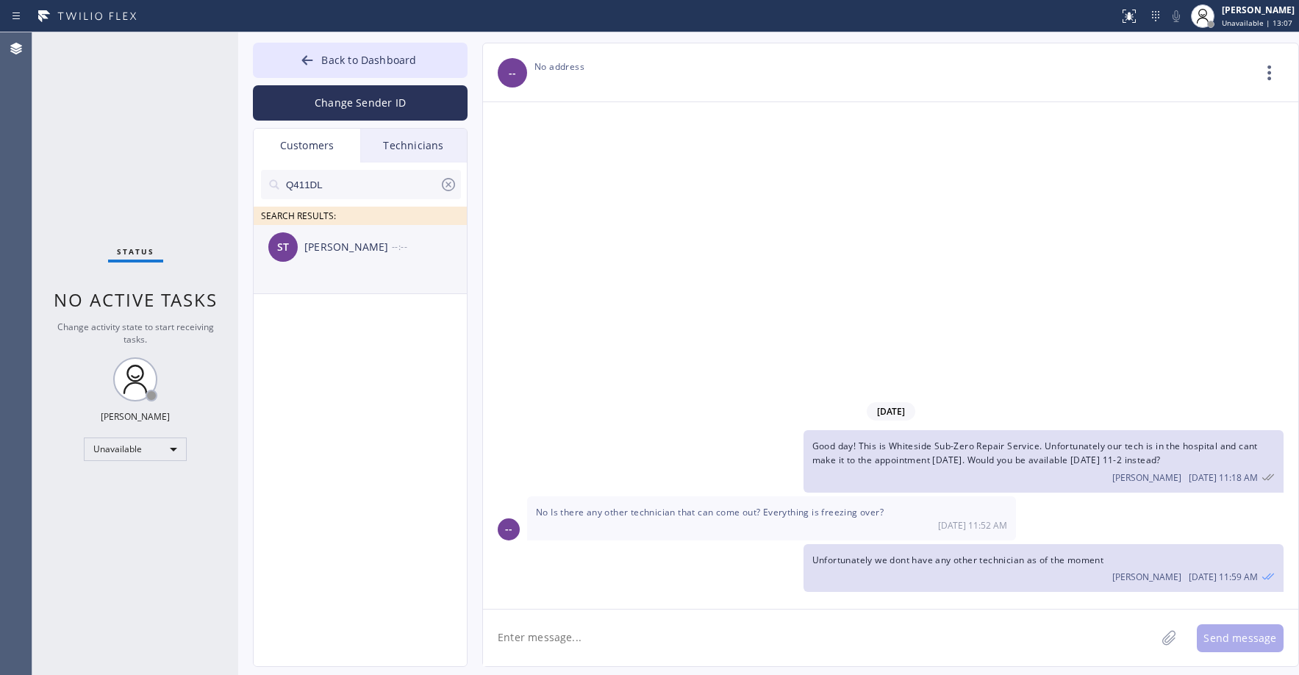
type input "Q411DL"
click at [356, 249] on div "[PERSON_NAME]" at bounding box center [347, 247] width 87 height 17
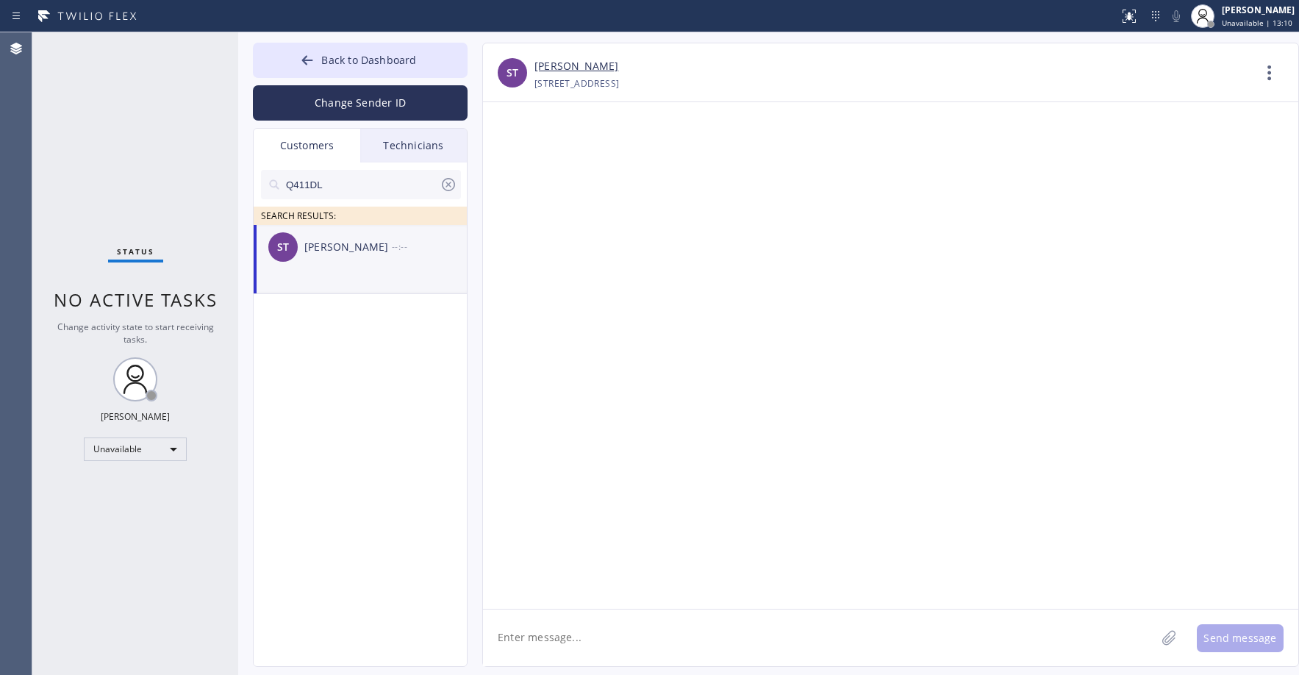
click at [104, 129] on div "Status No active tasks Change activity state to start receiving tasks. [PERSON_…" at bounding box center [135, 353] width 206 height 642
click at [343, 274] on li "ST [PERSON_NAME] --:--" at bounding box center [361, 259] width 215 height 69
click at [532, 644] on textarea at bounding box center [819, 637] width 672 height 57
paste textarea "Good day! This is the appliance repair company you recently contacted. Unfortun…"
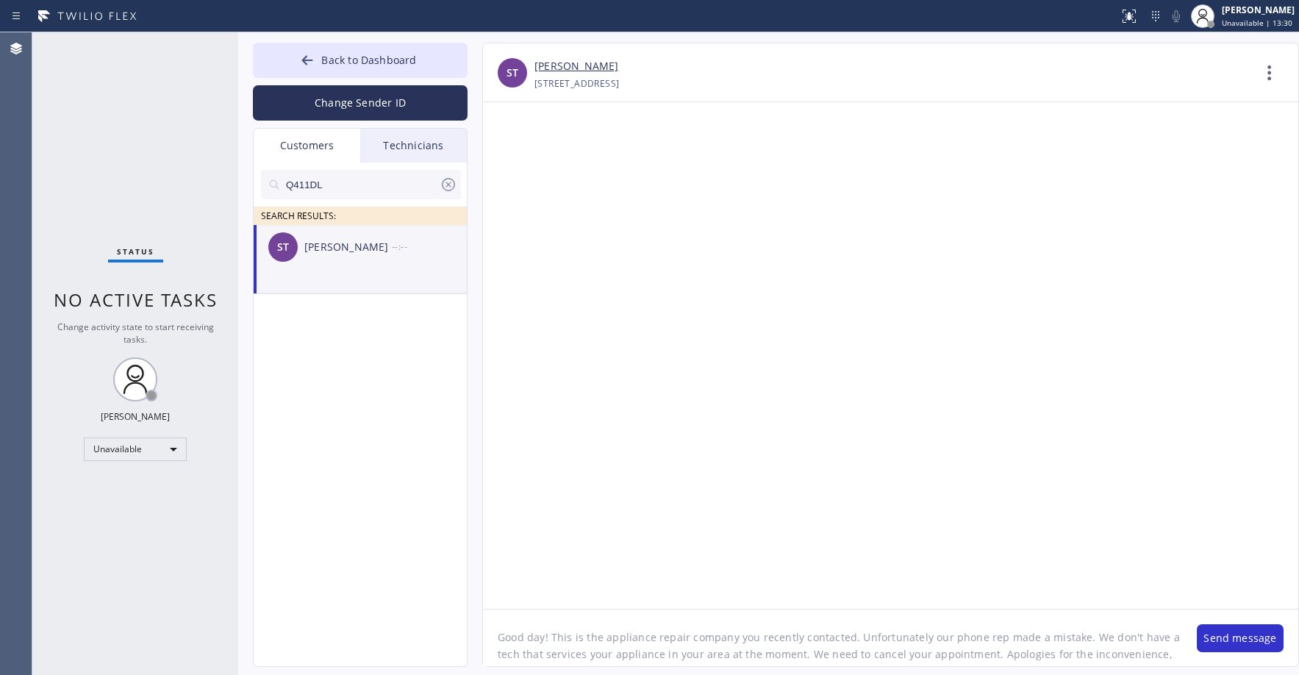
scroll to position [12, 0]
type textarea "Good day! This is the appliance repair company you recently contacted. Unfortun…"
click at [1223, 644] on button "Send message" at bounding box center [1240, 638] width 87 height 28
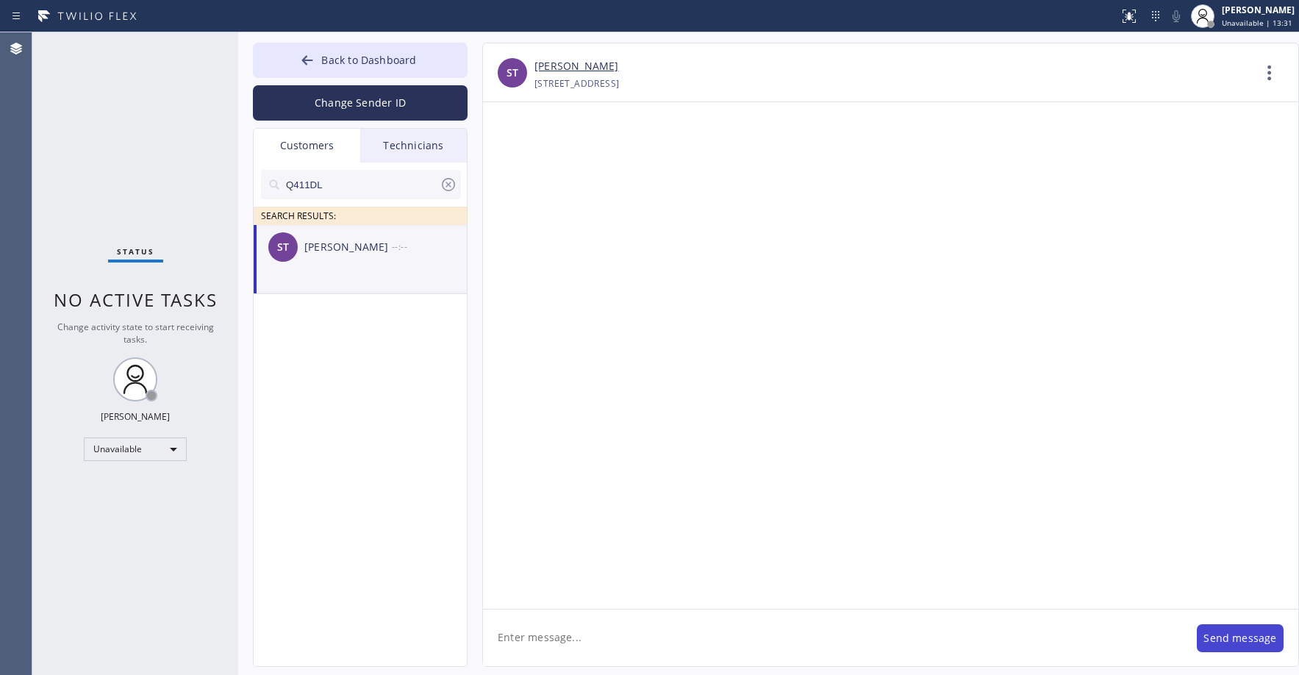
scroll to position [0, 0]
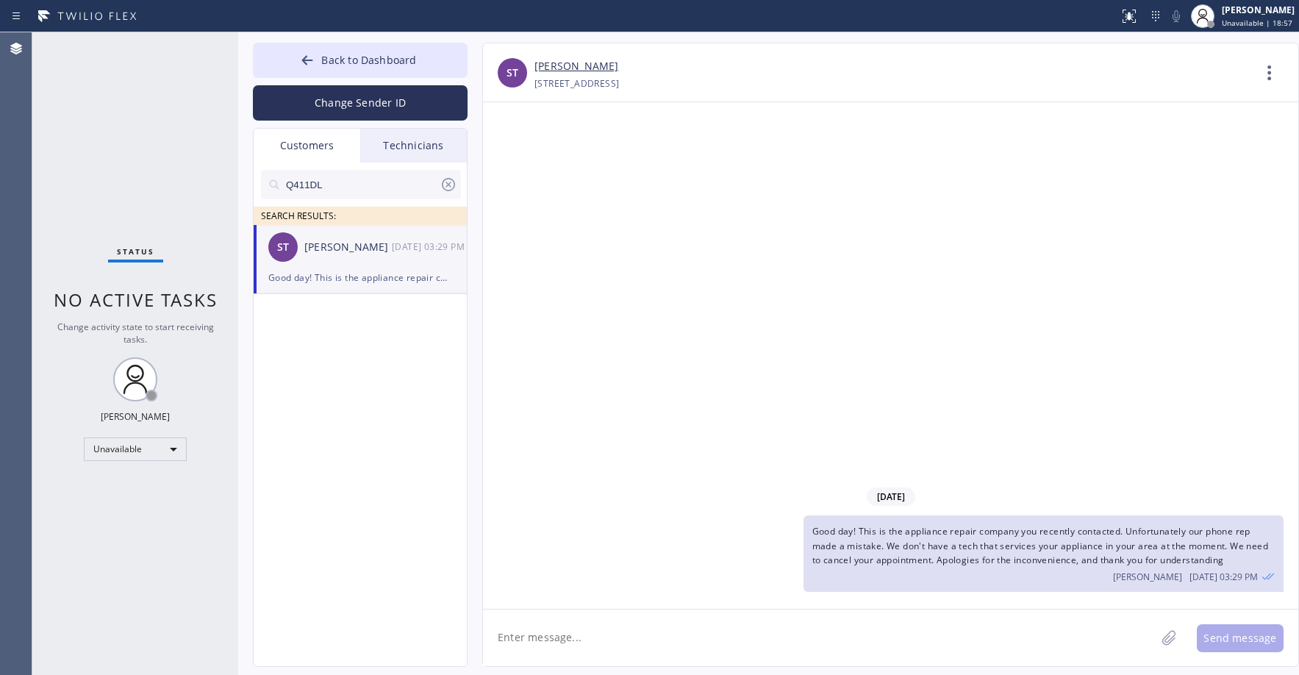
click at [147, 138] on div "Status No active tasks Change activity state to start receiving tasks. [PERSON_…" at bounding box center [135, 353] width 206 height 642
click at [86, 100] on div "Status No active tasks Change activity state to start receiving tasks. [PERSON_…" at bounding box center [135, 353] width 206 height 642
click at [347, 54] on span "Back to Dashboard" at bounding box center [368, 60] width 95 height 14
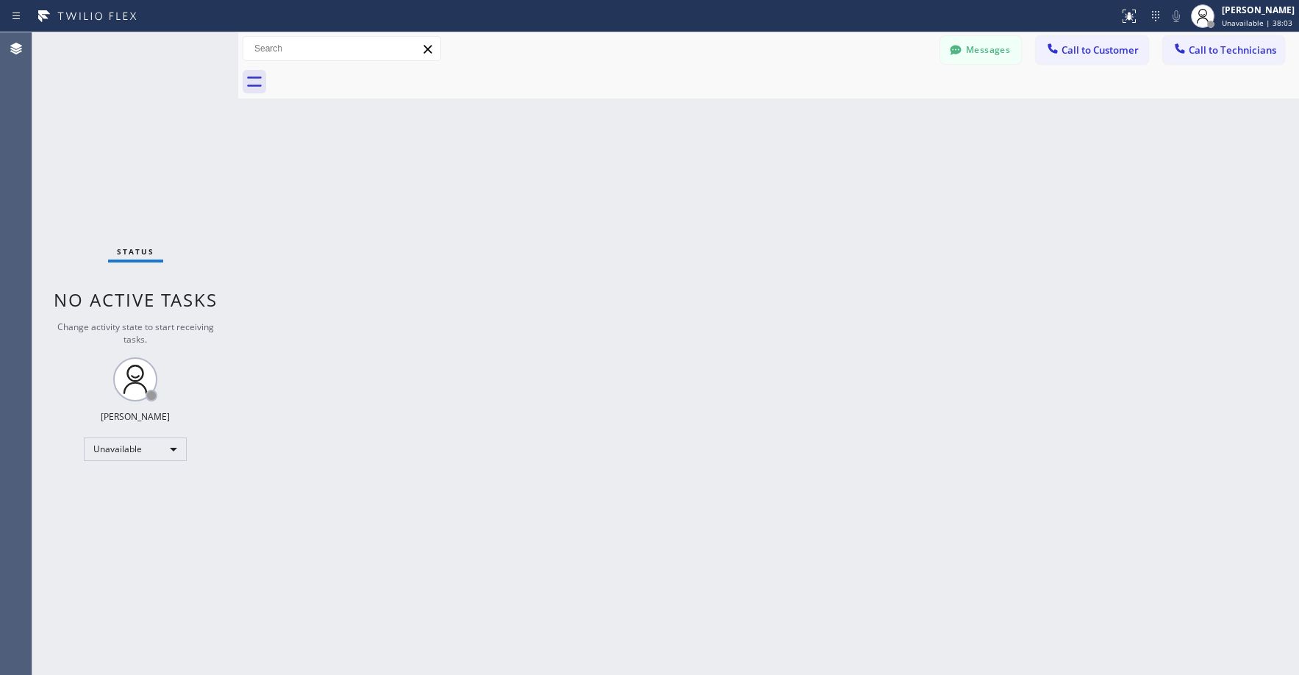
click at [105, 140] on div "Status No active tasks Change activity state to start receiving tasks. [PERSON_…" at bounding box center [135, 353] width 206 height 642
click at [89, 101] on div "Status No active tasks Change activity state to start receiving tasks. [PERSON_…" at bounding box center [135, 353] width 206 height 642
drag, startPoint x: 143, startPoint y: 137, endPoint x: 49, endPoint y: 494, distance: 368.7
click at [143, 157] on div "Status No active tasks Change activity state to start receiving tasks. [PERSON_…" at bounding box center [135, 353] width 206 height 642
drag, startPoint x: 137, startPoint y: 125, endPoint x: 133, endPoint y: 146, distance: 21.0
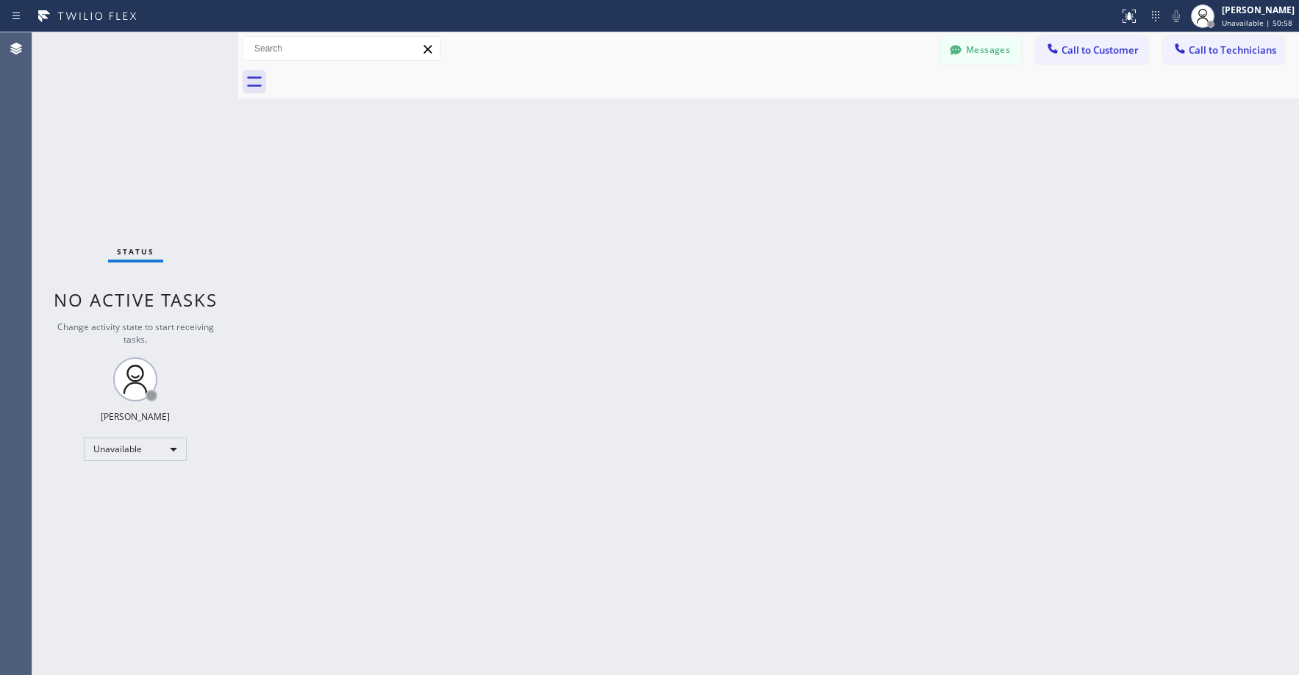
click at [137, 126] on div "Status No active tasks Change activity state to start receiving tasks. [PERSON_…" at bounding box center [135, 353] width 206 height 642
drag, startPoint x: 112, startPoint y: 168, endPoint x: 85, endPoint y: 429, distance: 262.3
click at [112, 171] on div "Status No active tasks Change activity state to start receiving tasks. [PERSON_…" at bounding box center [135, 353] width 206 height 642
click at [118, 132] on div "Status No active tasks Change activity state to start receiving tasks. [PERSON_…" at bounding box center [135, 353] width 206 height 642
click at [1006, 48] on button "Messages" at bounding box center [980, 50] width 81 height 28
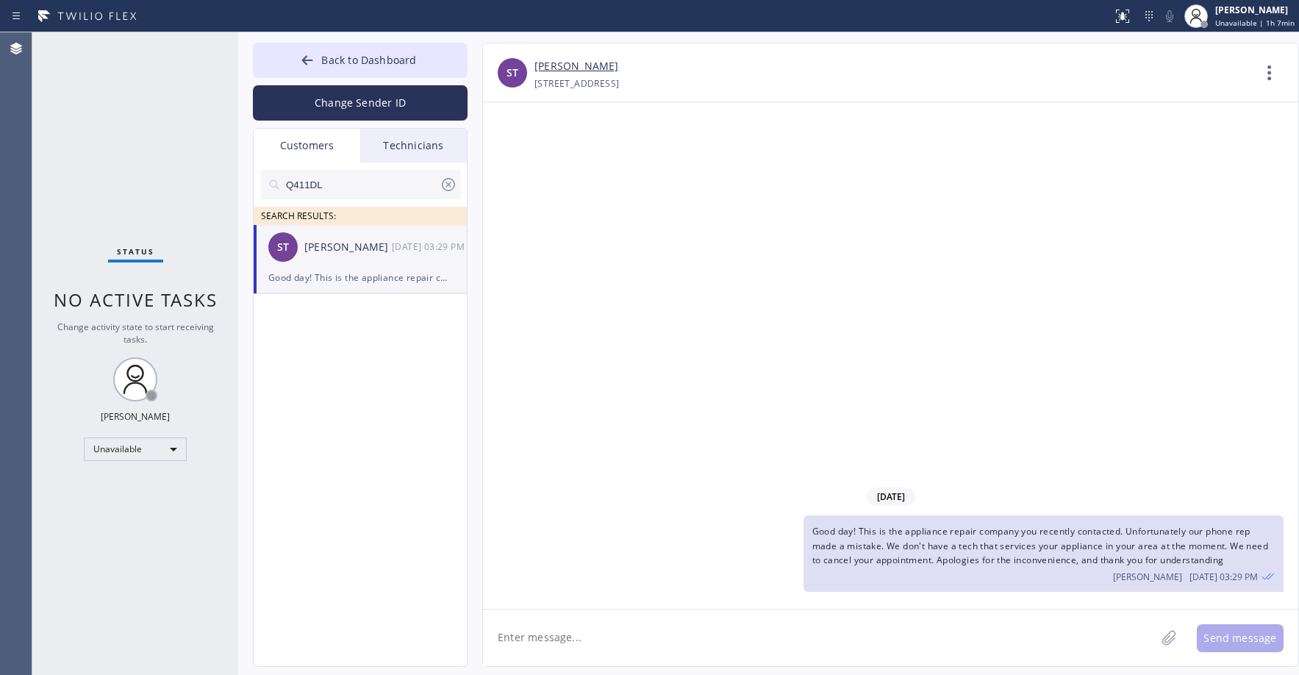
click at [445, 182] on icon at bounding box center [449, 185] width 18 height 18
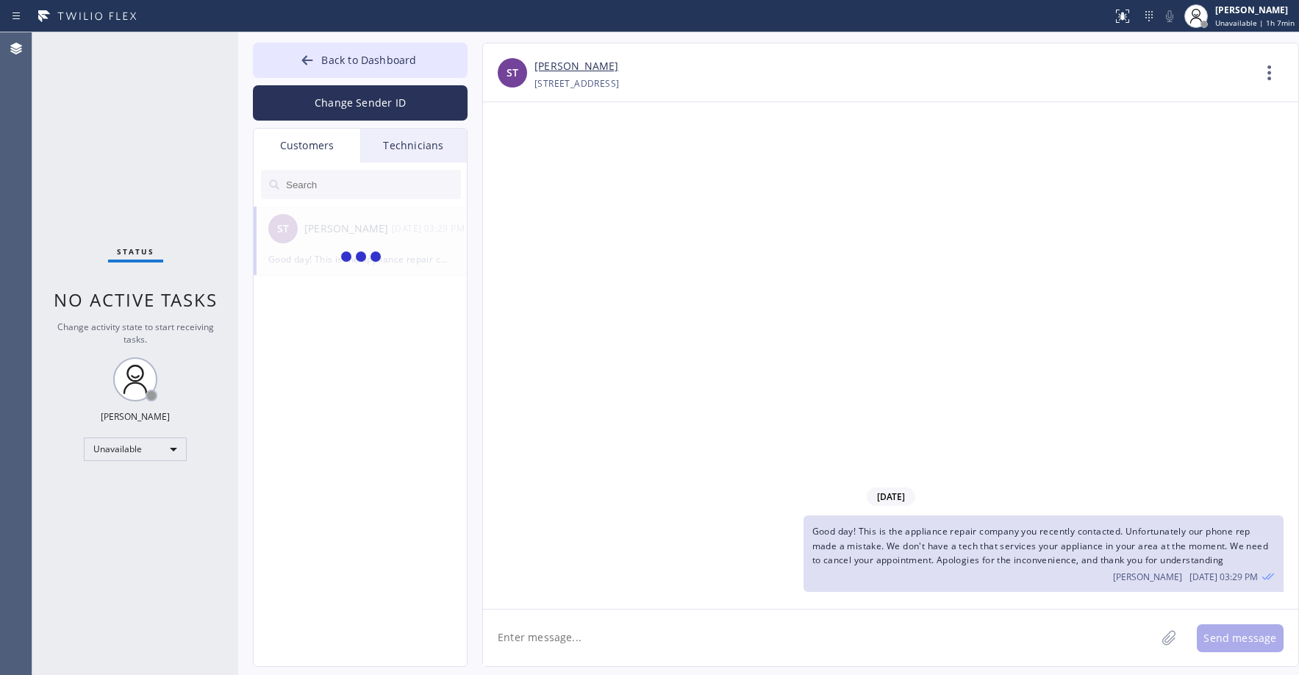
click at [373, 198] on input "text" at bounding box center [372, 184] width 176 height 29
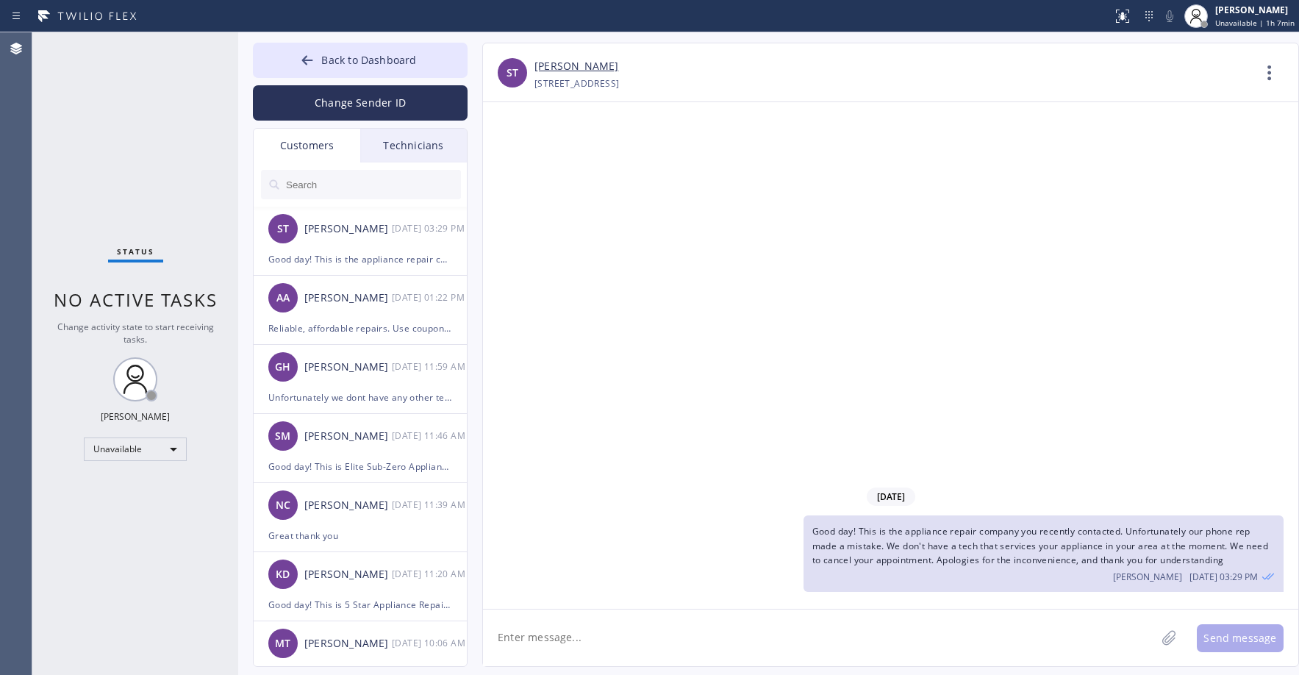
click at [365, 196] on input "text" at bounding box center [372, 184] width 176 height 29
paste input "GTHKE3"
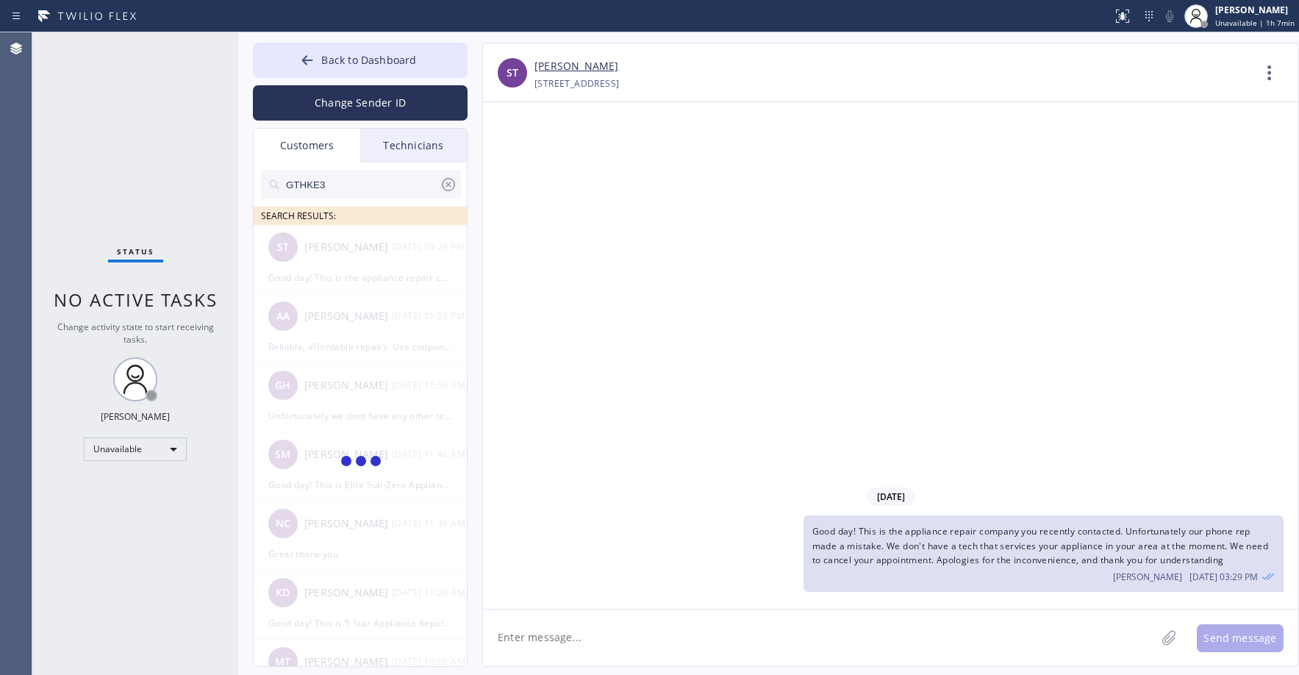
type input "GTHKE3"
click at [130, 141] on div "Status No active tasks Change activity state to start receiving tasks. [PERSON_…" at bounding box center [135, 353] width 206 height 642
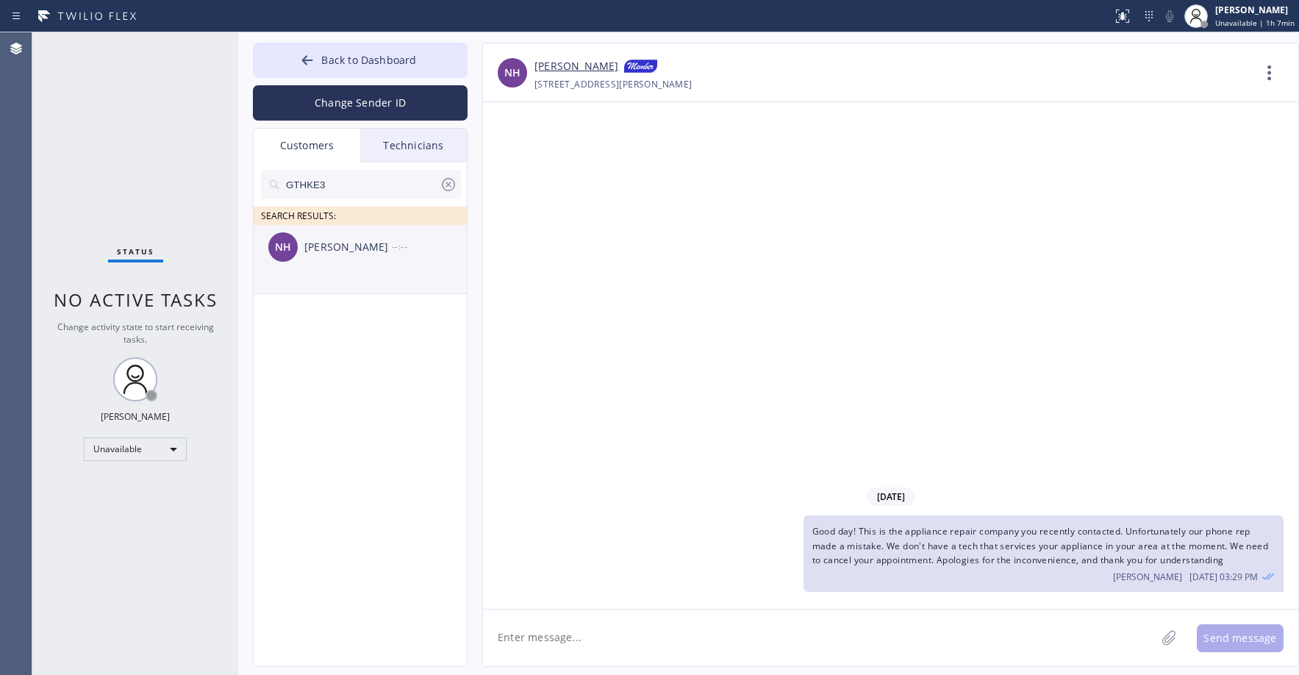
click at [376, 227] on div "NH [PERSON_NAME] --:--" at bounding box center [361, 247] width 215 height 44
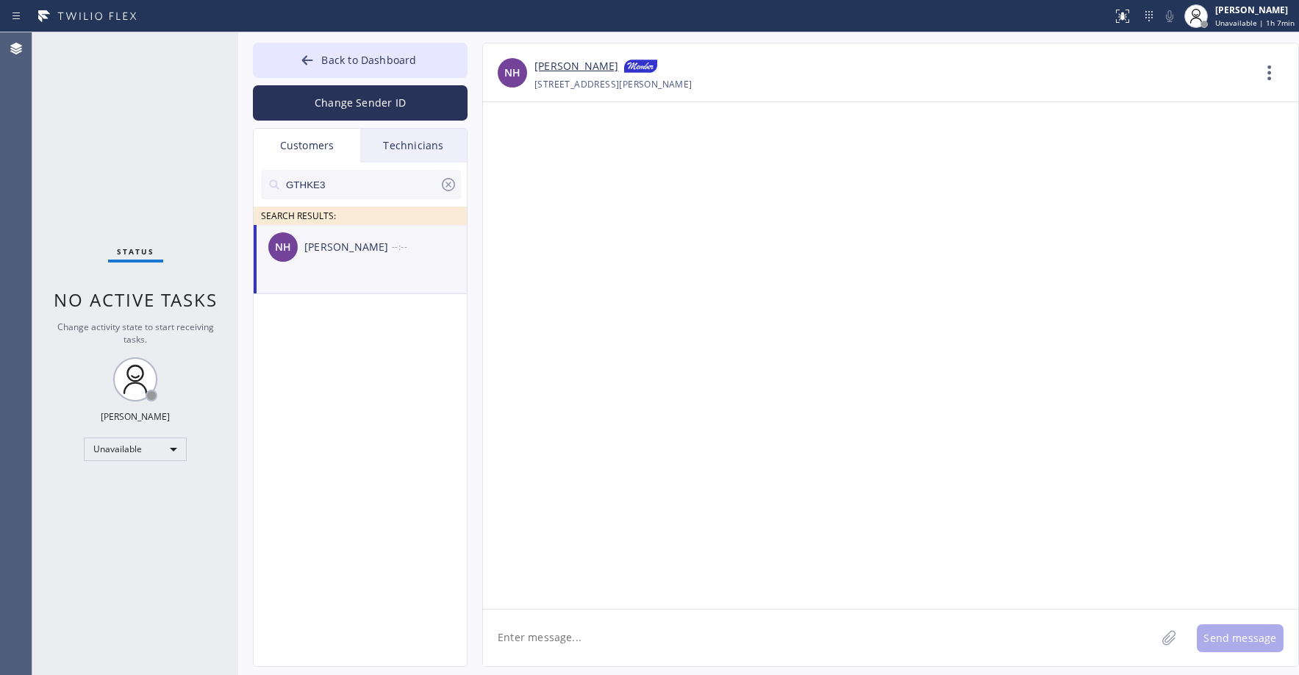
click at [361, 278] on li "NH [PERSON_NAME] --:--" at bounding box center [361, 259] width 215 height 69
click at [311, 263] on div "NH [PERSON_NAME] --:--" at bounding box center [361, 247] width 215 height 44
click at [540, 643] on textarea at bounding box center [819, 637] width 672 height 57
paste textarea "E Appliance Repair & HVAC Goleta"
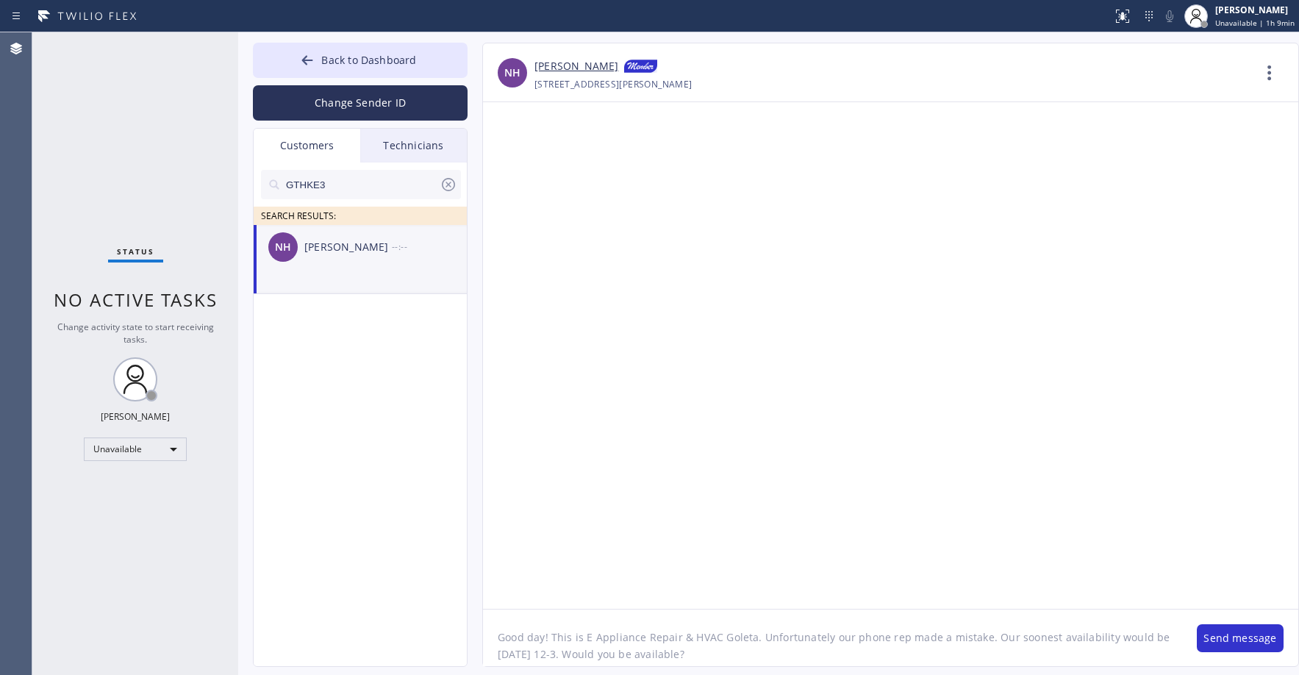
click at [709, 657] on textarea "Good day! This is E Appliance Repair & HVAC Goleta. Unfortunately our phone rep…" at bounding box center [832, 637] width 699 height 57
drag, startPoint x: 664, startPoint y: 651, endPoint x: 594, endPoint y: 658, distance: 70.1
click at [594, 658] on textarea "Good day! This is E Appliance Repair & HVAC Goleta. Unfortunately our phone rep…" at bounding box center [832, 637] width 699 height 57
type textarea "Good day! This is E Appliance Repair & HVAC Goleta. Unfortunately our phone rep…"
click at [1223, 636] on button "Send message" at bounding box center [1240, 638] width 87 height 28
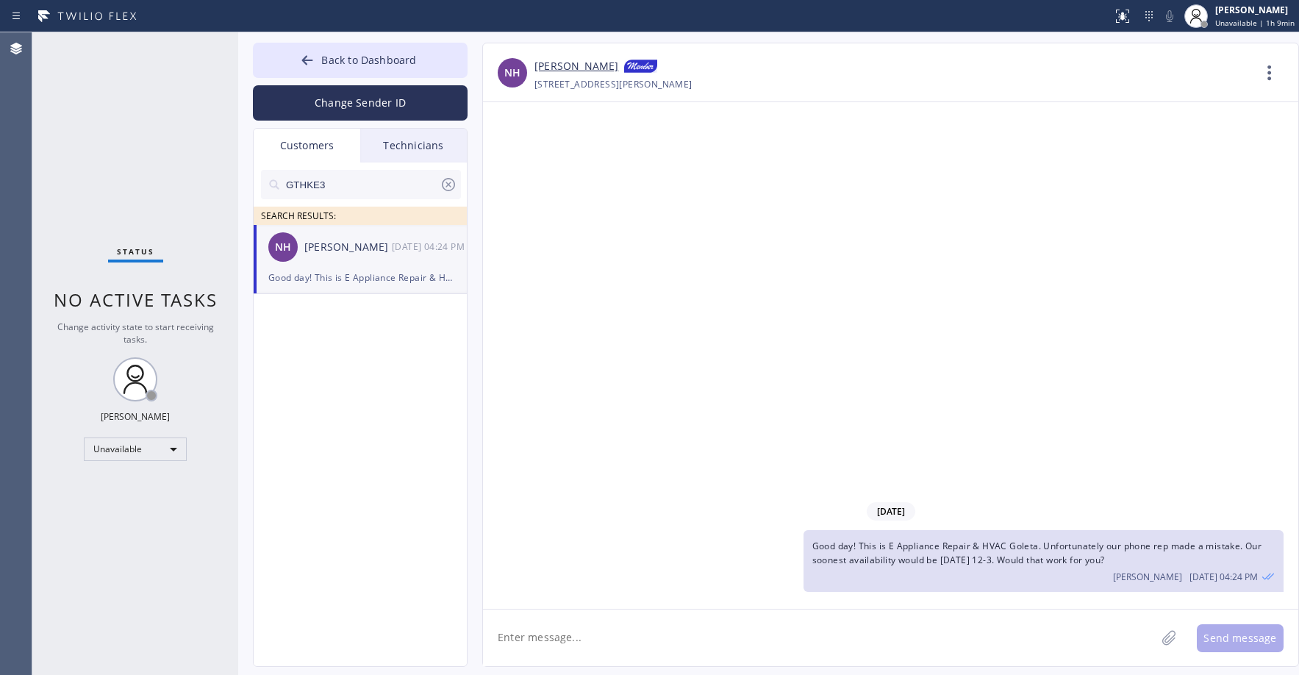
drag, startPoint x: 105, startPoint y: 125, endPoint x: 119, endPoint y: 383, distance: 258.4
click at [108, 134] on div "Status No active tasks Change activity state to start receiving tasks. [PERSON_…" at bounding box center [135, 353] width 206 height 642
drag, startPoint x: 140, startPoint y: 184, endPoint x: 431, endPoint y: 178, distance: 291.1
click at [145, 186] on div "Status No active tasks Change activity state to start receiving tasks. [PERSON_…" at bounding box center [135, 353] width 206 height 642
click at [446, 184] on icon at bounding box center [449, 185] width 18 height 18
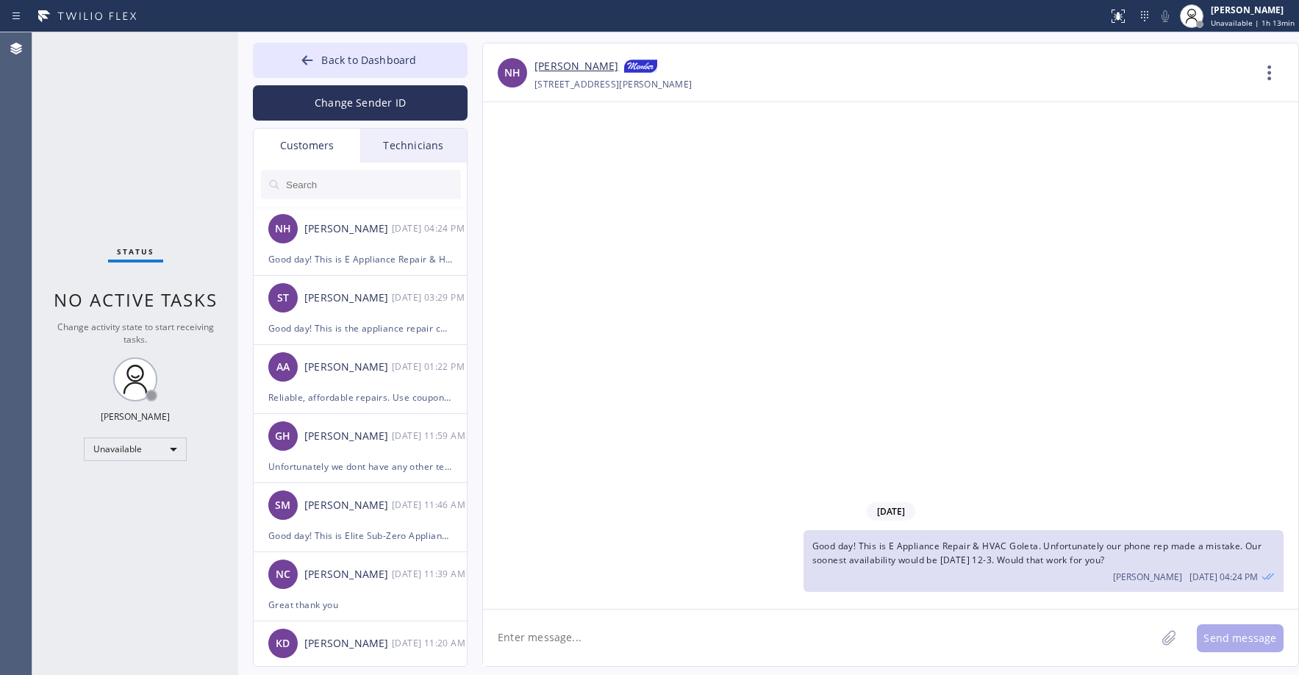
click at [129, 116] on div "Status No active tasks Change activity state to start receiving tasks. [PERSON_…" at bounding box center [135, 353] width 206 height 642
click at [112, 159] on div "Status No active tasks Change activity state to start receiving tasks. [PERSON_…" at bounding box center [135, 353] width 206 height 642
click at [93, 115] on div "Status No active tasks Change activity state to start receiving tasks. [PERSON_…" at bounding box center [135, 353] width 206 height 642
click at [144, 135] on div "Status No active tasks Change activity state to start receiving tasks. [PERSON_…" at bounding box center [135, 353] width 206 height 642
click at [102, 159] on div "Status No active tasks Change activity state to start receiving tasks. [PERSON_…" at bounding box center [135, 353] width 206 height 642
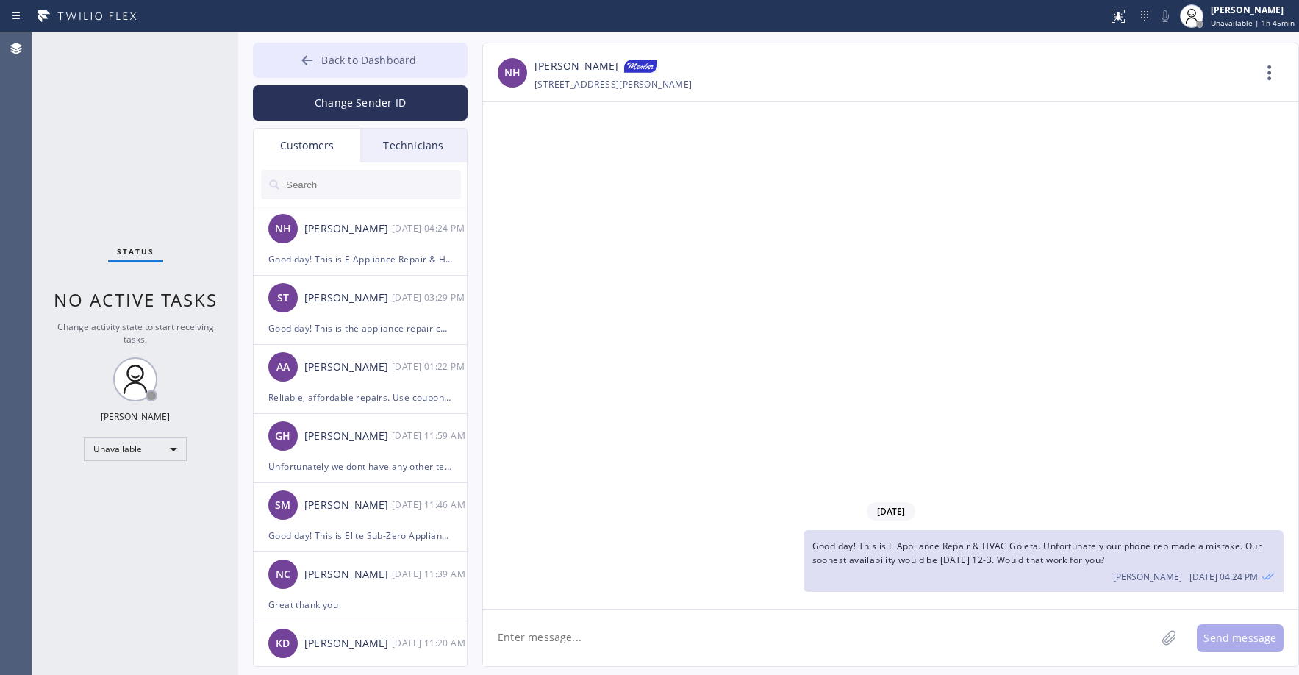
click at [354, 70] on button "Back to Dashboard" at bounding box center [360, 60] width 215 height 35
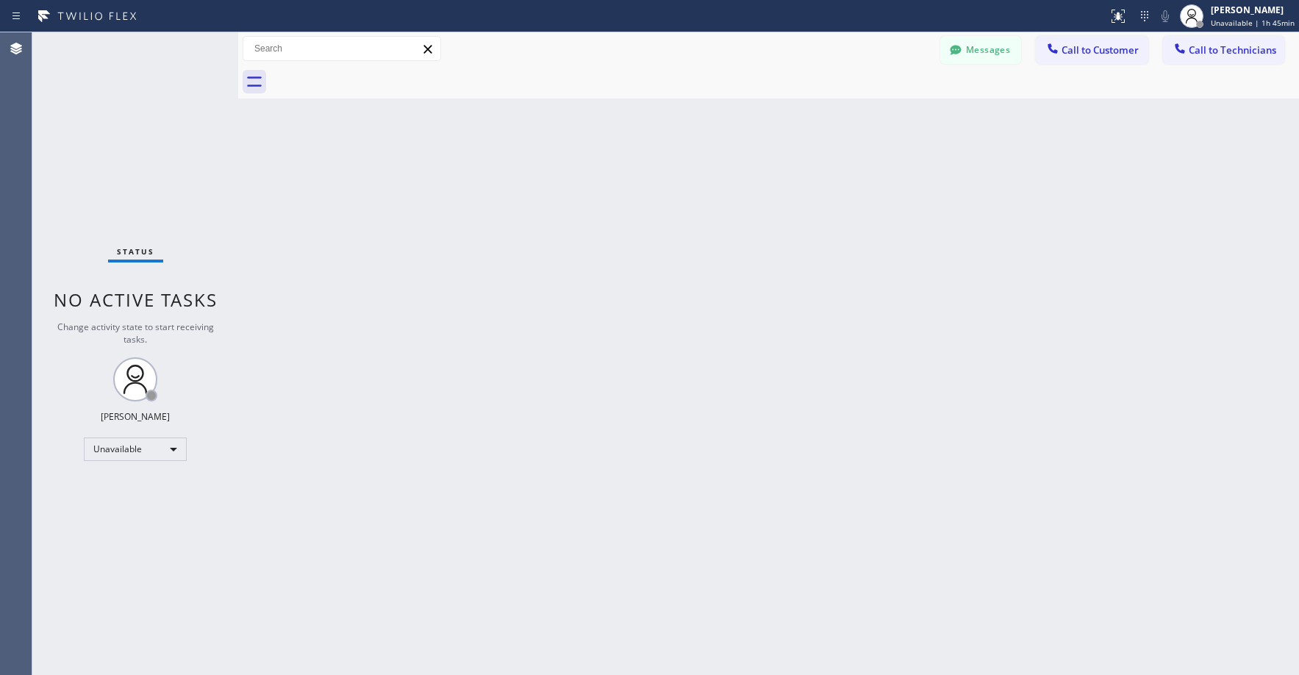
click at [86, 190] on div "Status No active tasks Change activity state to start receiving tasks. [PERSON_…" at bounding box center [135, 353] width 206 height 642
drag, startPoint x: 112, startPoint y: 126, endPoint x: 103, endPoint y: 344, distance: 217.8
click at [112, 128] on div "Status No active tasks Change activity state to start receiving tasks. [PERSON_…" at bounding box center [135, 353] width 206 height 642
click at [108, 442] on div "Unavailable" at bounding box center [135, 449] width 103 height 24
click at [116, 473] on li "Offline" at bounding box center [135, 470] width 100 height 18
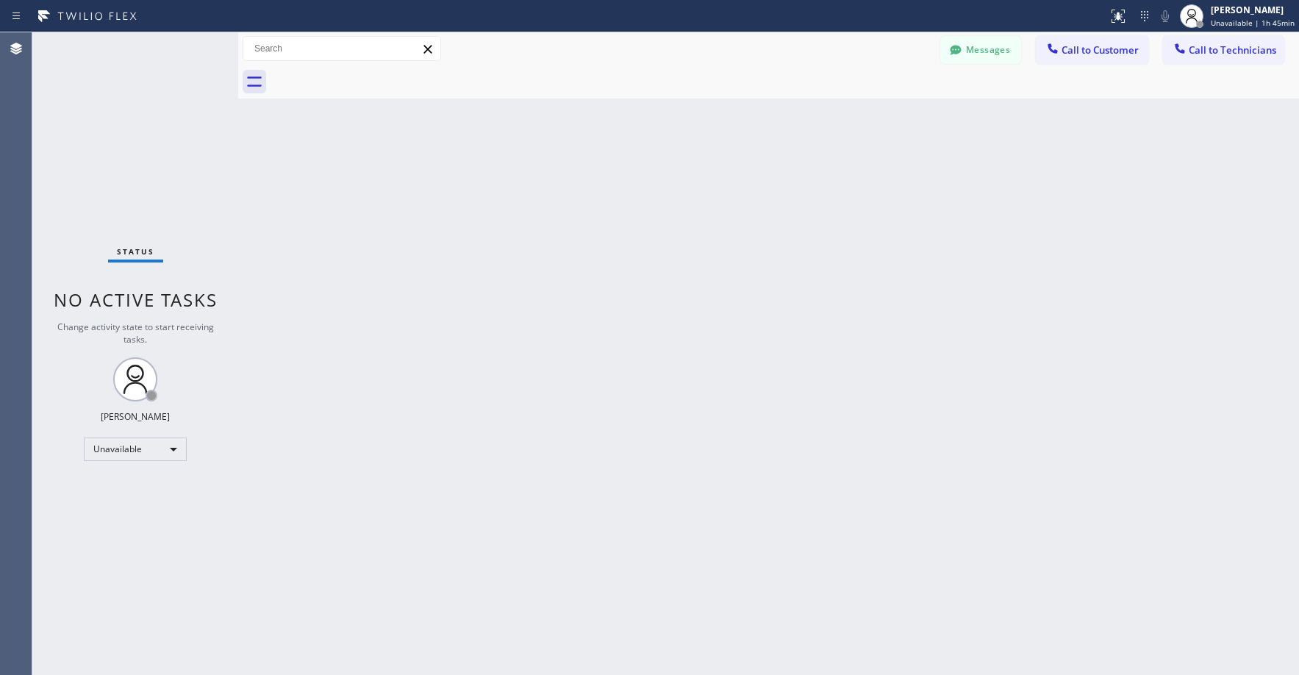
click at [129, 234] on div "Status No active tasks Change activity state to start receiving tasks. [PERSON_…" at bounding box center [135, 353] width 206 height 642
click at [1249, 16] on div "[PERSON_NAME] Offline | 1s" at bounding box center [1259, 16] width 80 height 26
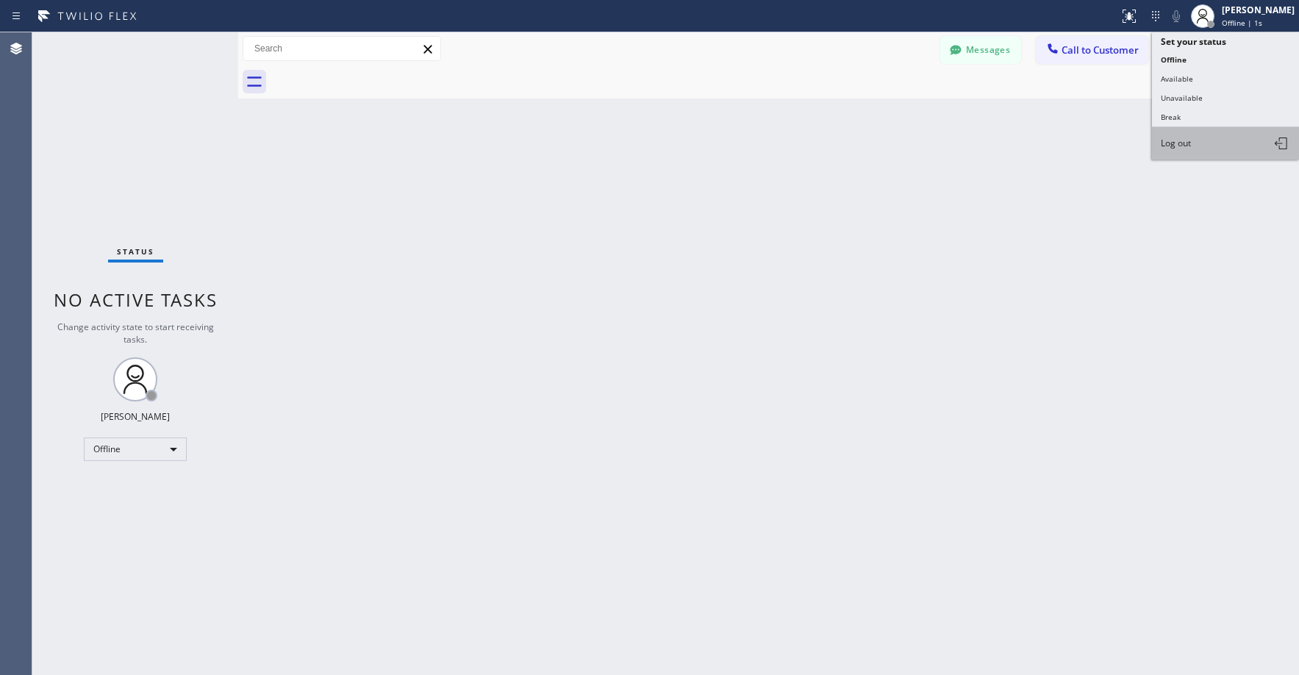
click at [1180, 145] on span "Log out" at bounding box center [1176, 143] width 30 height 12
